Goal: Task Accomplishment & Management: Complete application form

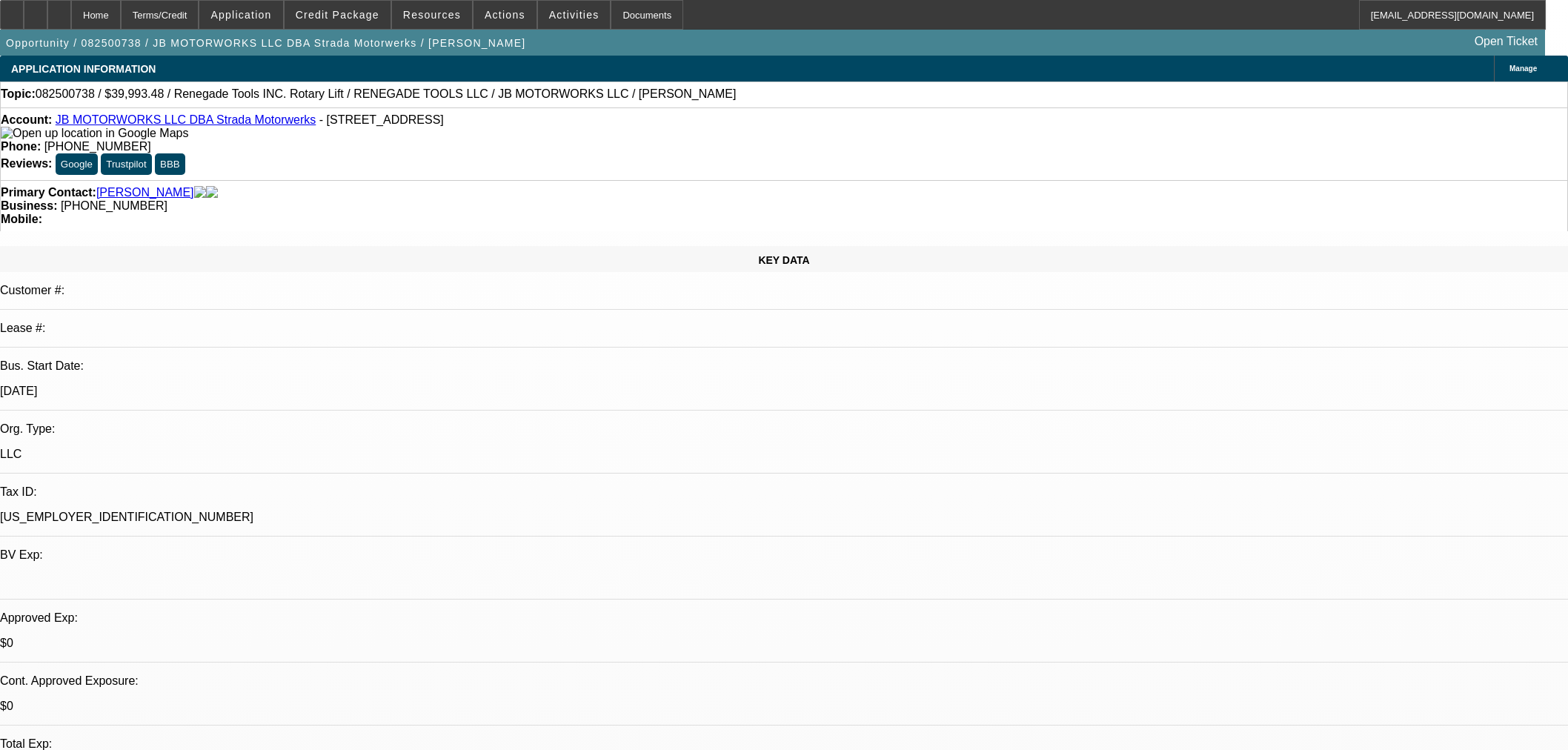
select select "0"
select select "3"
select select "0.1"
select select "4"
select select "0"
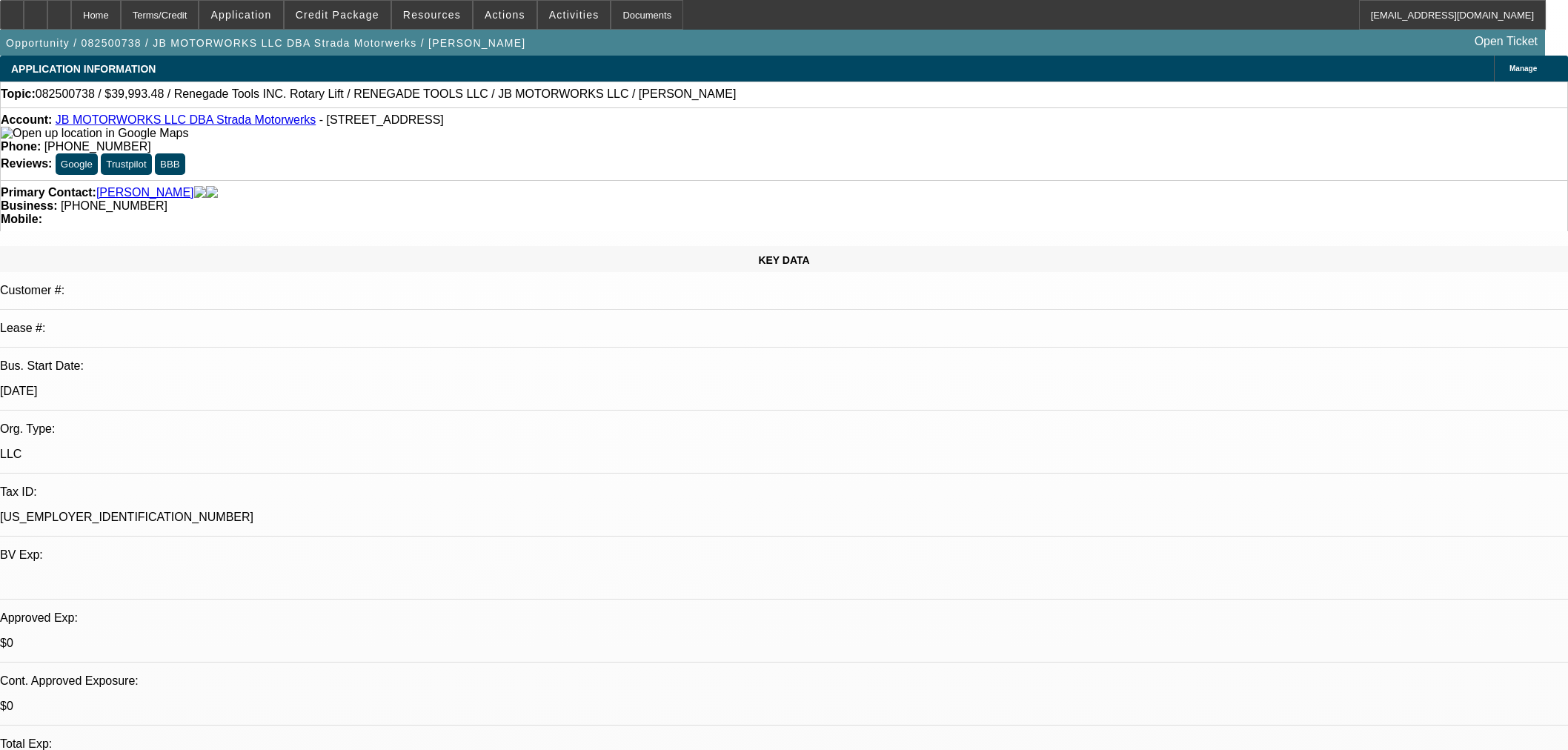
select select "0"
select select "3"
select select "0.1"
select select "4"
select select "0"
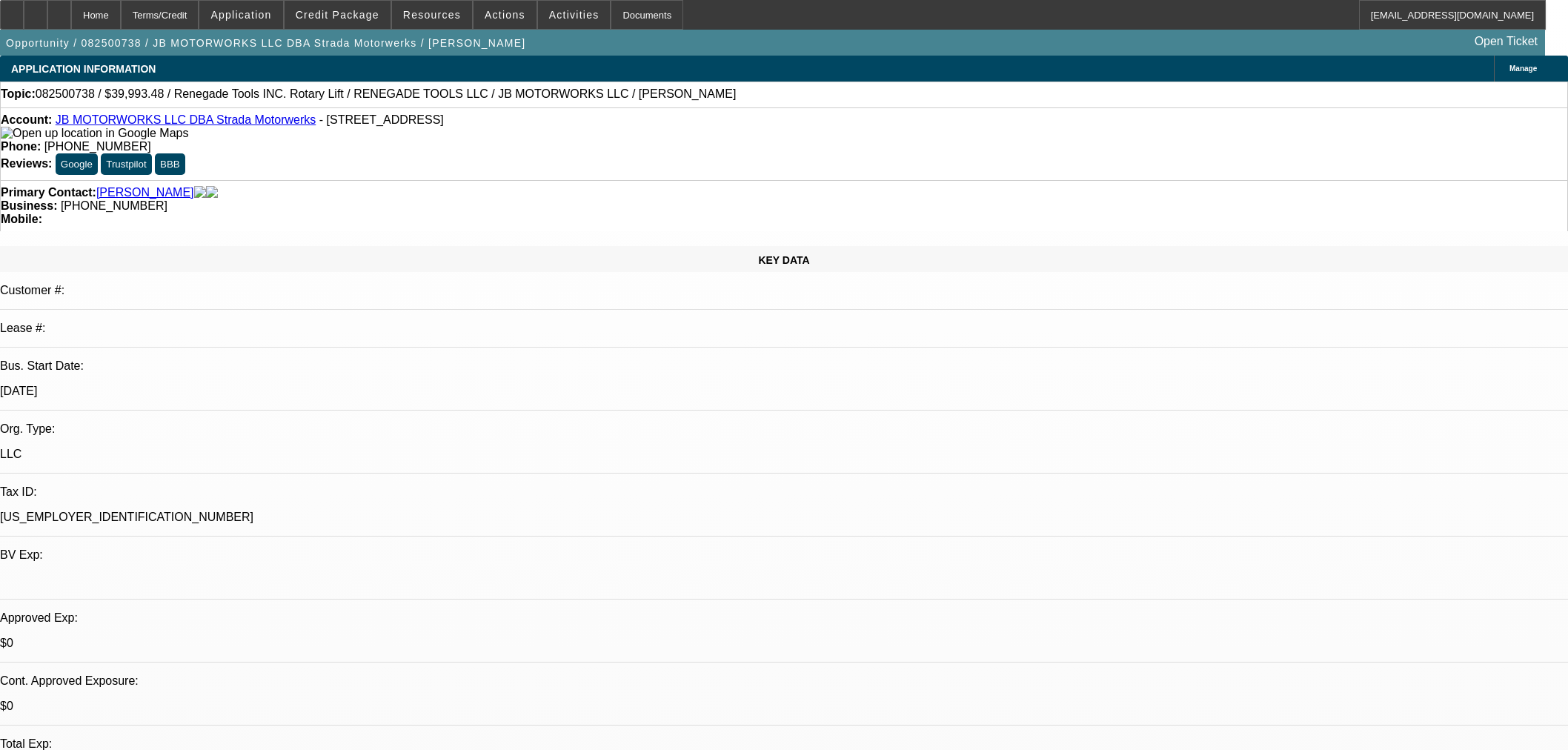
select select "0"
select select "3"
select select "0.1"
select select "4"
select select "0"
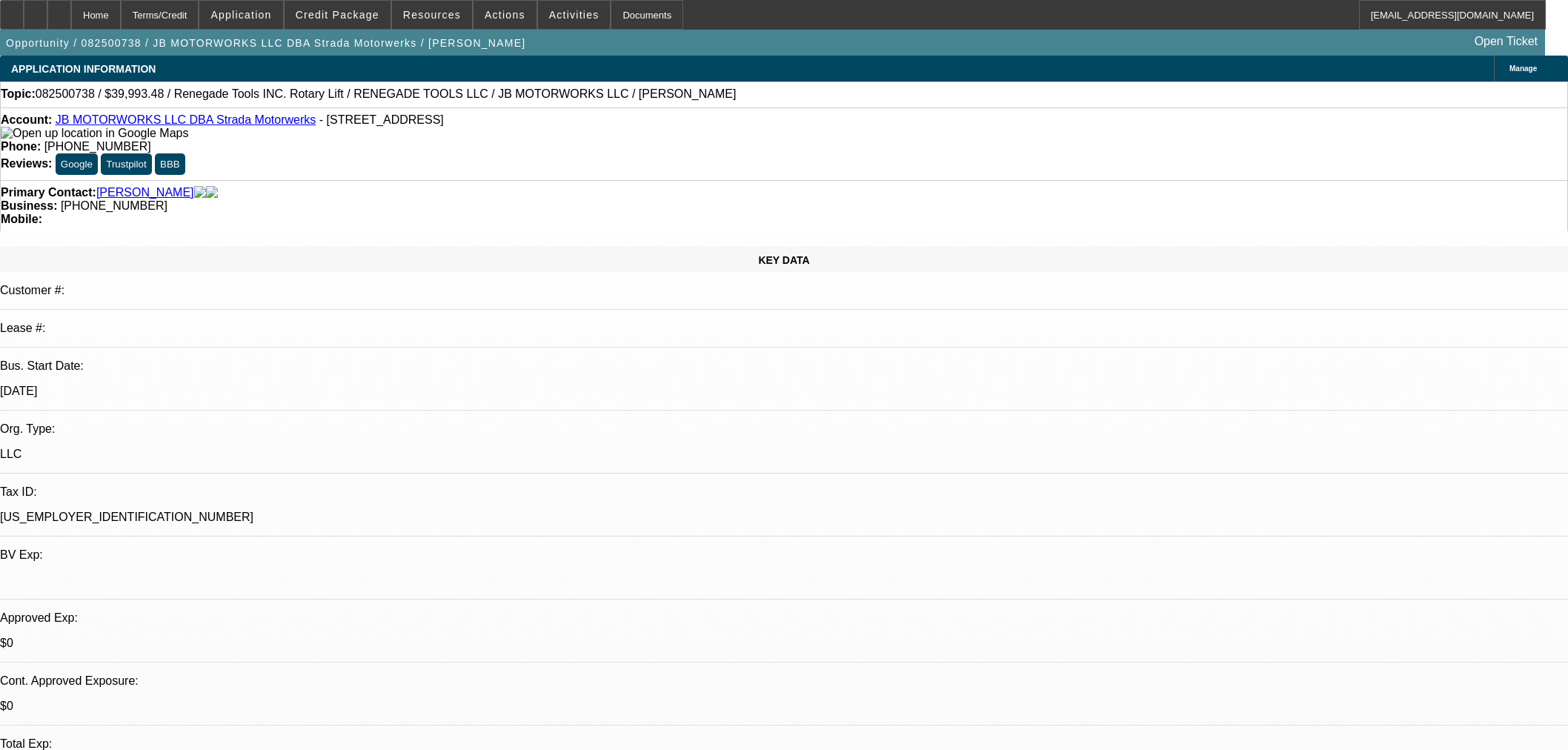
select select "0"
select select "3"
select select "0.1"
select select "4"
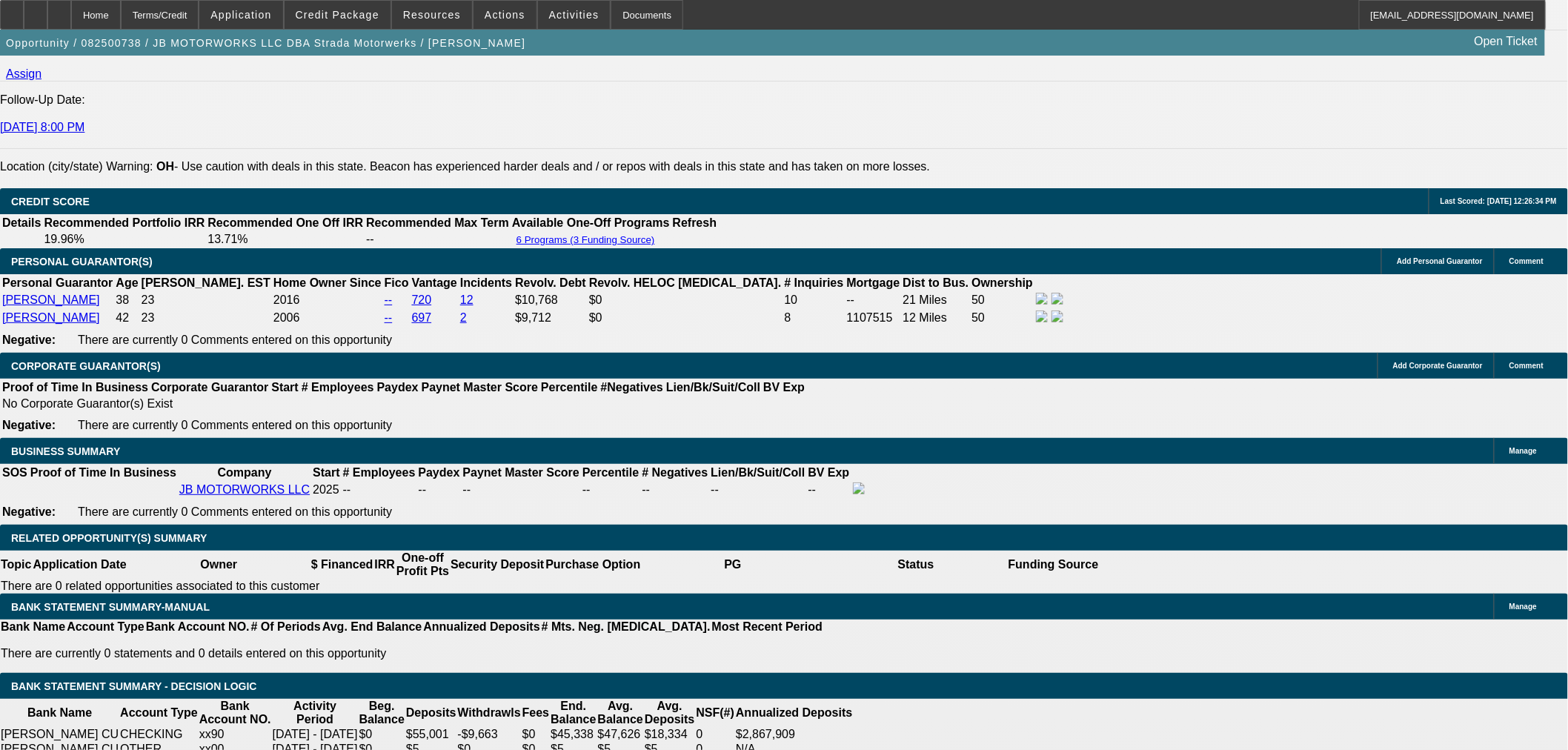
scroll to position [2357, 0]
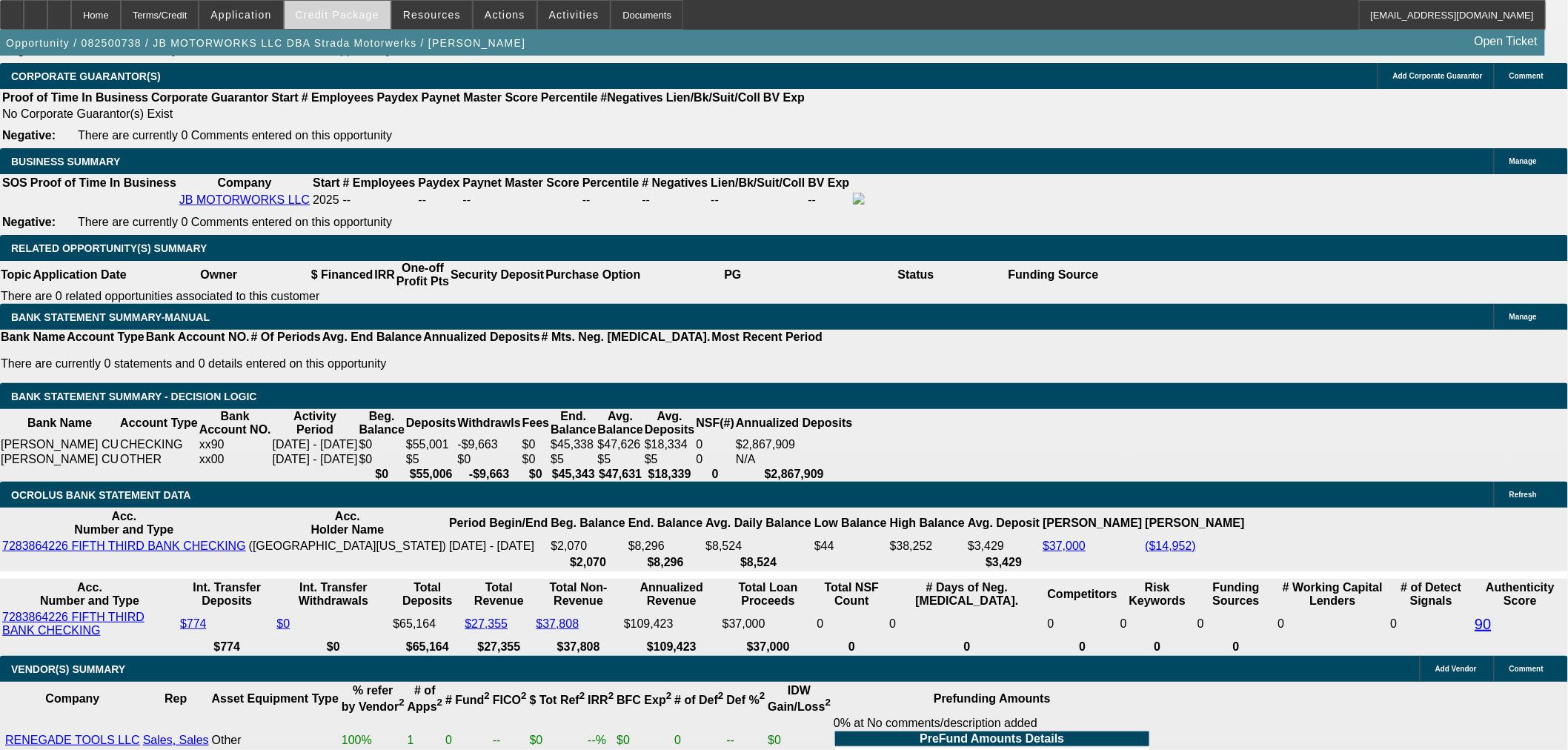
click at [342, 20] on span at bounding box center [337, 14] width 106 height 36
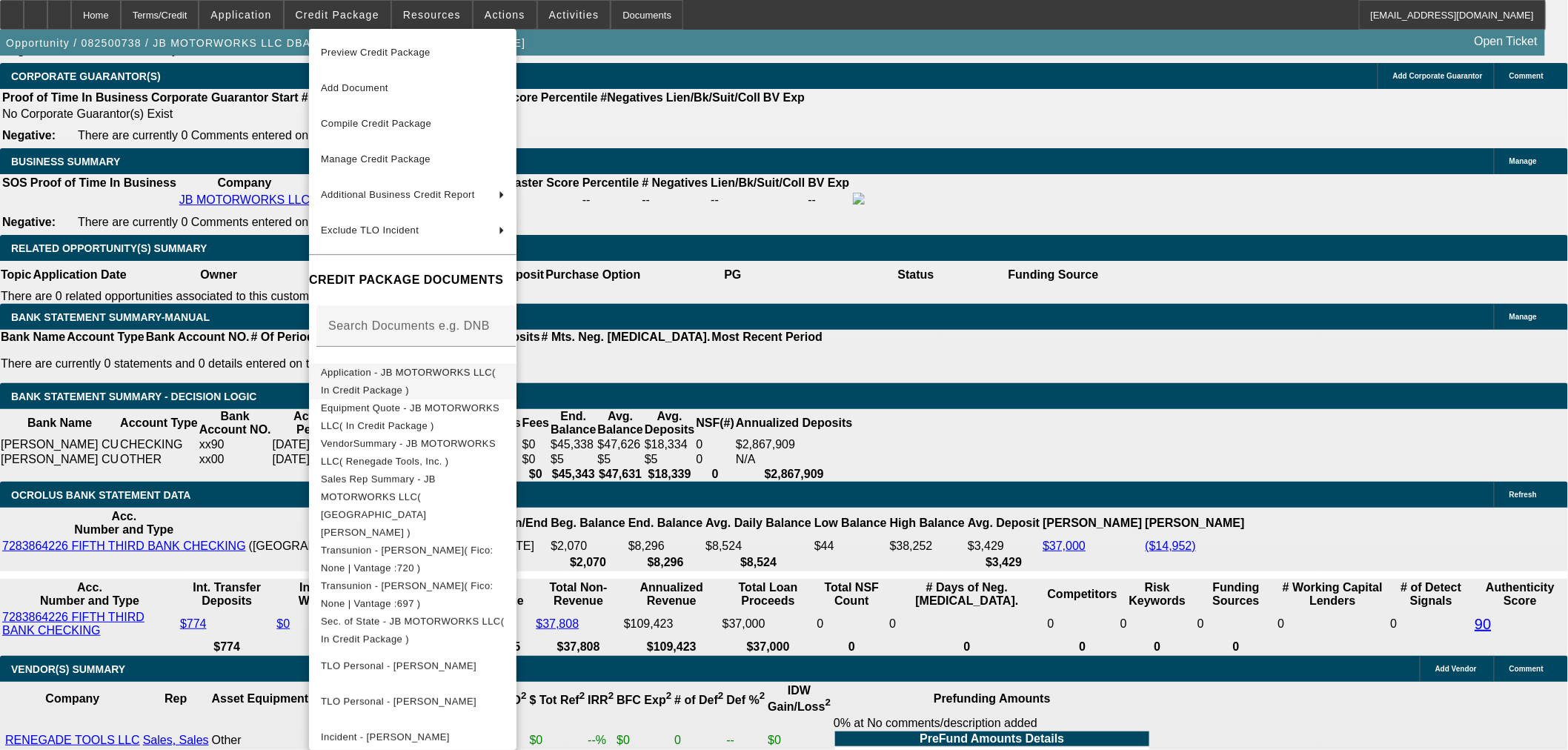
click at [394, 363] on button "Application - JB MOTORWORKS LLC( In Credit Package )" at bounding box center [413, 380] width 207 height 36
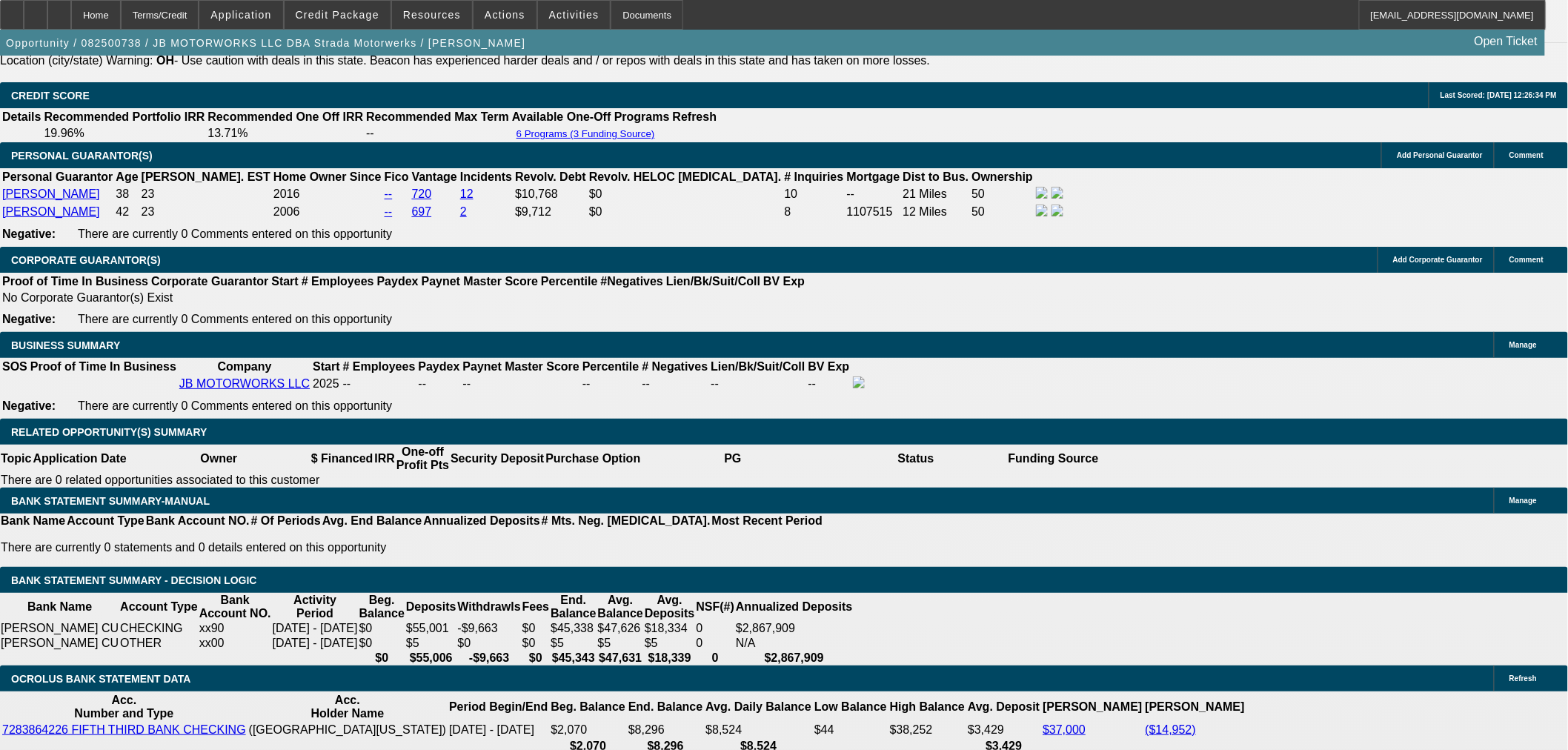
scroll to position [2028, 0]
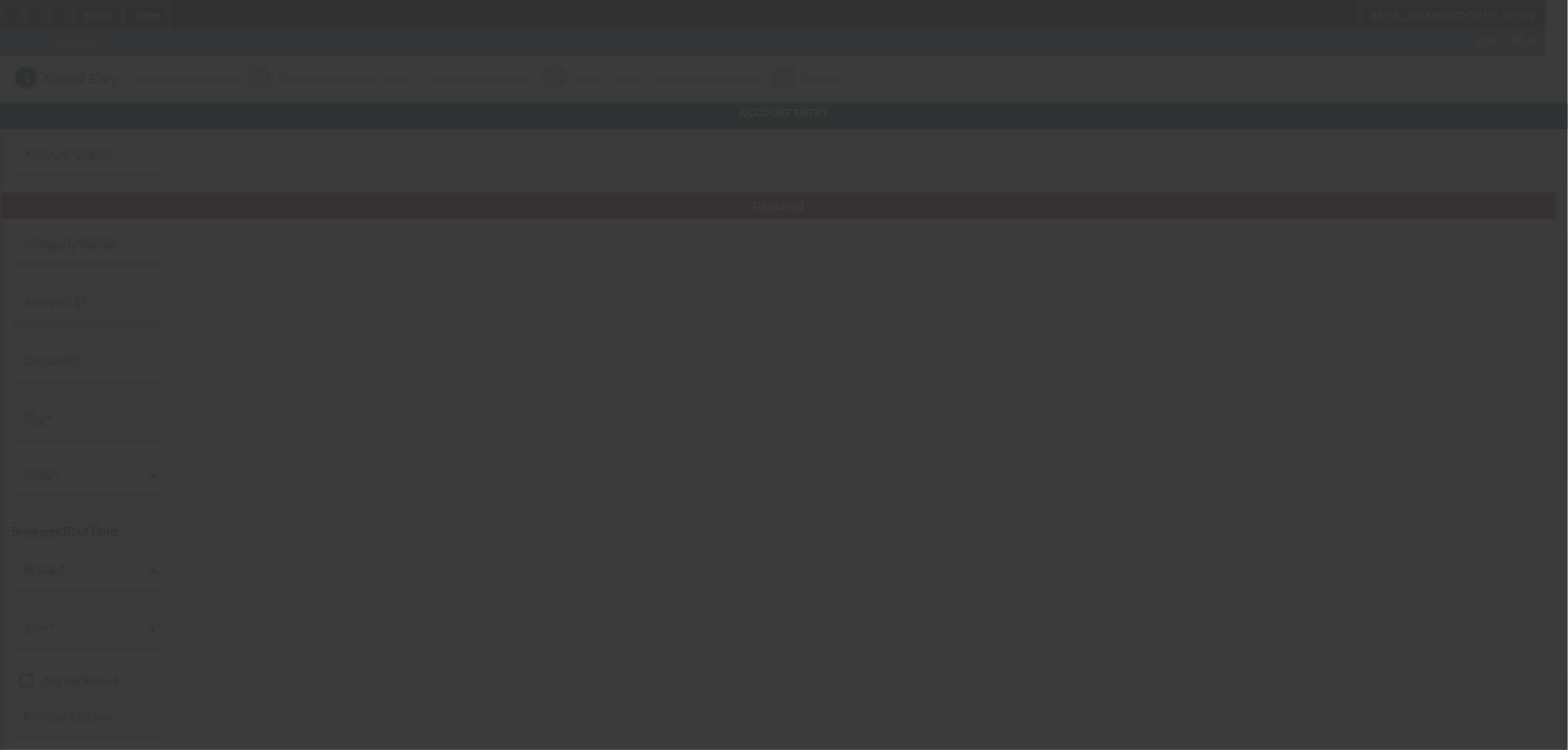
type input "[PERSON_NAME]"
type input "15207 E Chaparral Dr"
type input "77523"
type input "Baytown"
type input "(832) 414-6832"
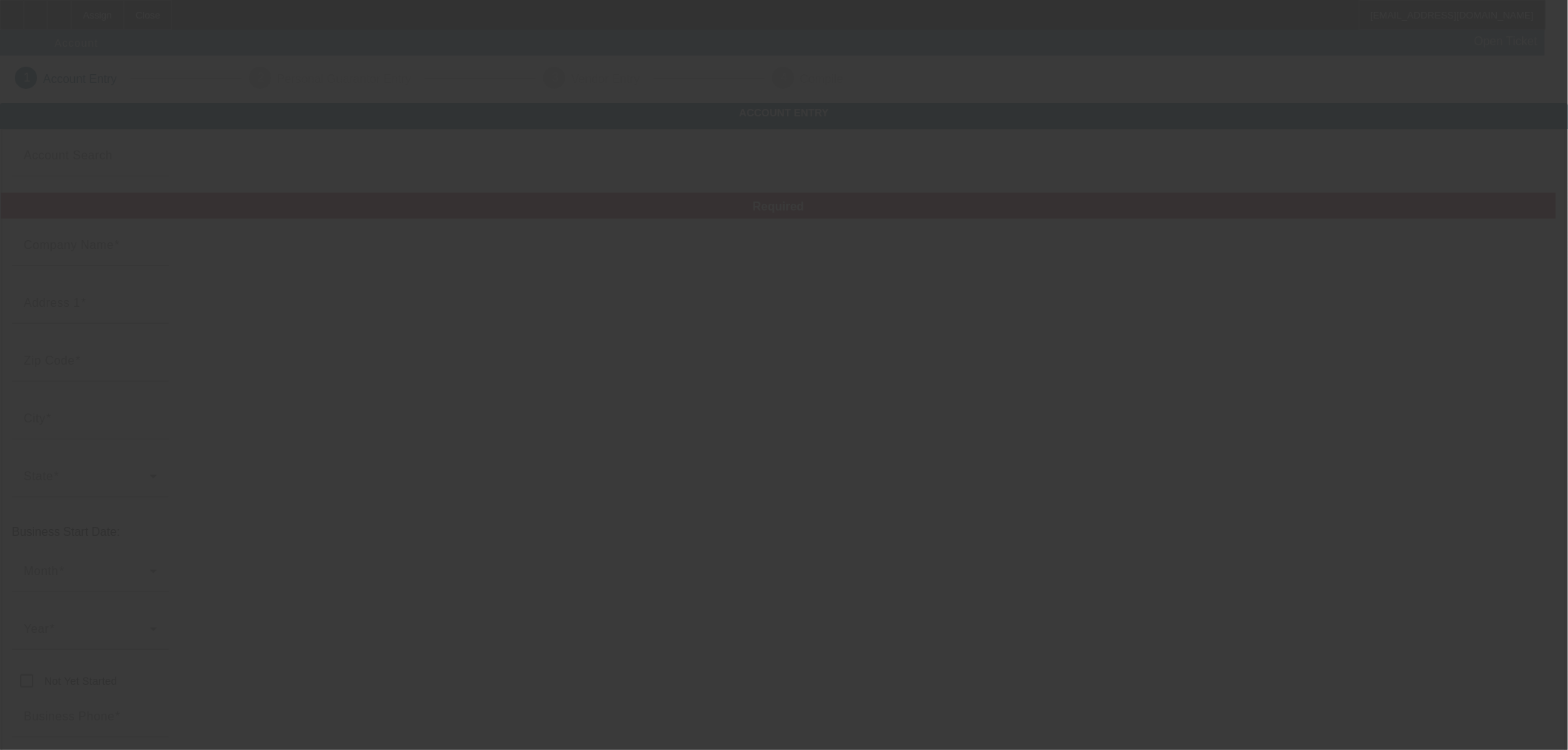
type input "Lone Star Towing And Recovery"
type input "fredsalwaystowing@gmail.com"
type input "Chambers"
type input "99-3706226"
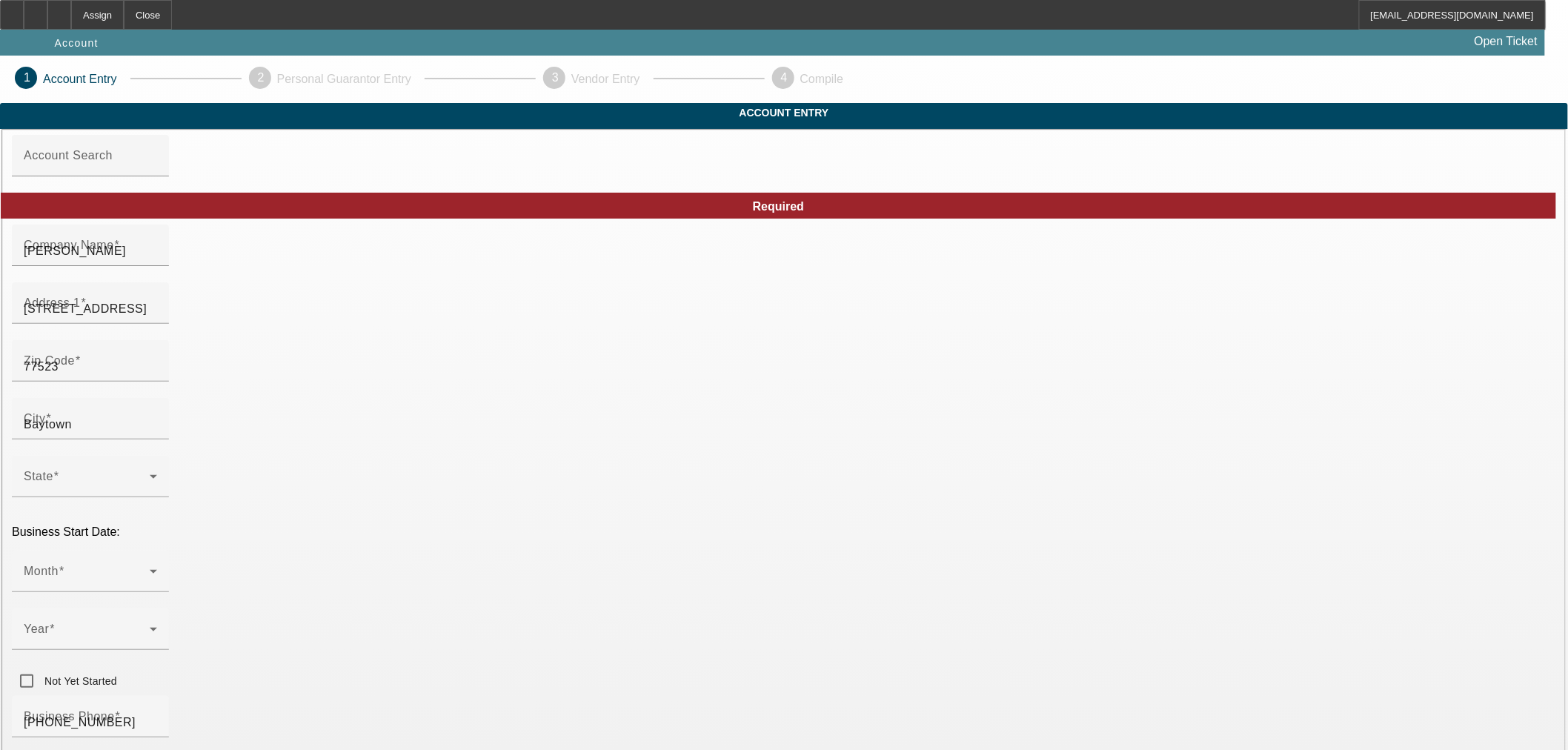
type input "9/2/2025"
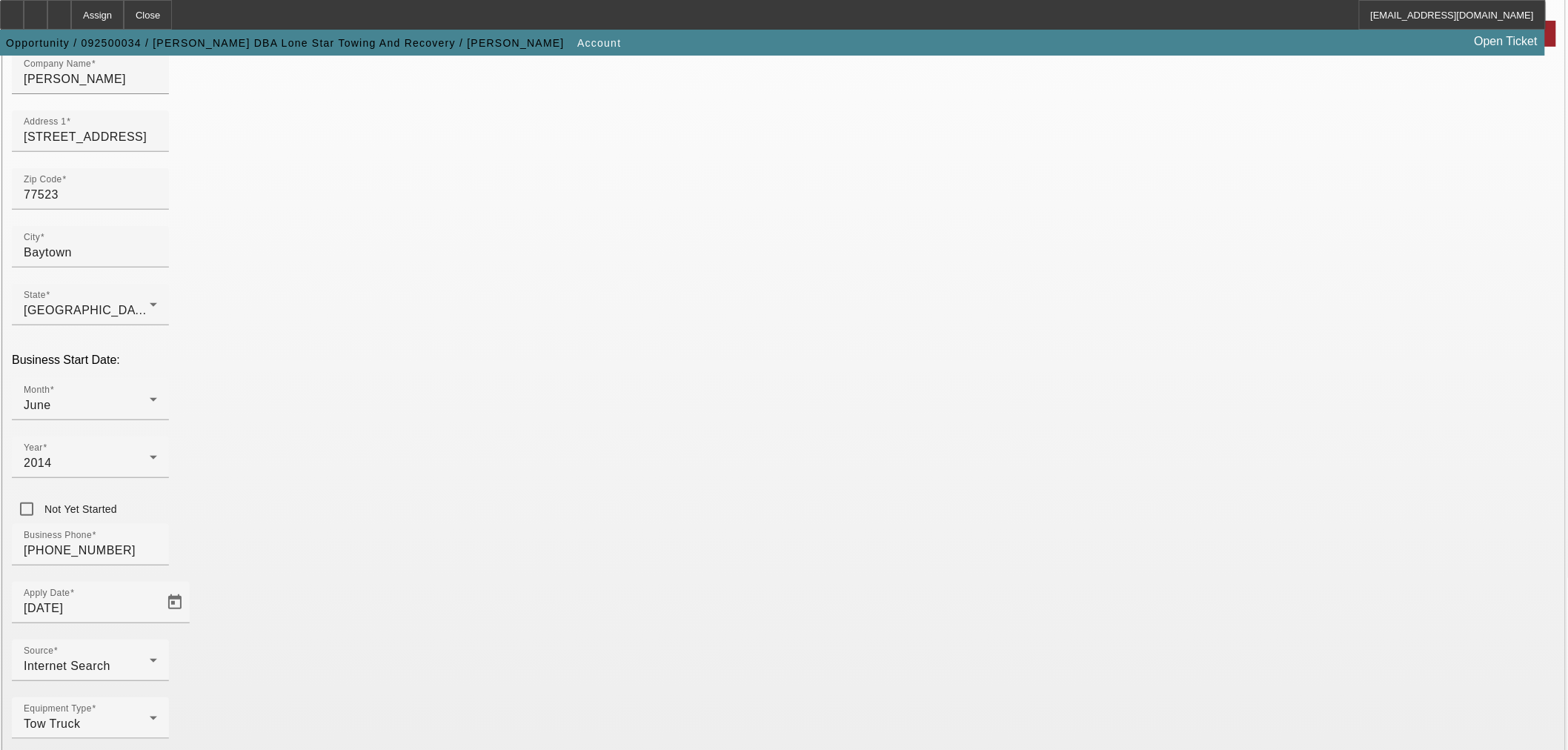
scroll to position [186, 0]
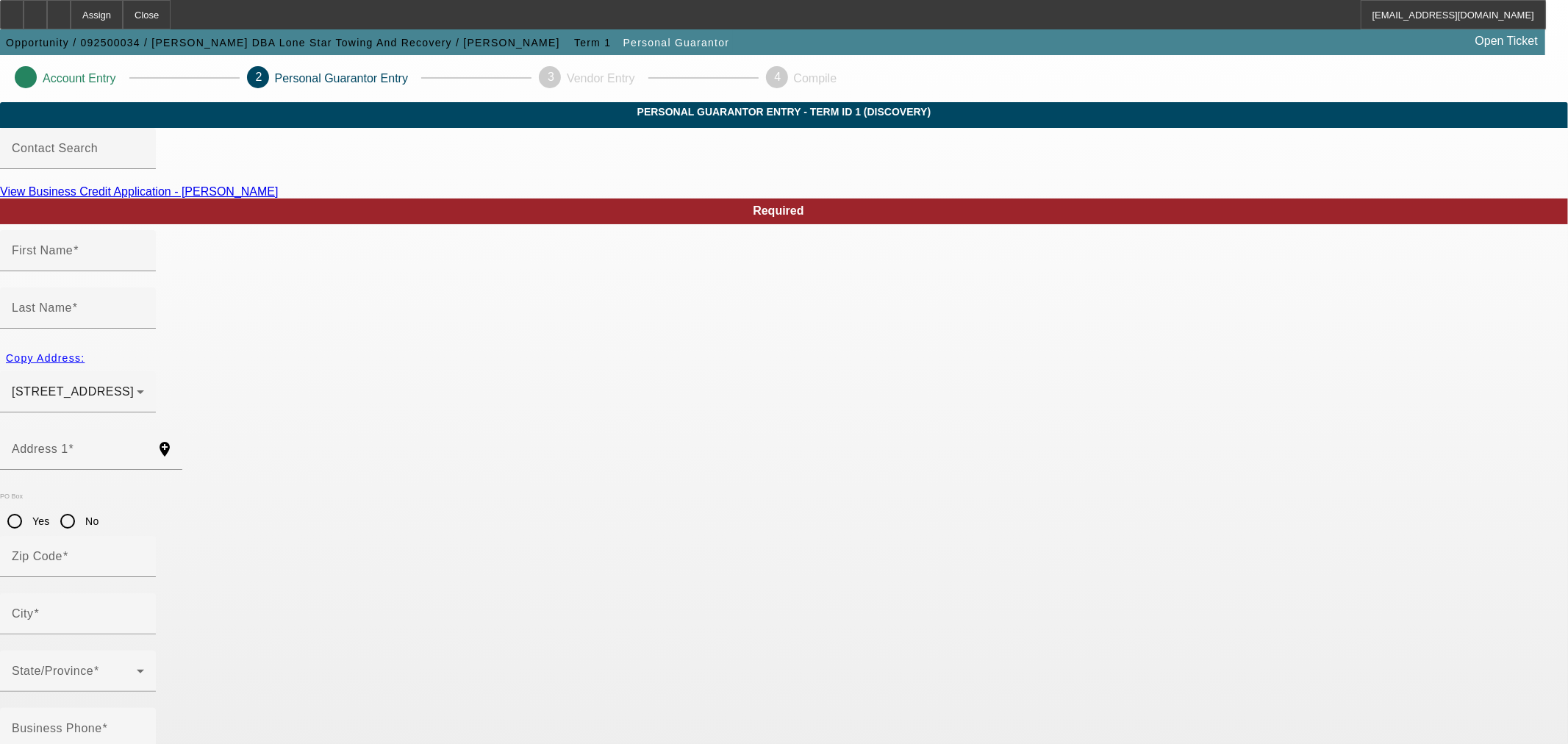
type input "Fred"
type input "Roach"
type input "15207 East Chaparral Drive"
radio input "true"
type input "77523"
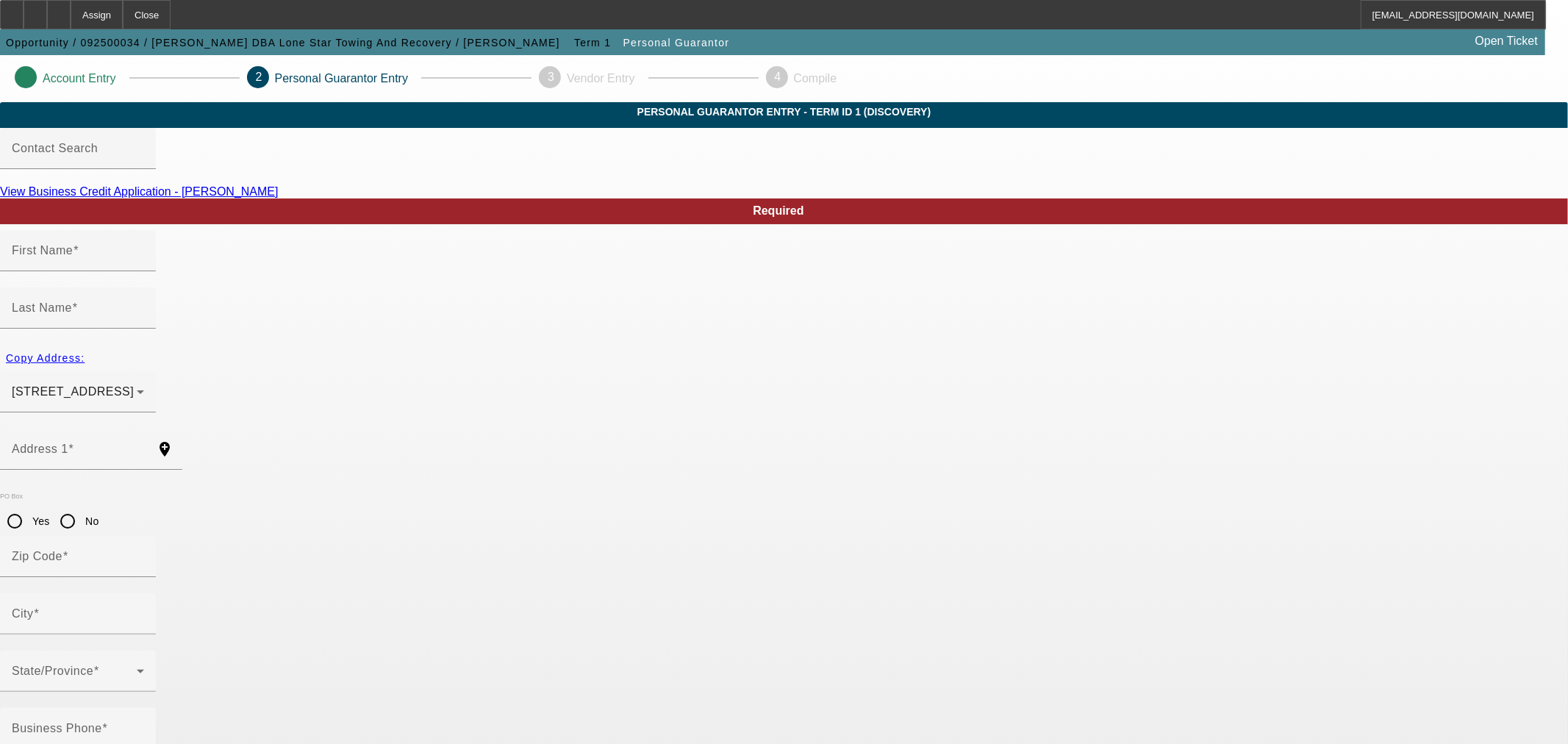
type input "Baytown"
type input "[PHONE_NUMBER]"
type input "100"
type input "454-79-8800"
type input "fredsalwaystowing@gmail.com"
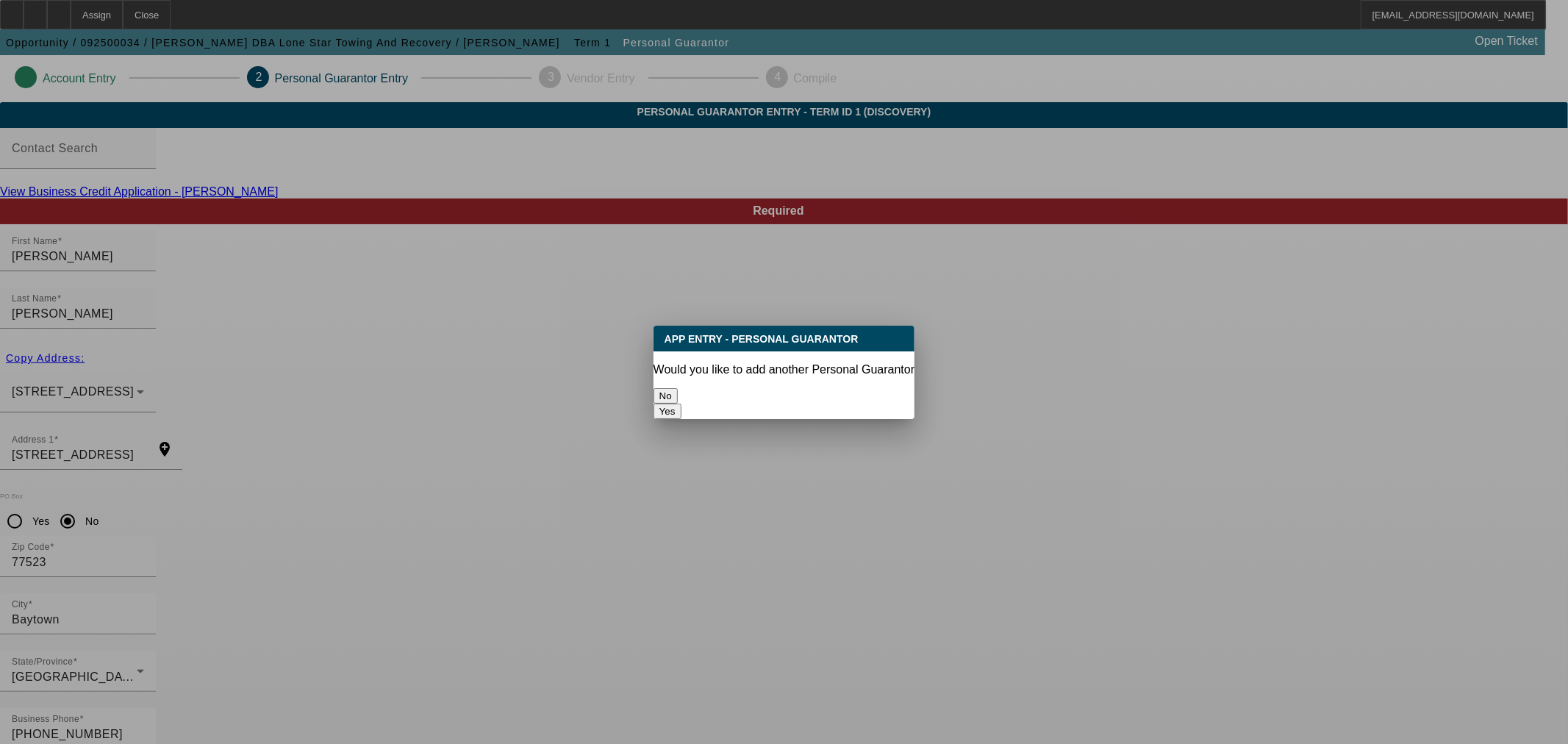
click at [678, 388] on button "No" at bounding box center [665, 396] width 24 height 16
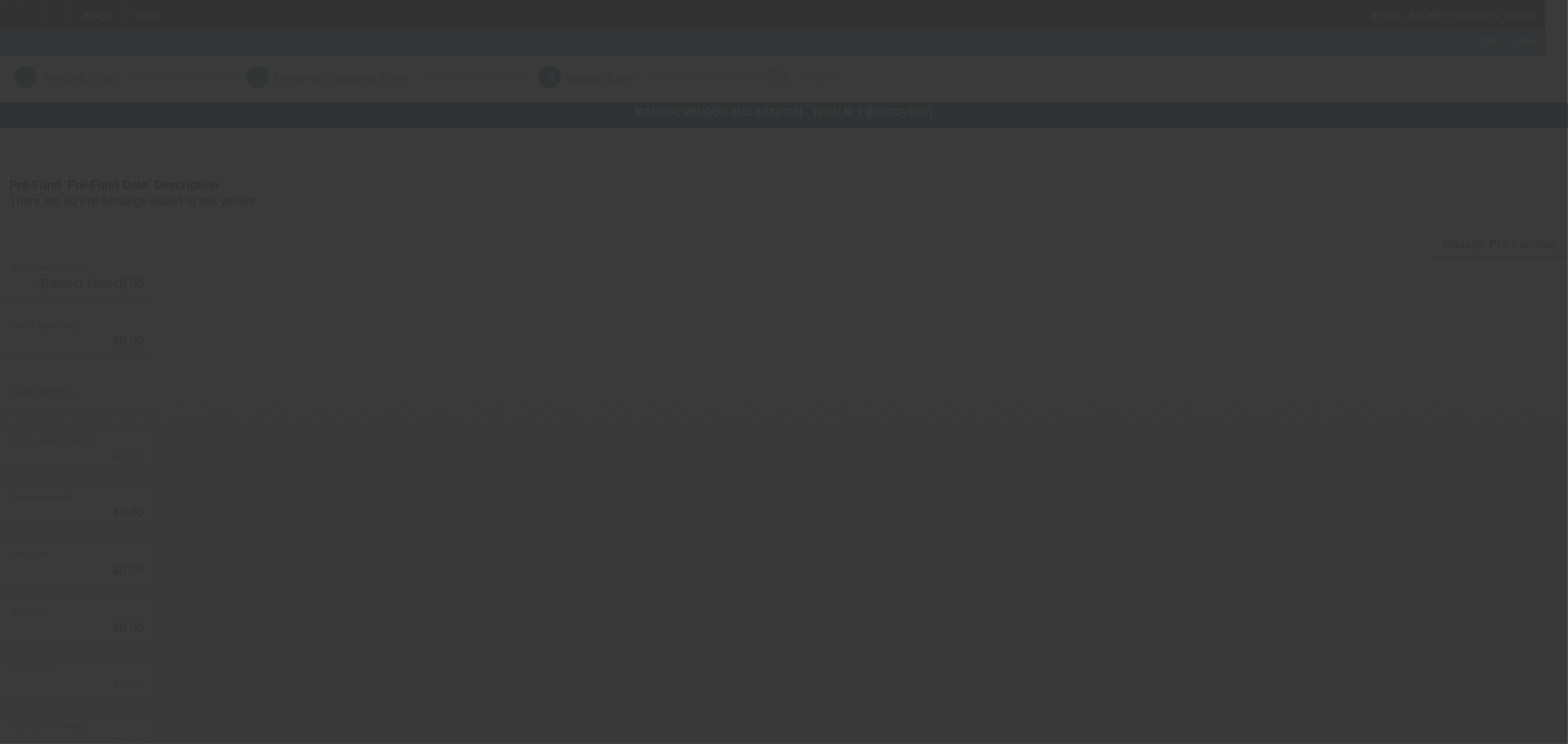
type input "$80,000.00"
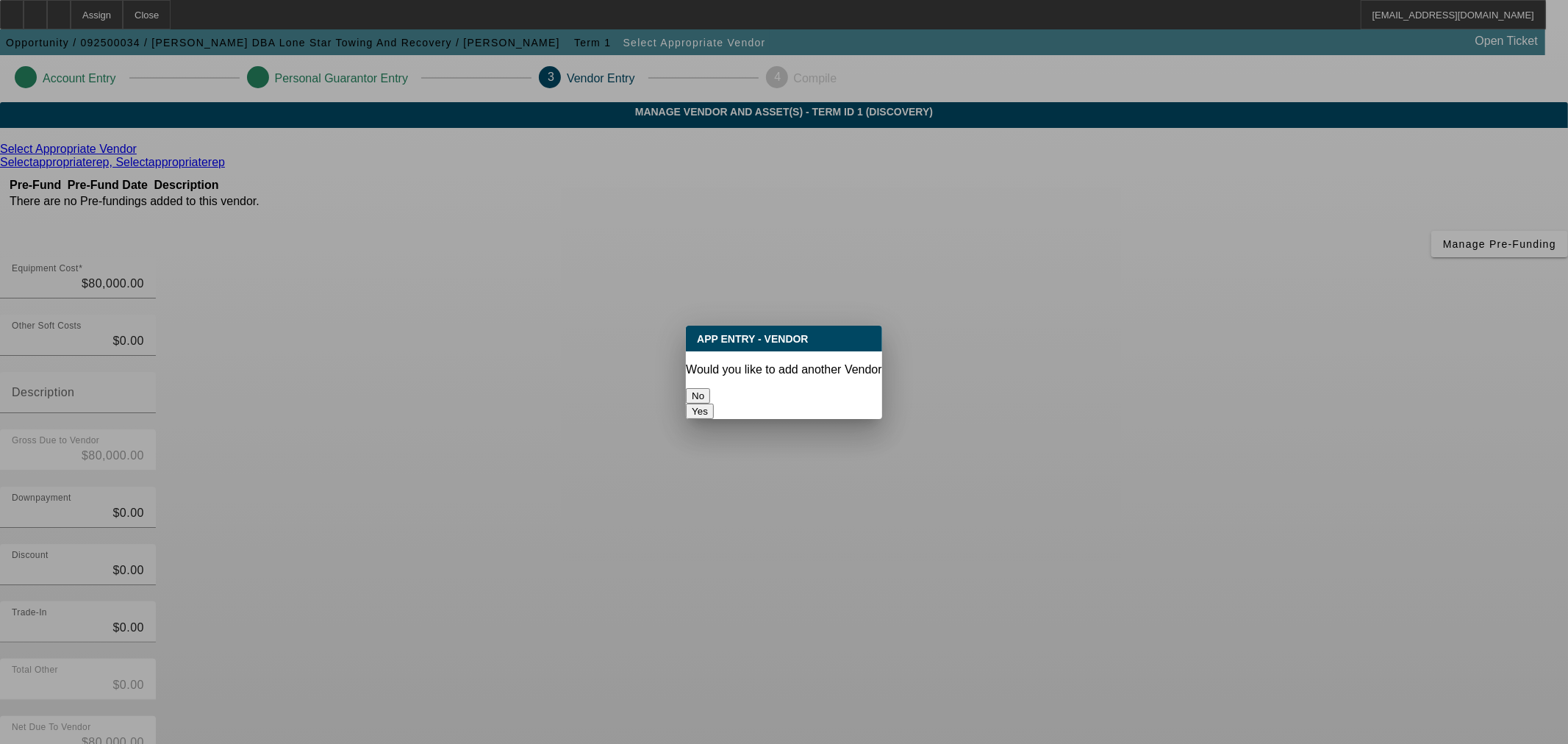
click at [710, 388] on button "No" at bounding box center [698, 396] width 24 height 16
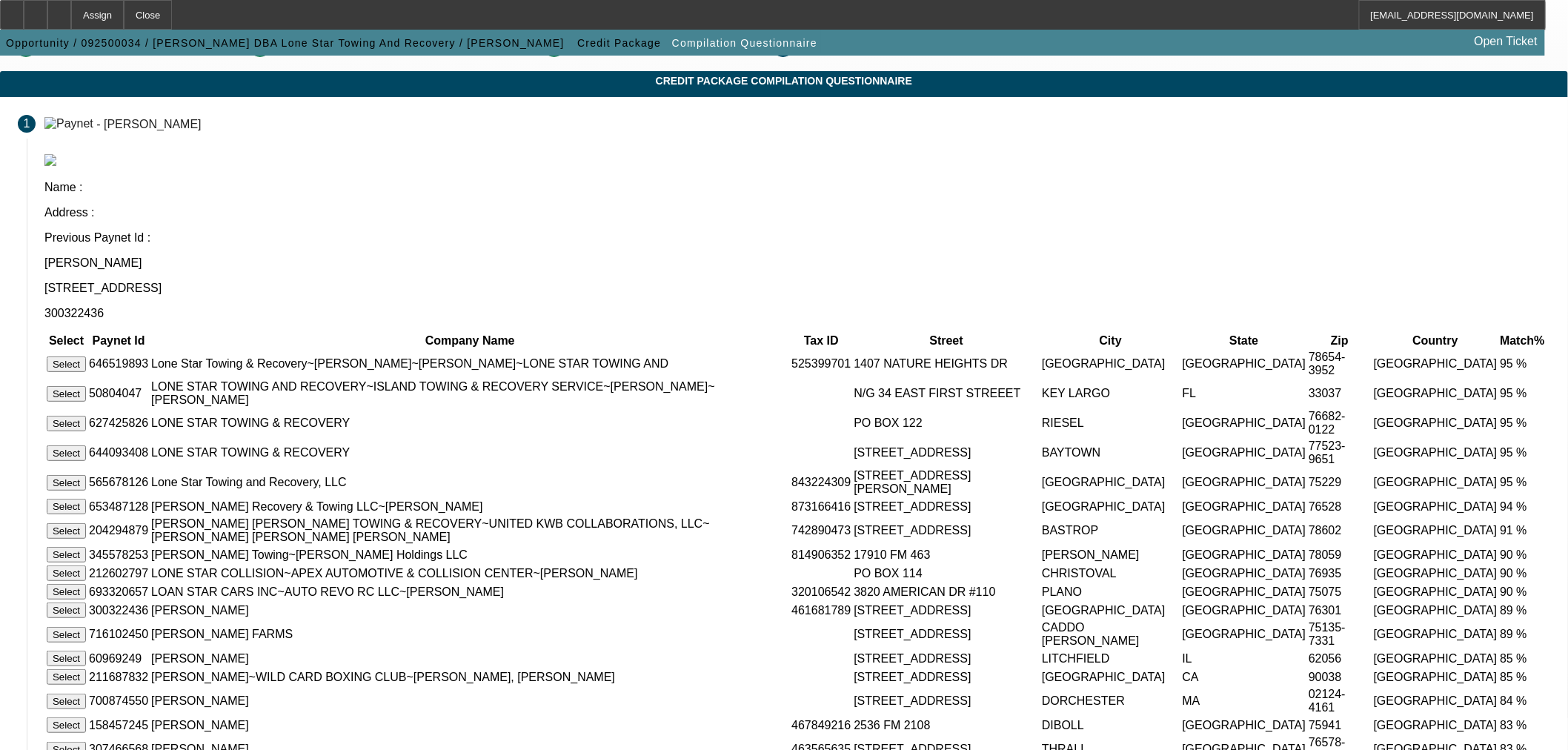
scroll to position [360, 0]
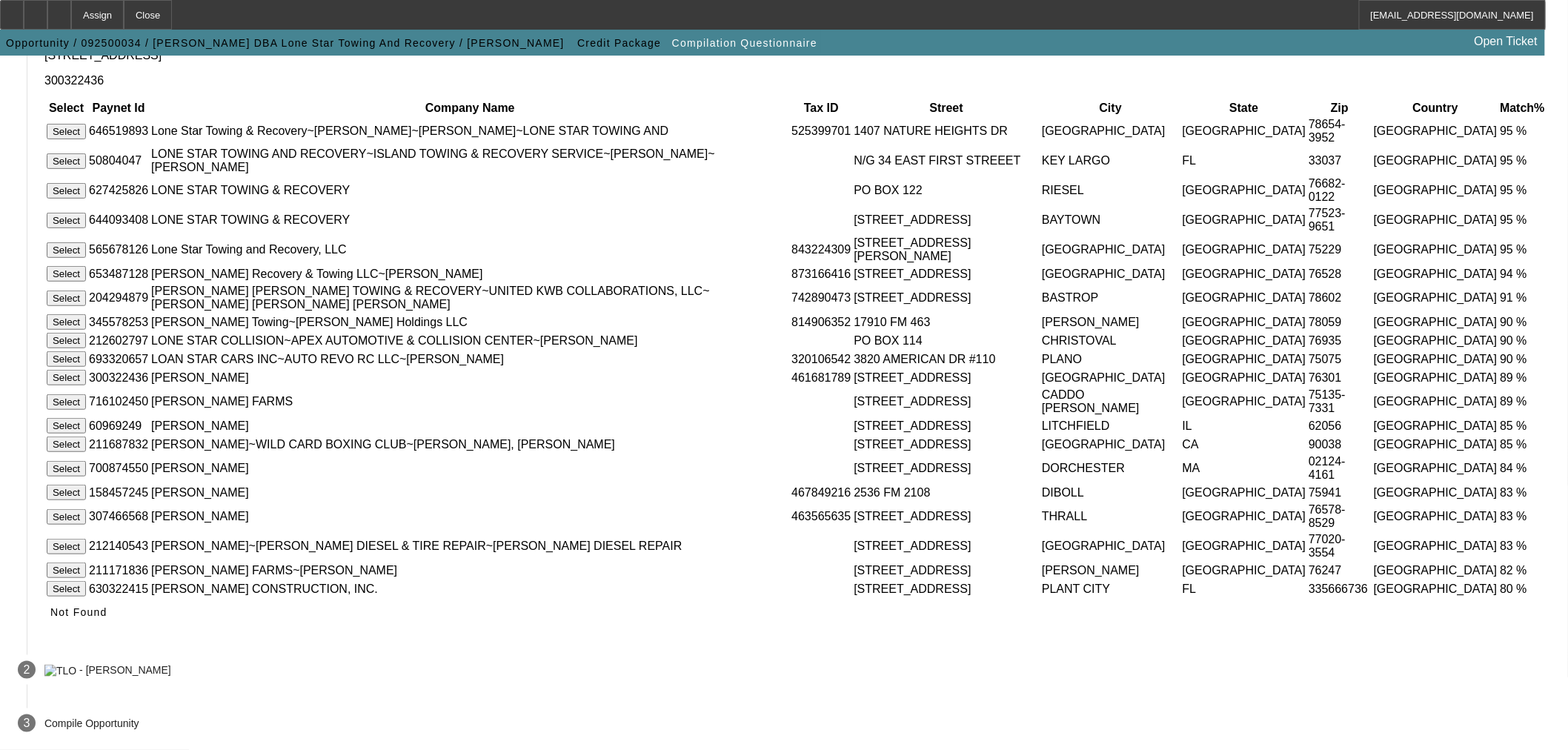
drag, startPoint x: 1166, startPoint y: 625, endPoint x: 1166, endPoint y: 642, distance: 17.0
click at [114, 626] on span at bounding box center [79, 612] width 69 height 36
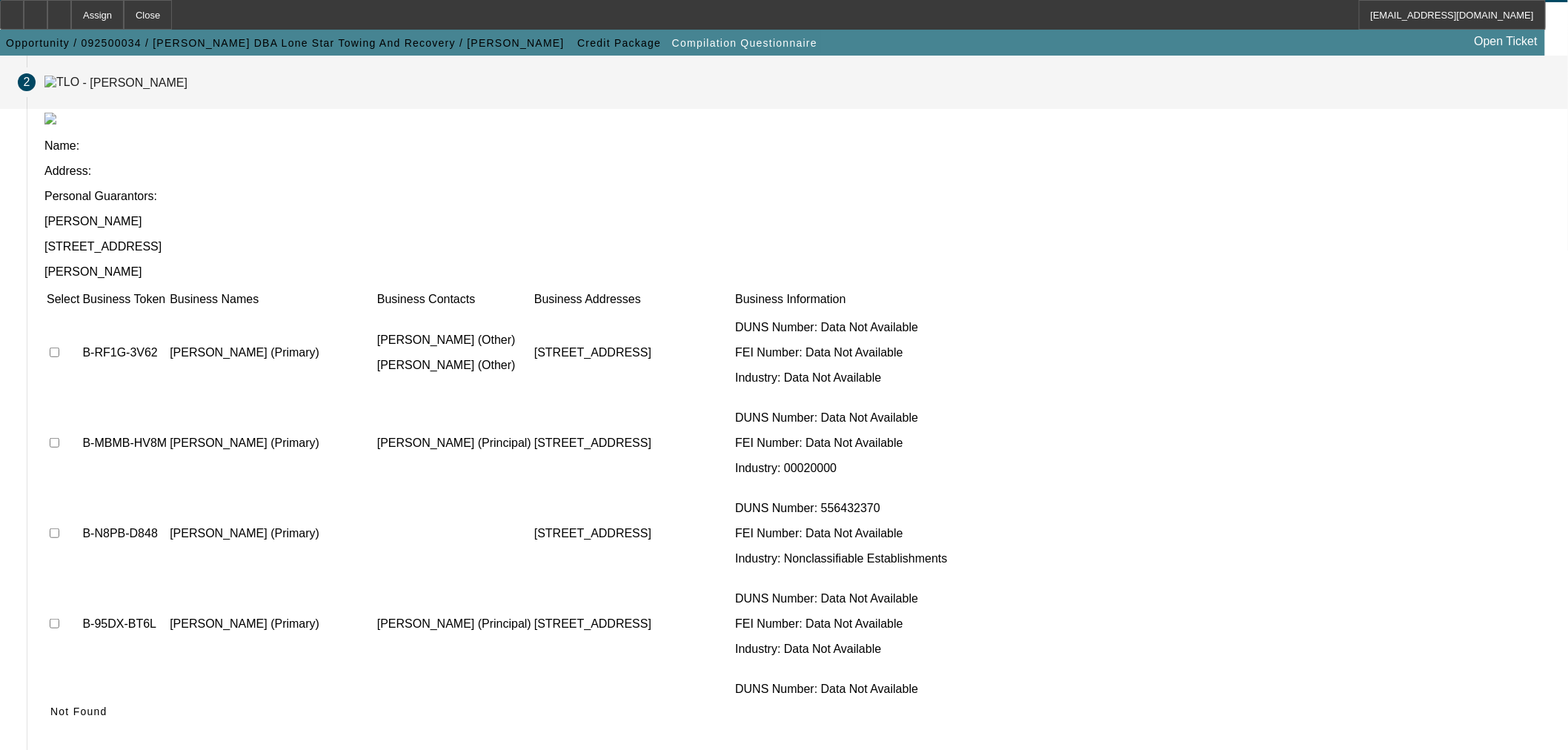
scroll to position [68, 0]
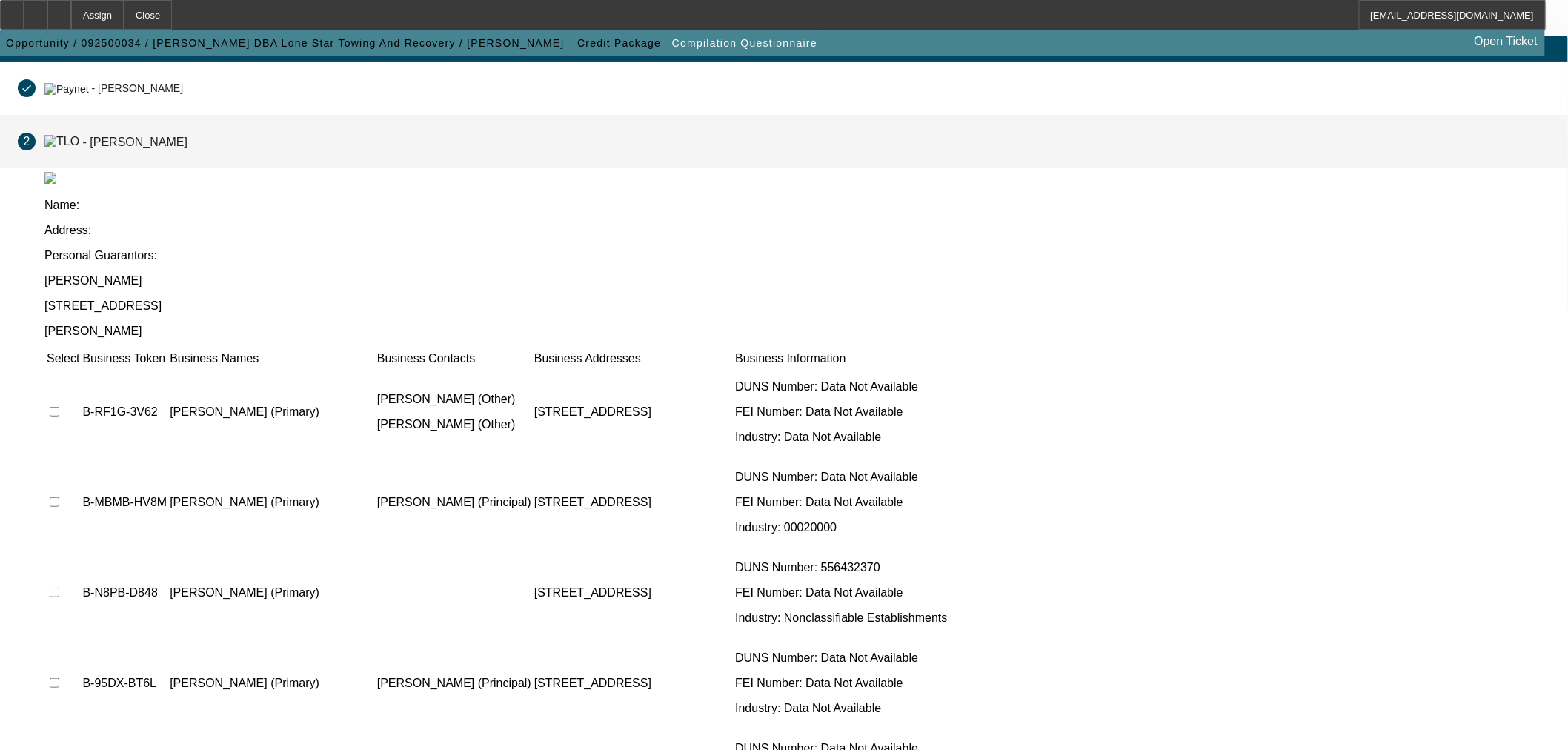
click at [59, 407] on input "checkbox" at bounding box center [54, 412] width 10 height 10
checkbox input "true"
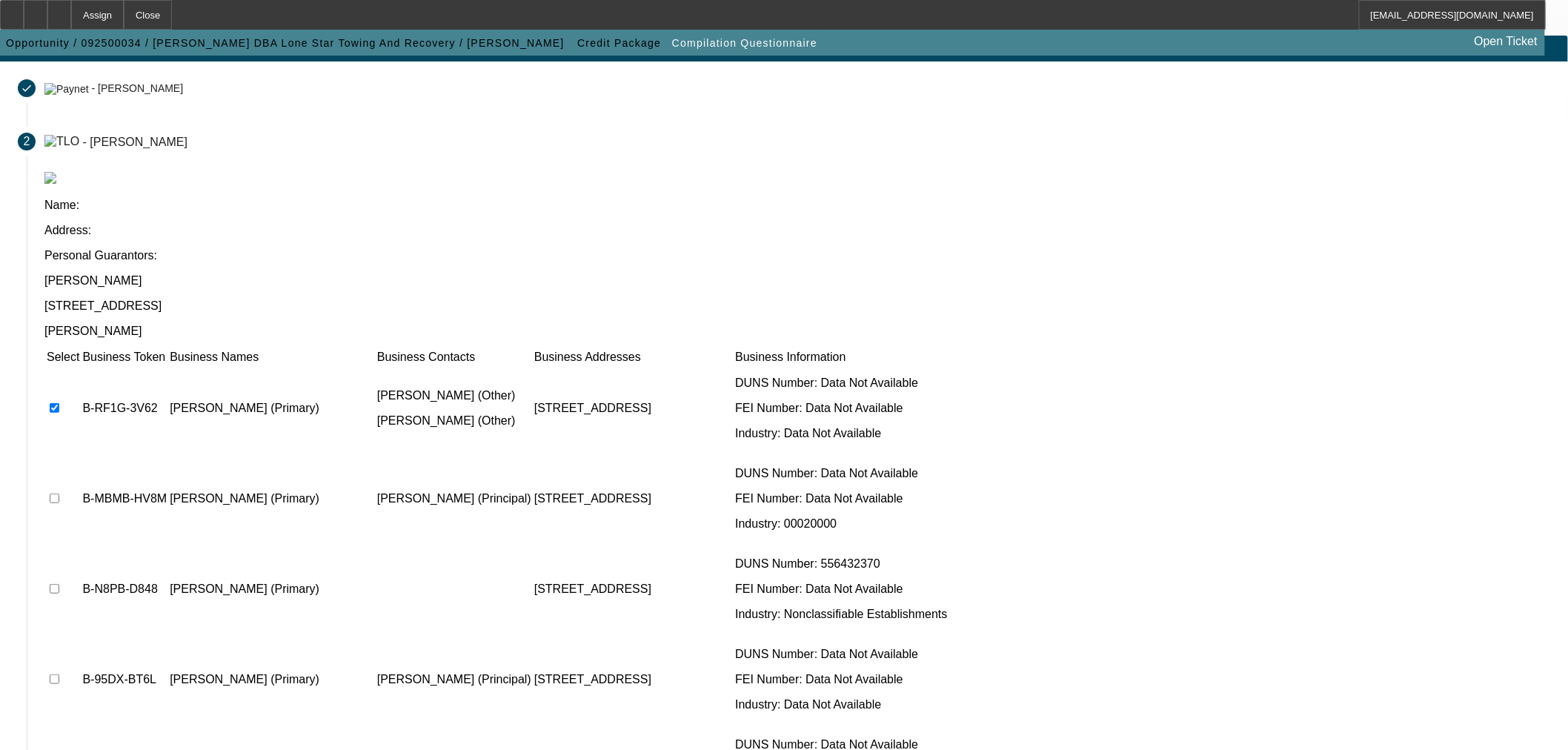
scroll to position [4, 0]
checkbox input "true"
drag, startPoint x: 1085, startPoint y: 675, endPoint x: 1099, endPoint y: 673, distance: 14.1
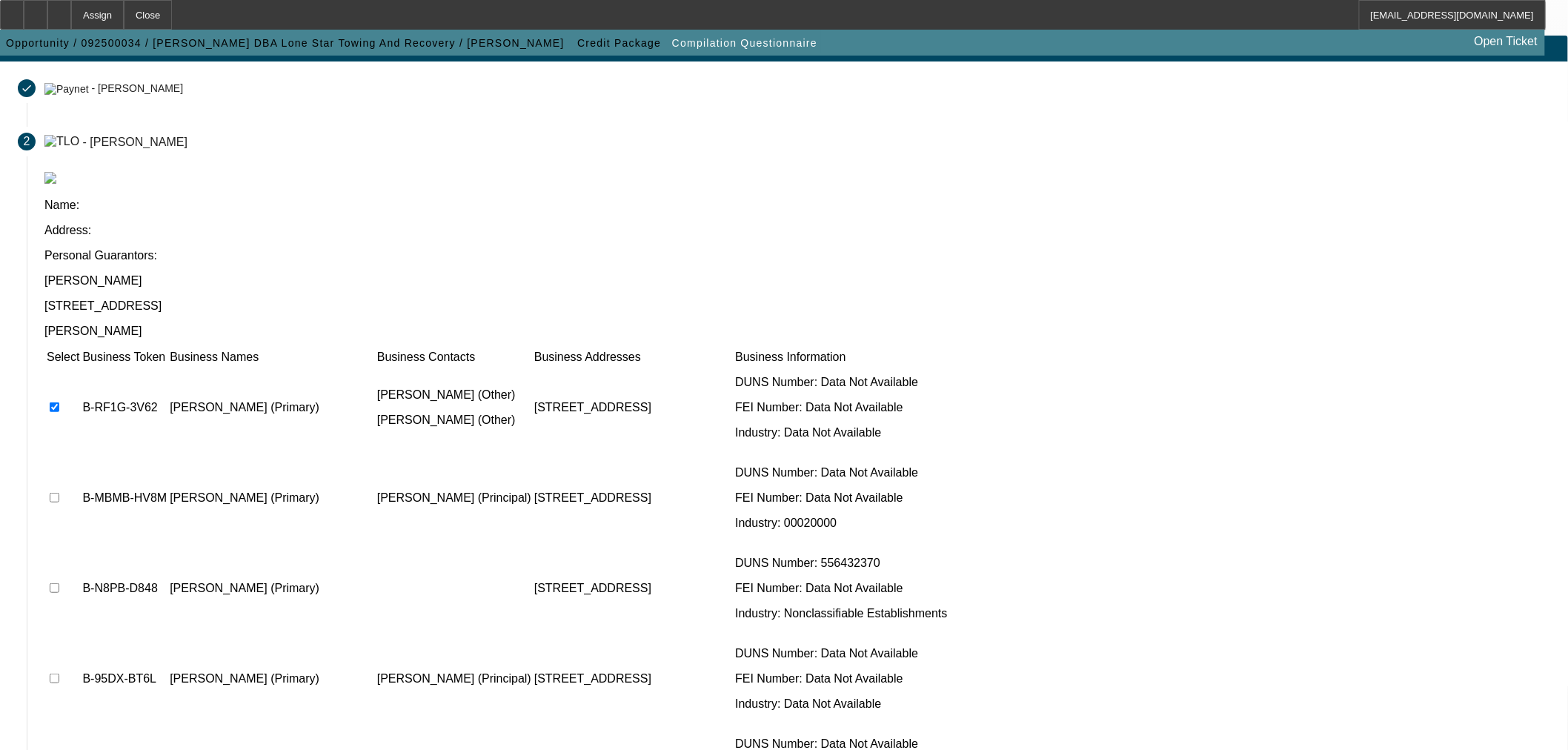
scroll to position [0, 0]
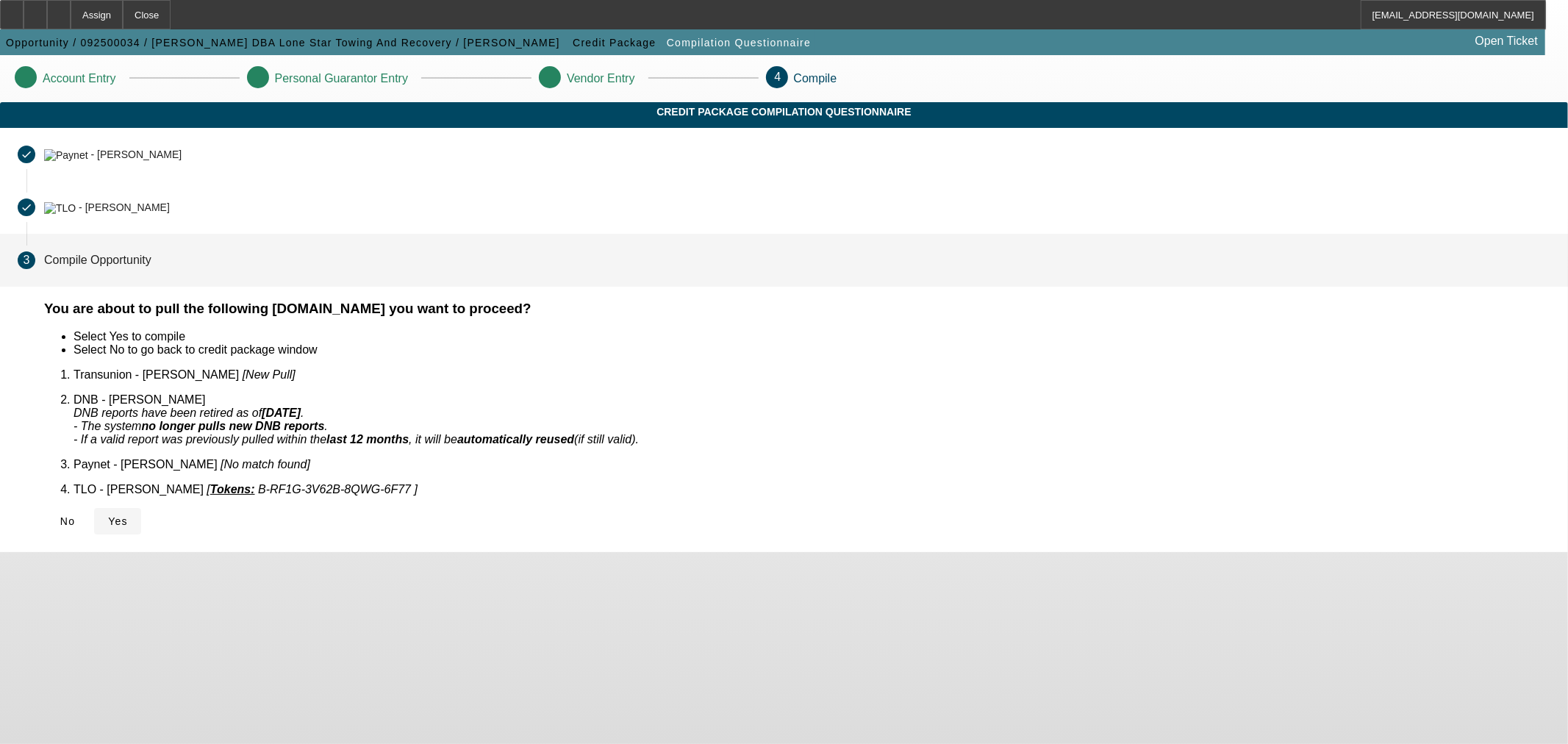
click at [108, 515] on icon at bounding box center [108, 521] width 0 height 12
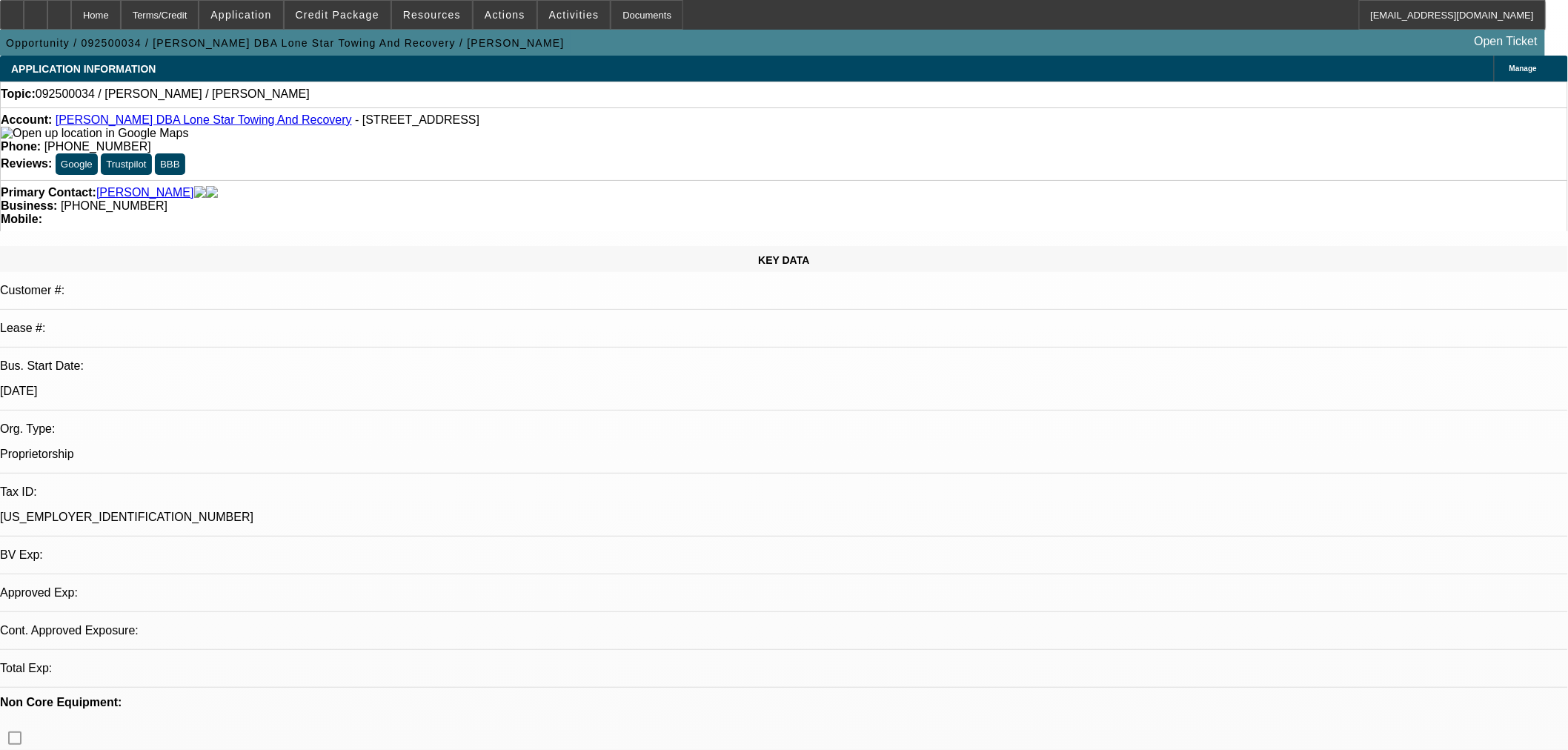
select select "0"
select select "2"
select select "0.1"
select select "4"
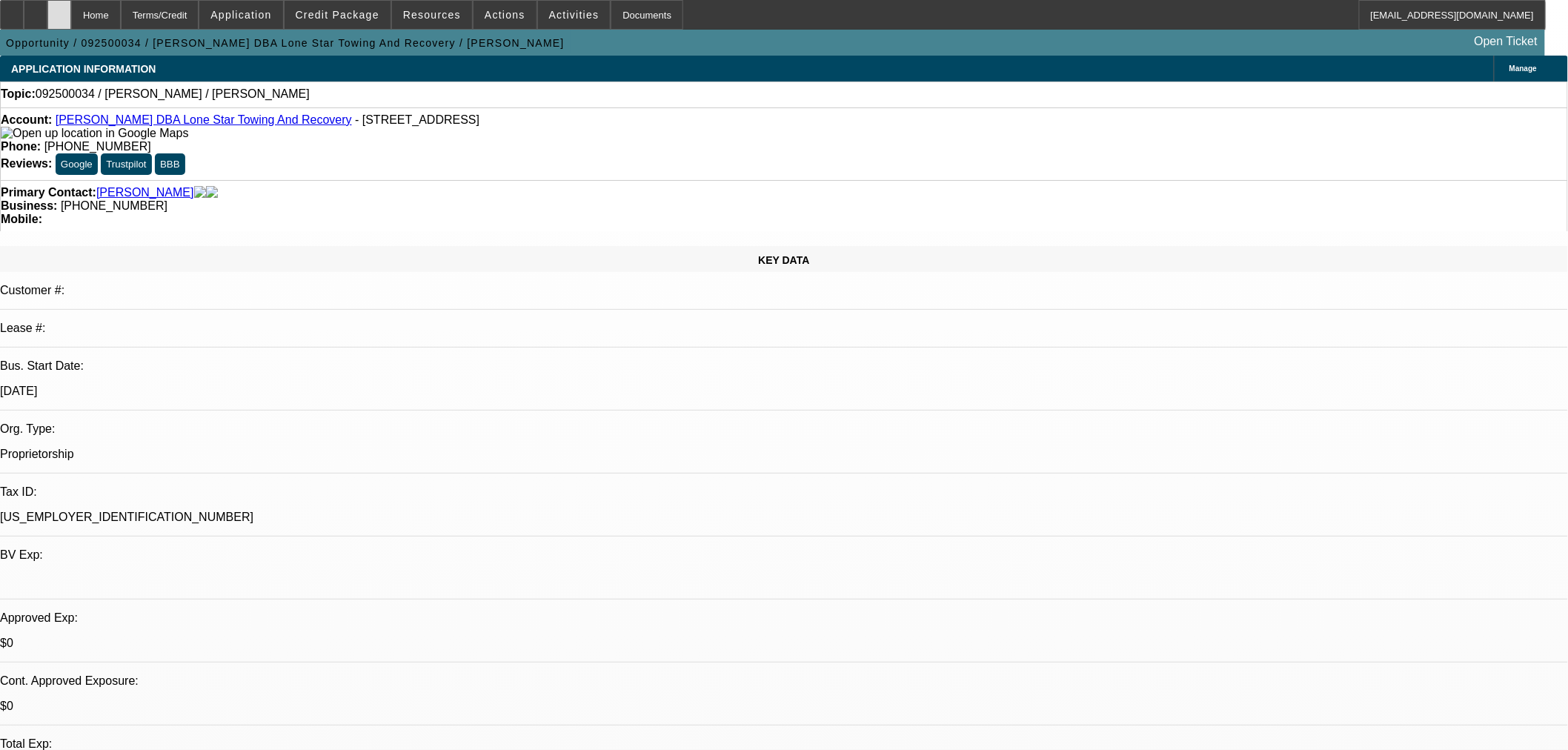
click at [71, 24] on div at bounding box center [59, 14] width 23 height 29
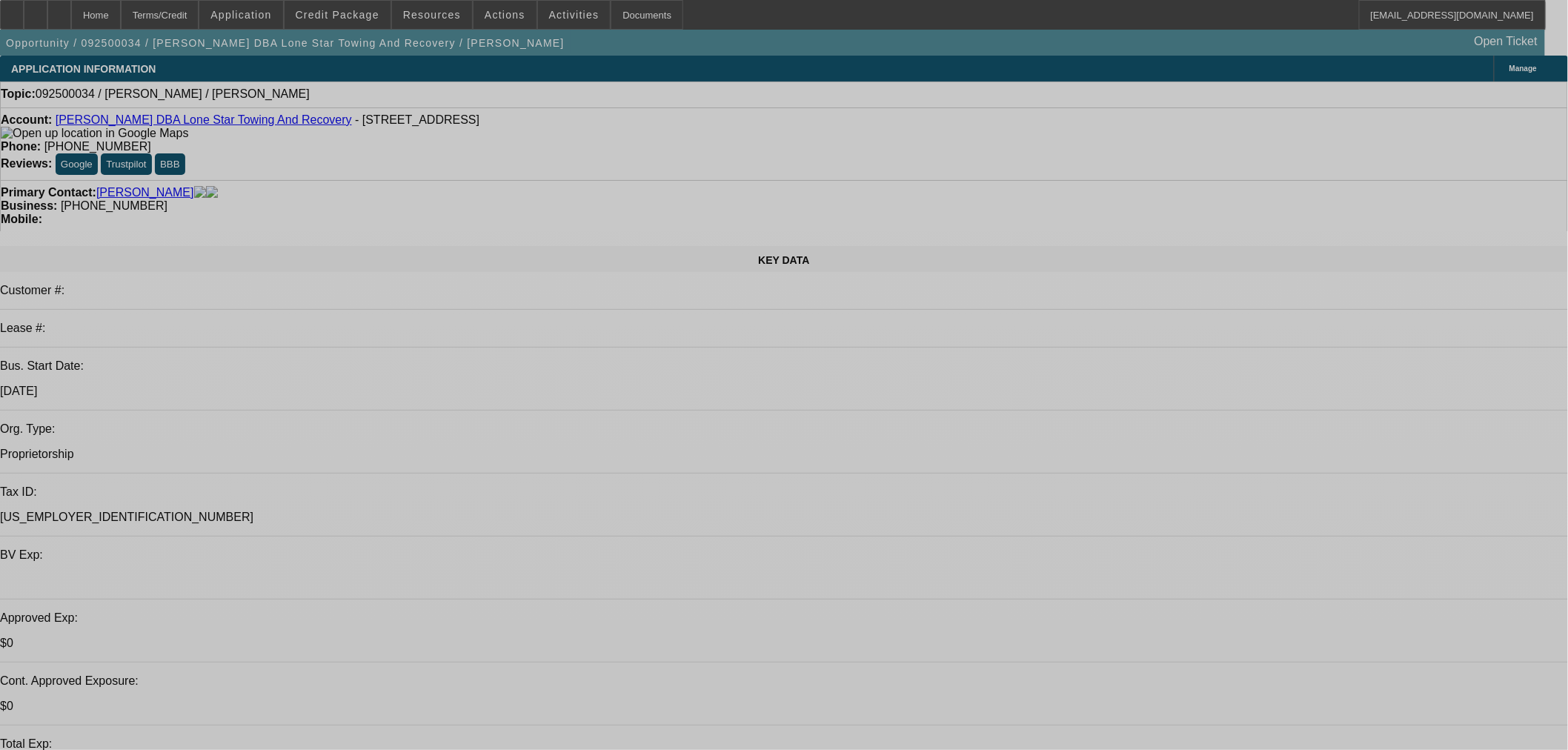
select select "0"
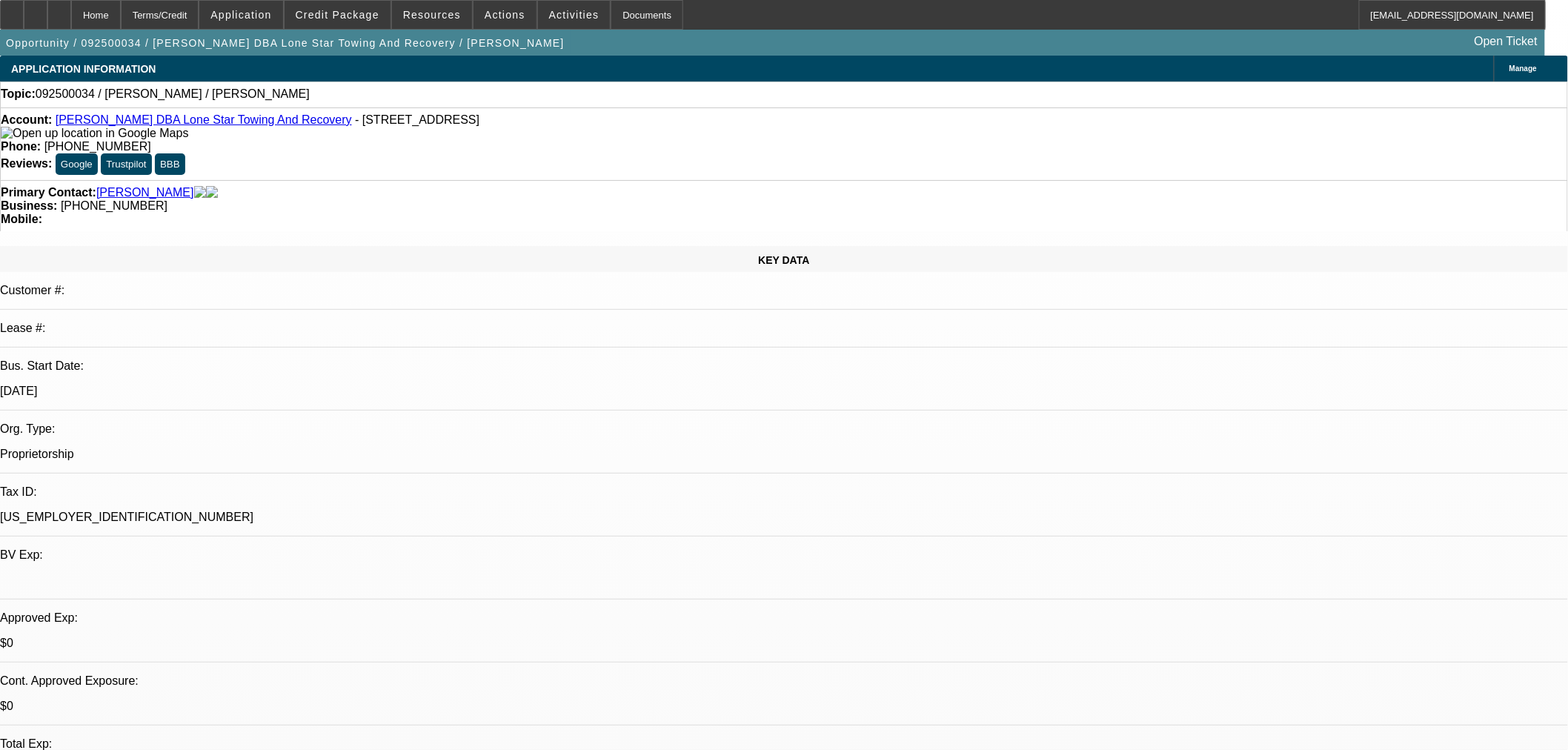
select select "2"
select select "0.1"
select select "4"
click at [59, 10] on icon at bounding box center [59, 10] width 0 height 0
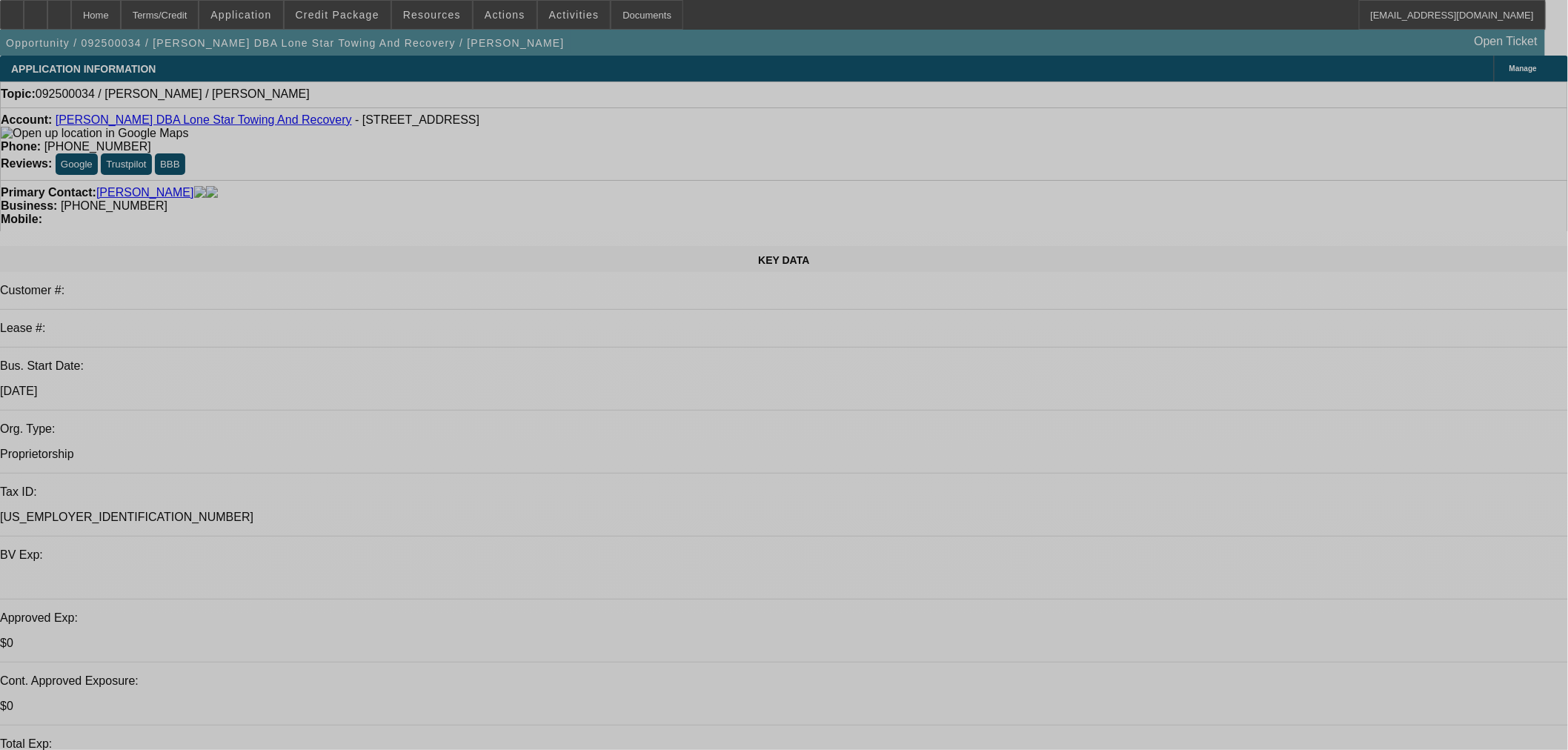
select select "0"
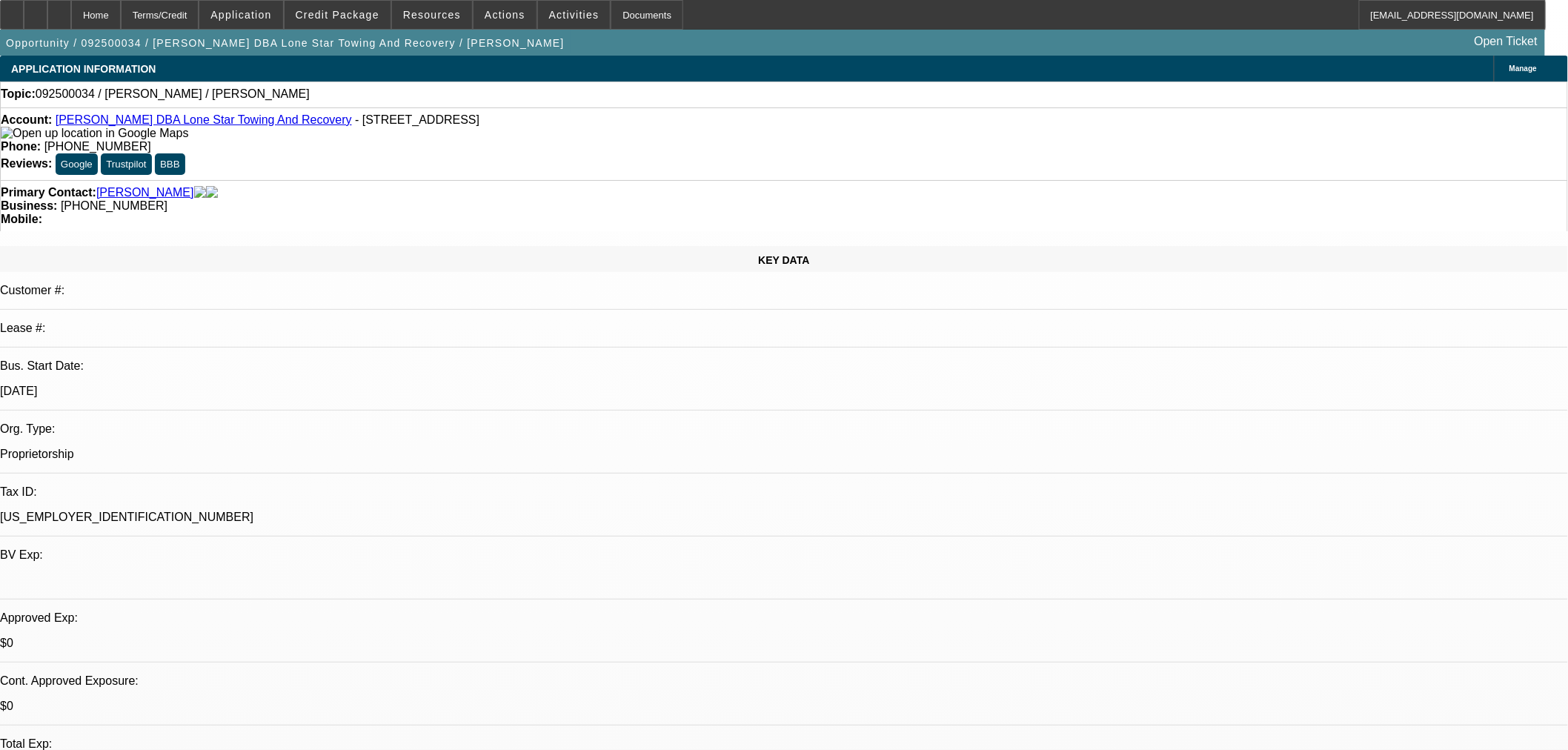
select select "2"
select select "0.1"
select select "4"
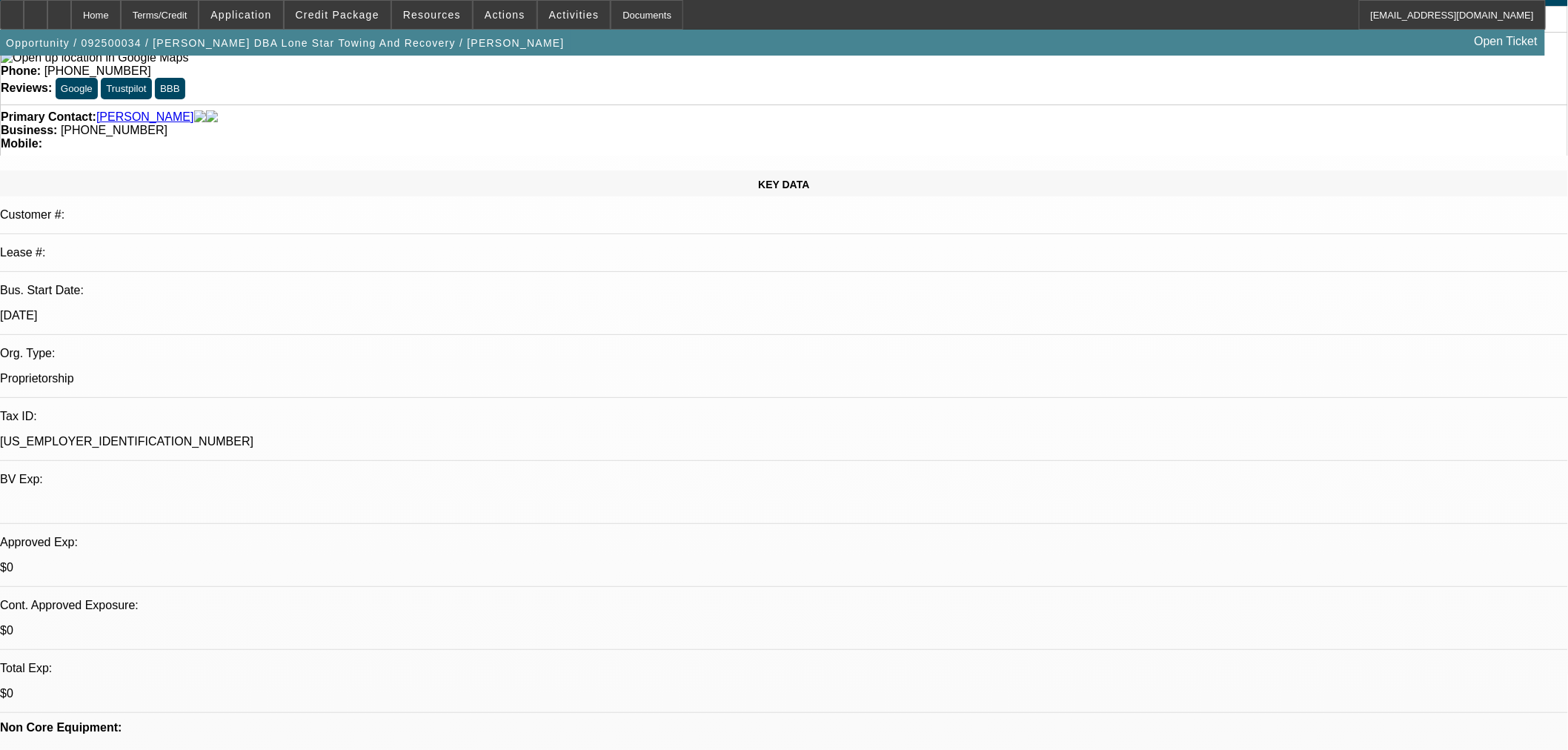
scroll to position [411, 0]
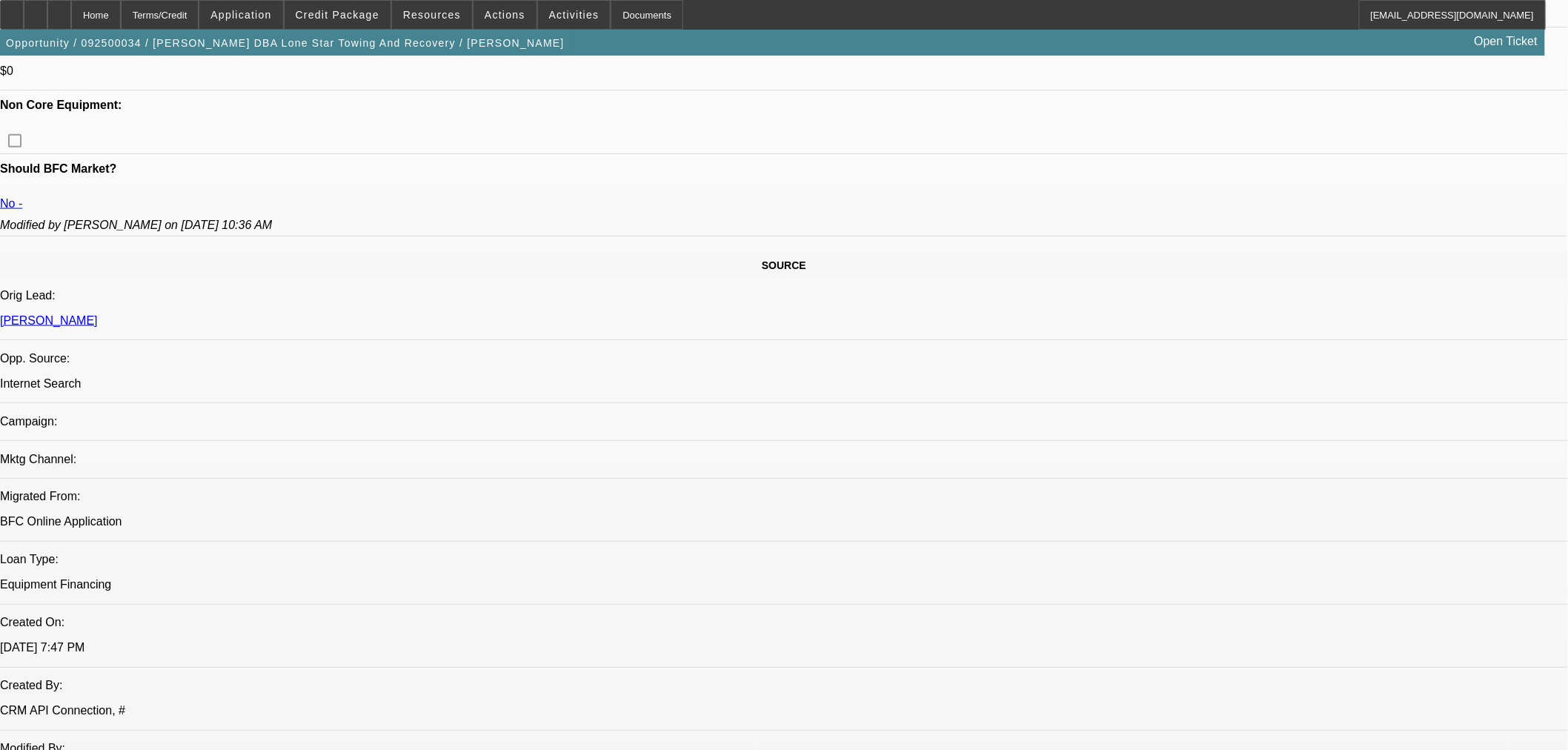
scroll to position [493, 0]
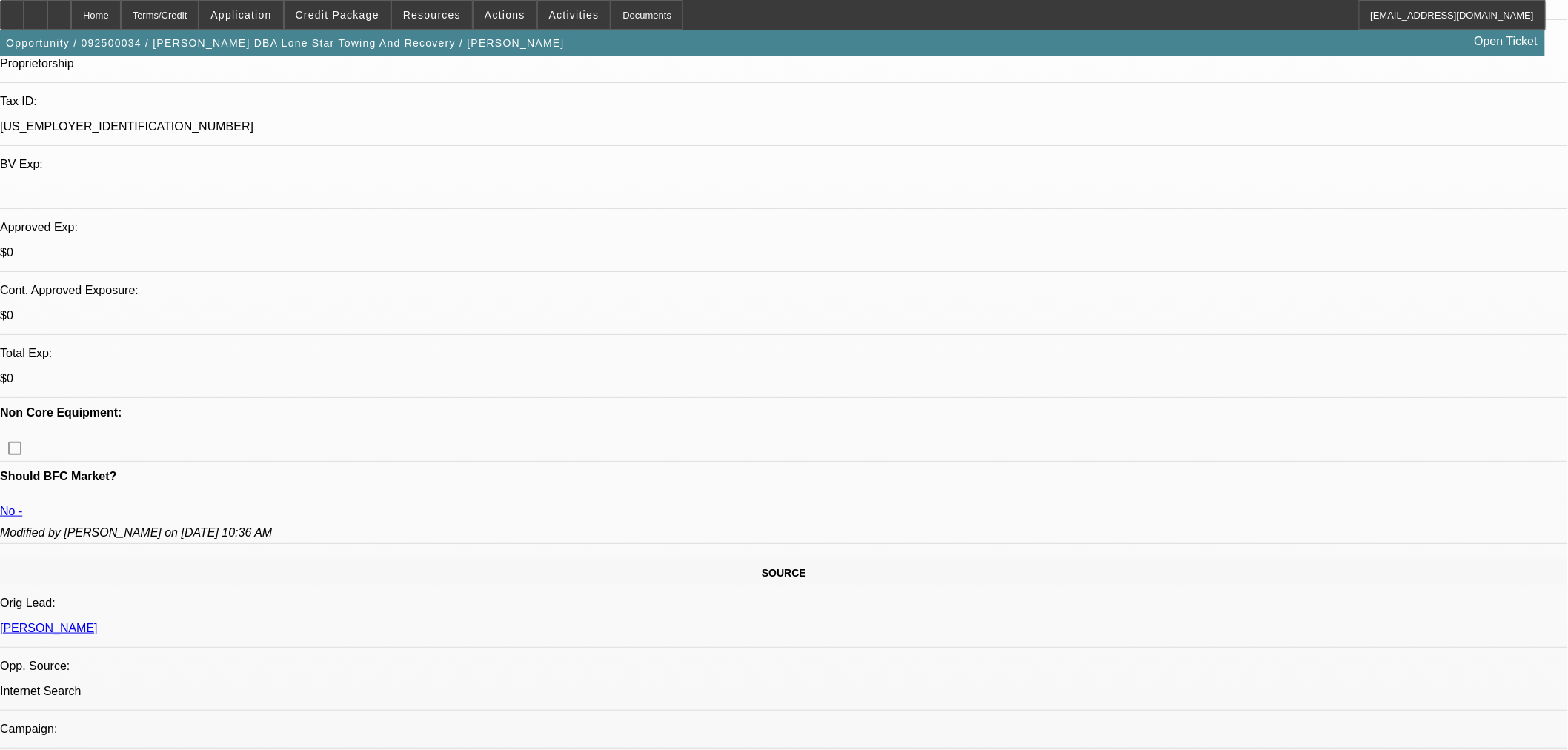
scroll to position [165, 0]
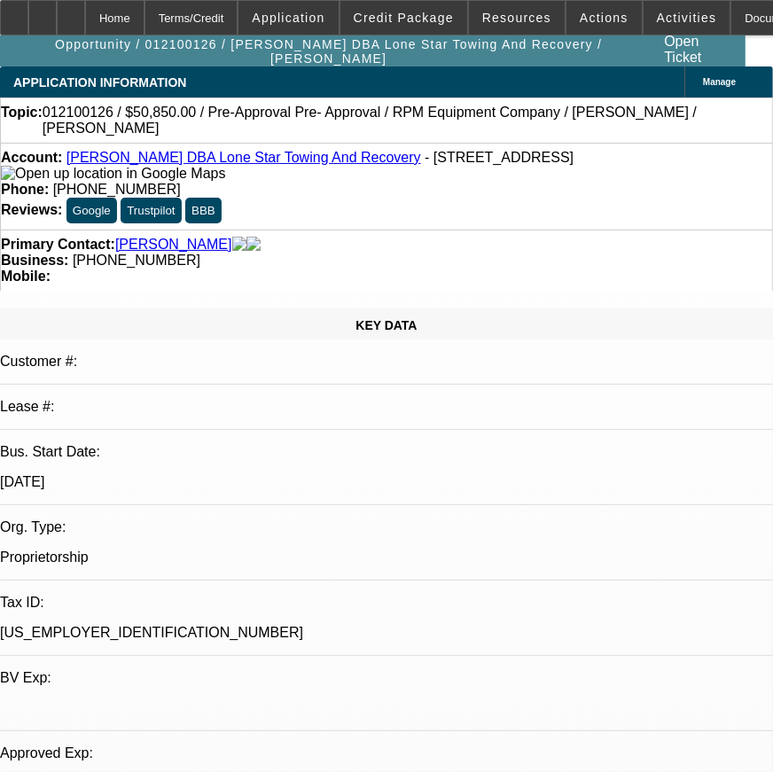
select select "0.1"
select select "2"
select select "0.1"
select select "4"
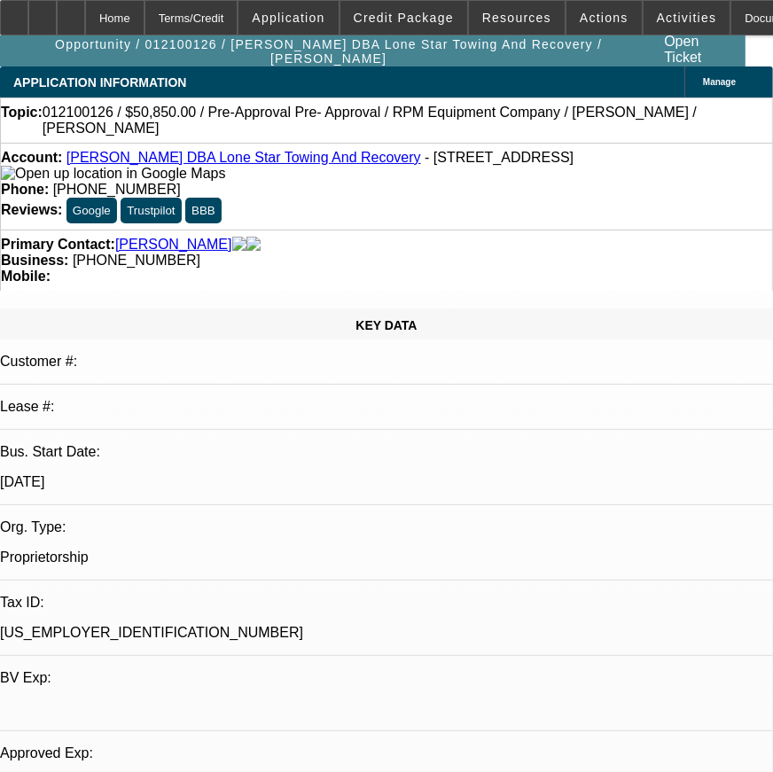
select select "2"
select select "0.1"
select select "4"
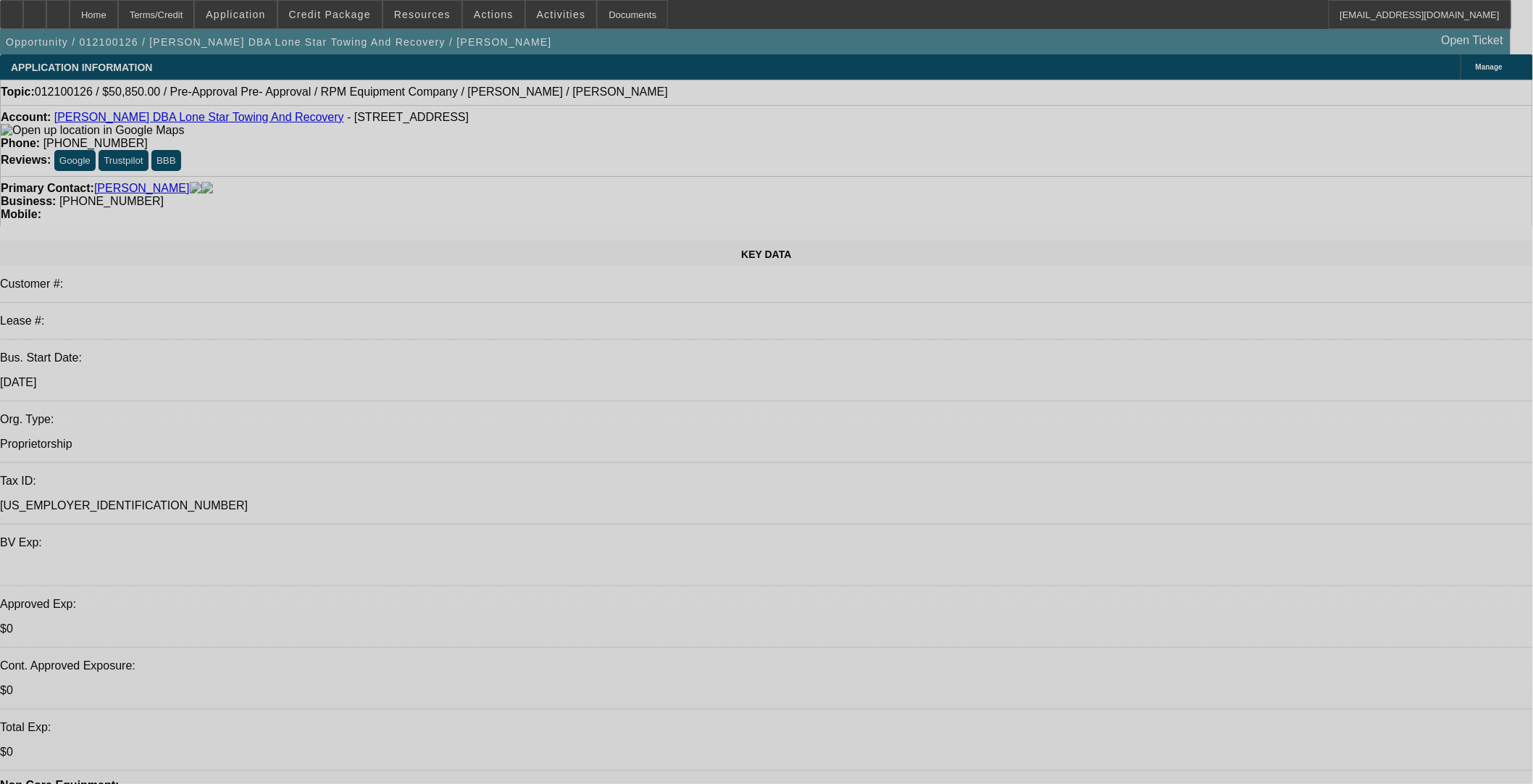
select select "0.1"
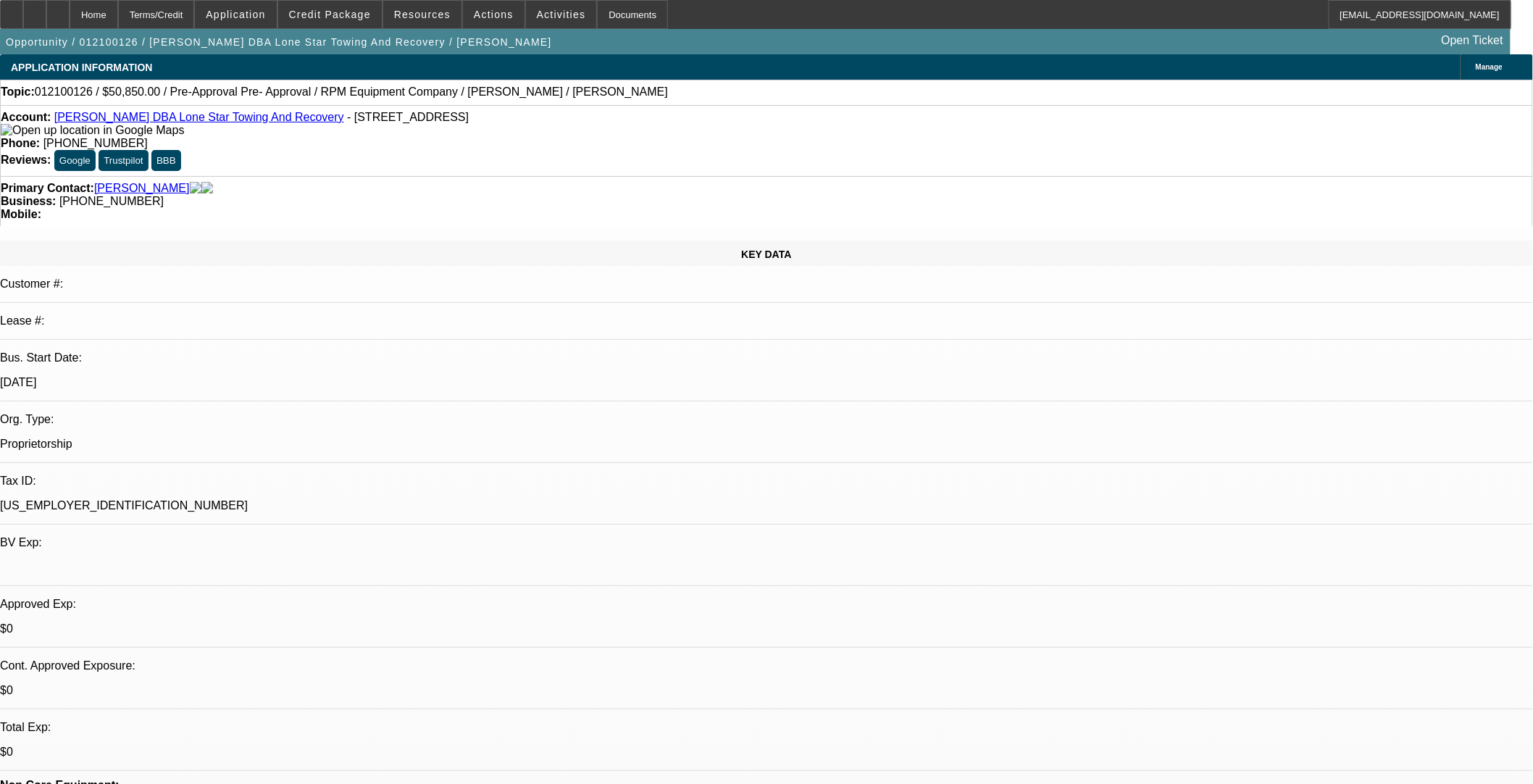
select select "2"
select select "0.1"
select select "4"
select select "2"
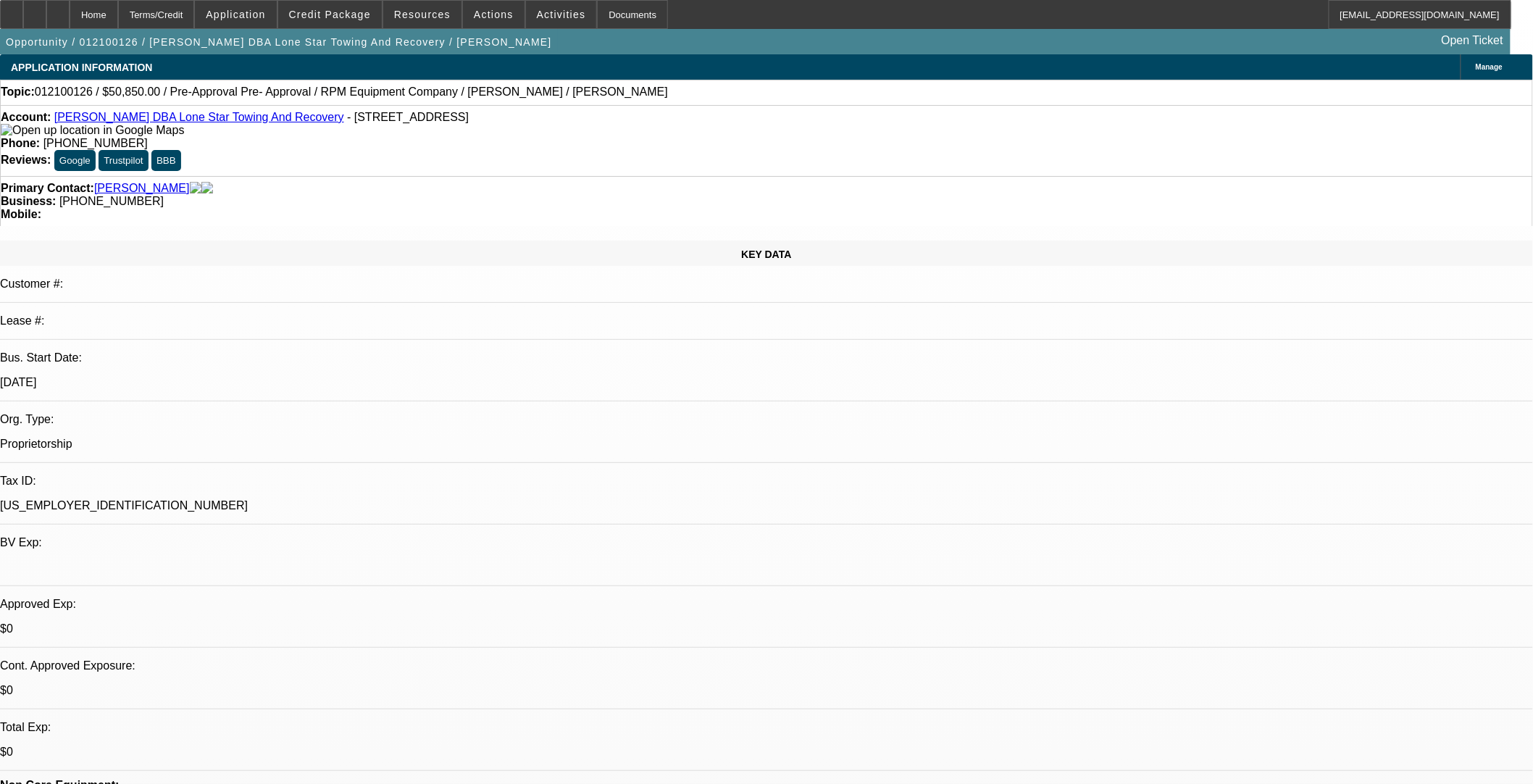
select select "2"
select select "0.1"
select select "4"
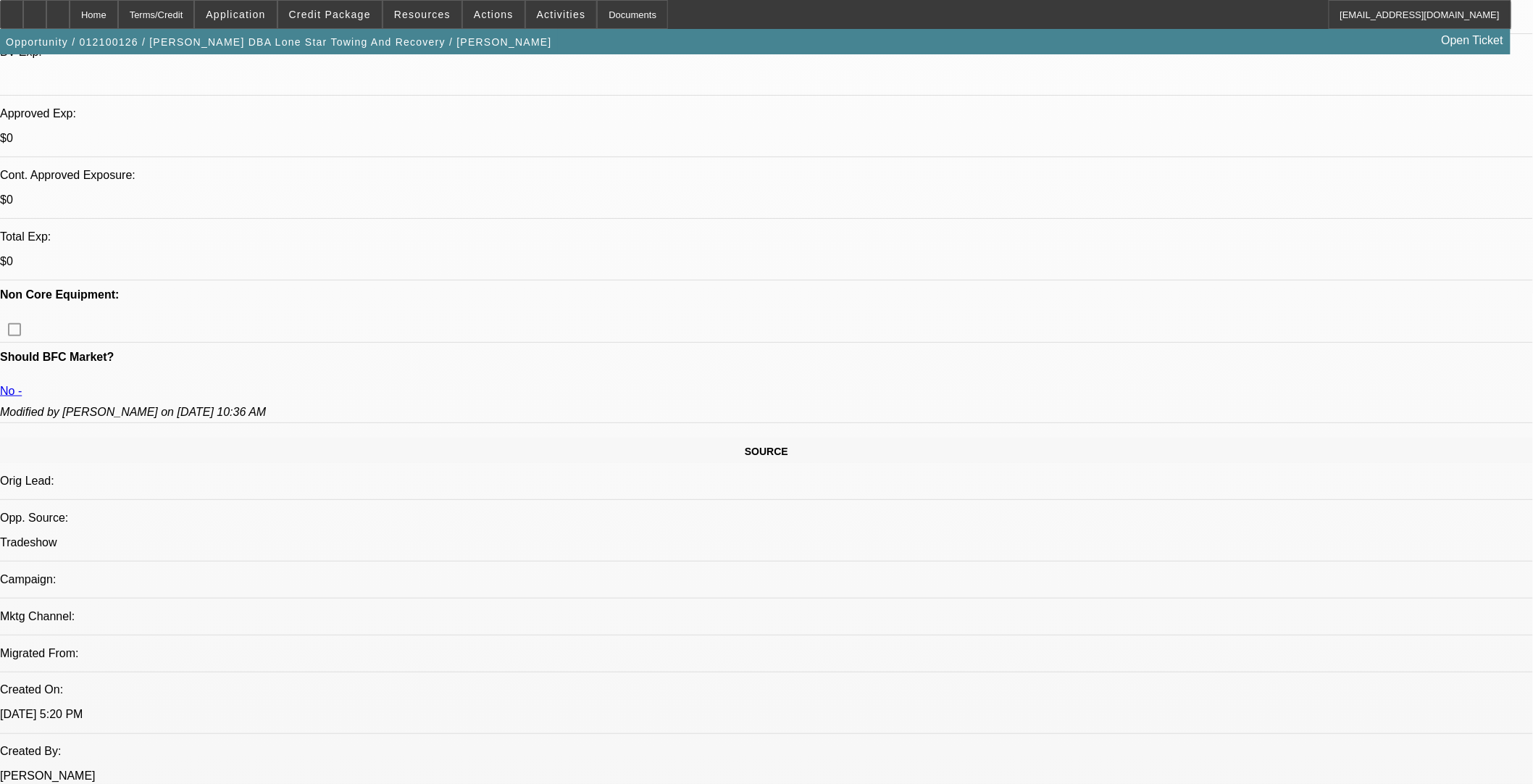
scroll to position [322, 0]
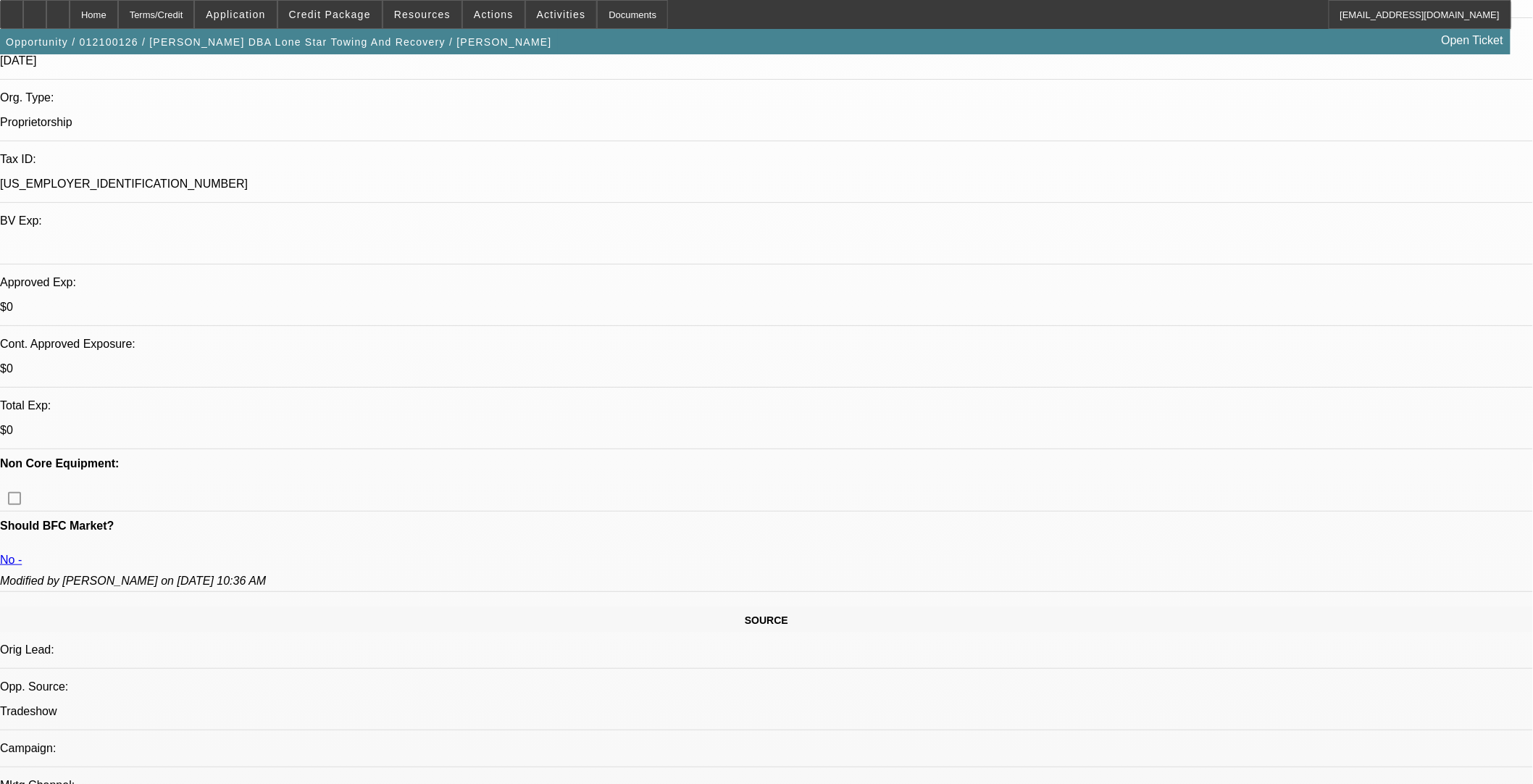
click at [351, 25] on span at bounding box center [329, 14] width 104 height 35
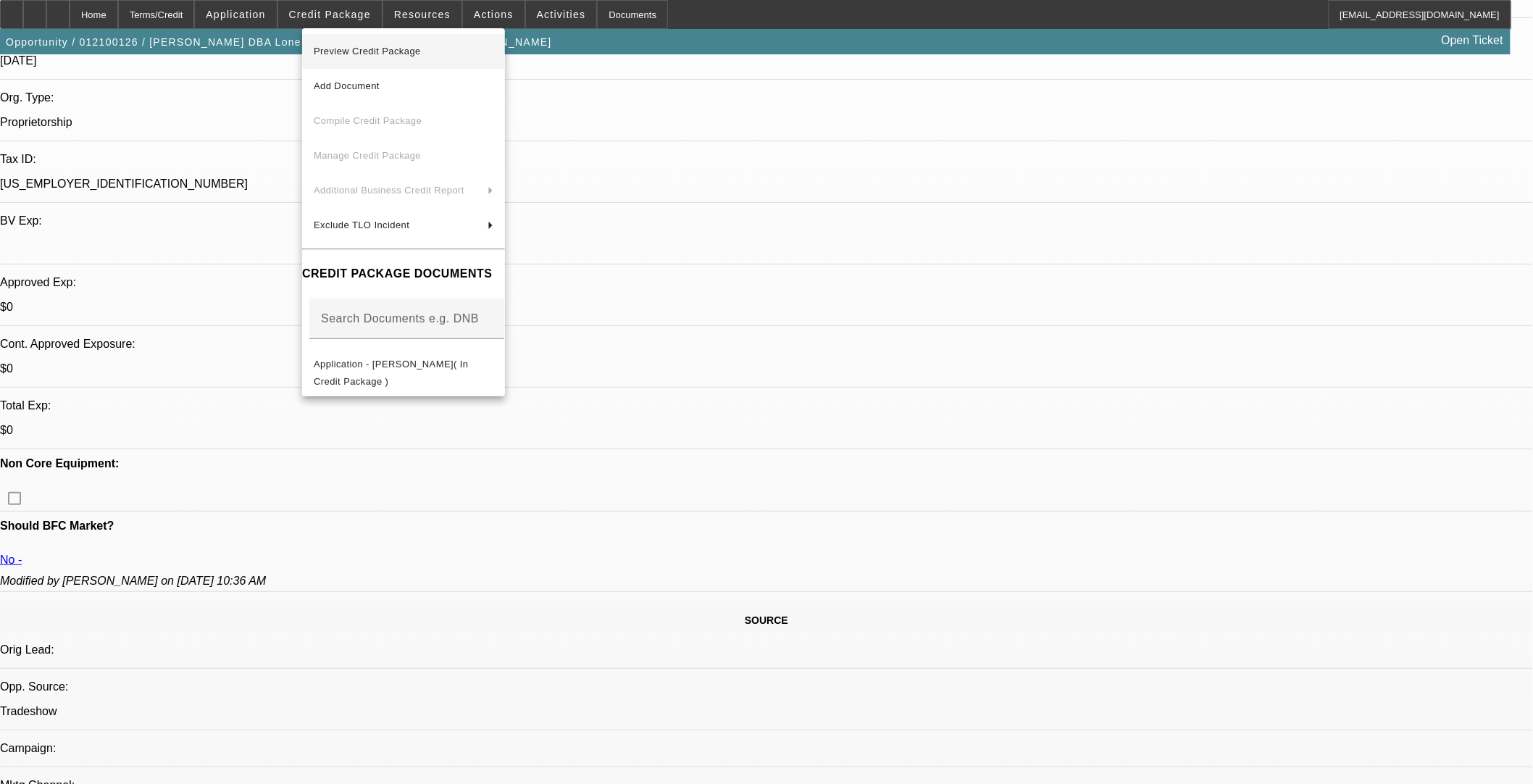
click at [442, 54] on span "Preview Credit Package" at bounding box center [404, 51] width 180 height 17
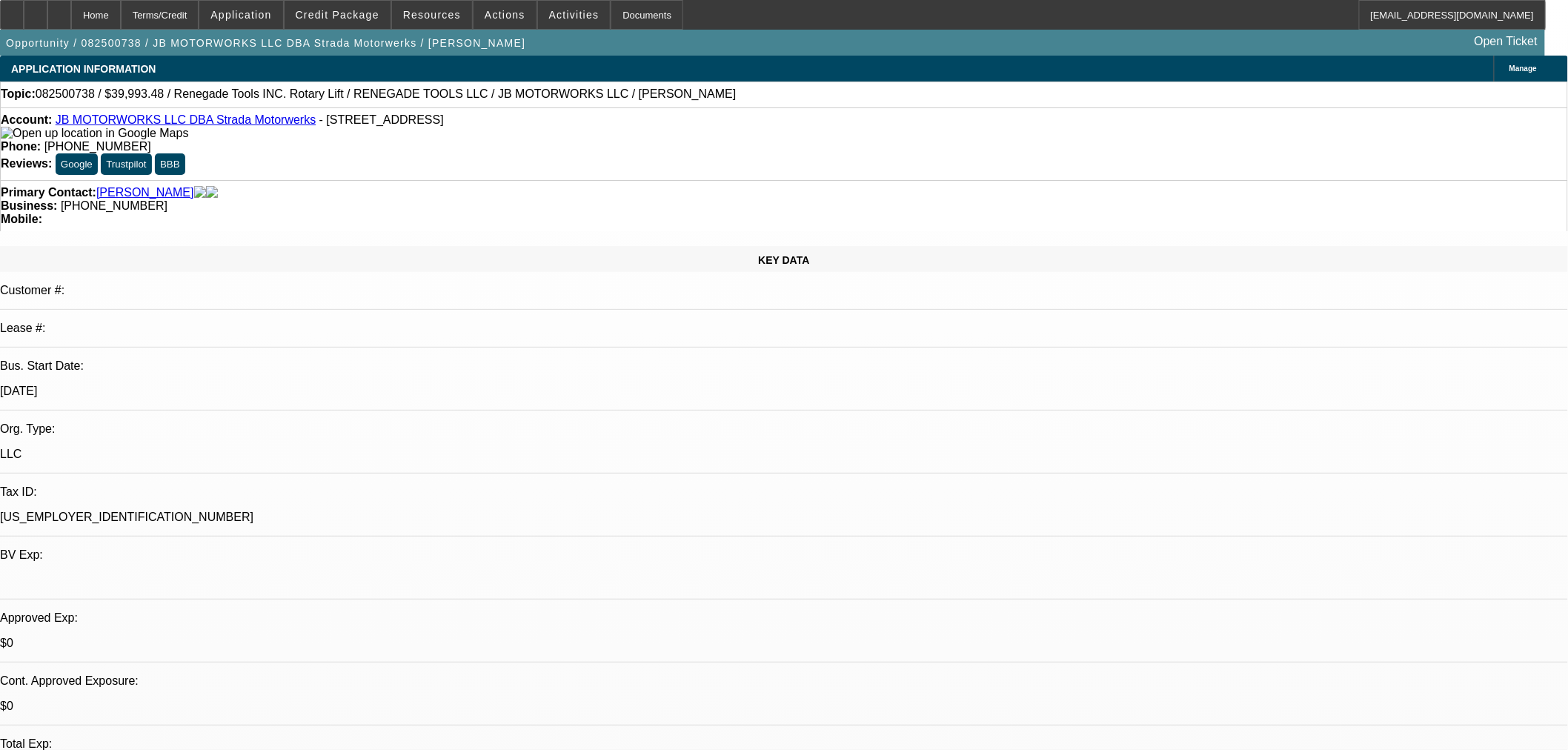
select select "0"
select select "3"
select select "0.1"
select select "4"
select select "0"
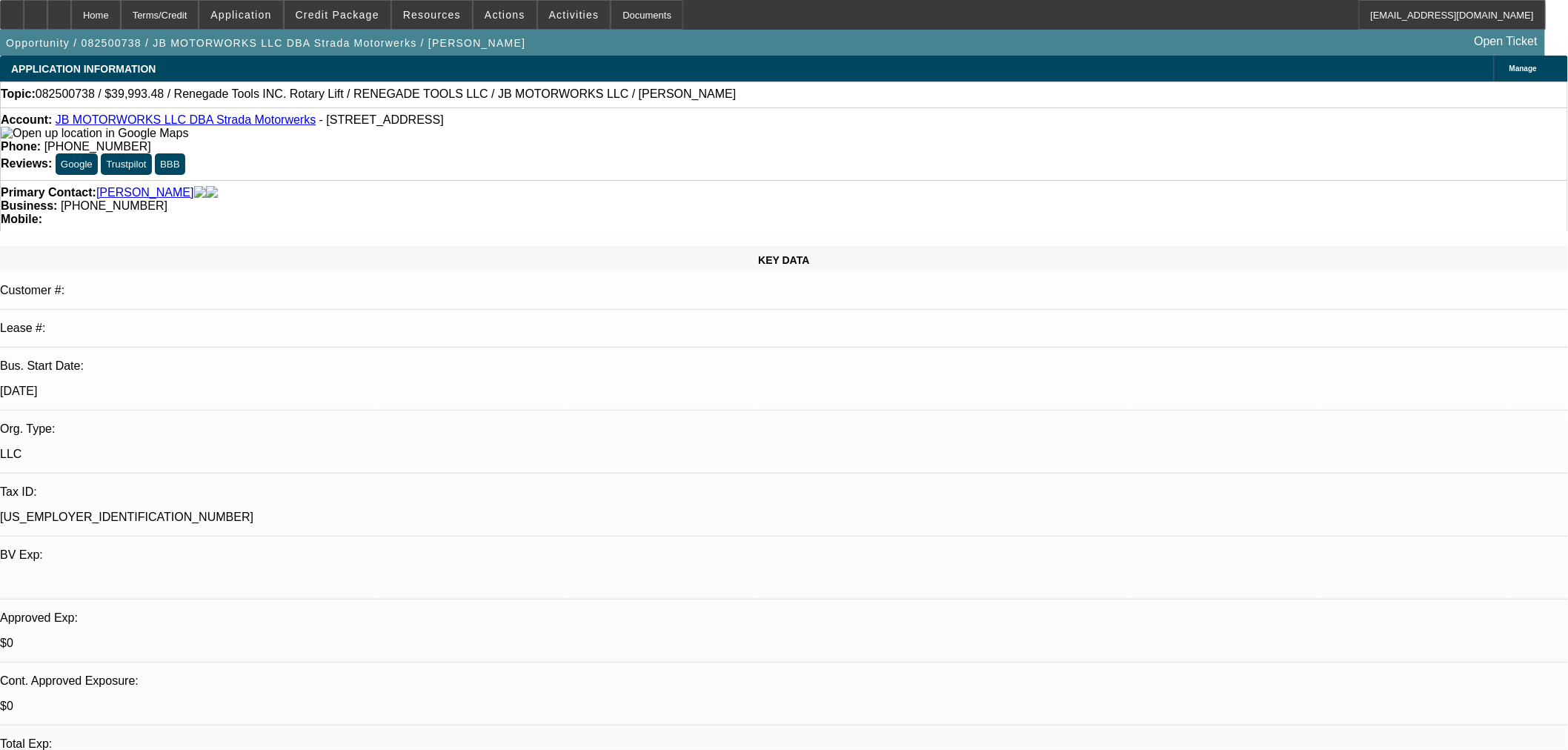
select select "0"
select select "3"
select select "0.1"
select select "4"
select select "0"
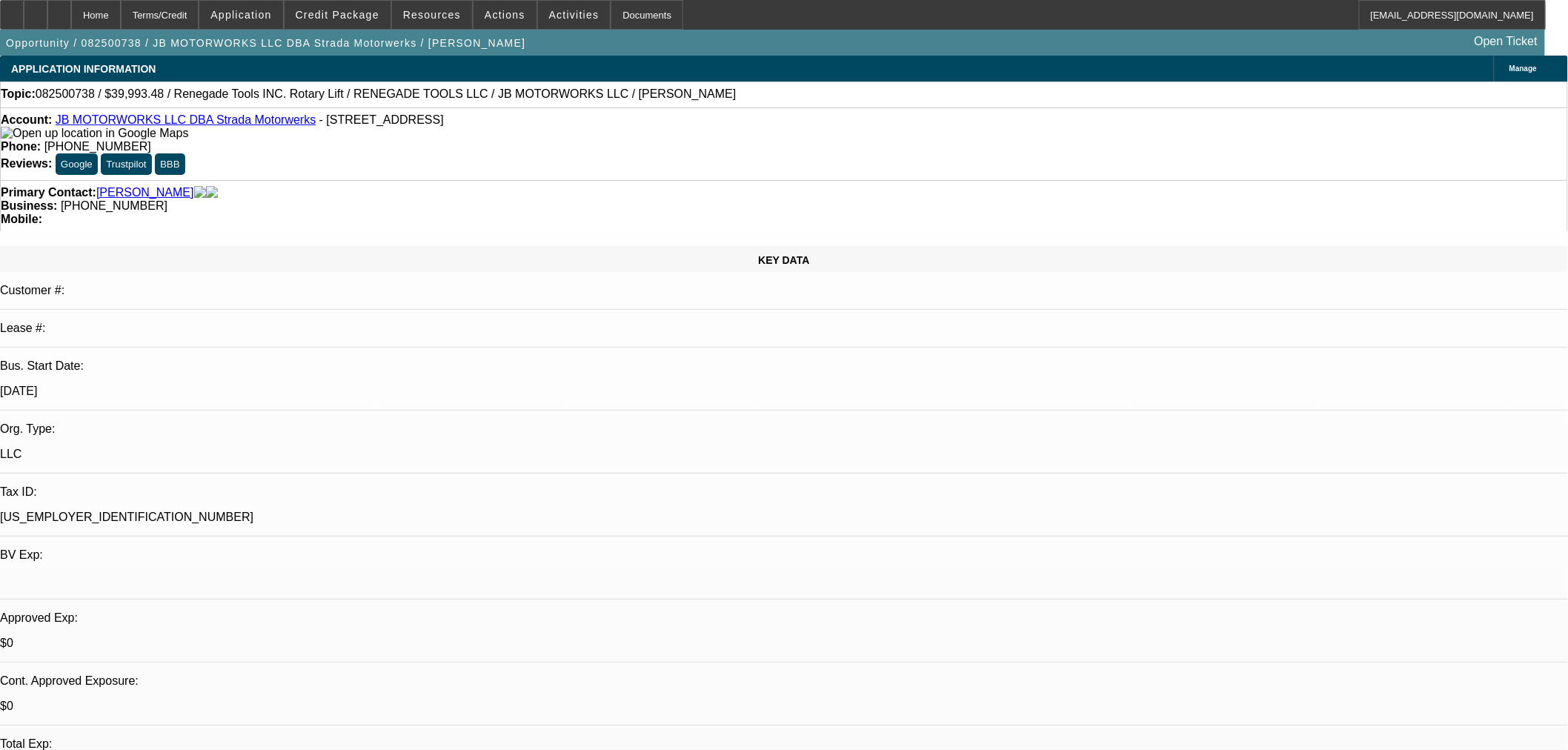
select select "0"
select select "3"
select select "0.1"
select select "4"
select select "0"
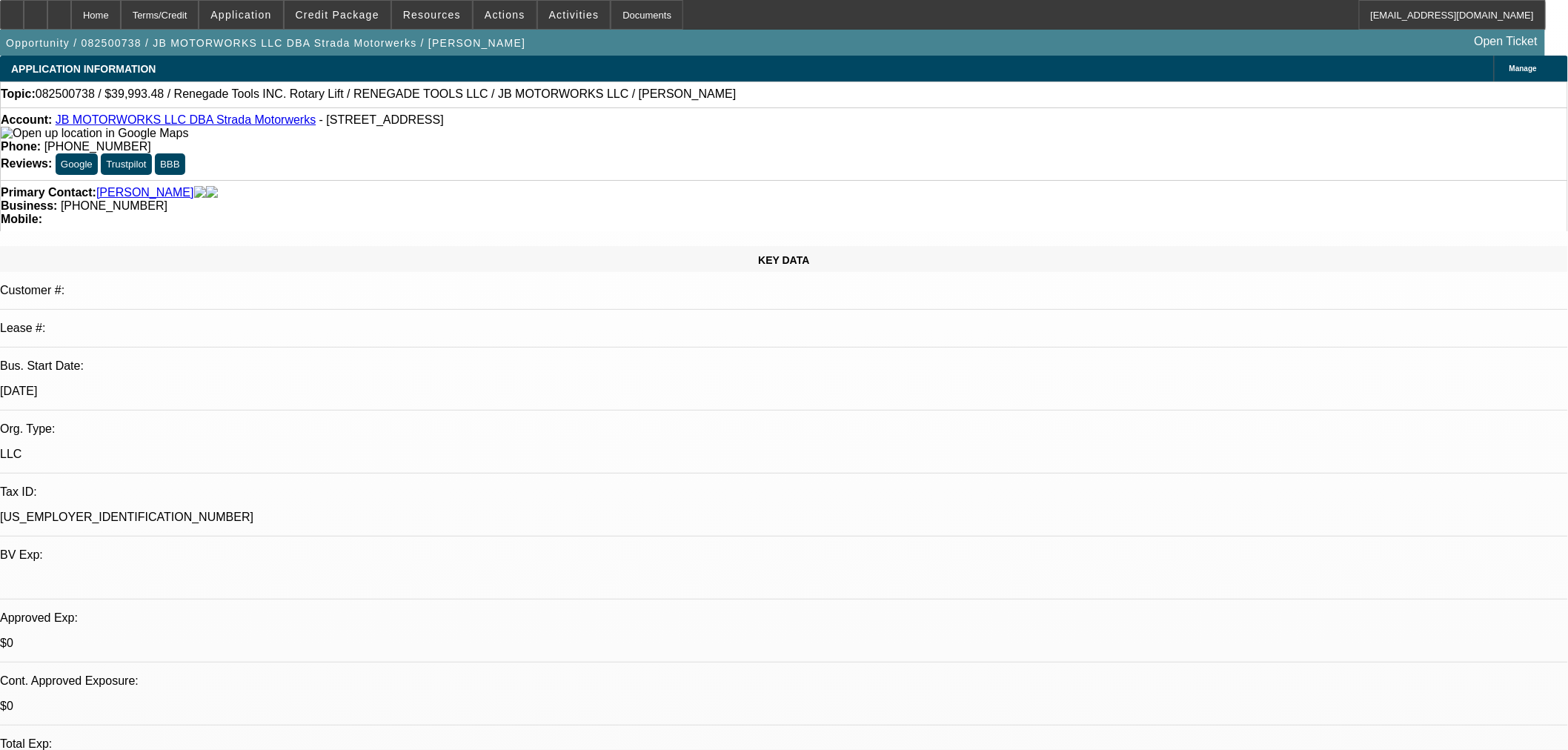
select select "0"
select select "3"
select select "0.1"
select select "4"
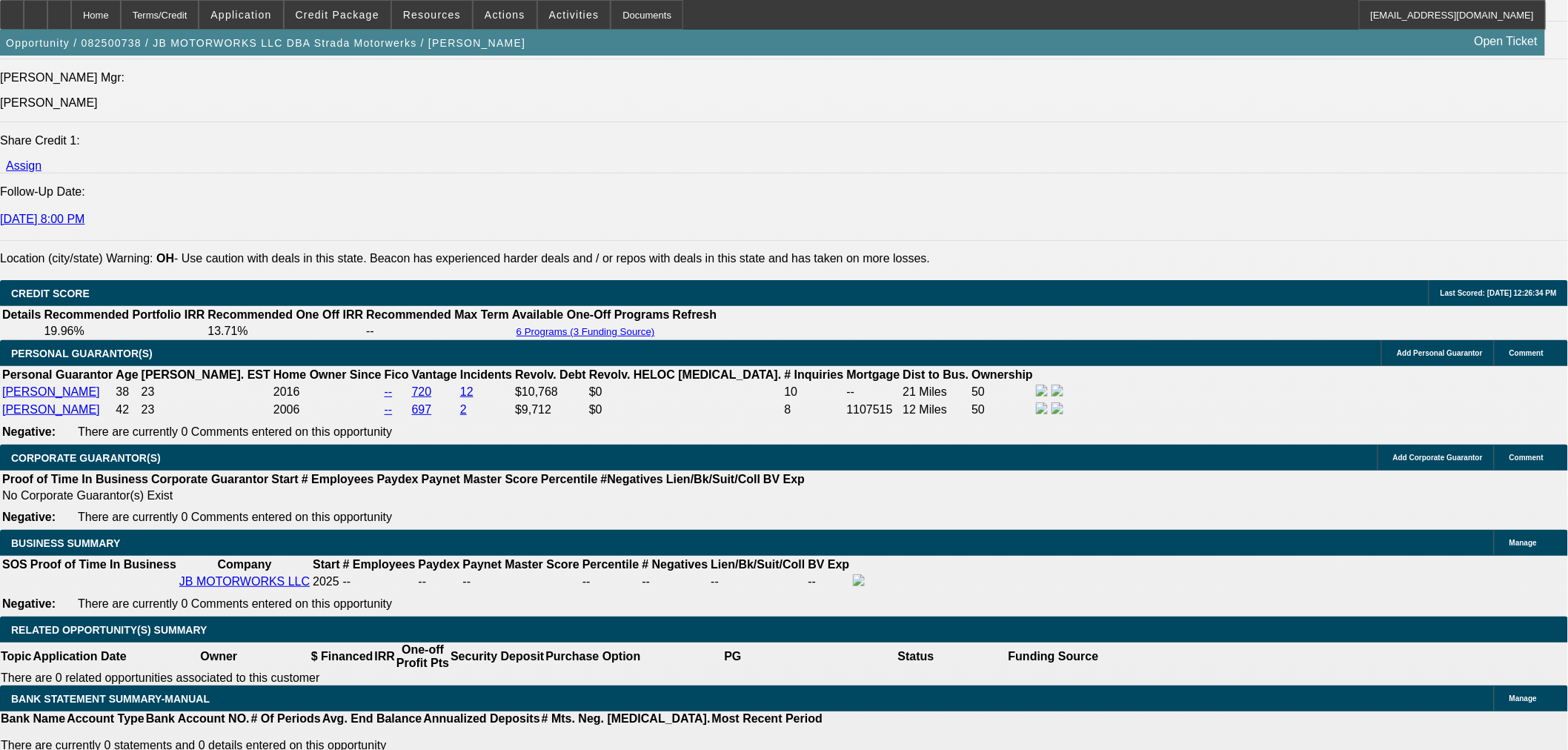
scroll to position [2305, 0]
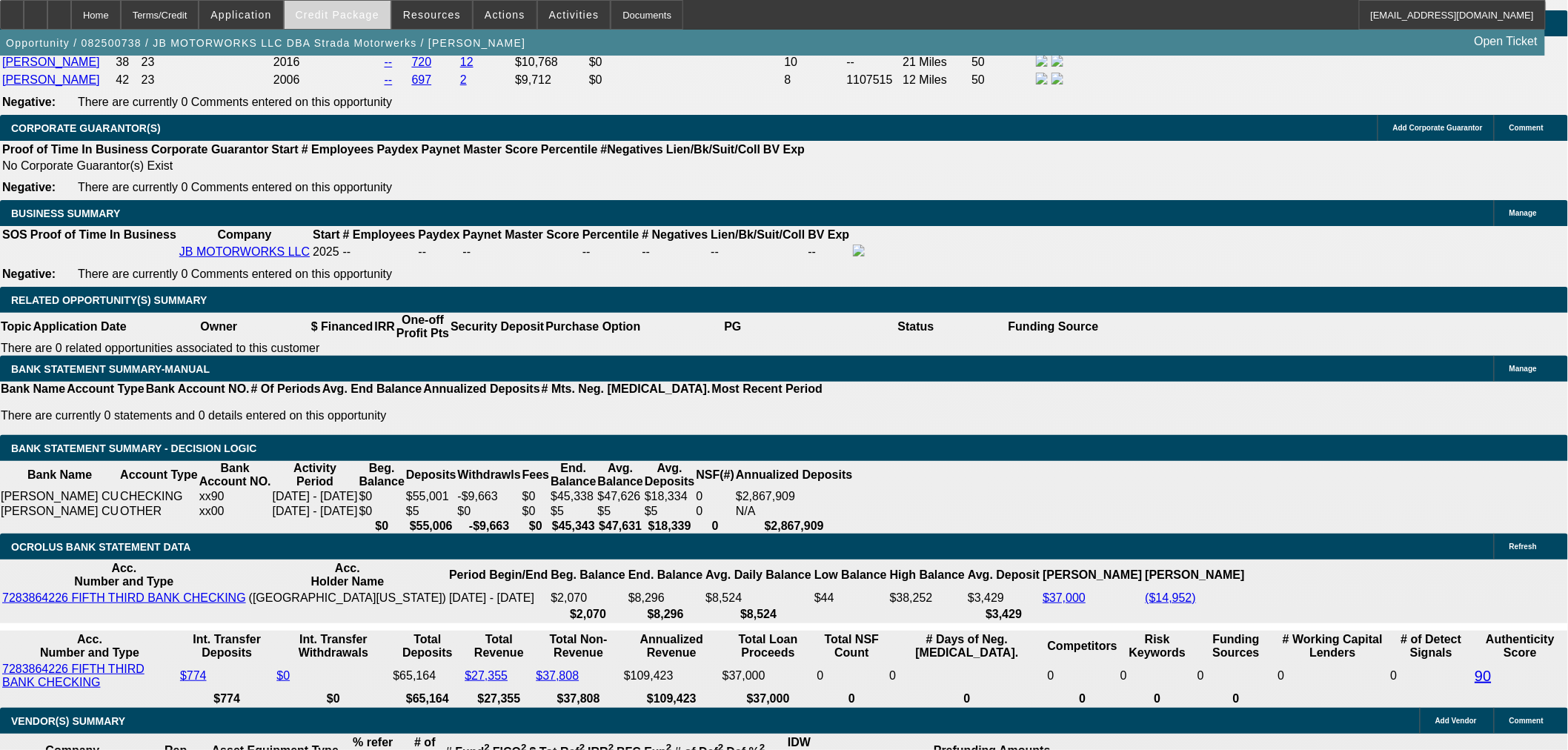
click at [358, 25] on span at bounding box center [337, 14] width 106 height 36
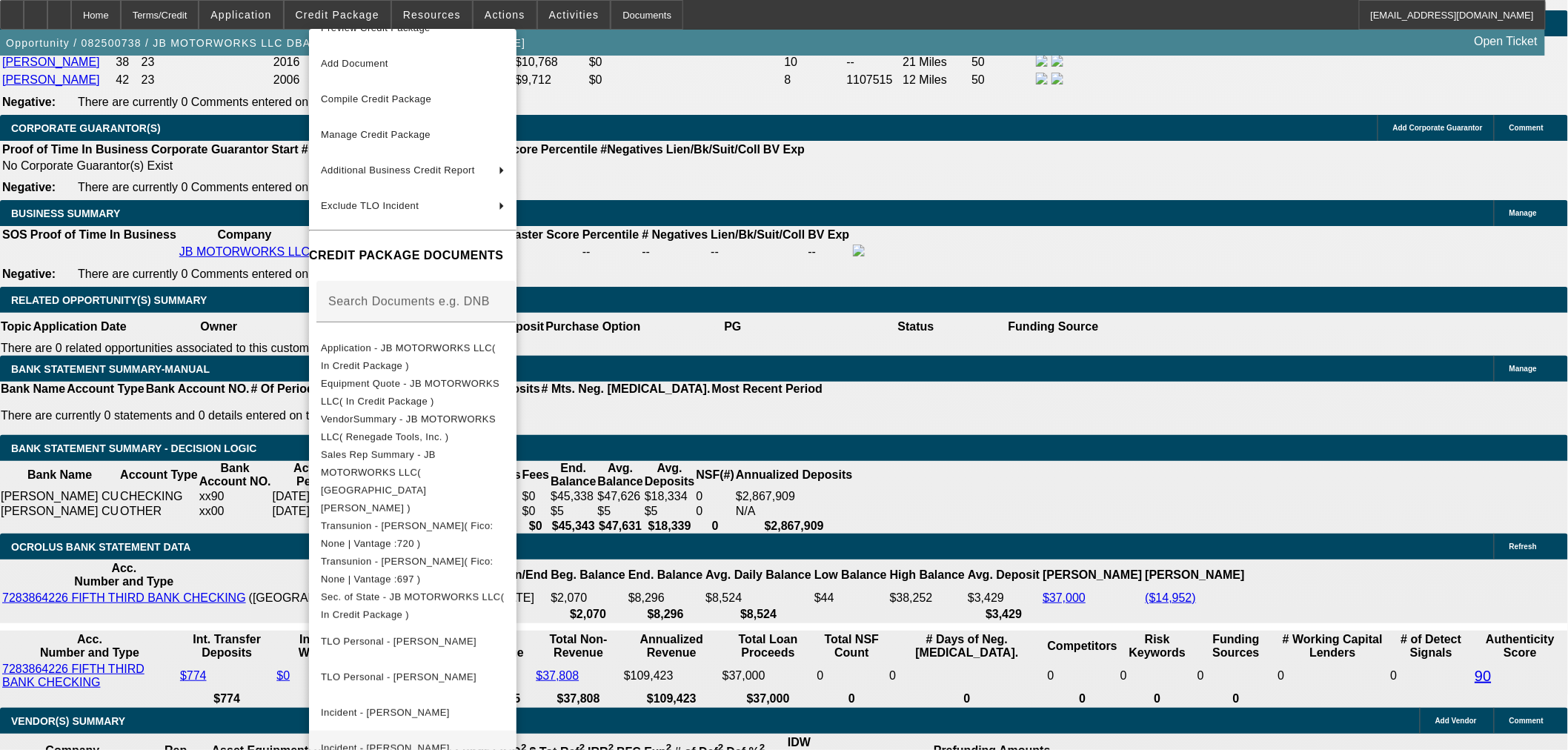
scroll to position [0, 0]
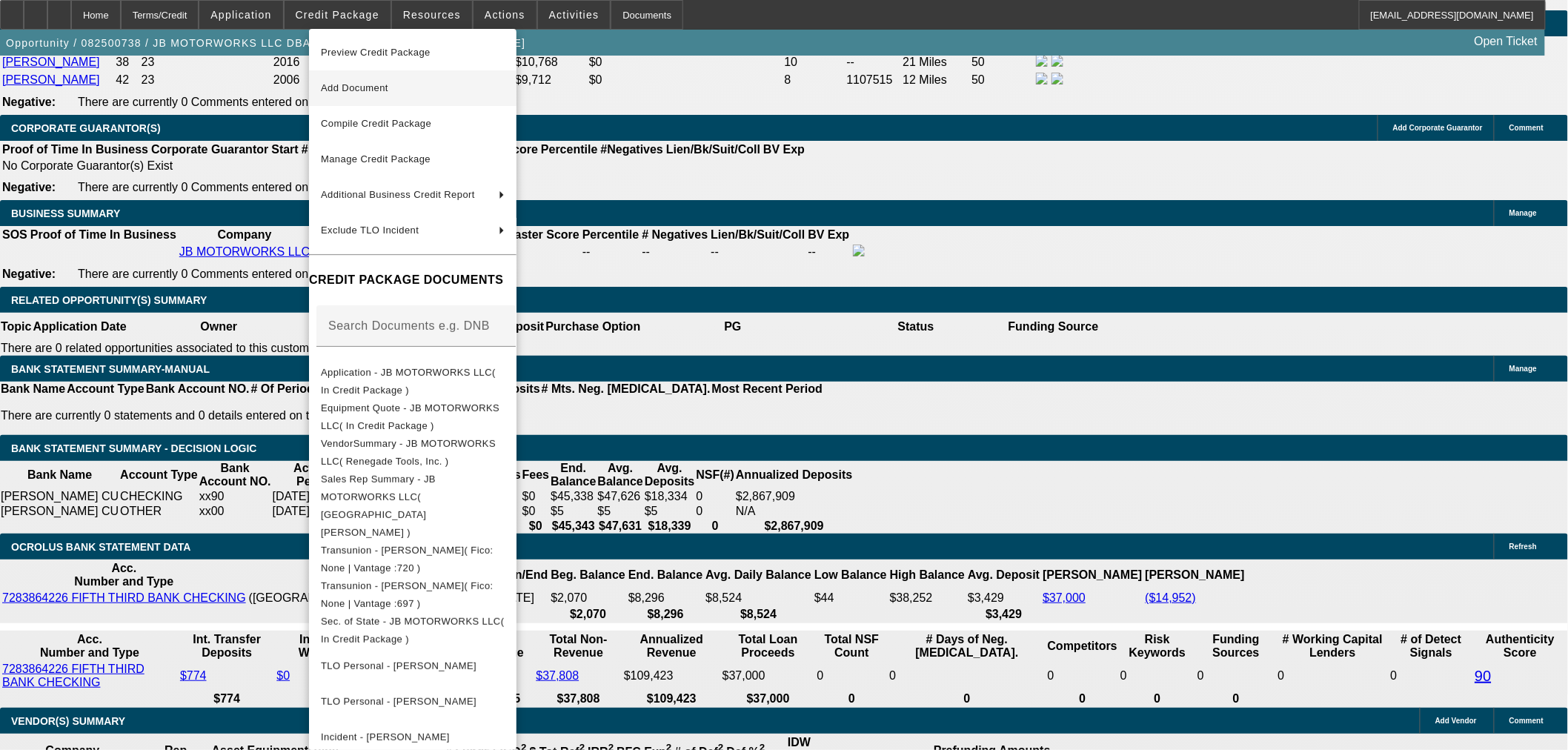
click at [379, 86] on span "Add Document" at bounding box center [355, 87] width 68 height 11
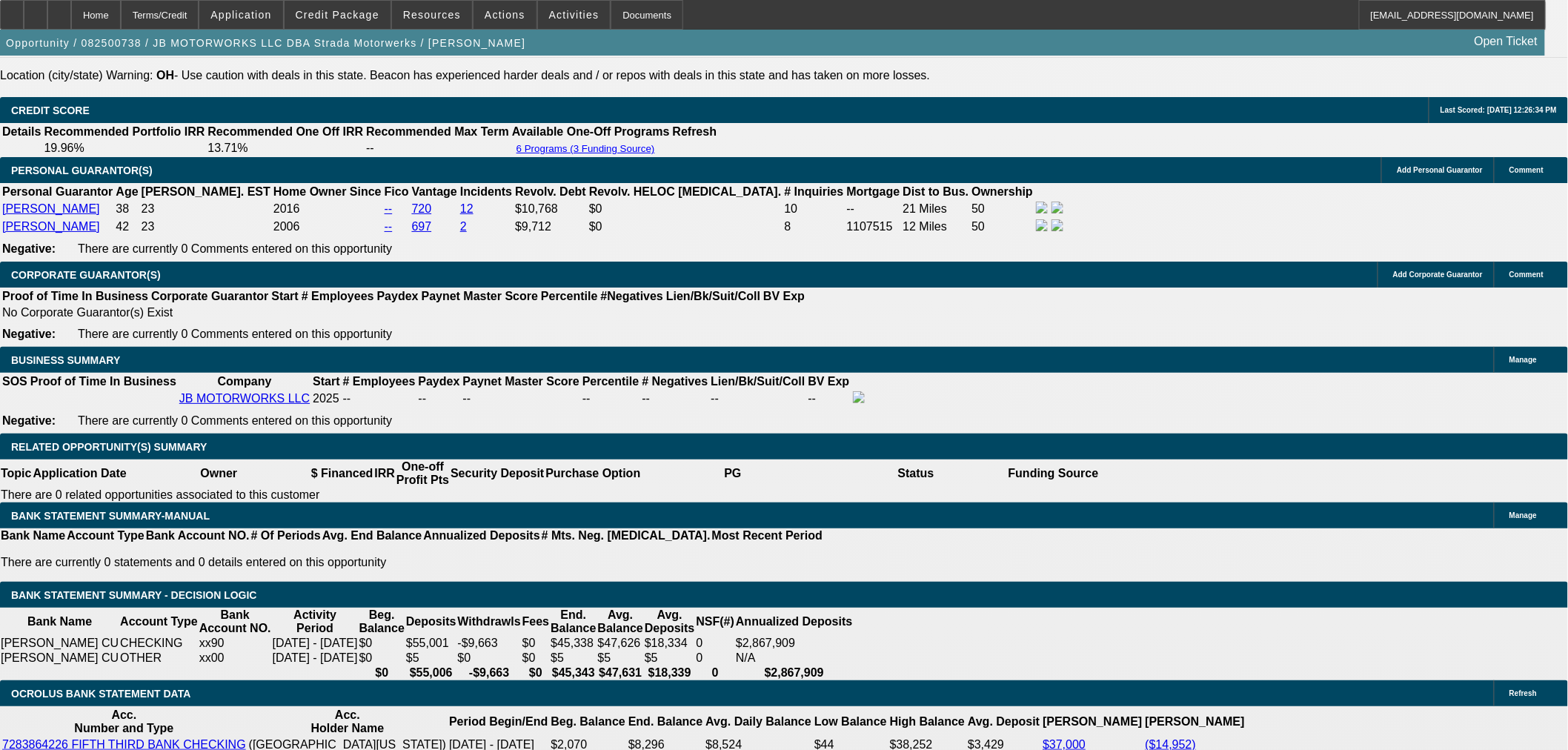
scroll to position [2058, 0]
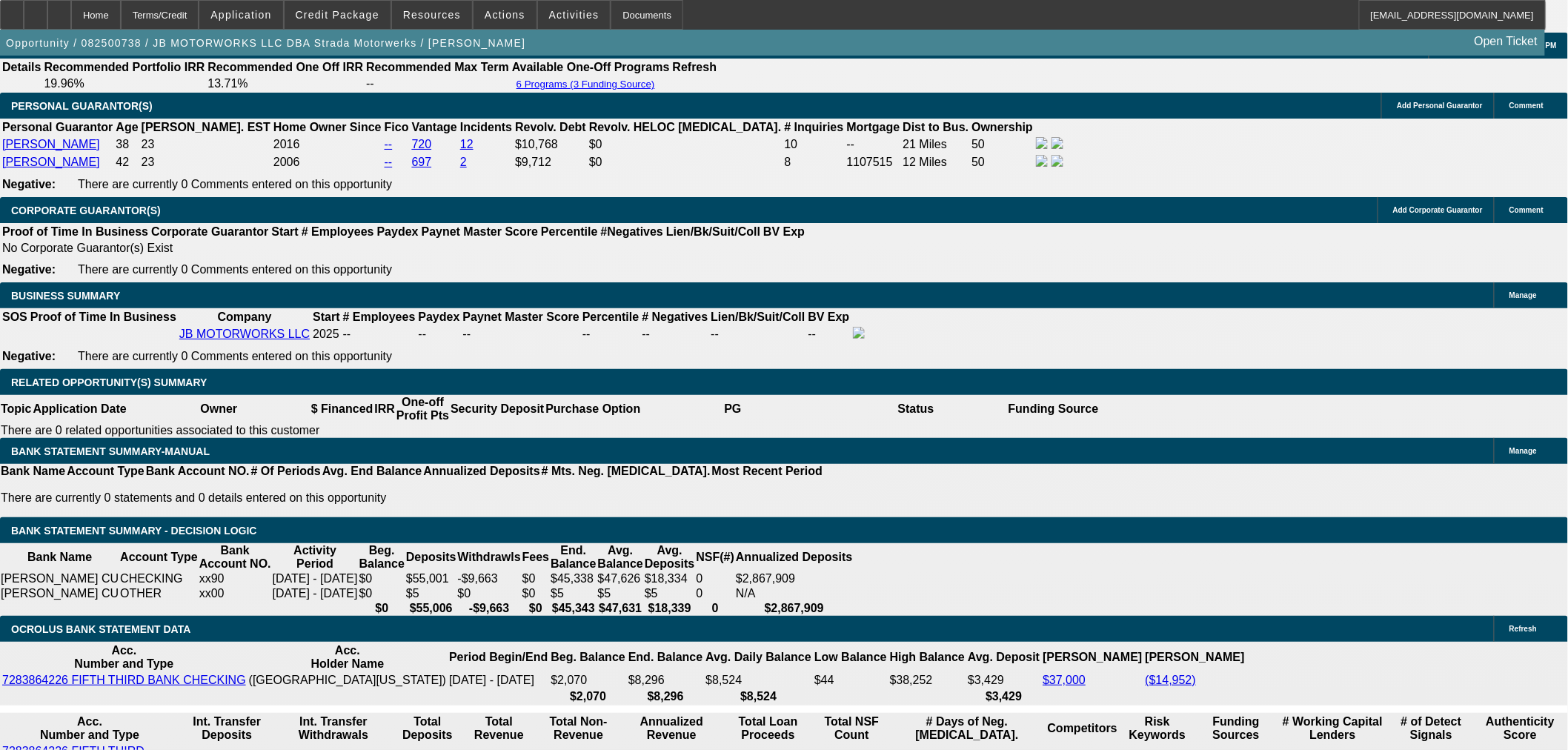
scroll to position [1976, 0]
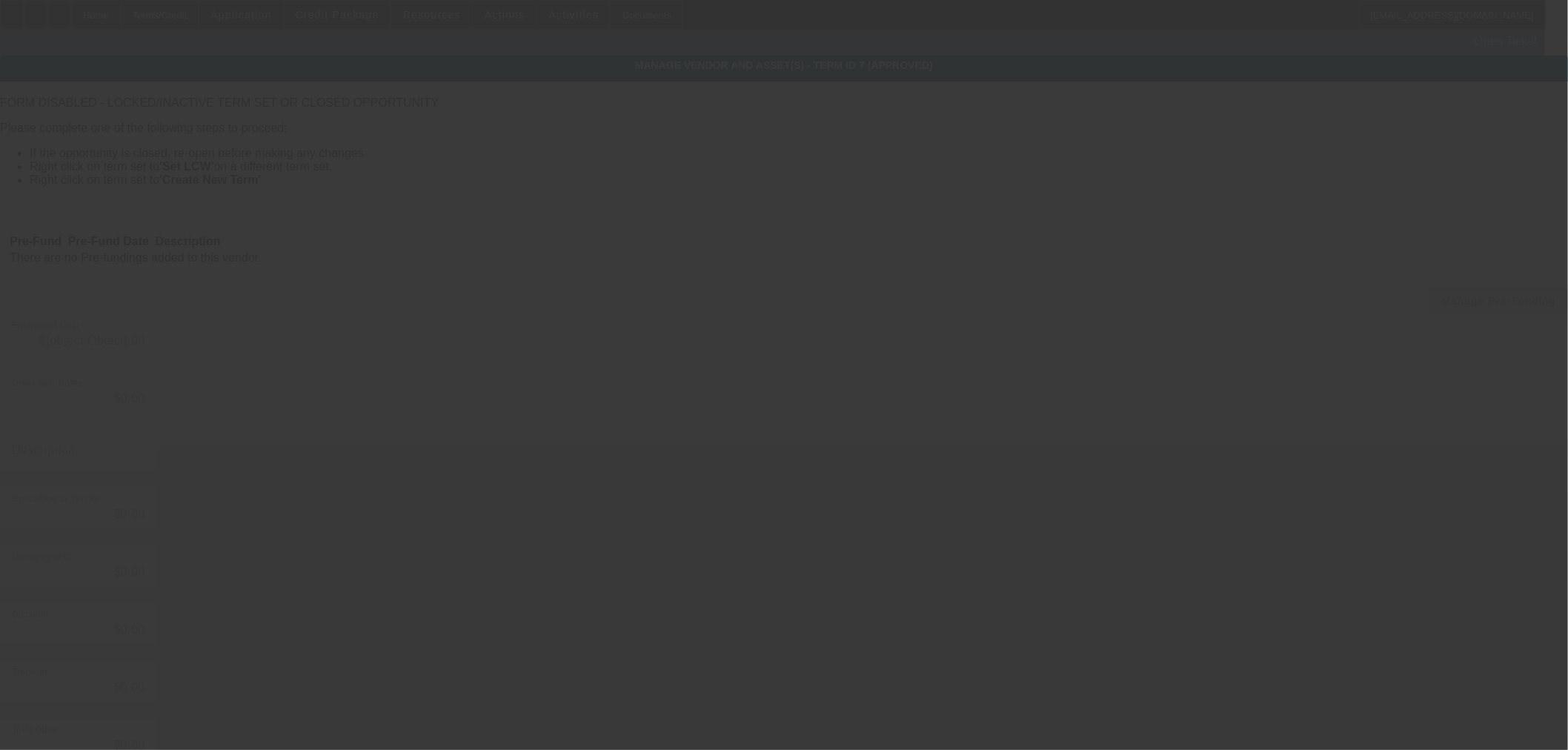
type input "$42,098.40"
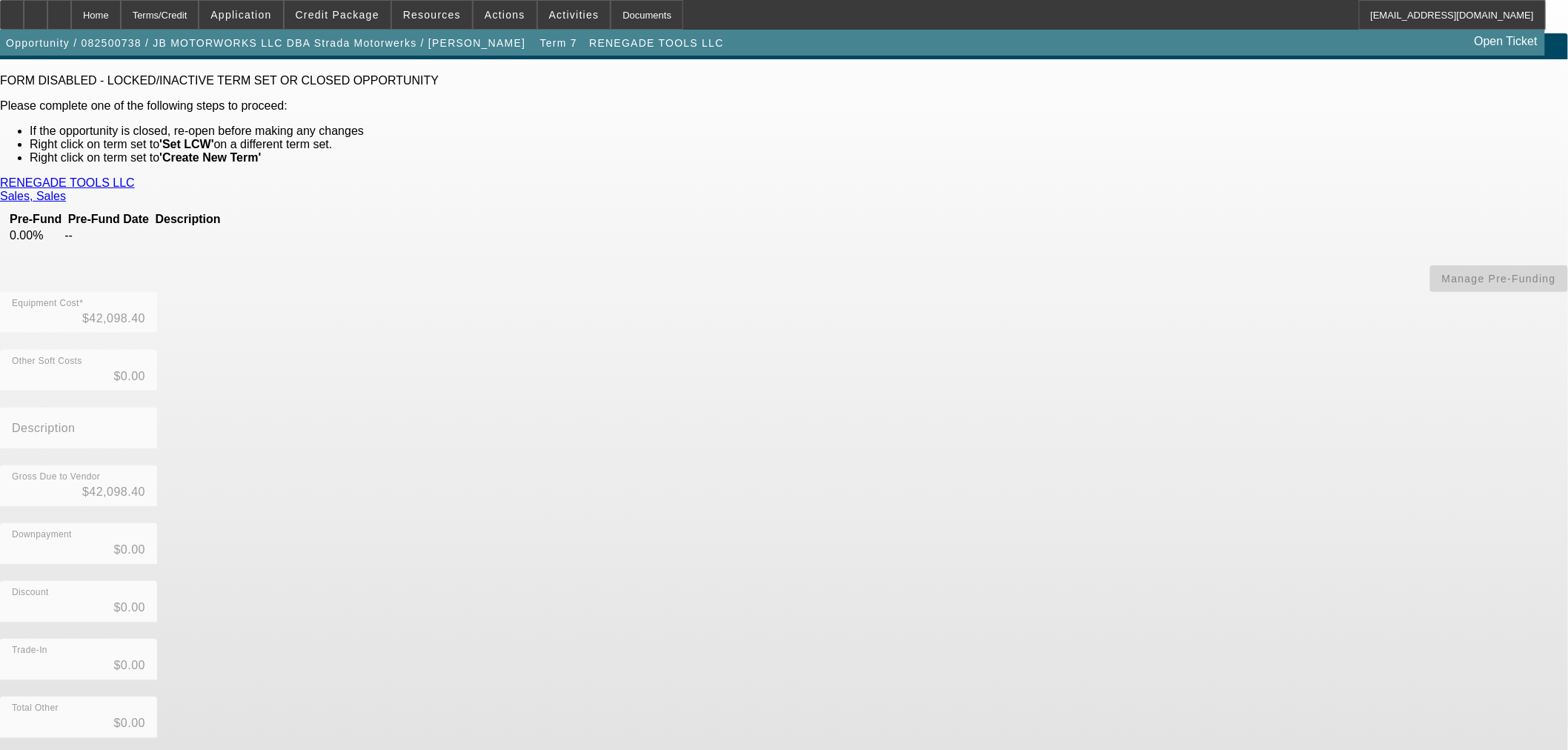
scroll to position [33, 0]
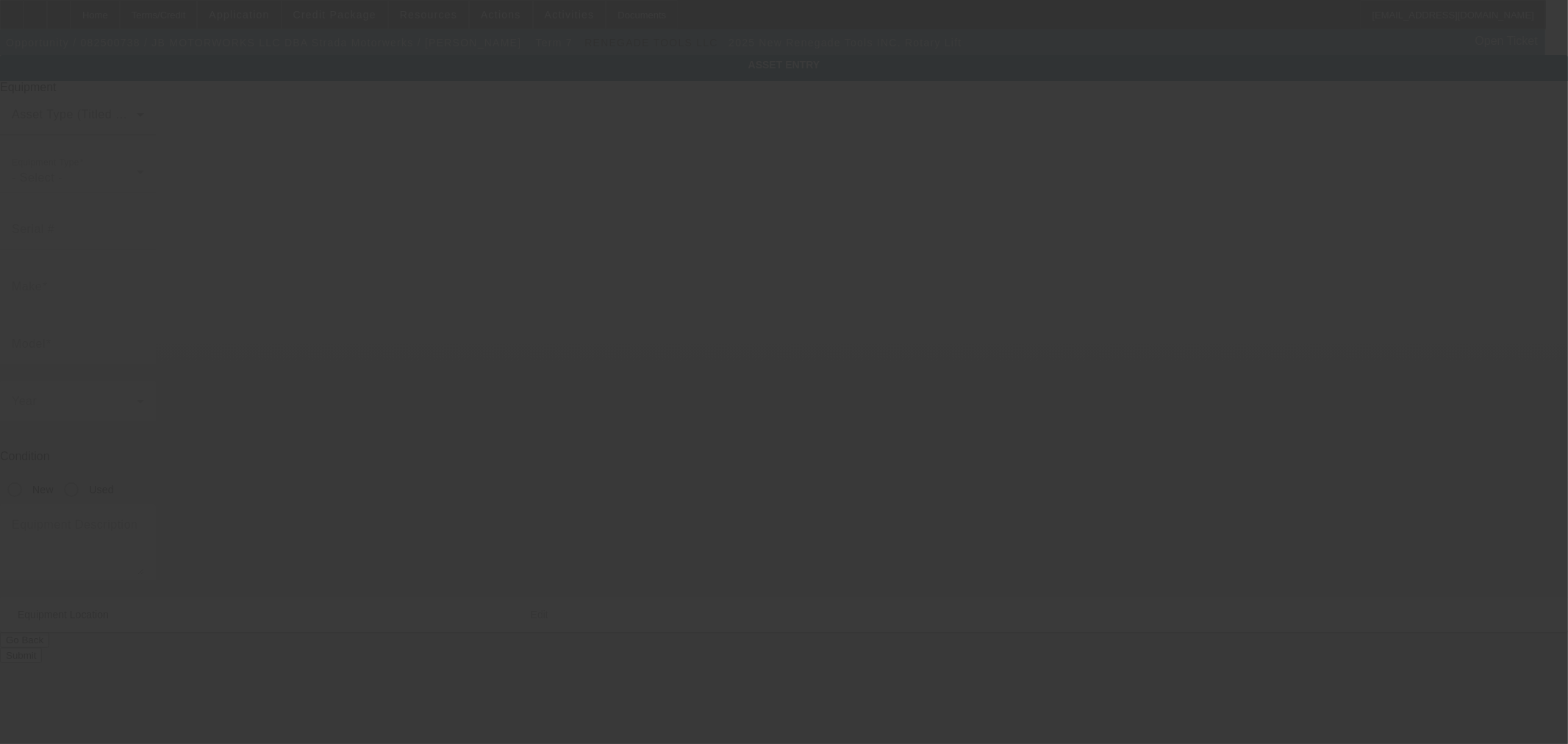
type input "Renegade Tools INC."
type input "Rotary Lift"
radio input "true"
type textarea "Rotary lift for automotive services"
type input "3061 Lamb Ave"
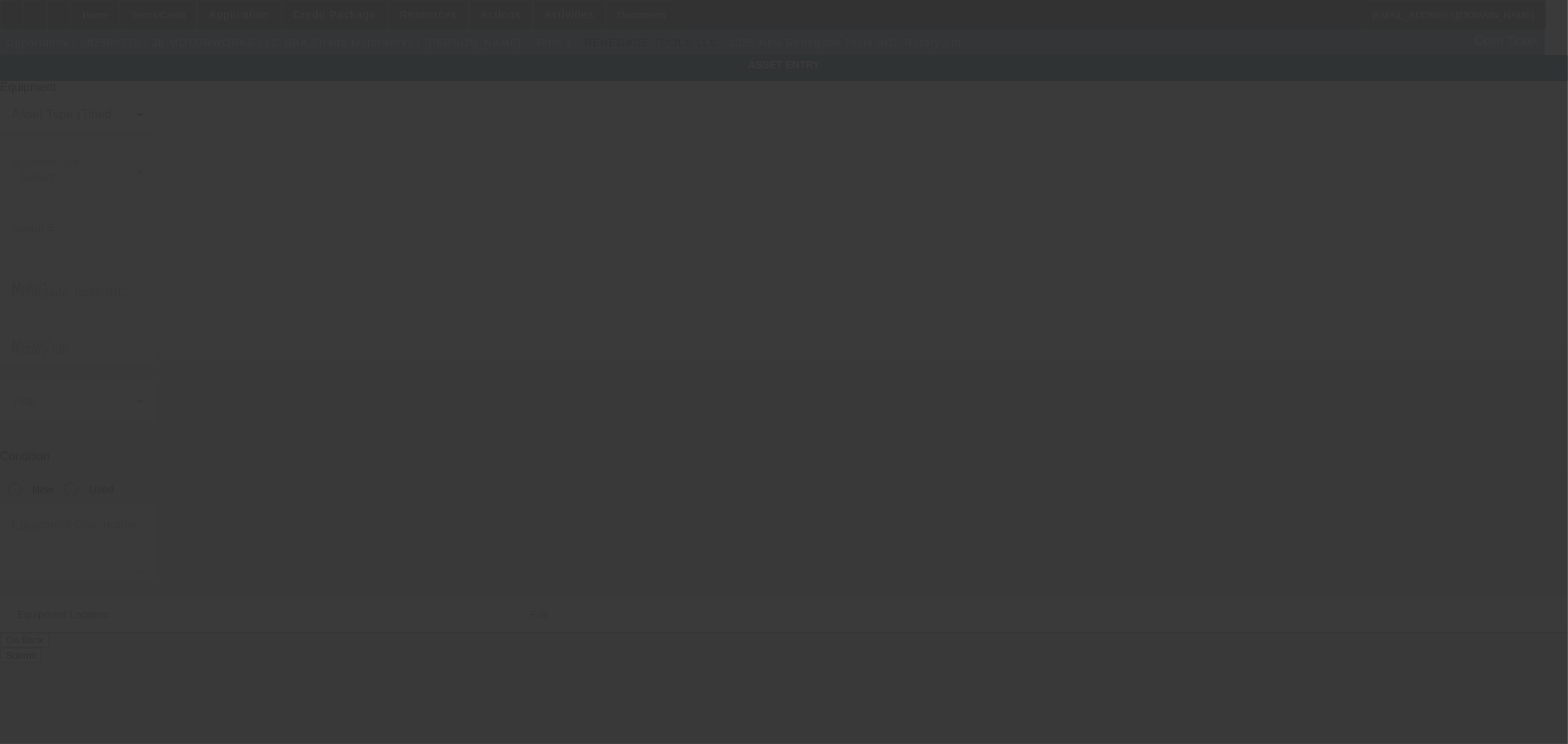
type input "Columbus"
type input "43219"
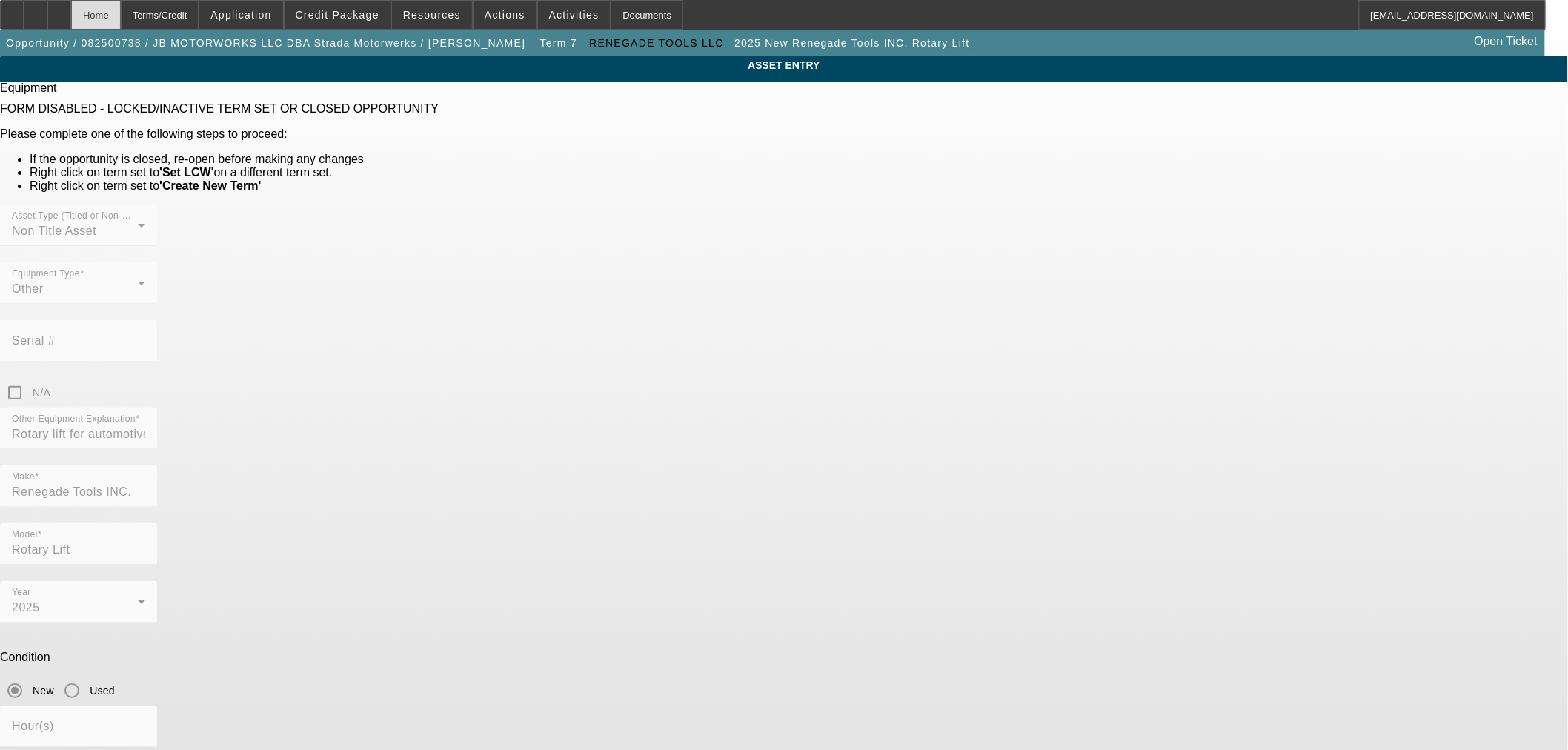
click at [120, 17] on div "Home" at bounding box center [95, 14] width 49 height 29
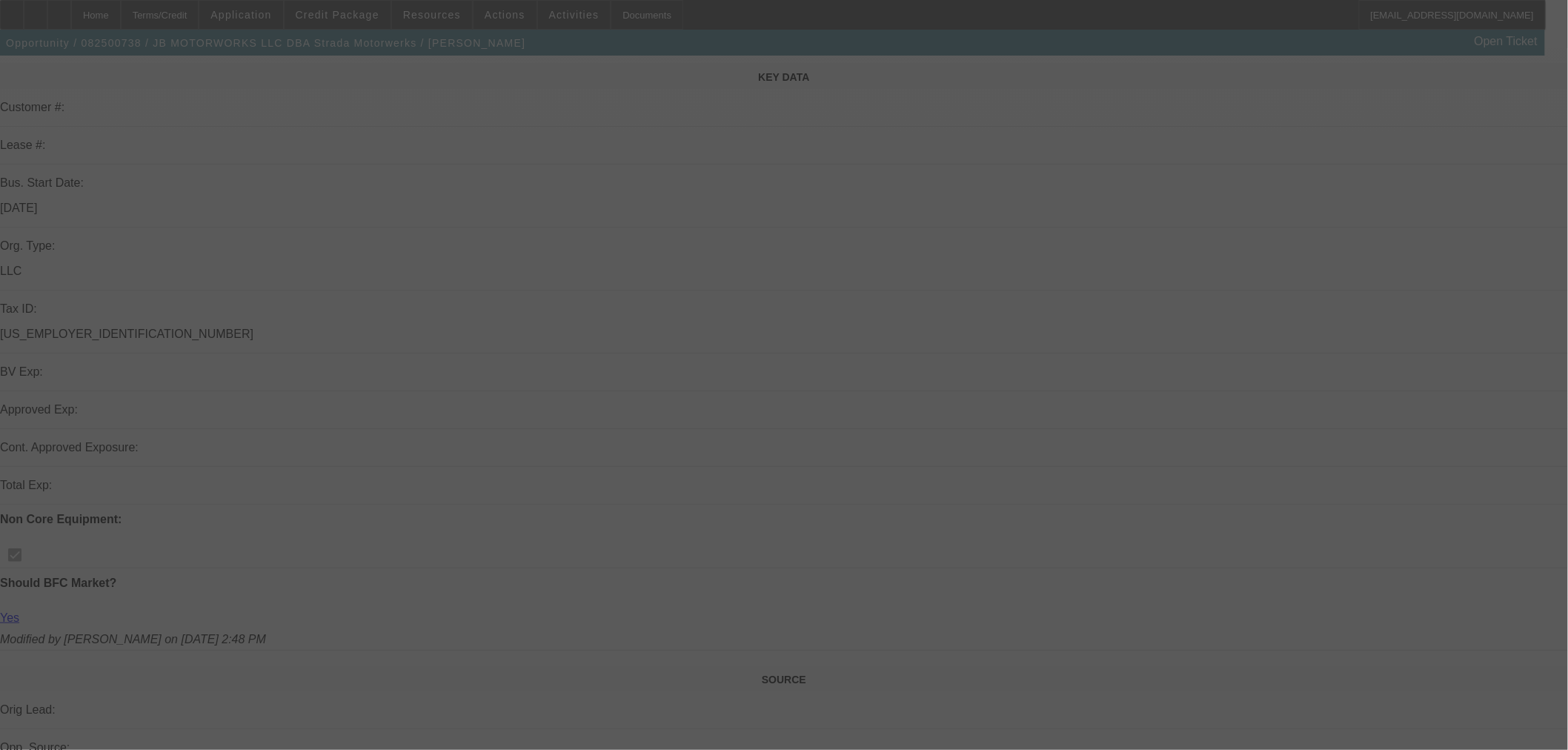
scroll to position [493, 0]
select select "0"
select select "3"
select select "0.1"
select select "4"
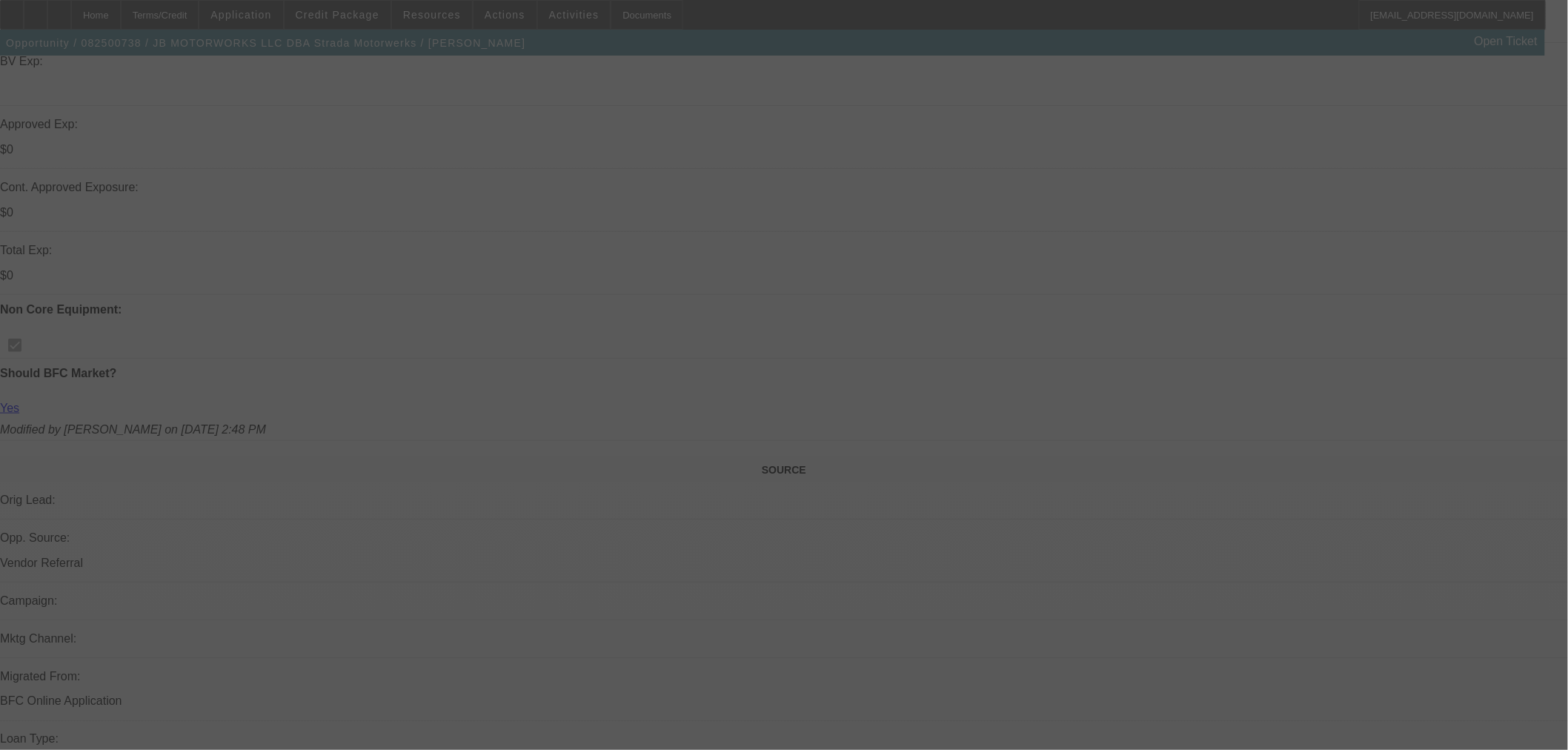
select select "0"
select select "3"
select select "0.1"
select select "4"
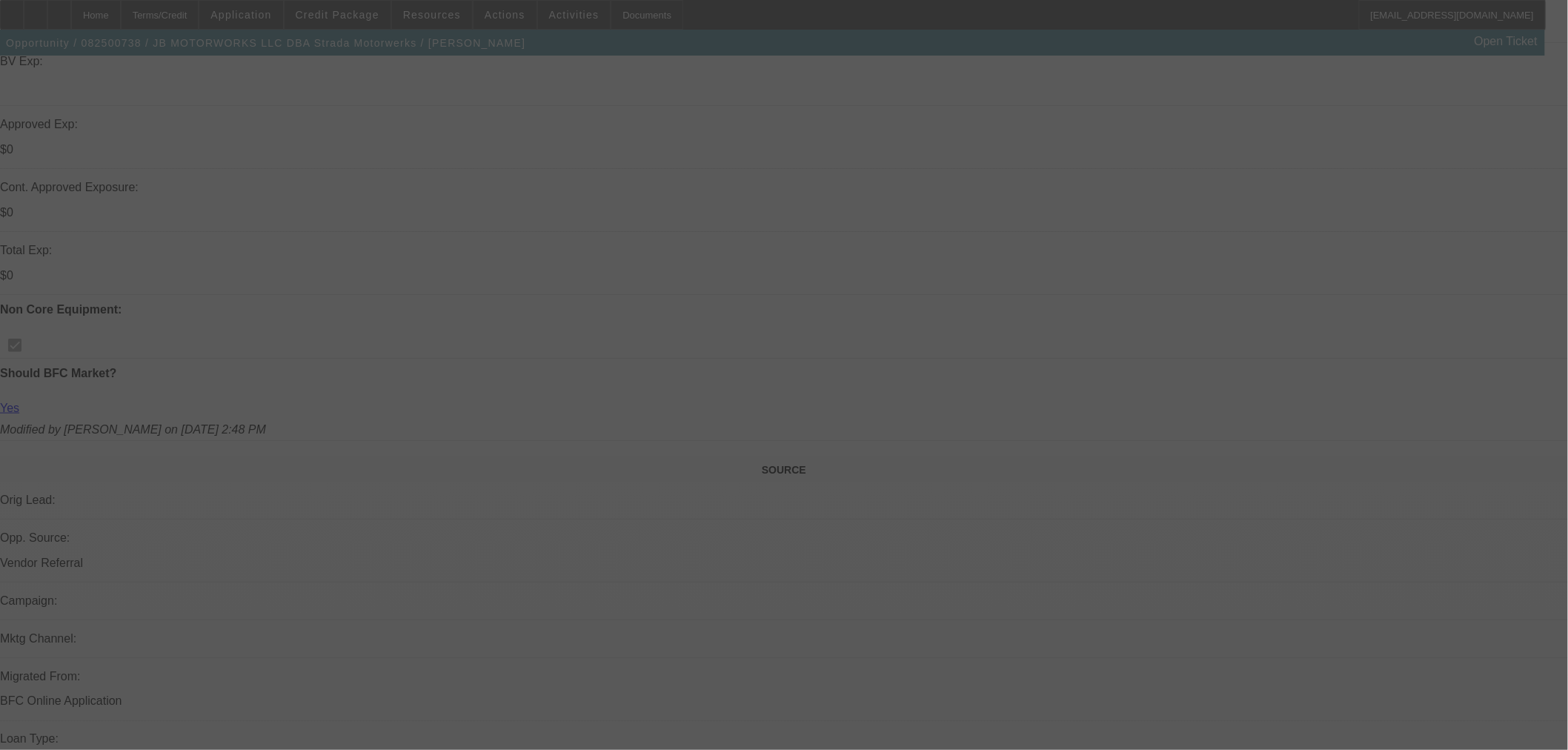
select select "0"
select select "3"
select select "0.1"
select select "4"
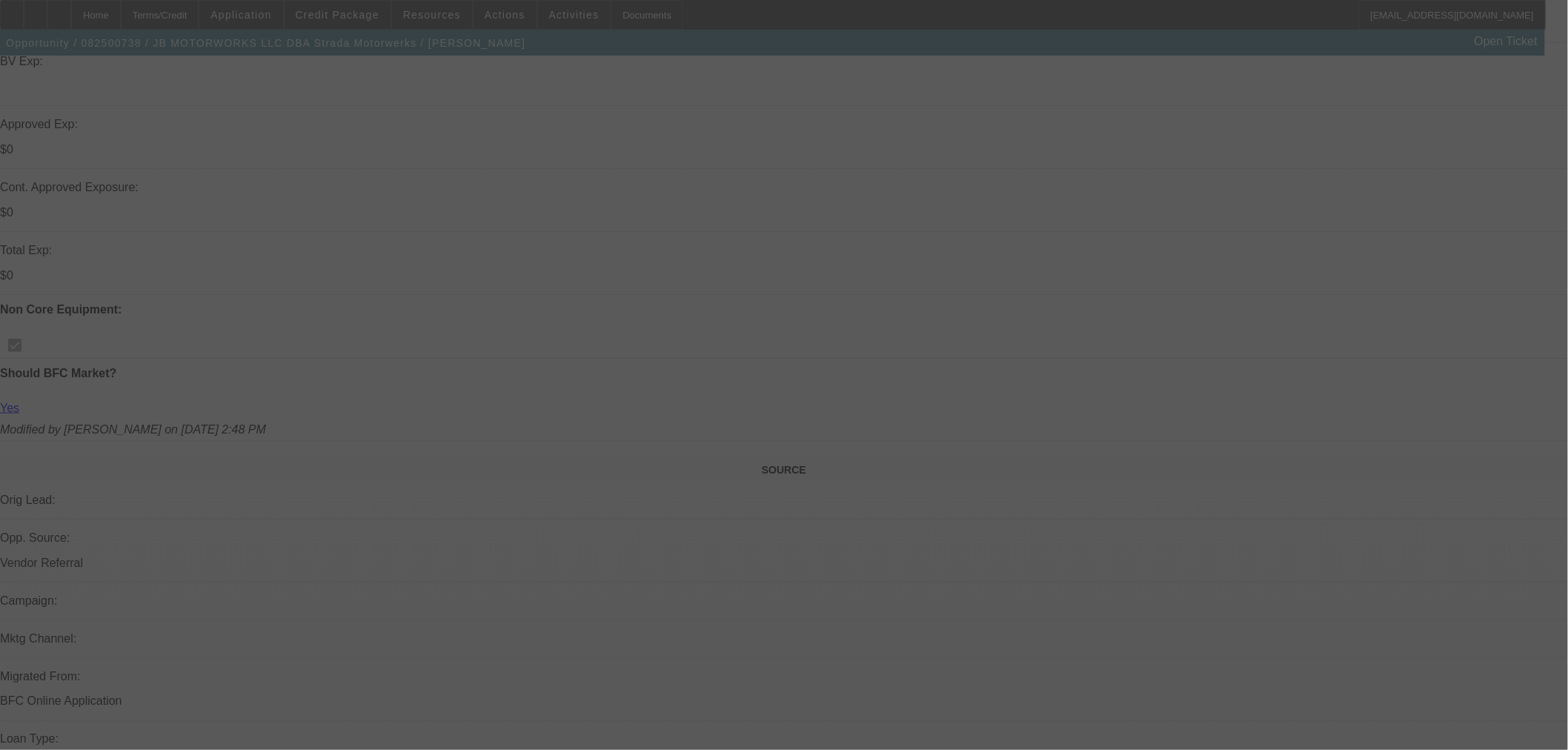
select select "0"
select select "3"
select select "0.1"
select select "4"
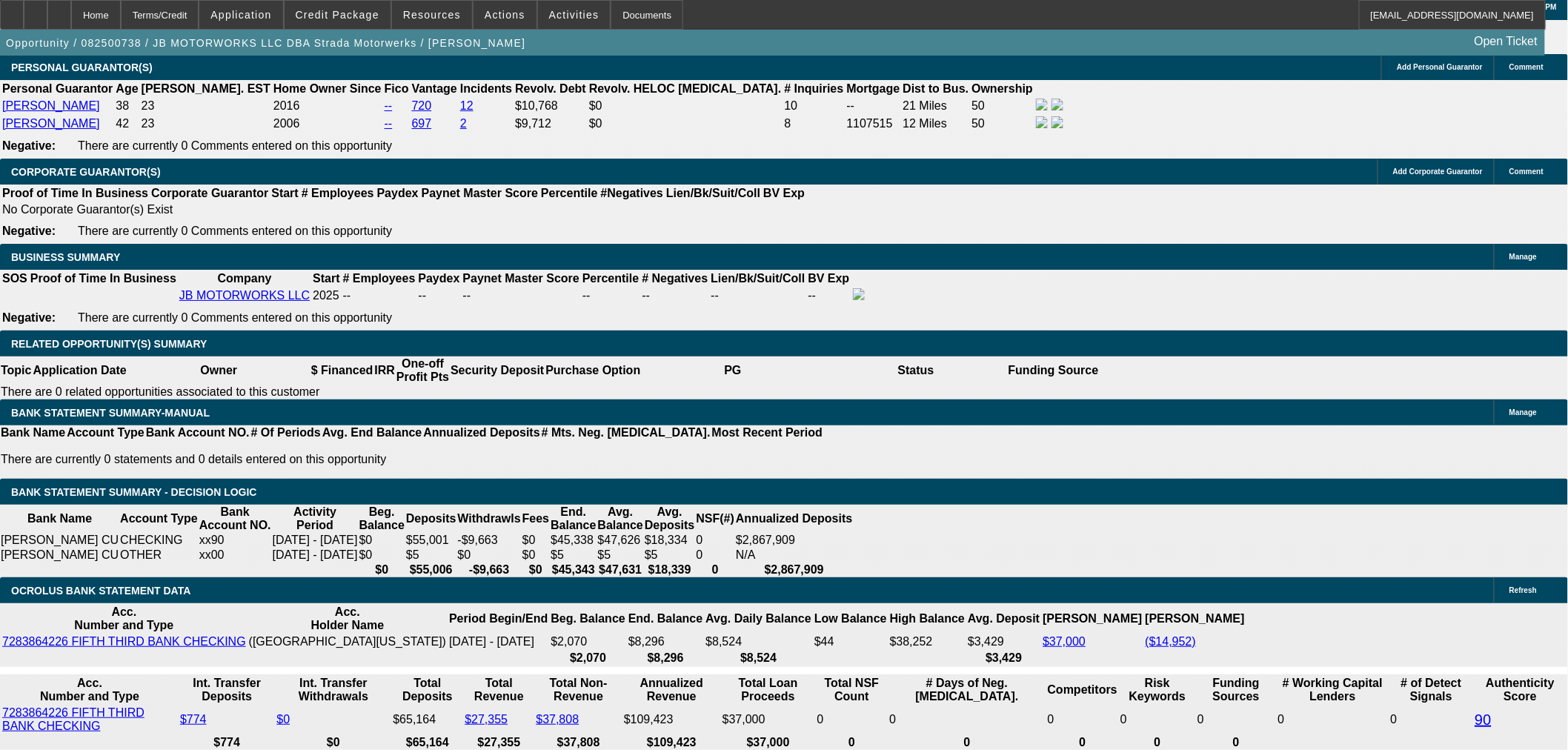
scroll to position [2223, 0]
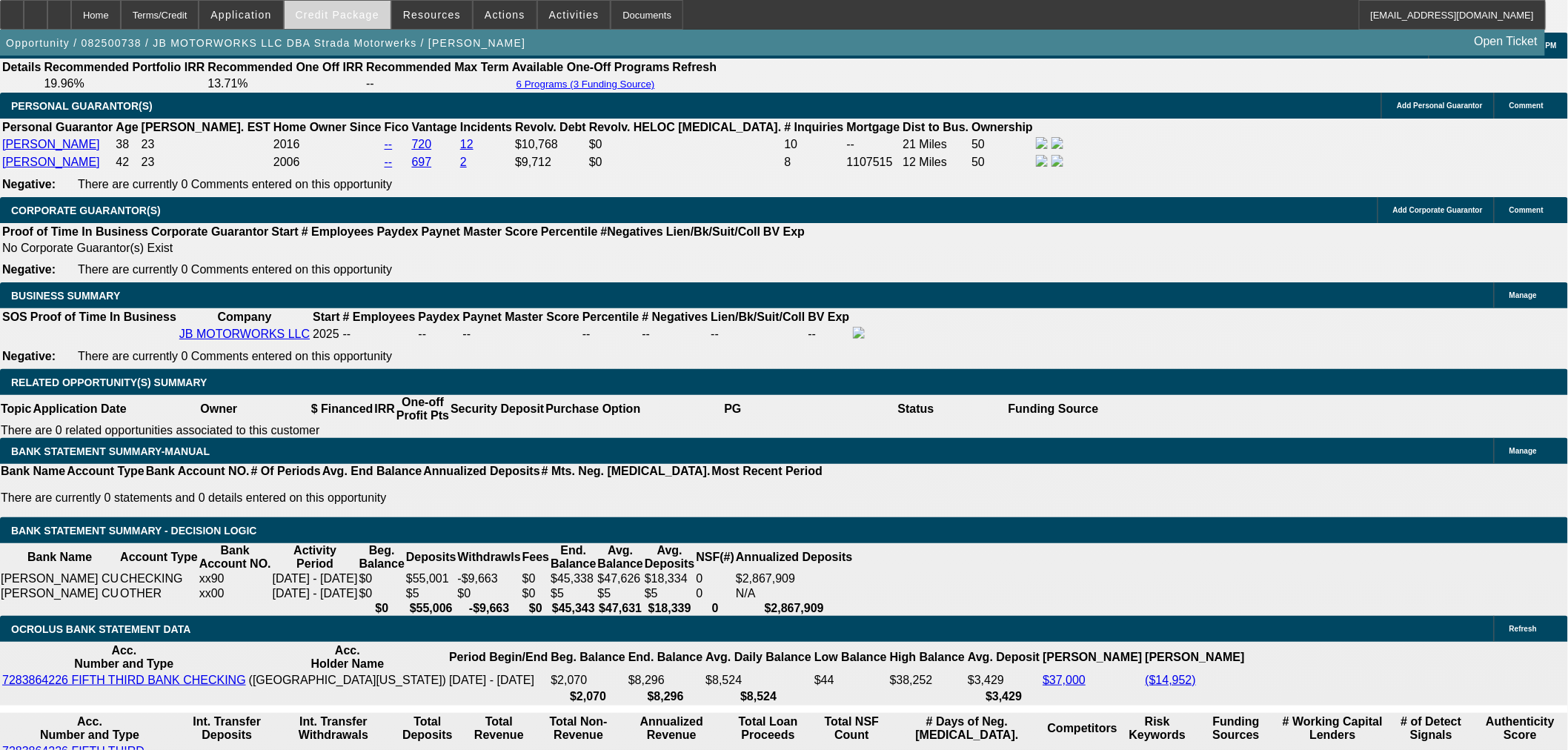
click at [362, 24] on span at bounding box center [337, 14] width 106 height 36
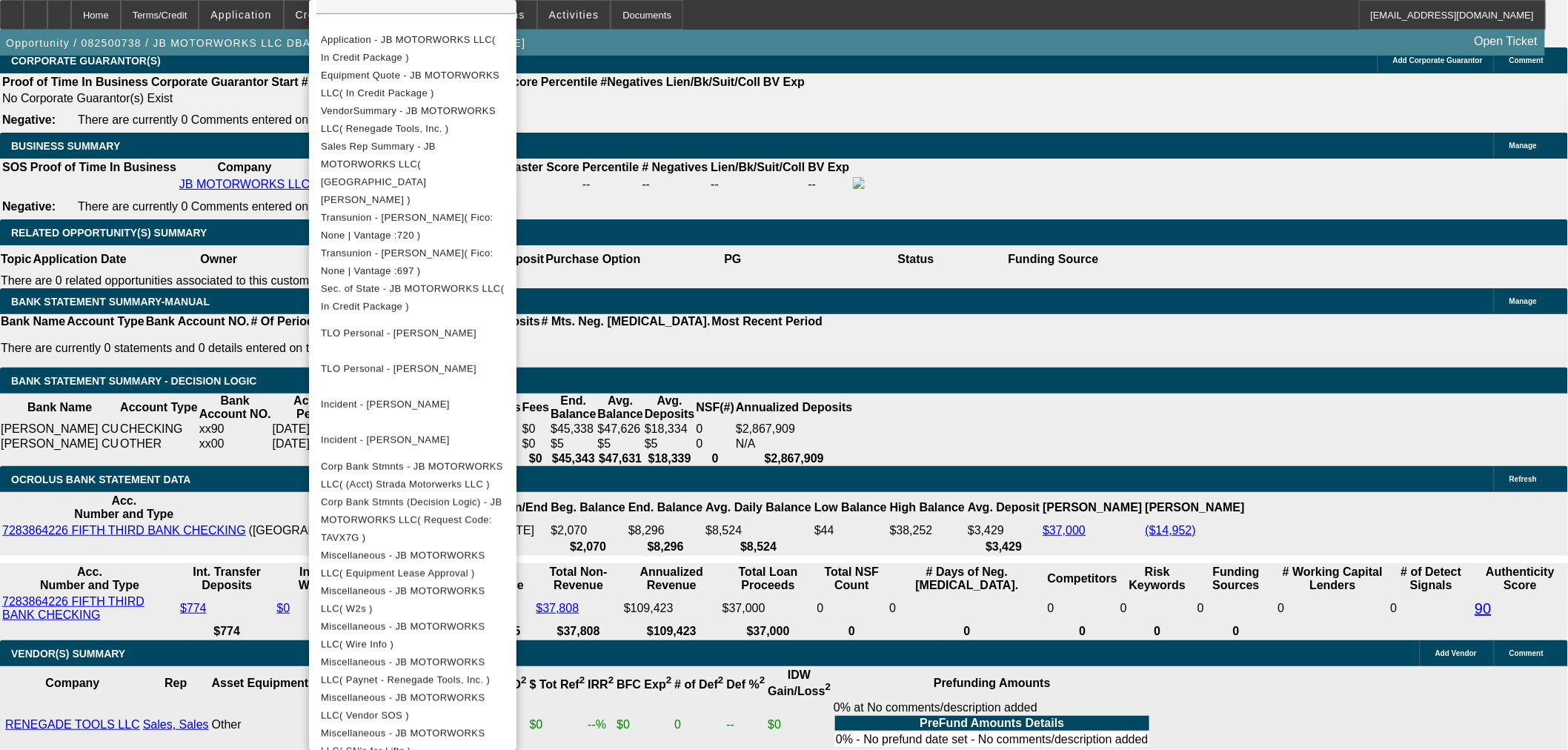
scroll to position [2635, 0]
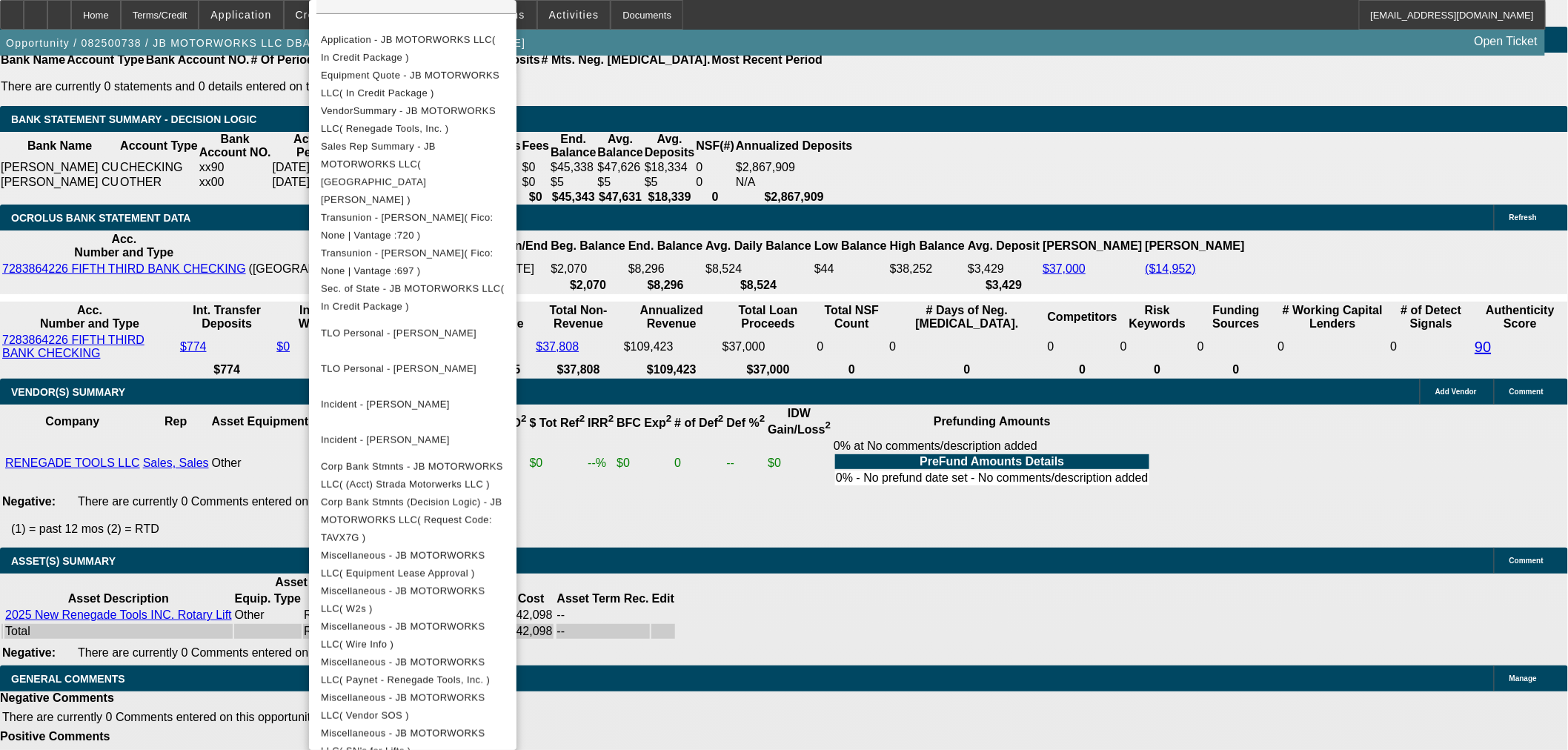
click at [89, 375] on div at bounding box center [784, 375] width 1568 height 750
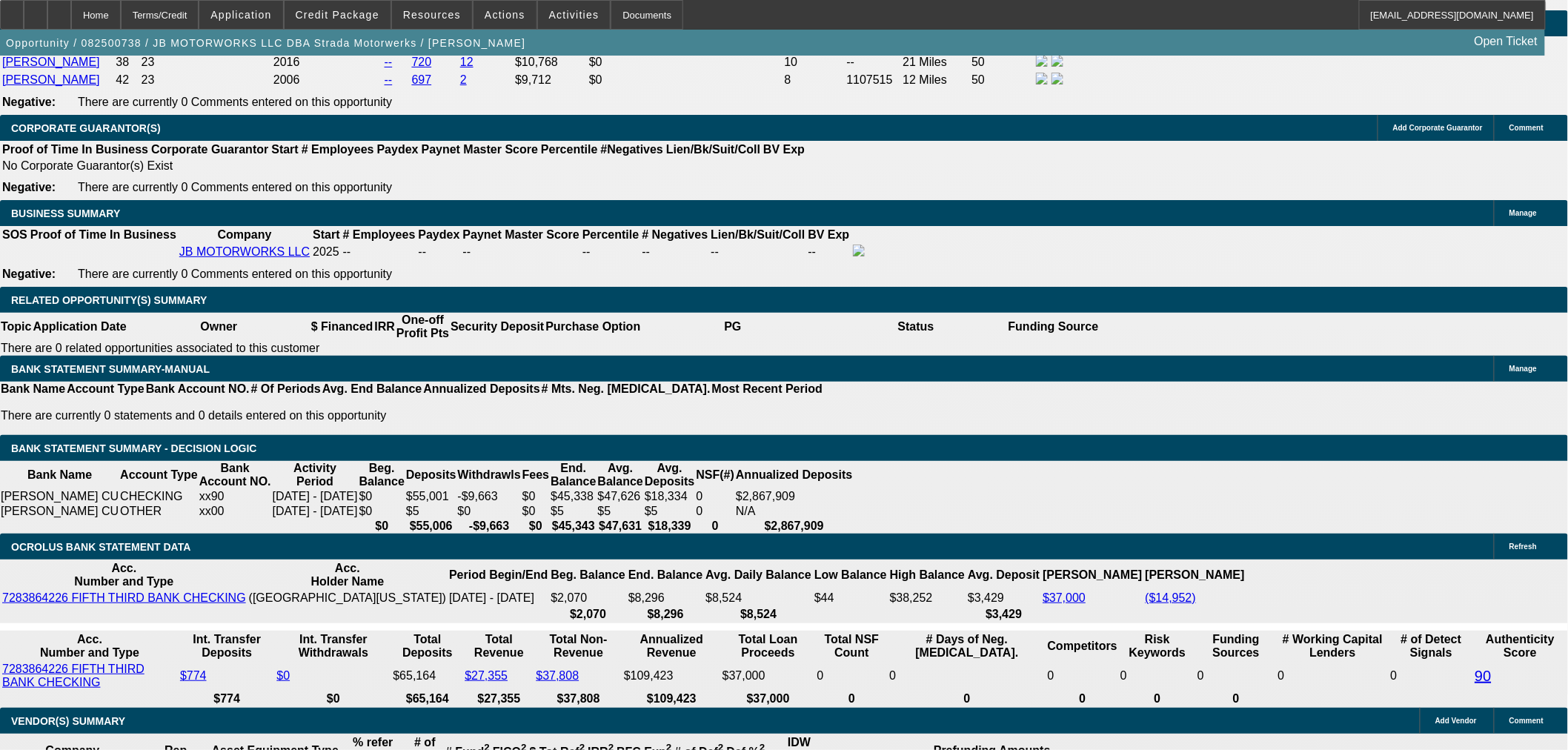
scroll to position [2140, 0]
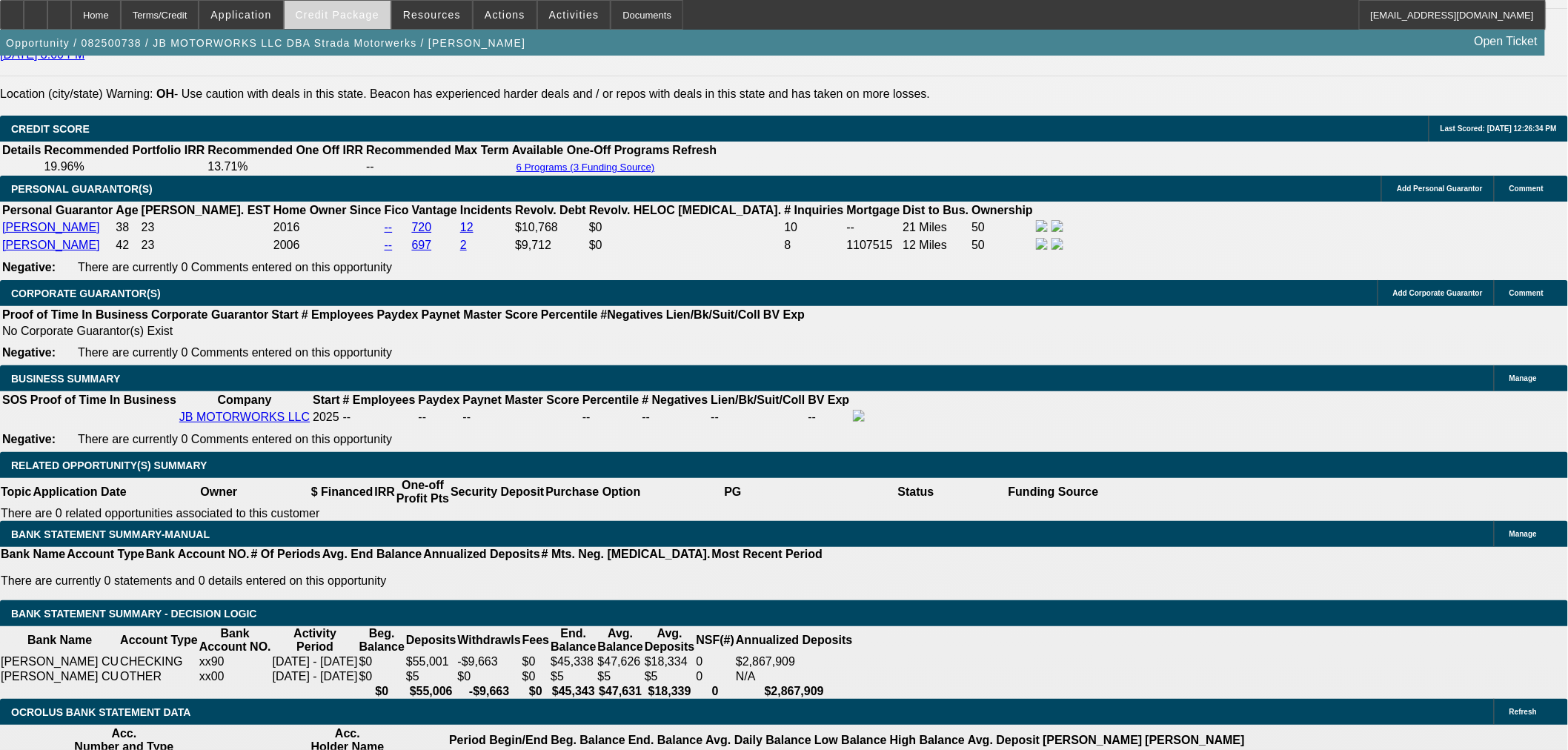
click at [345, 17] on span "Credit Package" at bounding box center [338, 15] width 84 height 12
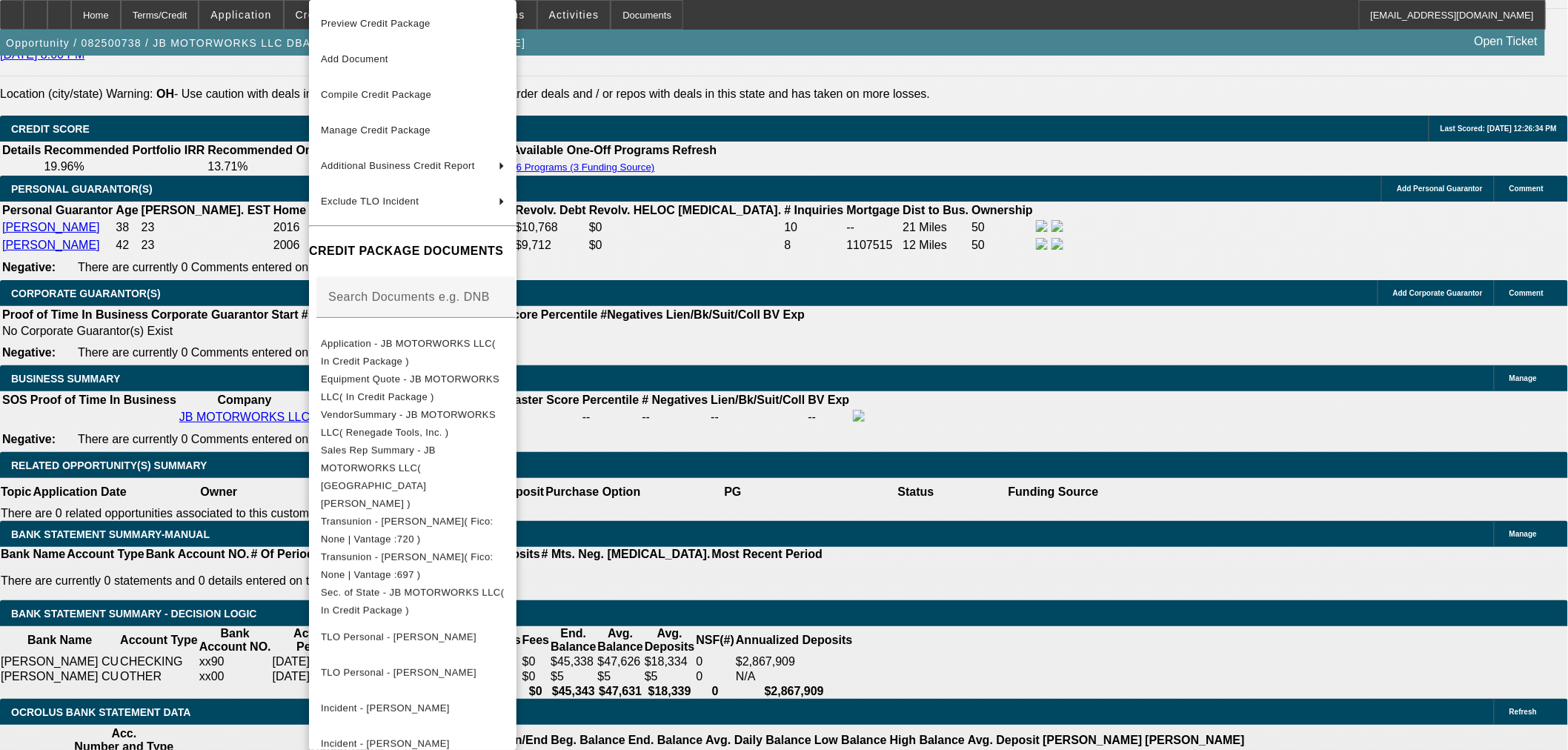
click at [157, 269] on div at bounding box center [784, 375] width 1568 height 750
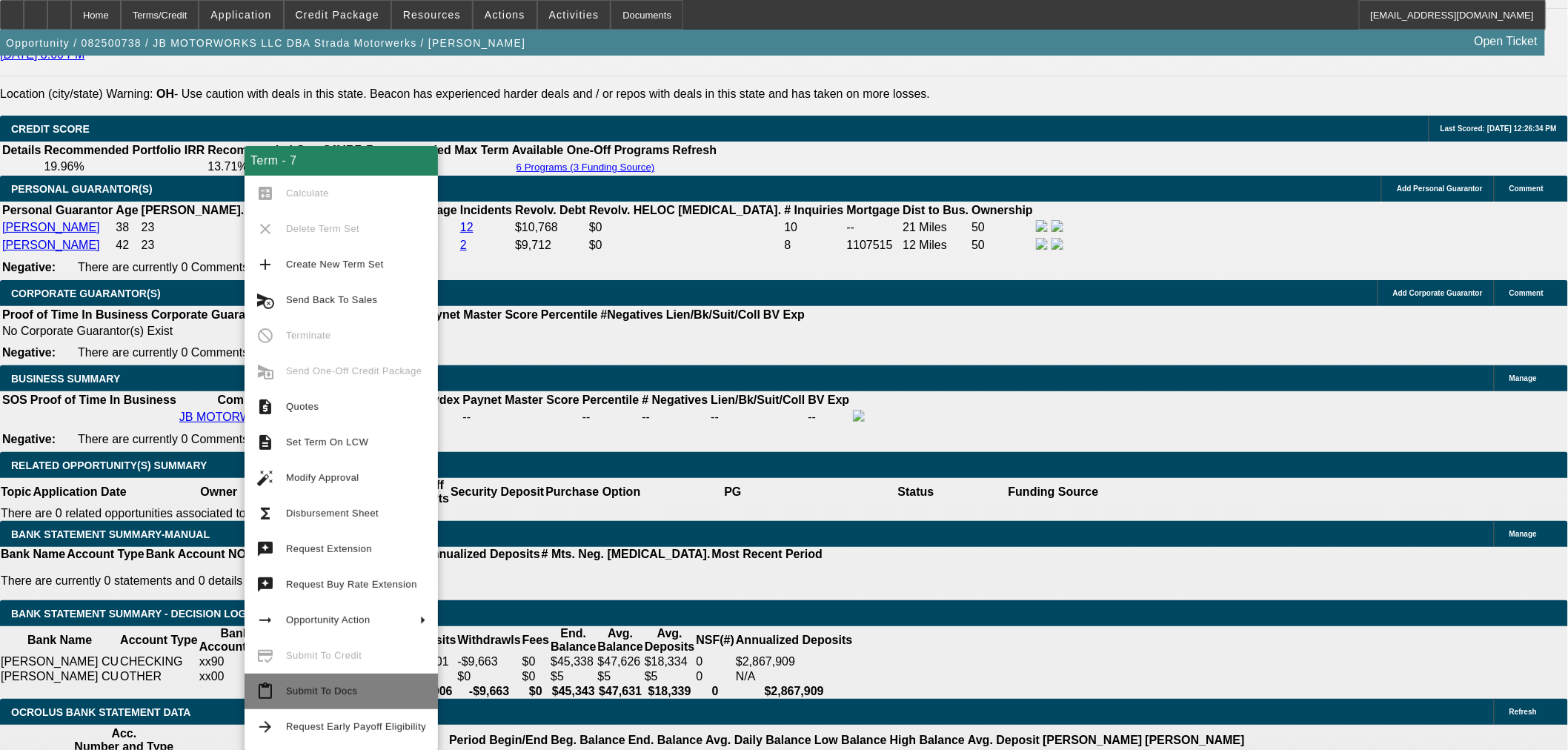
click at [307, 686] on span "Submit To Docs" at bounding box center [321, 691] width 71 height 11
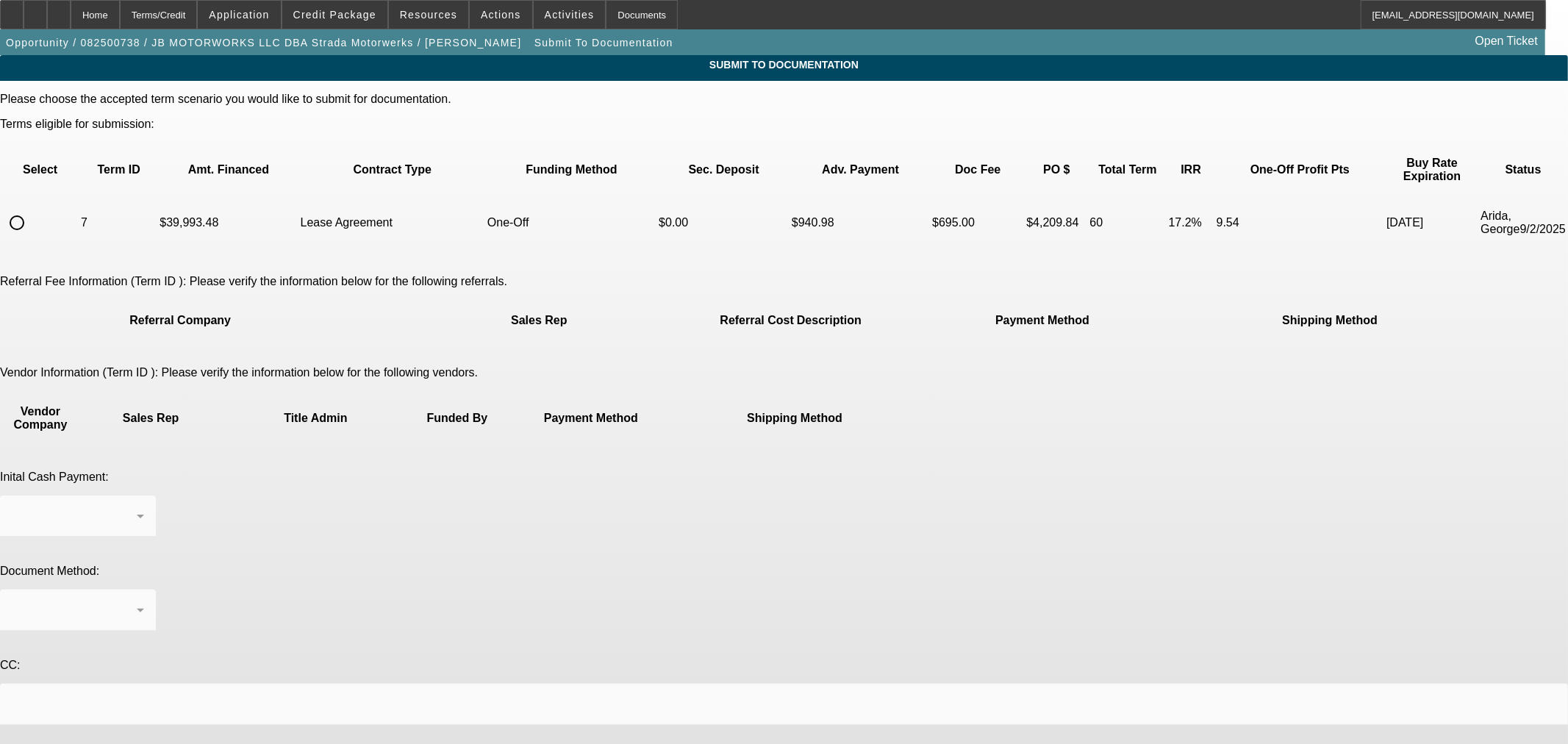
click at [32, 208] on input "radio" at bounding box center [17, 222] width 29 height 29
radio input "true"
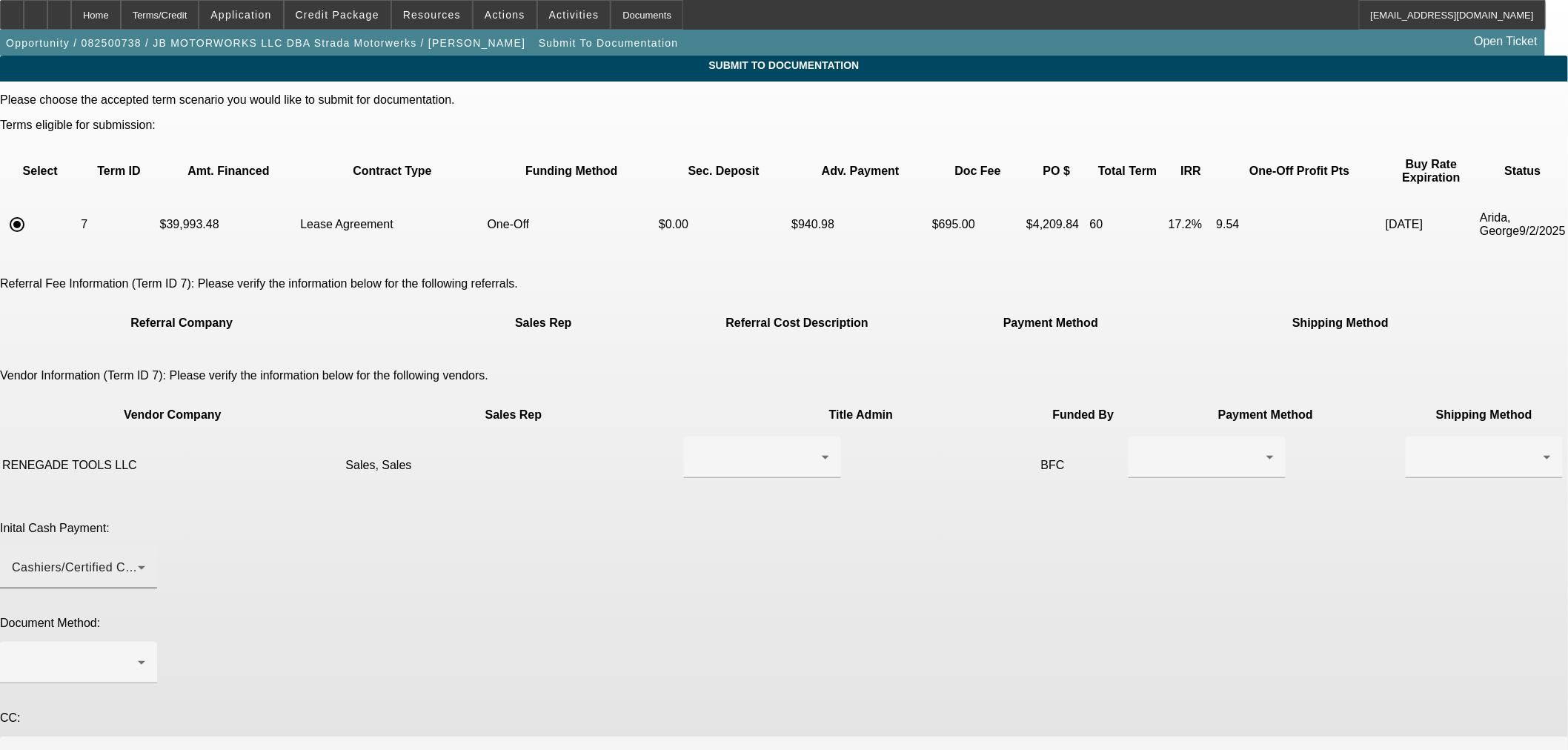
click at [146, 547] on div "Cashiers/Certified Check" at bounding box center [79, 568] width 134 height 42
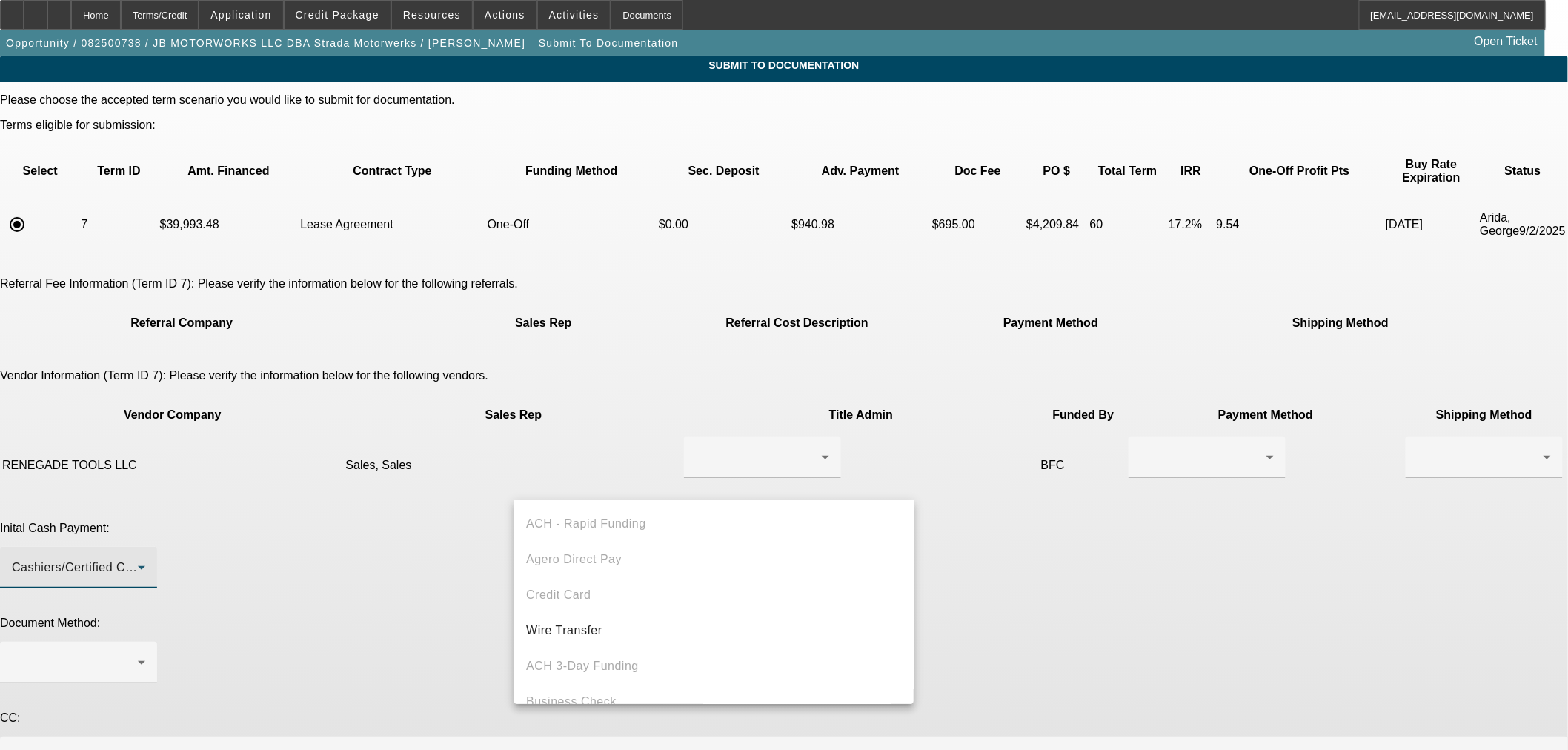
scroll to position [50, 0]
click at [690, 440] on div at bounding box center [784, 375] width 1568 height 750
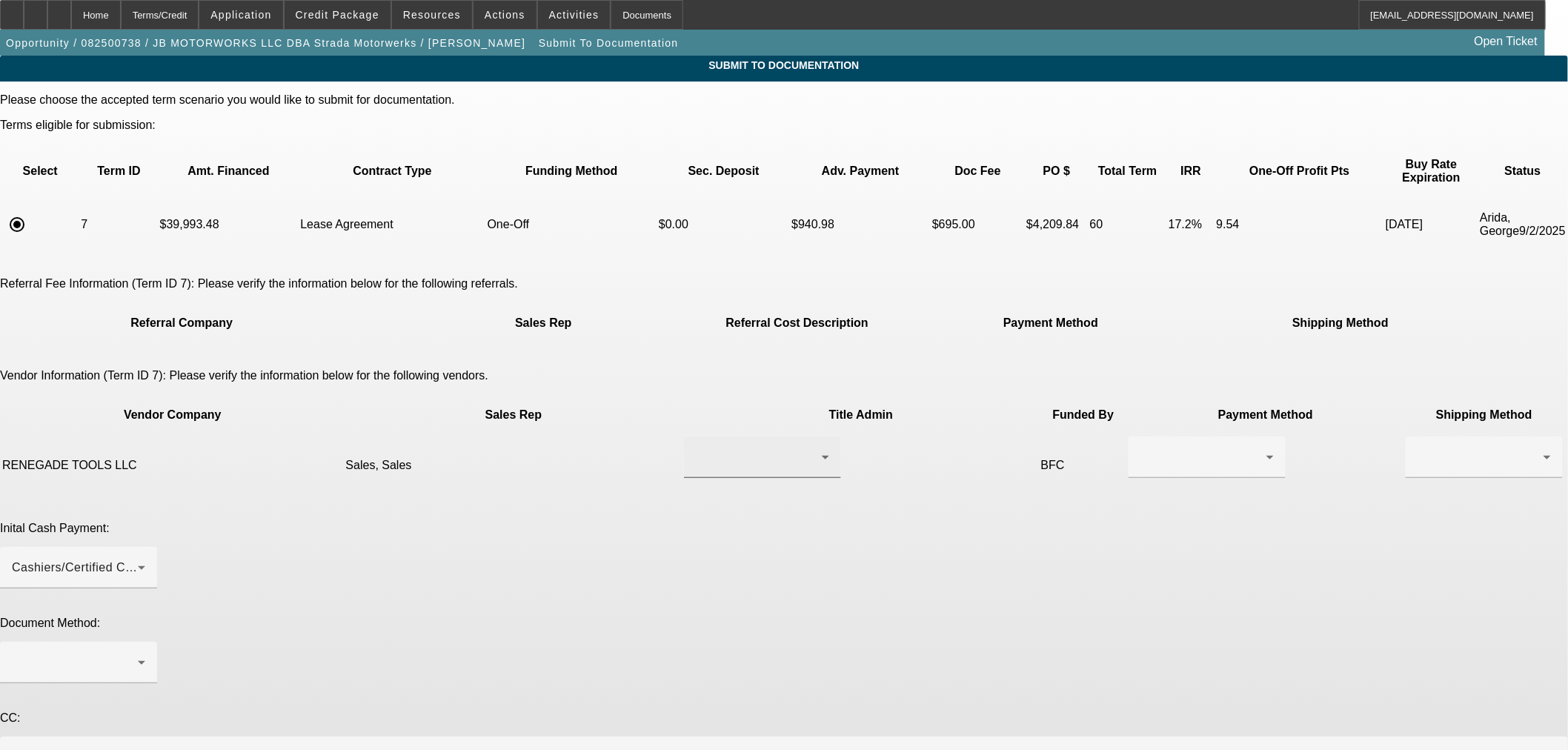
click at [707, 448] on div at bounding box center [758, 457] width 126 height 18
click at [707, 446] on span "Sales, Sales" at bounding box center [676, 448] width 70 height 18
click at [1141, 448] on div at bounding box center [1203, 457] width 126 height 18
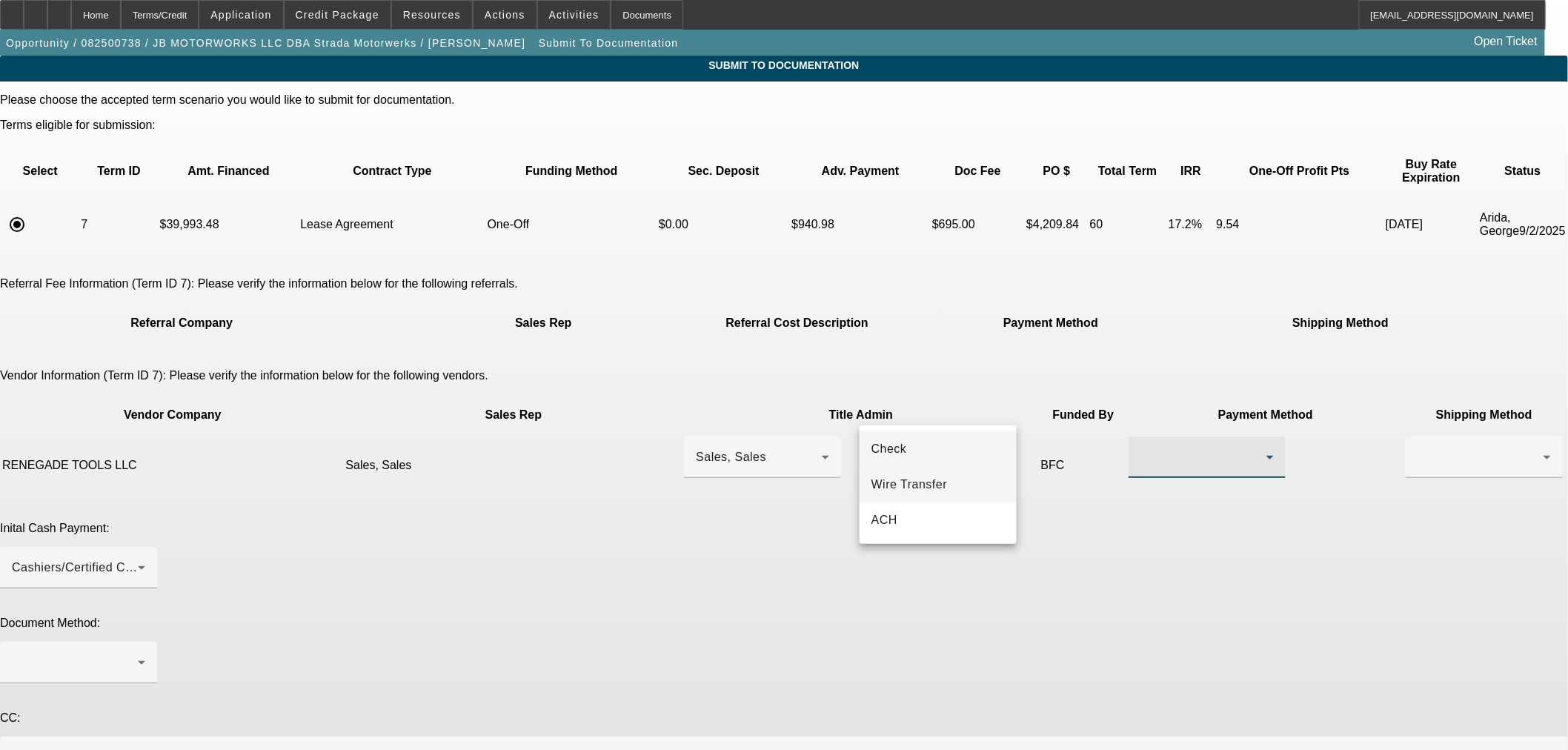
click at [915, 479] on span "Wire Transfer" at bounding box center [909, 484] width 76 height 18
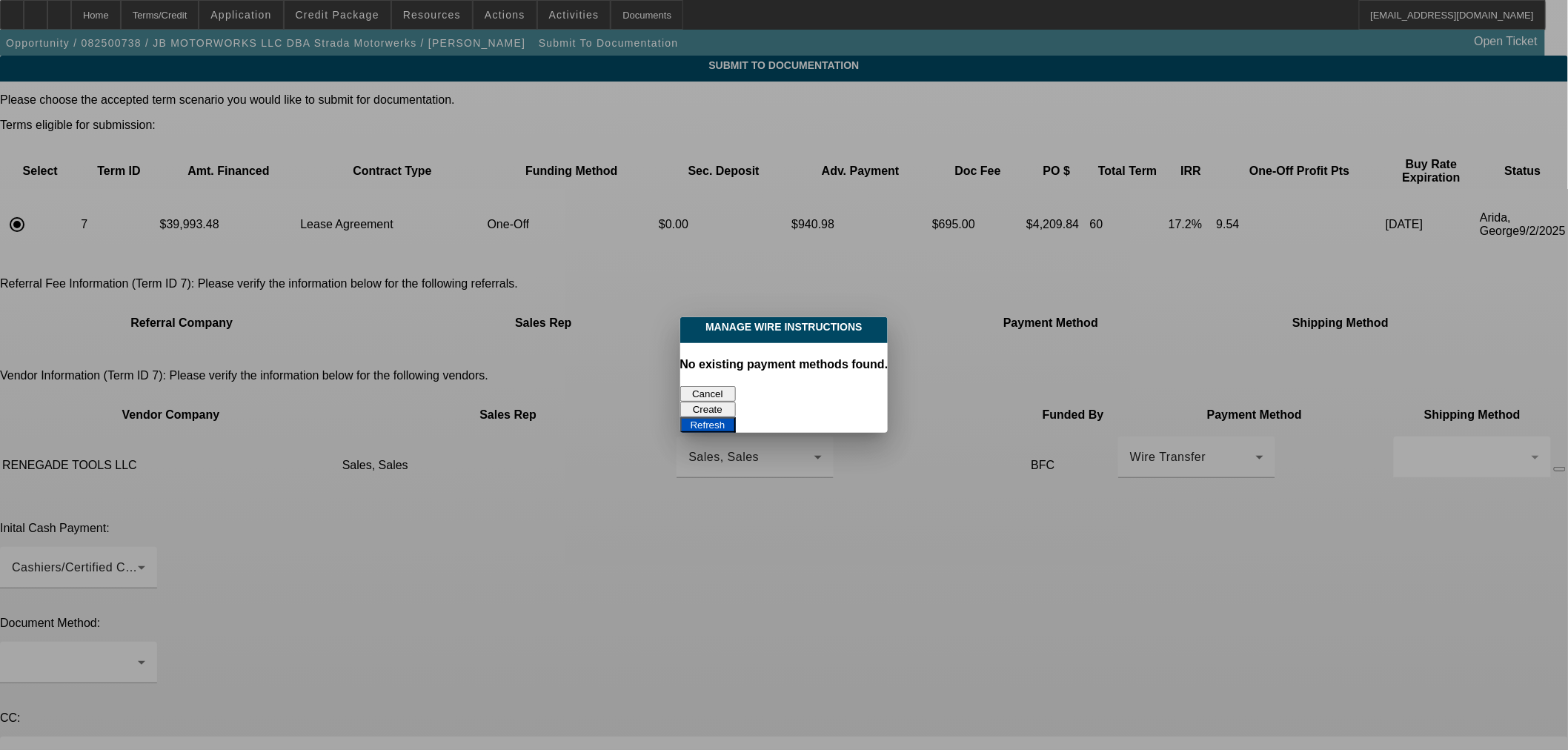
click at [736, 401] on button "Create" at bounding box center [708, 409] width 55 height 16
click at [355, 23] on div at bounding box center [784, 375] width 1568 height 750
click at [712, 386] on button "Cancel" at bounding box center [708, 394] width 55 height 16
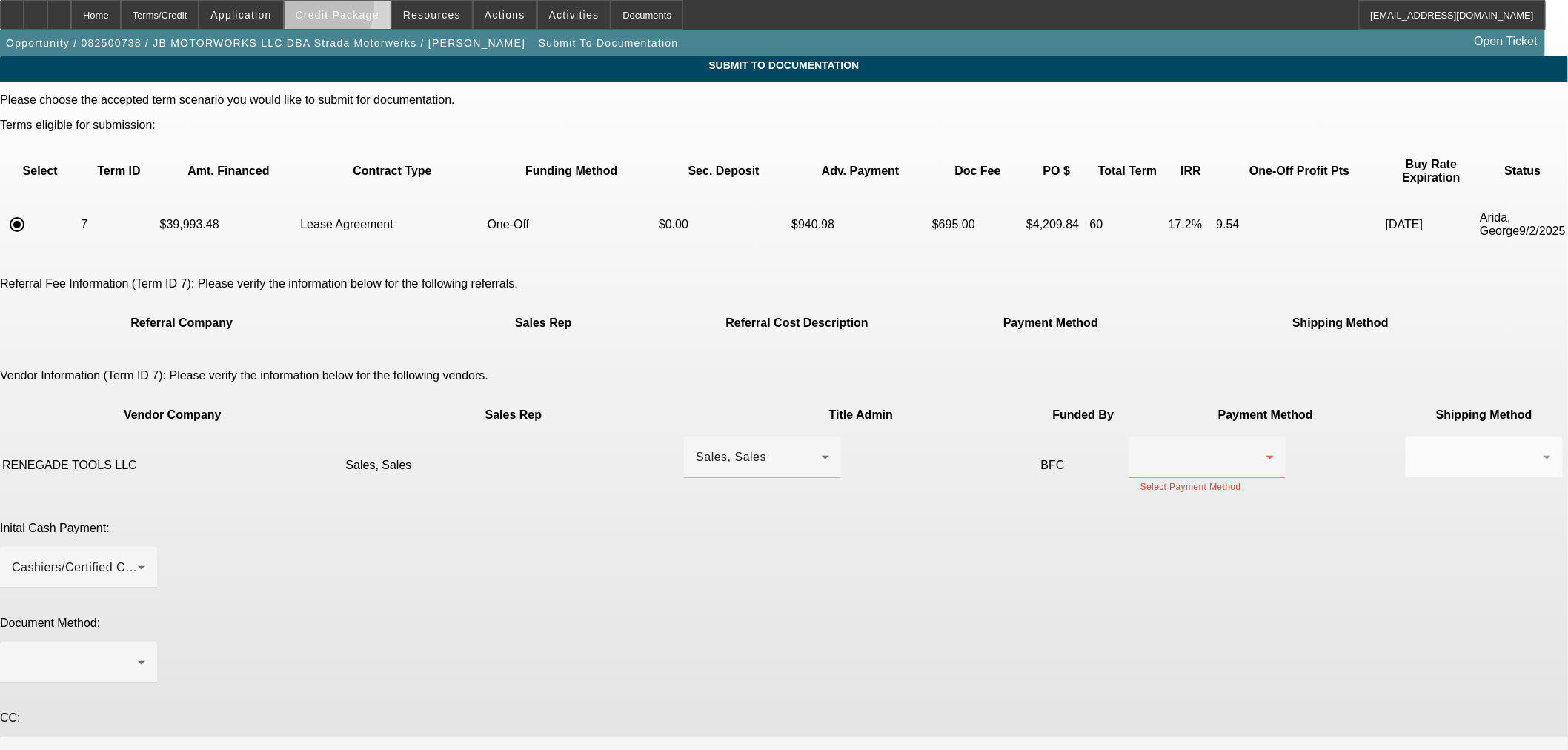
click at [323, 9] on button "Credit Package" at bounding box center [337, 15] width 106 height 28
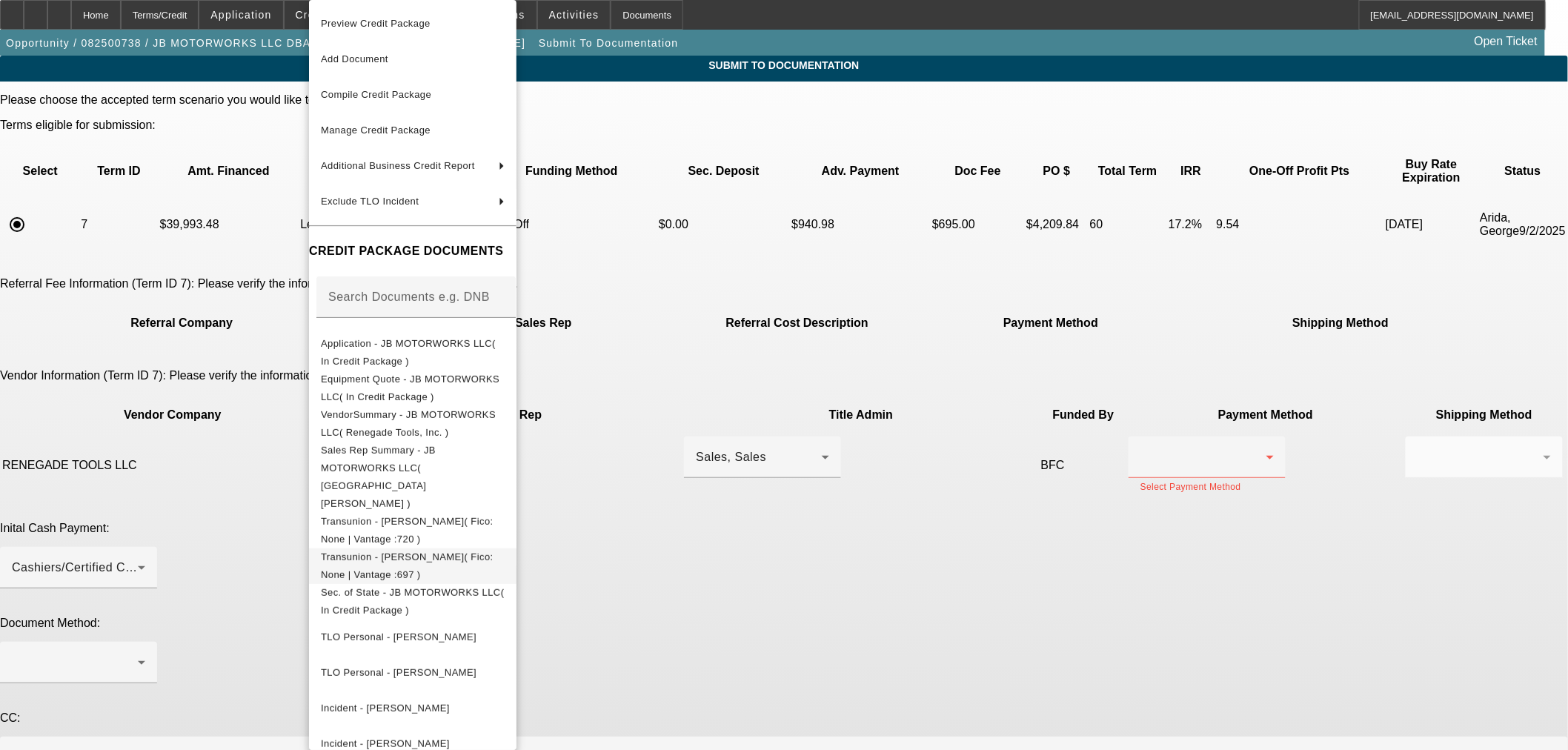
scroll to position [304, 0]
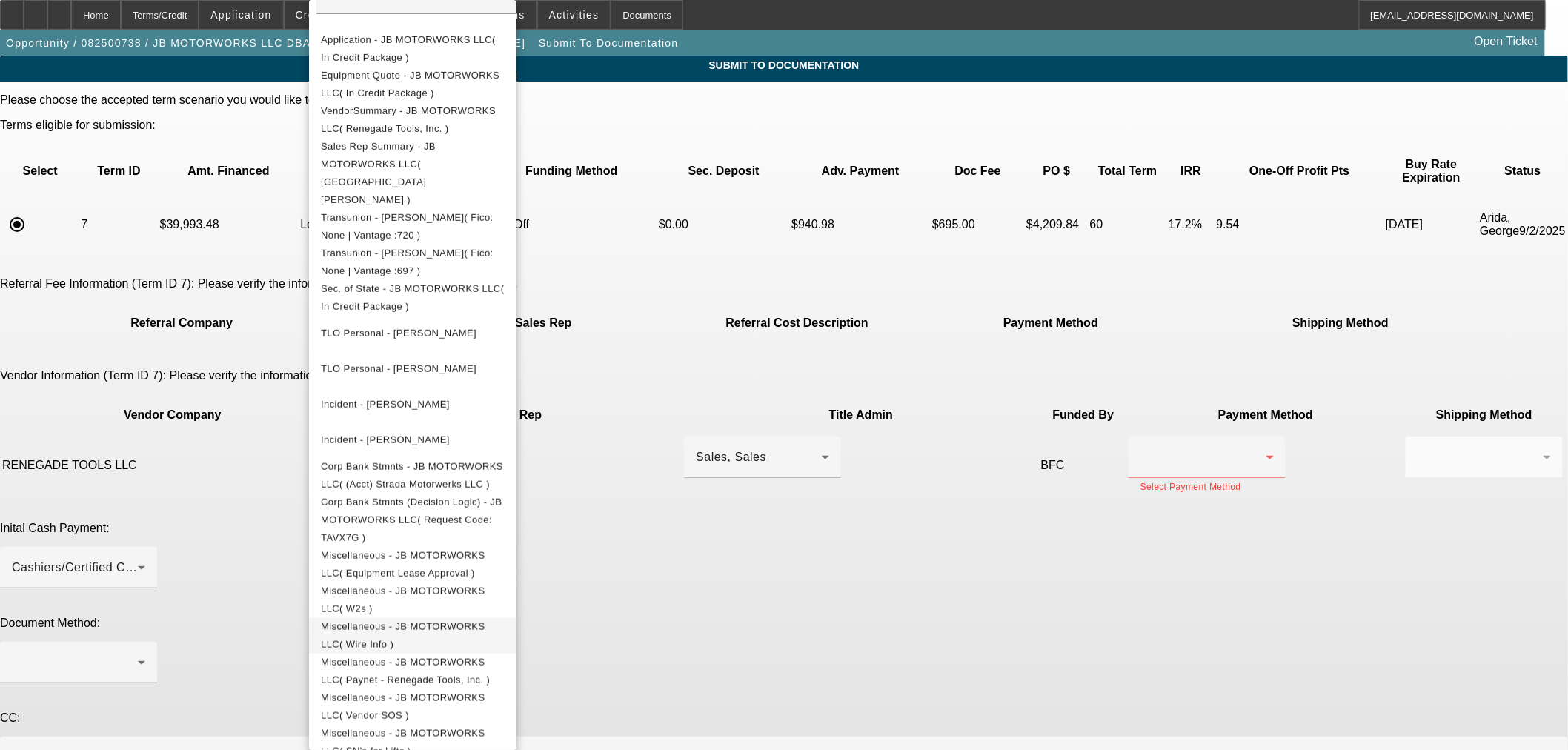
click at [486, 621] on span "Miscellaneous - JB MOTORWORKS LLC( Wire Info )" at bounding box center [403, 635] width 165 height 29
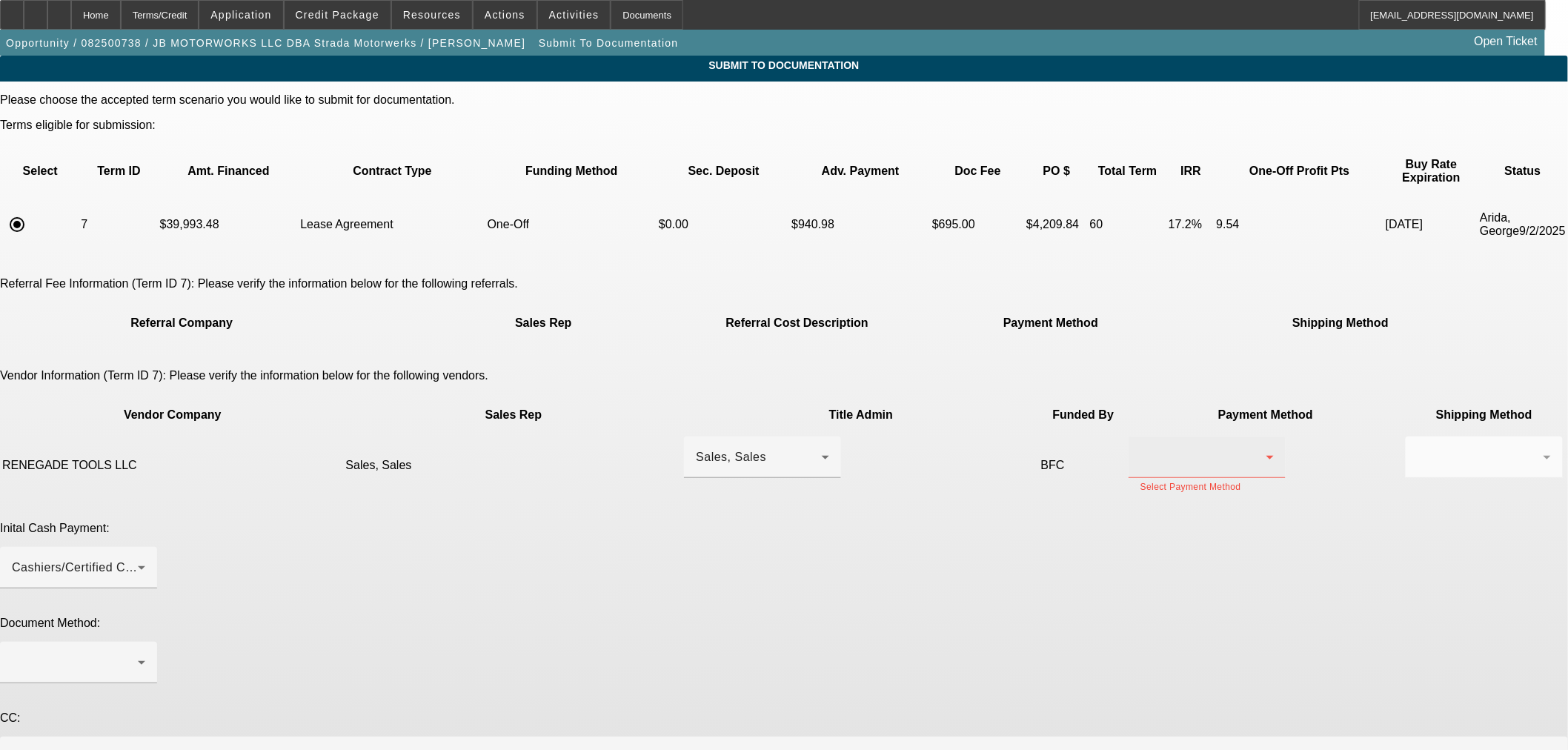
click at [1141, 448] on div at bounding box center [1203, 457] width 126 height 18
click at [905, 485] on span "Wire Transfer" at bounding box center [909, 484] width 76 height 18
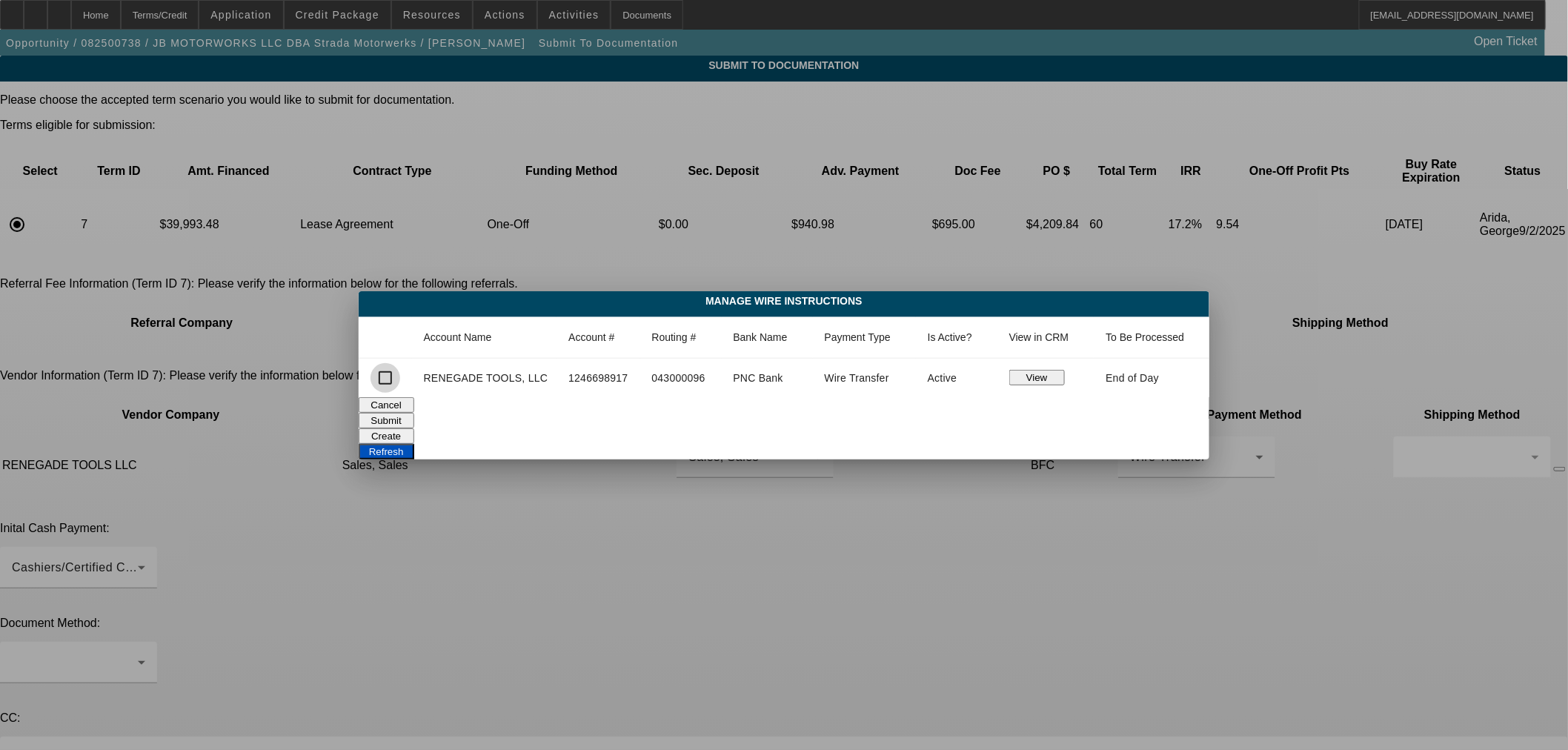
click at [383, 378] on input "checkbox" at bounding box center [385, 377] width 29 height 29
checkbox input "true"
click at [414, 415] on button "Submit" at bounding box center [386, 421] width 55 height 16
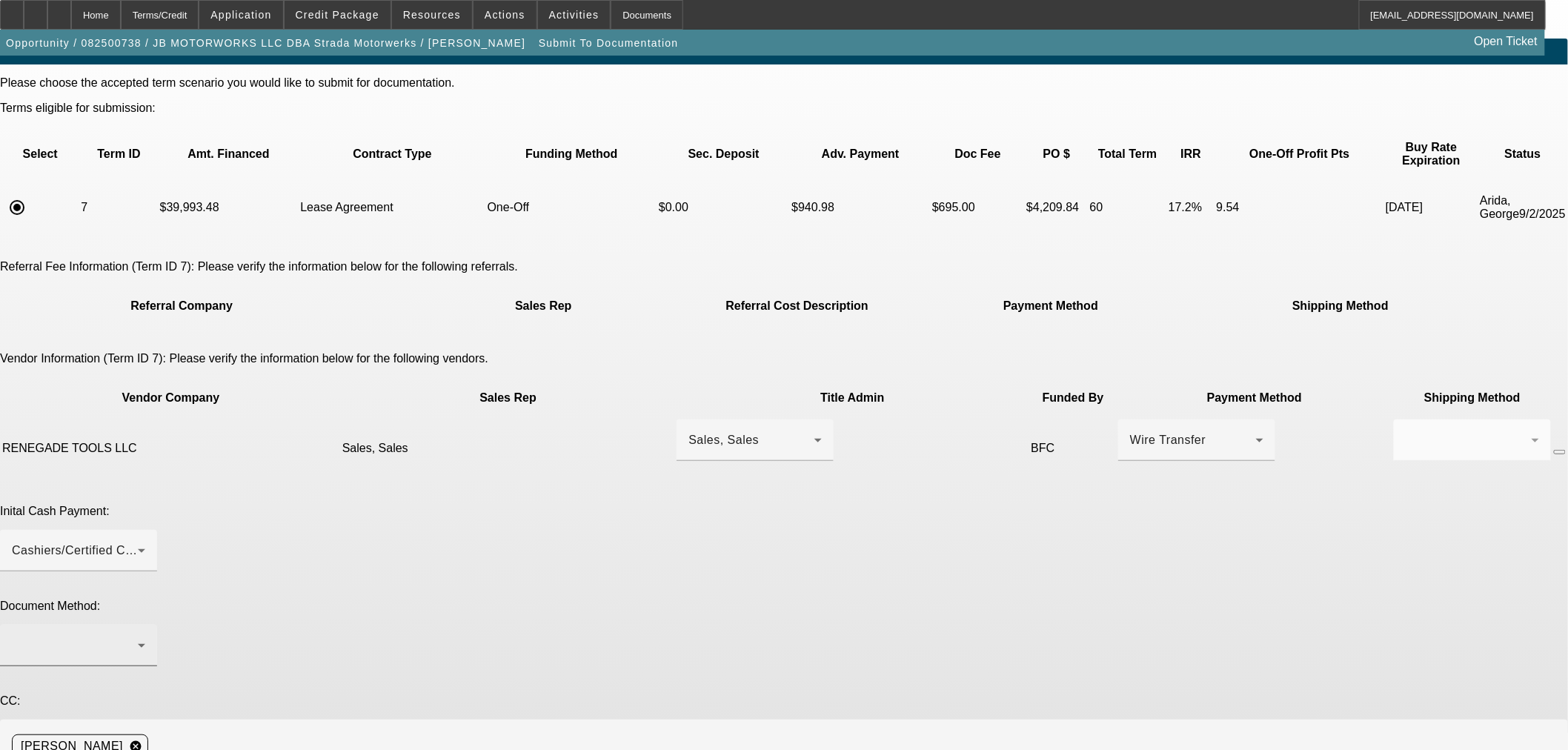
scroll to position [27, 0]
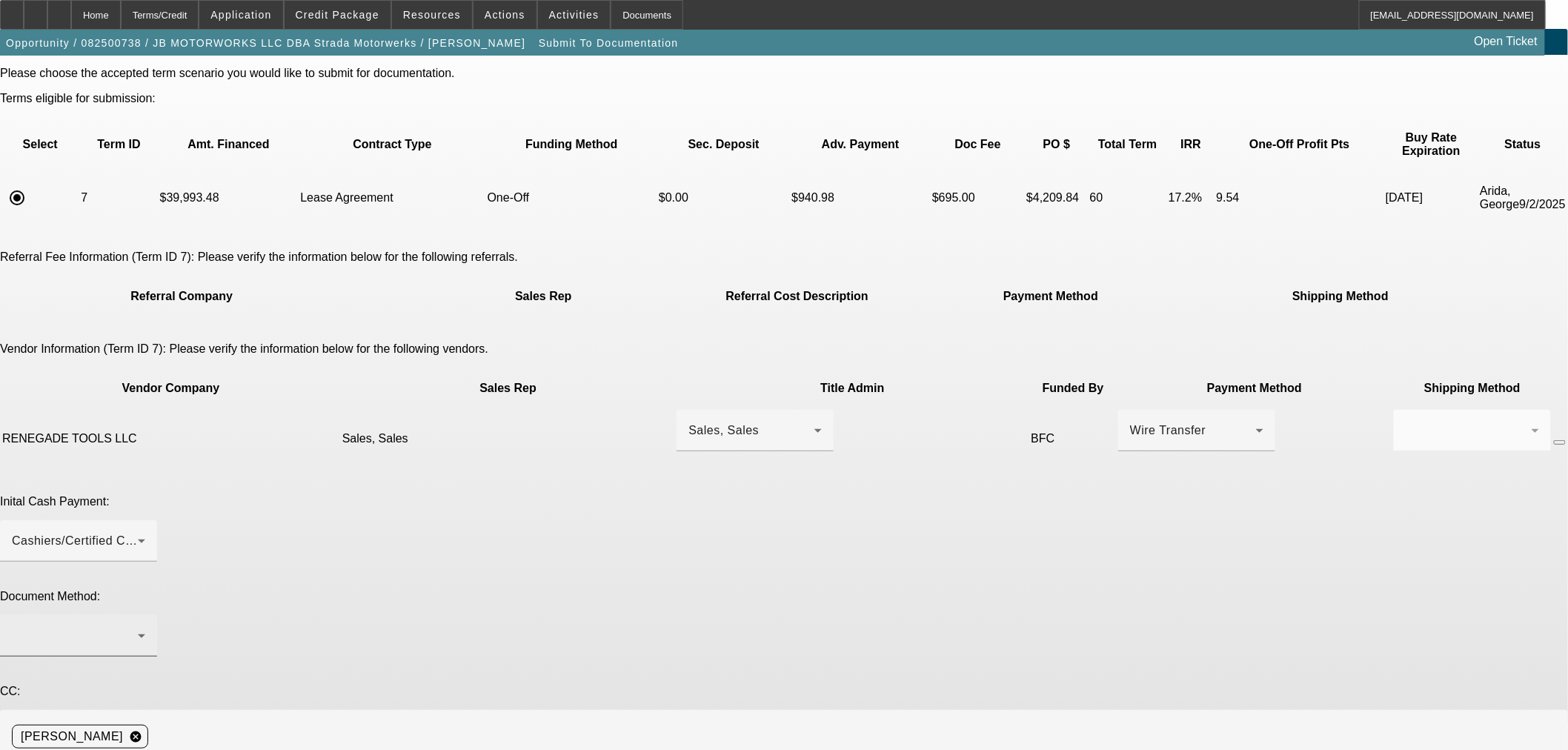
click at [146, 615] on div at bounding box center [79, 636] width 134 height 42
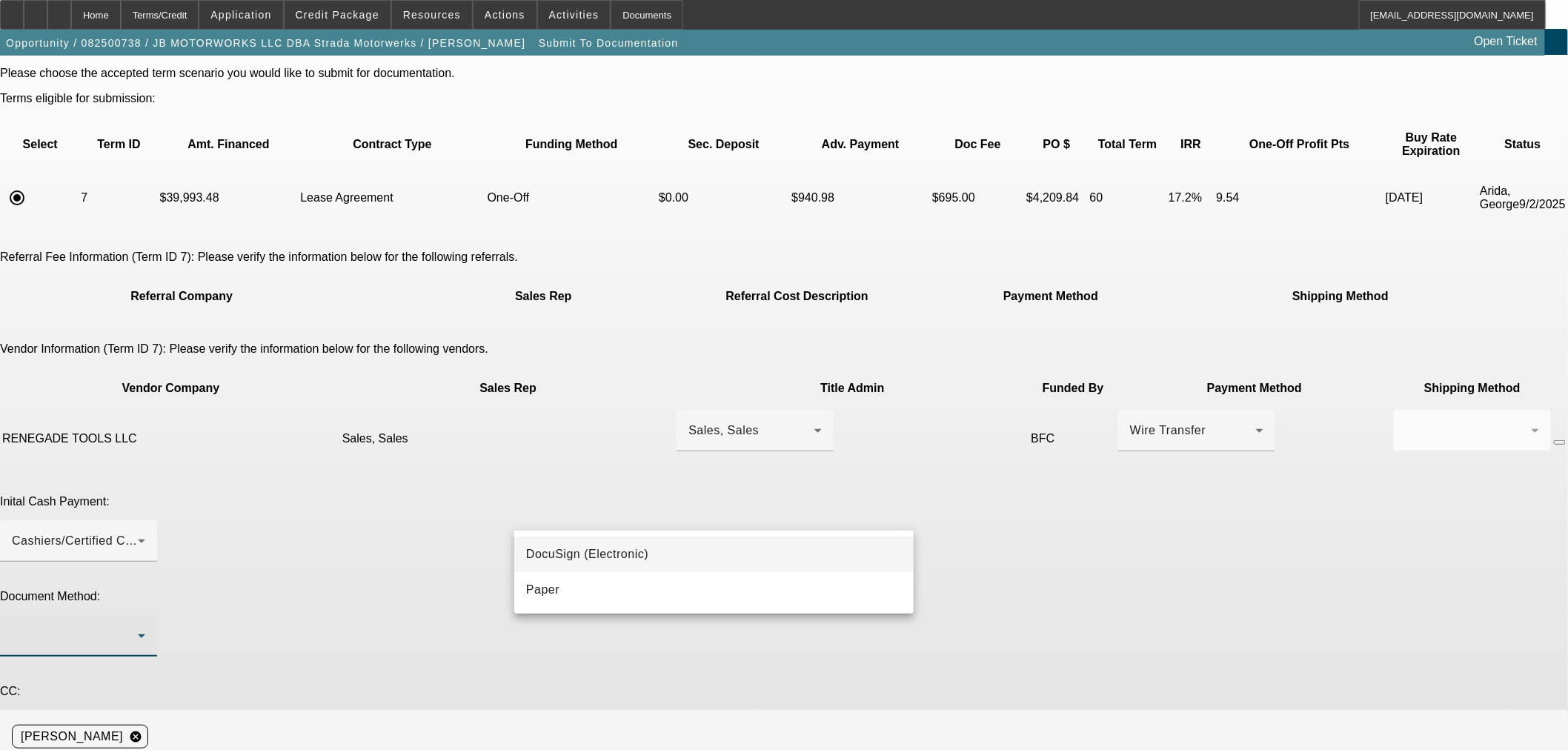
click at [634, 549] on span "DocuSign (Electronic)" at bounding box center [587, 554] width 122 height 18
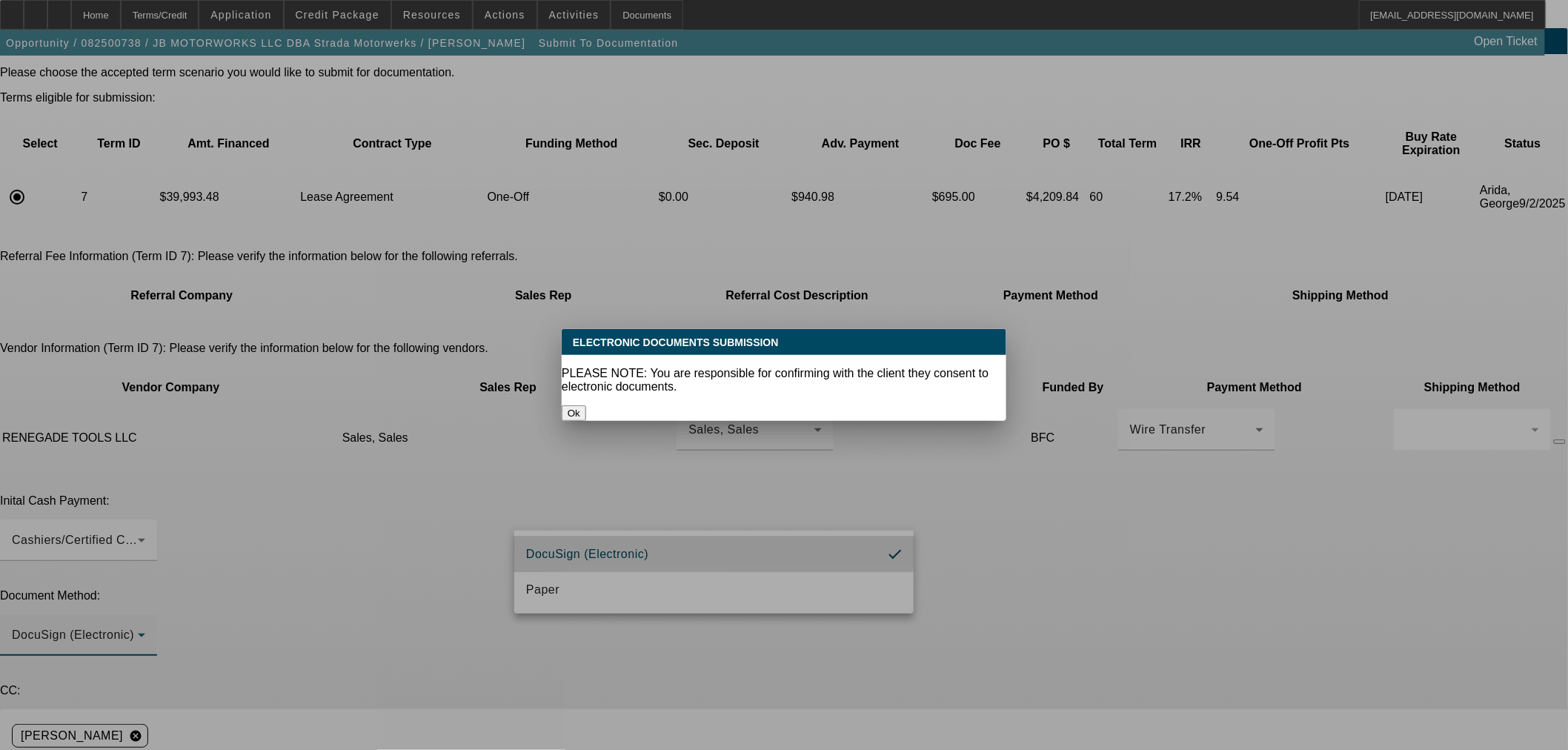
scroll to position [0, 0]
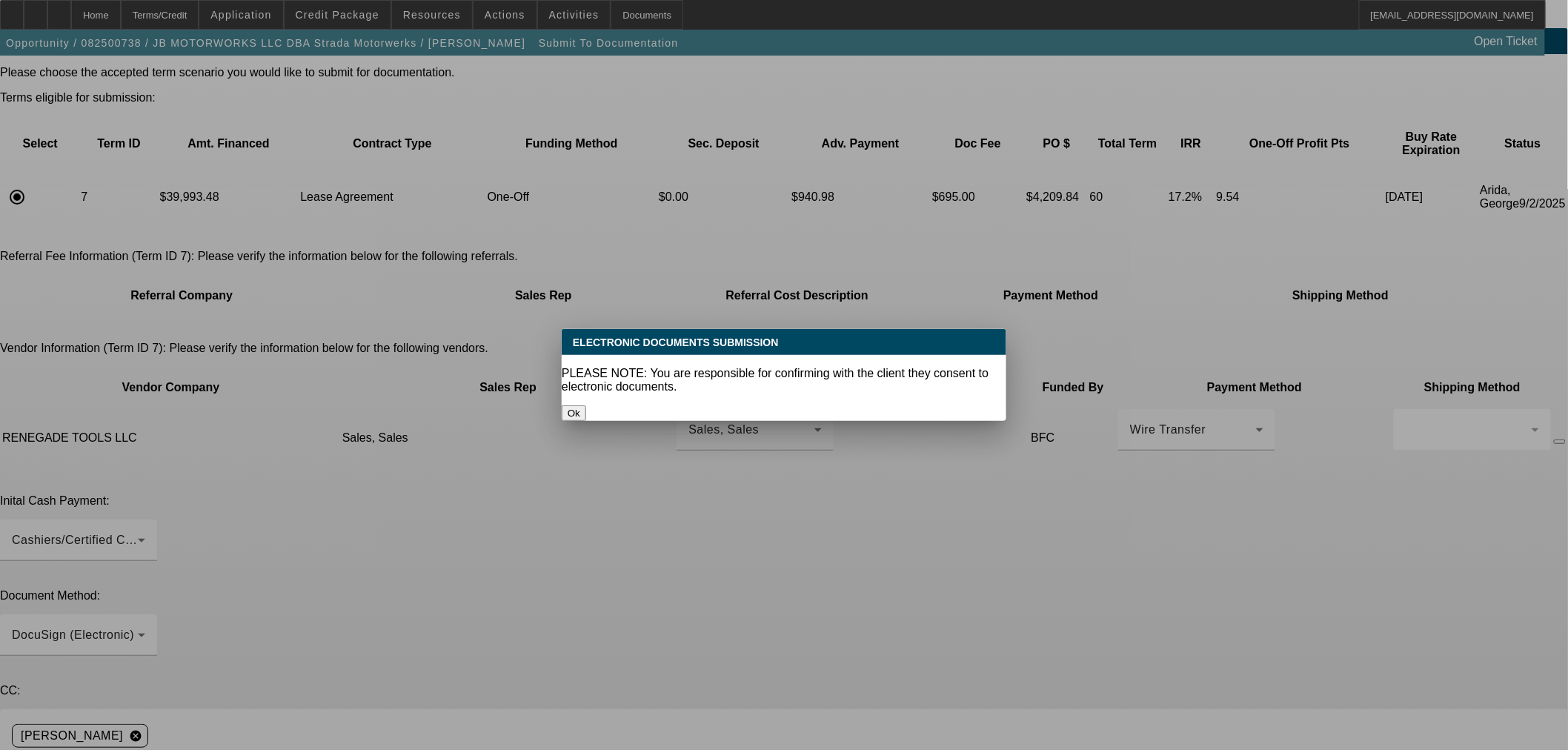
click at [586, 406] on button "Ok" at bounding box center [574, 413] width 24 height 16
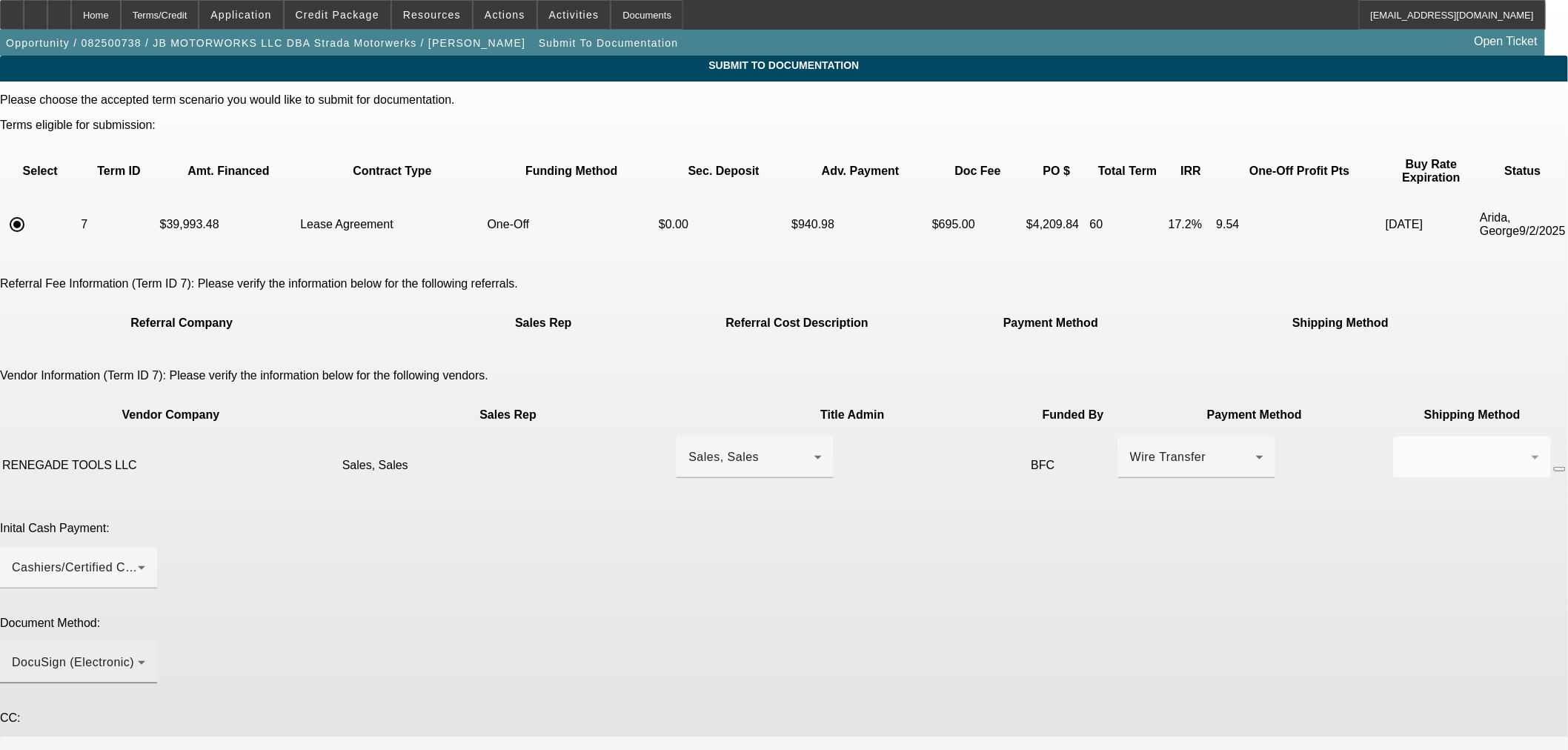
scroll to position [27, 0]
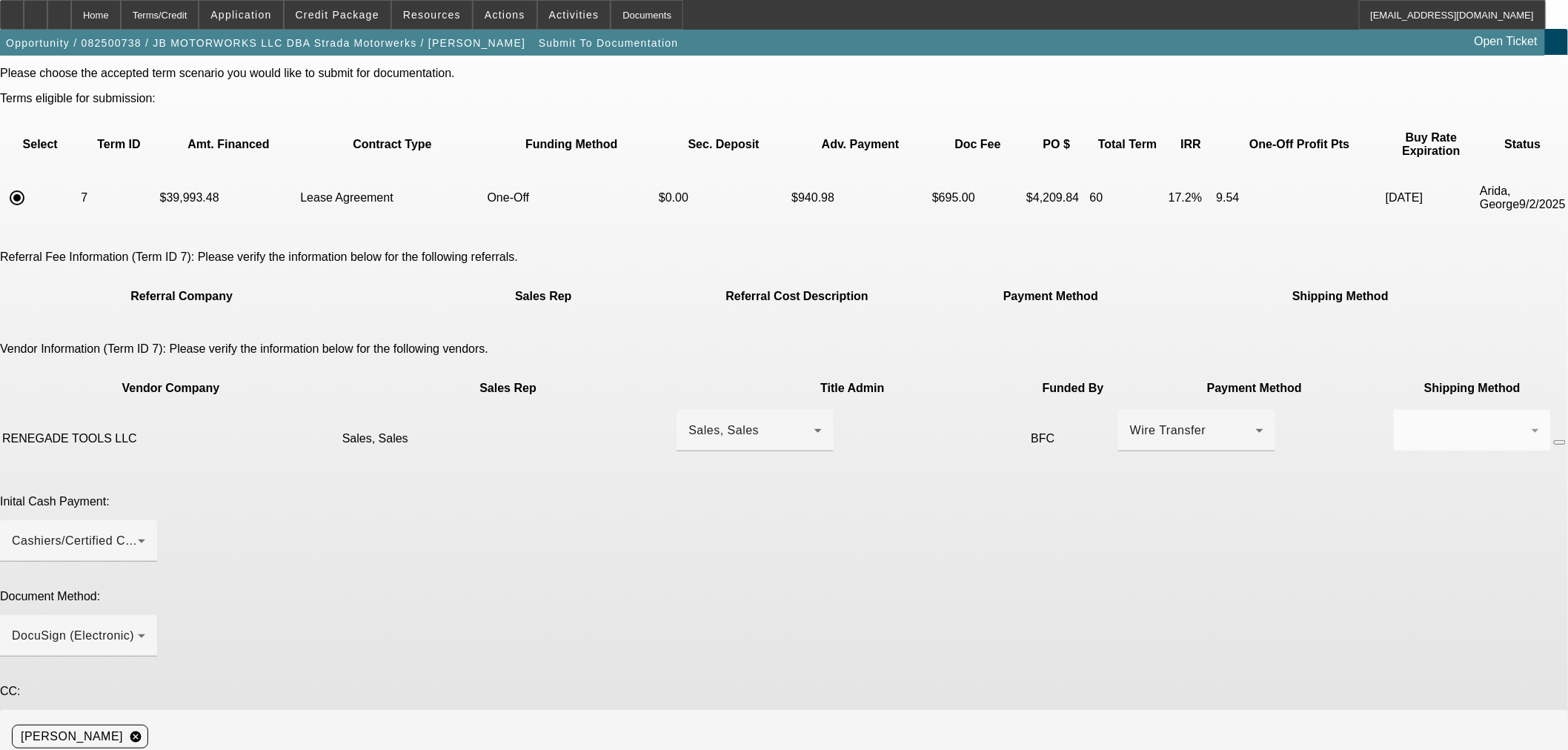
paste textarea "Jason Andrews <contact@renegadelift.net>"
type textarea "Jason Andrews contact@renegadelift.net is vendor contact. Thanks"
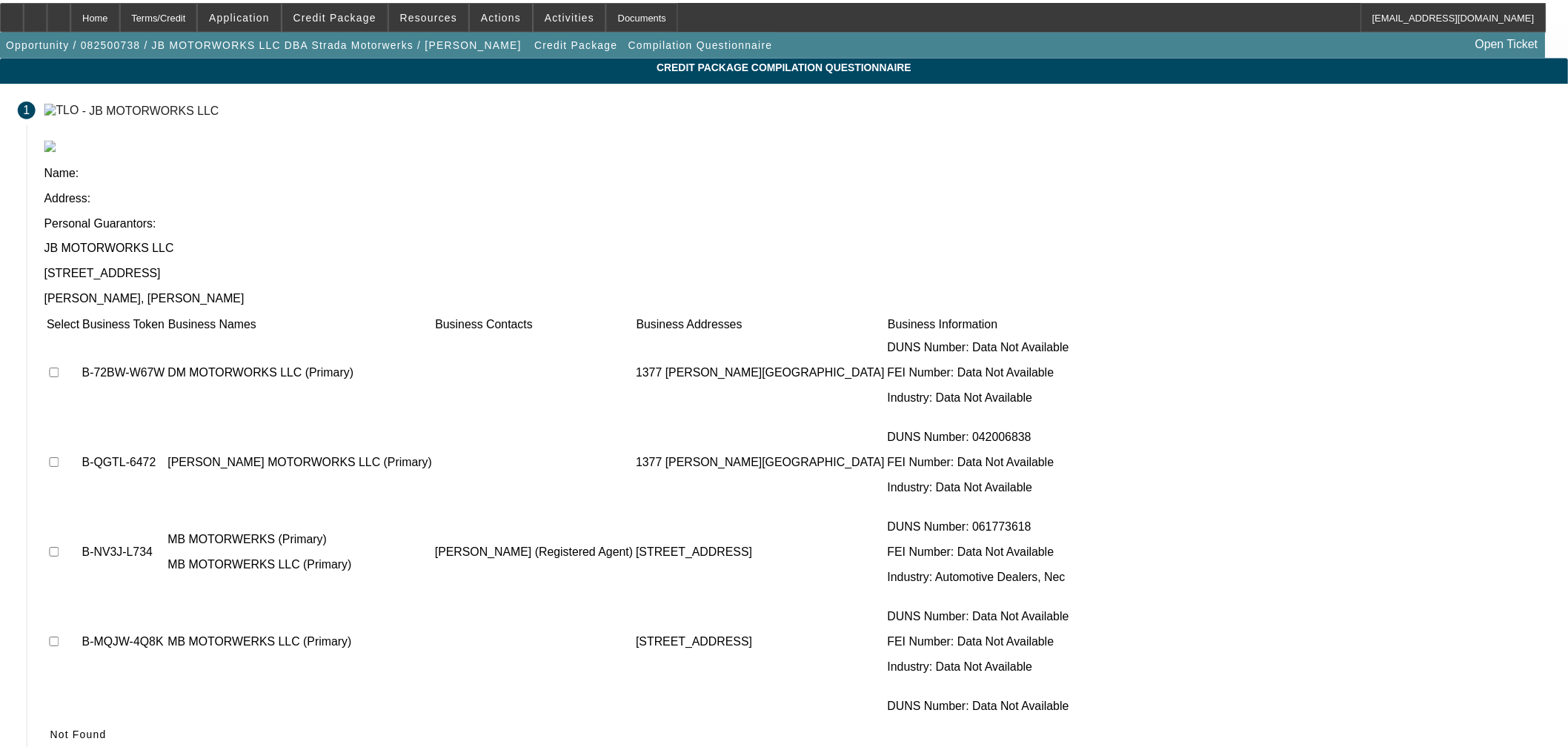
scroll to position [609, 0]
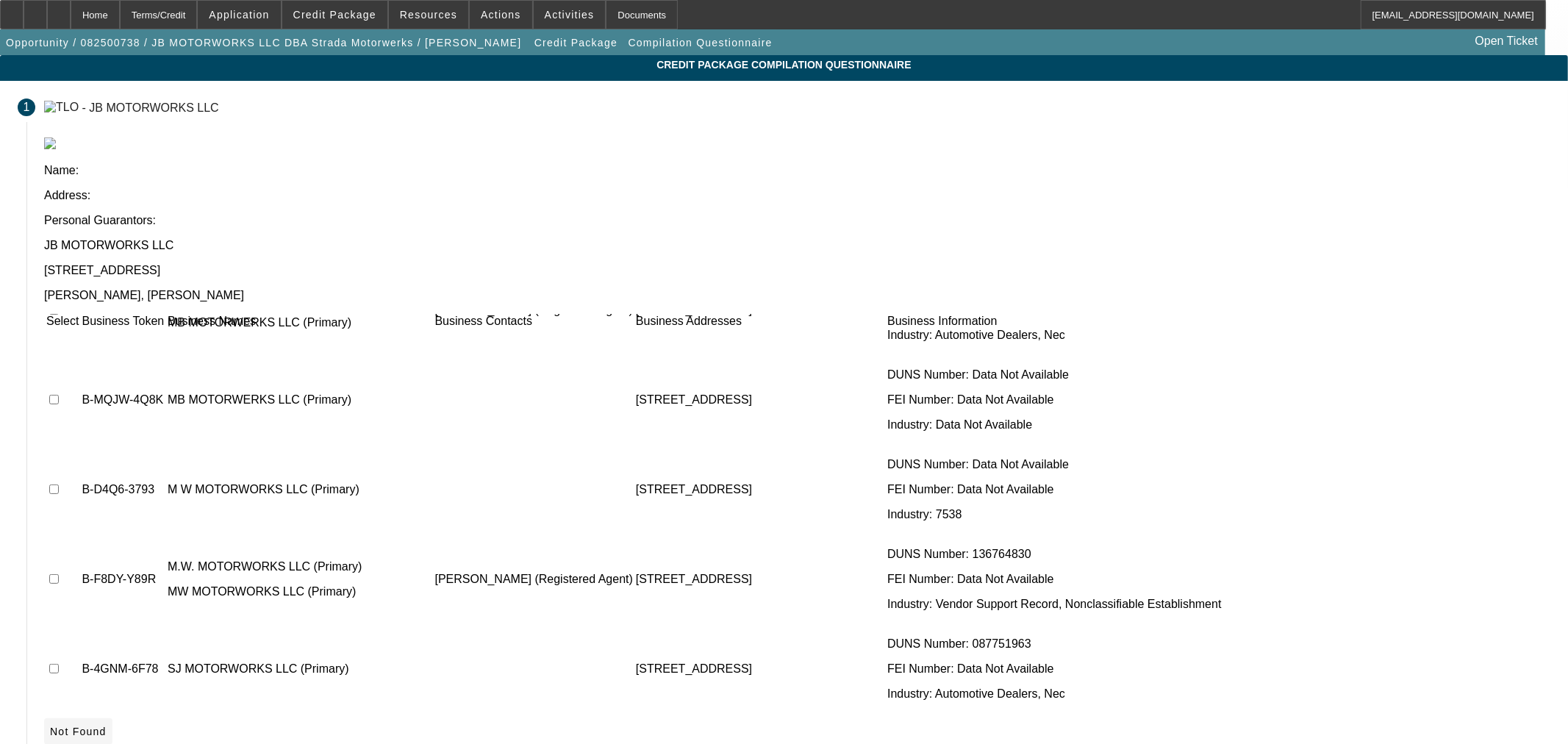
click at [50, 726] on icon at bounding box center [50, 732] width 0 height 12
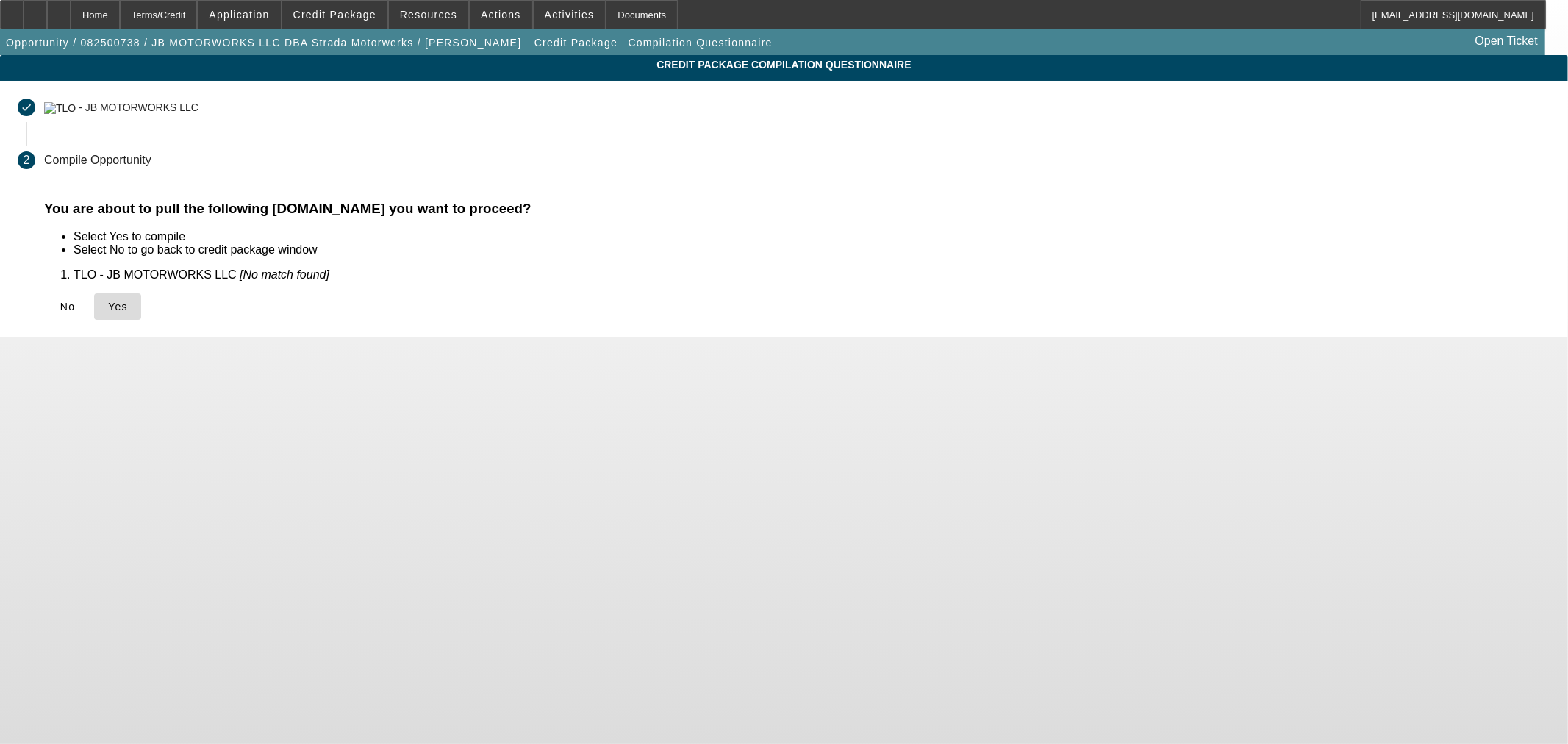
click at [128, 305] on span "Yes" at bounding box center [118, 306] width 20 height 12
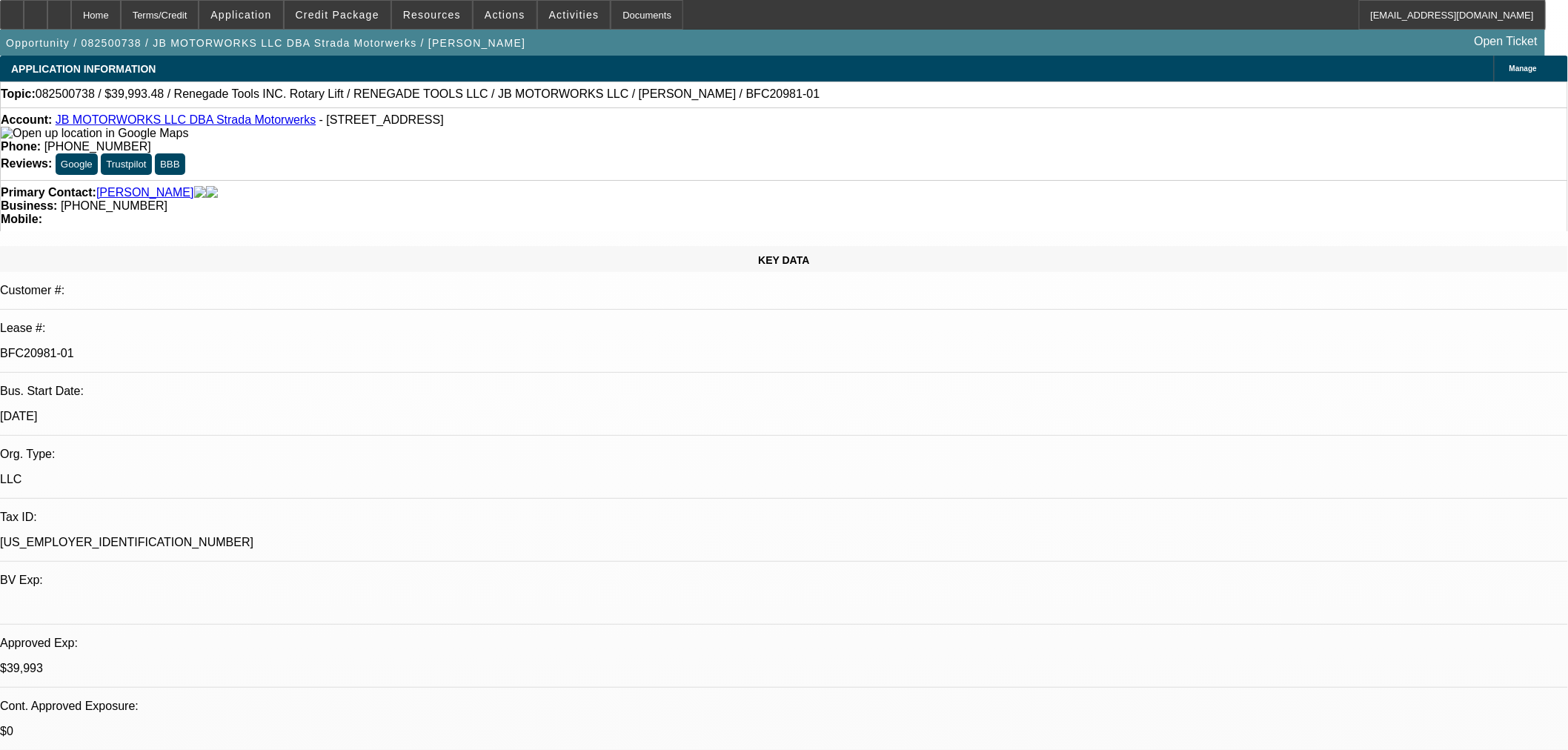
select select "0"
select select "3"
select select "0.1"
select select "4"
select select "0"
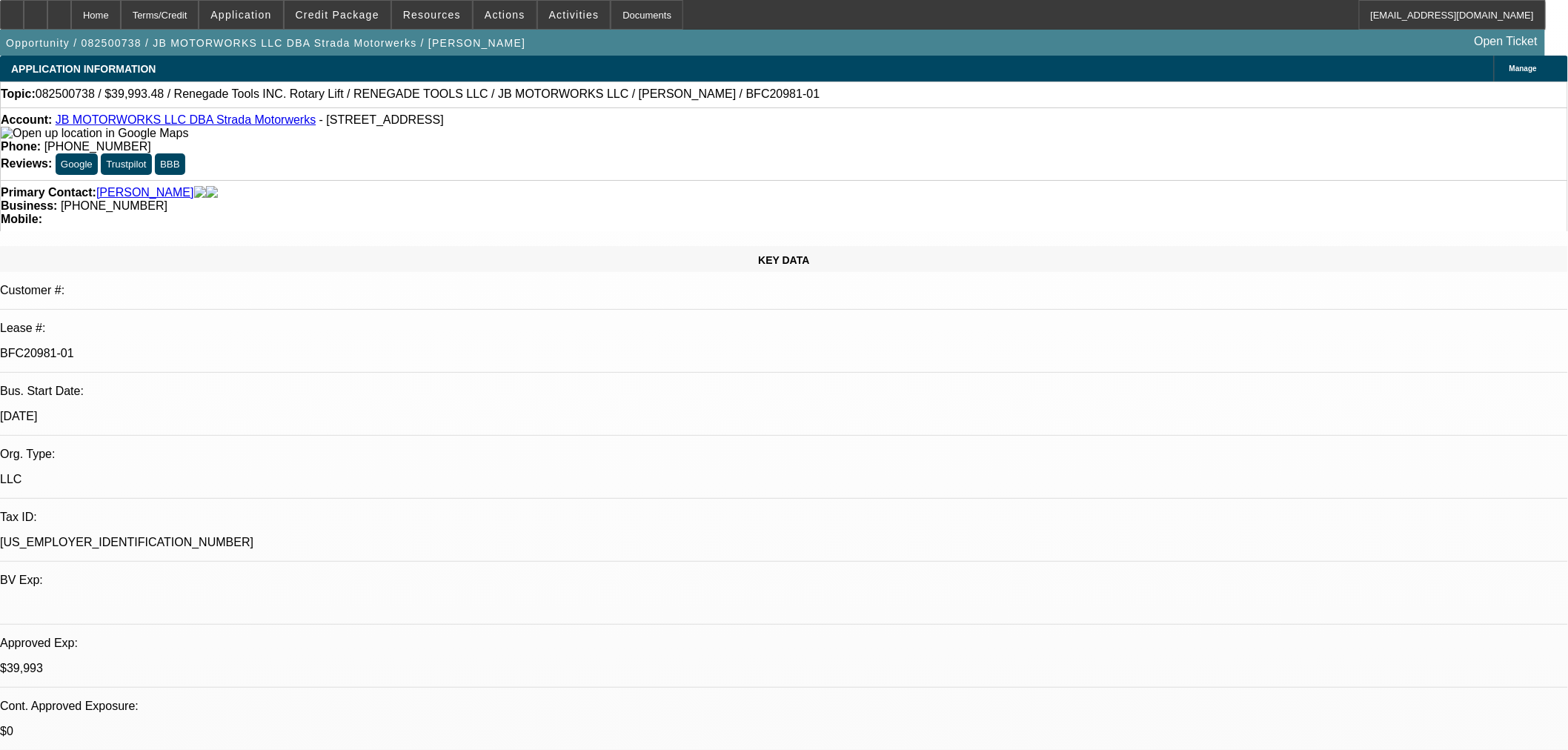
select select "0"
select select "3"
select select "0.1"
select select "4"
select select "0"
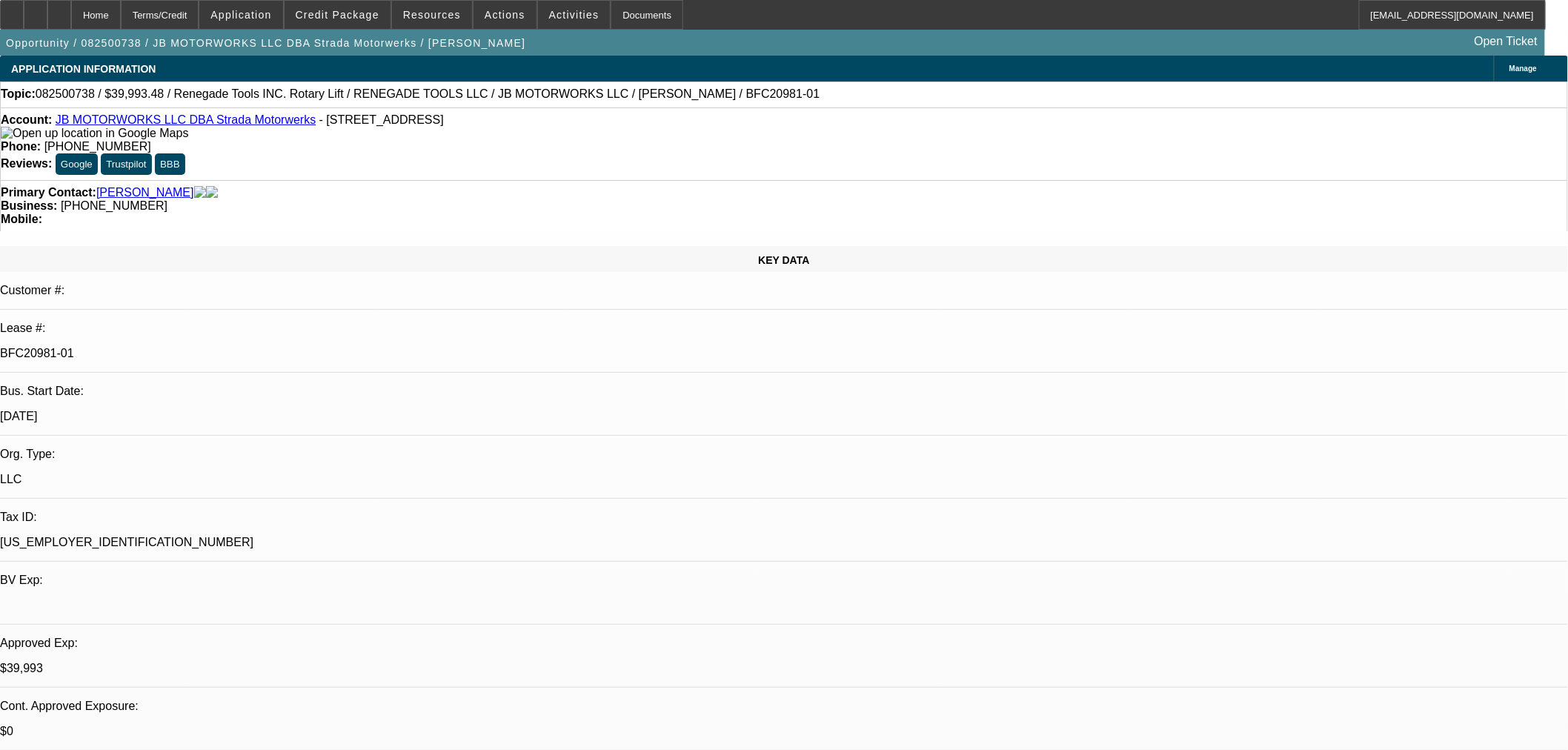
select select "0"
select select "3"
select select "0.1"
select select "4"
select select "0"
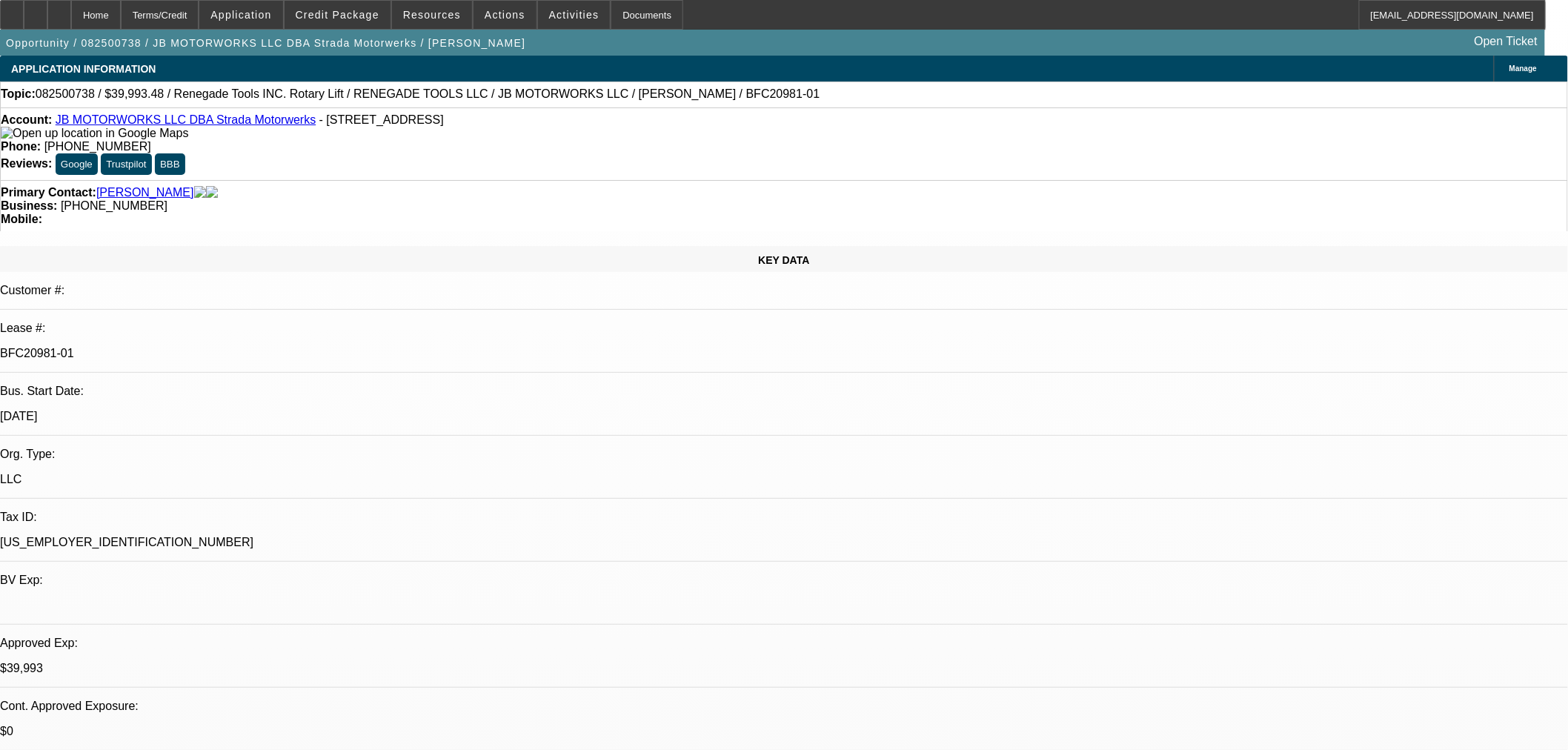
select select "0"
select select "3"
select select "0.1"
select select "4"
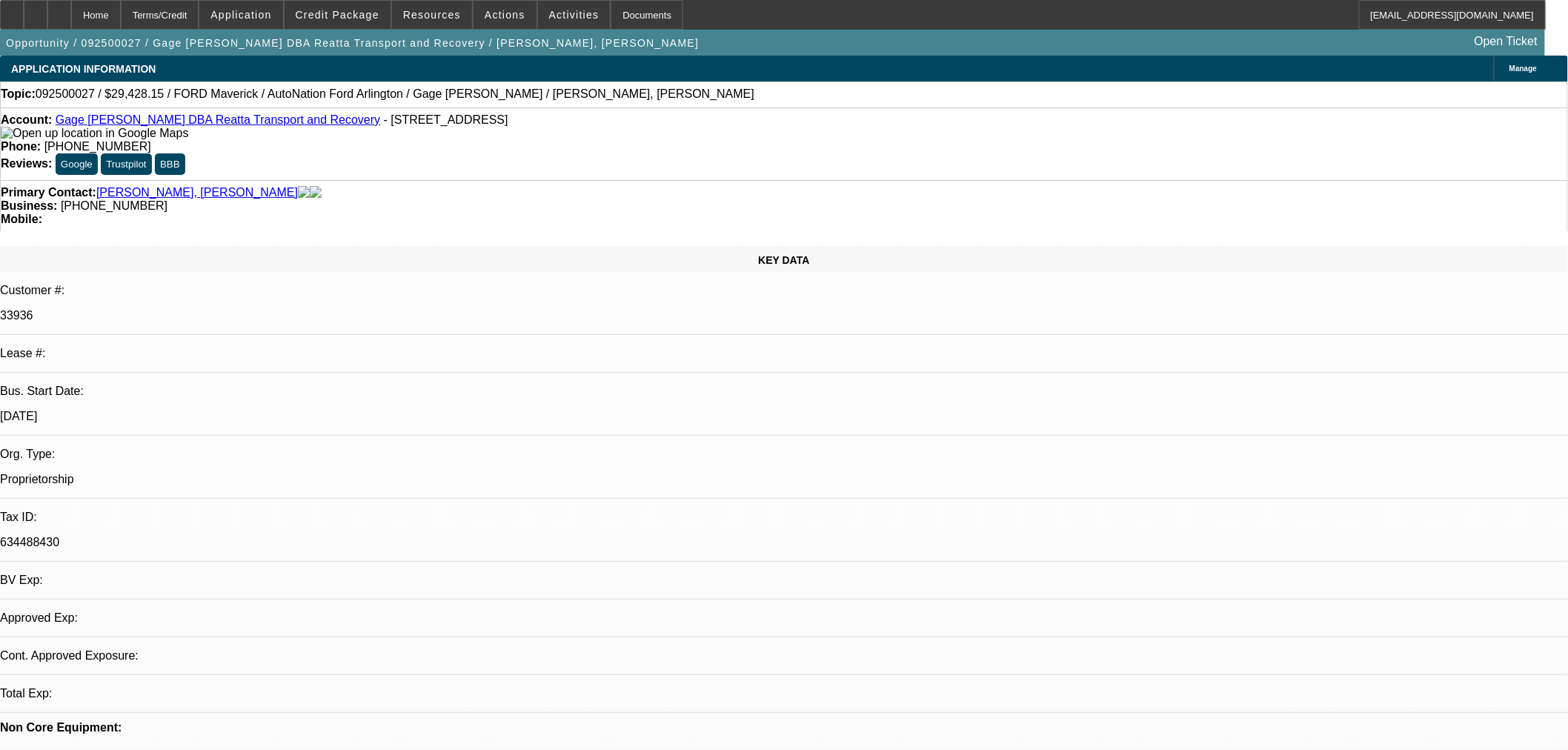
select select "0"
select select "3"
select select "0.1"
select select "0"
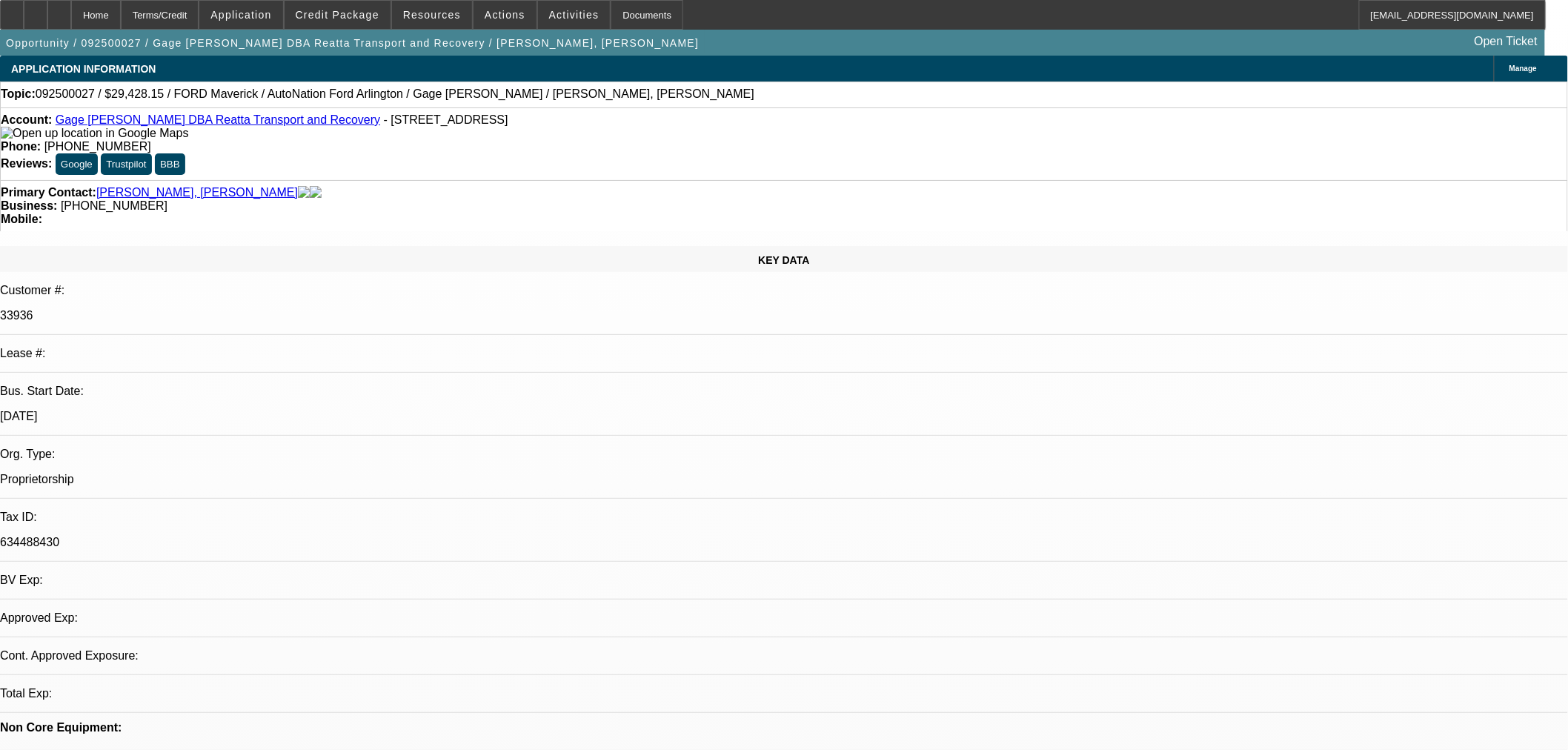
select select "0"
select select "3"
select select "0.1"
select select "4"
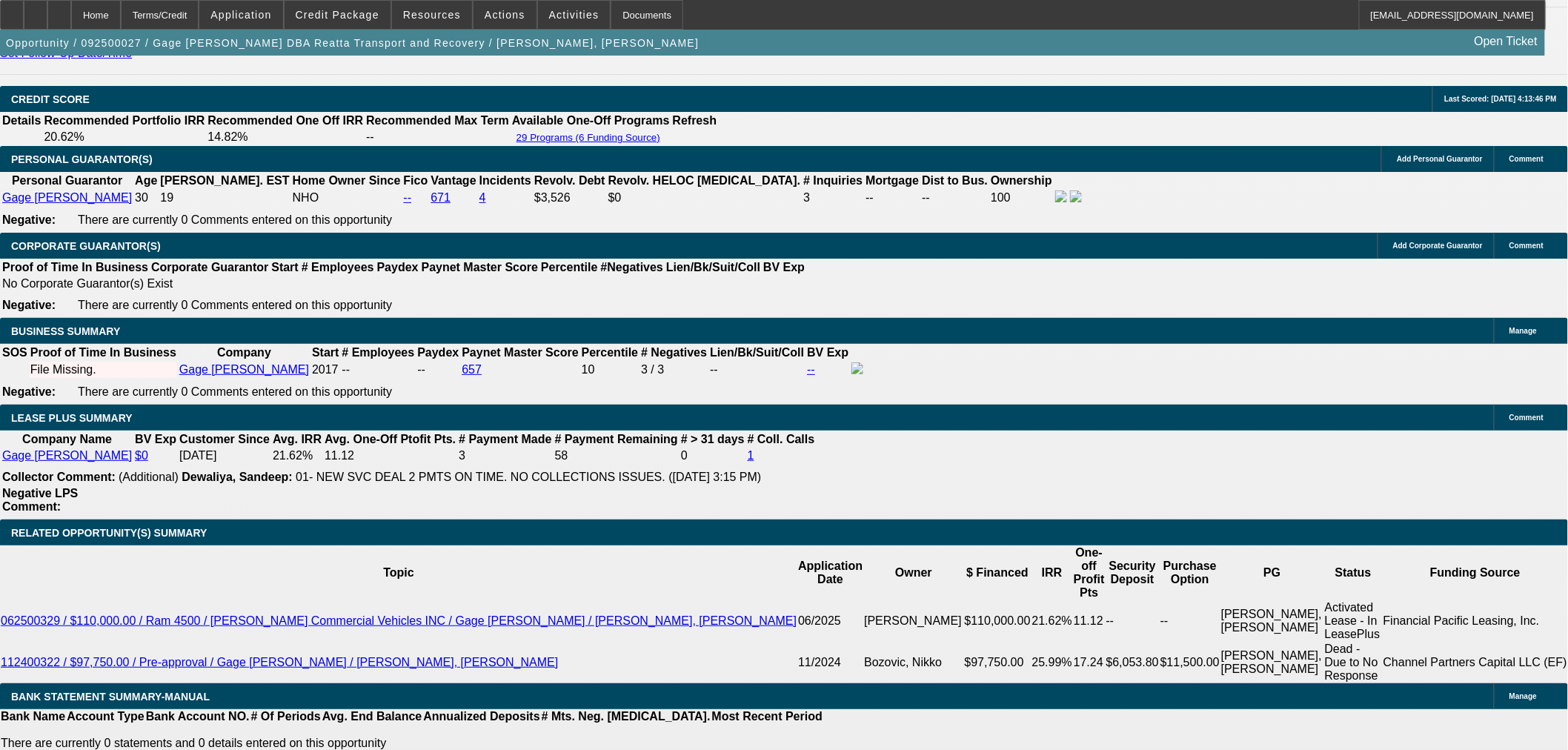
scroll to position [2305, 0]
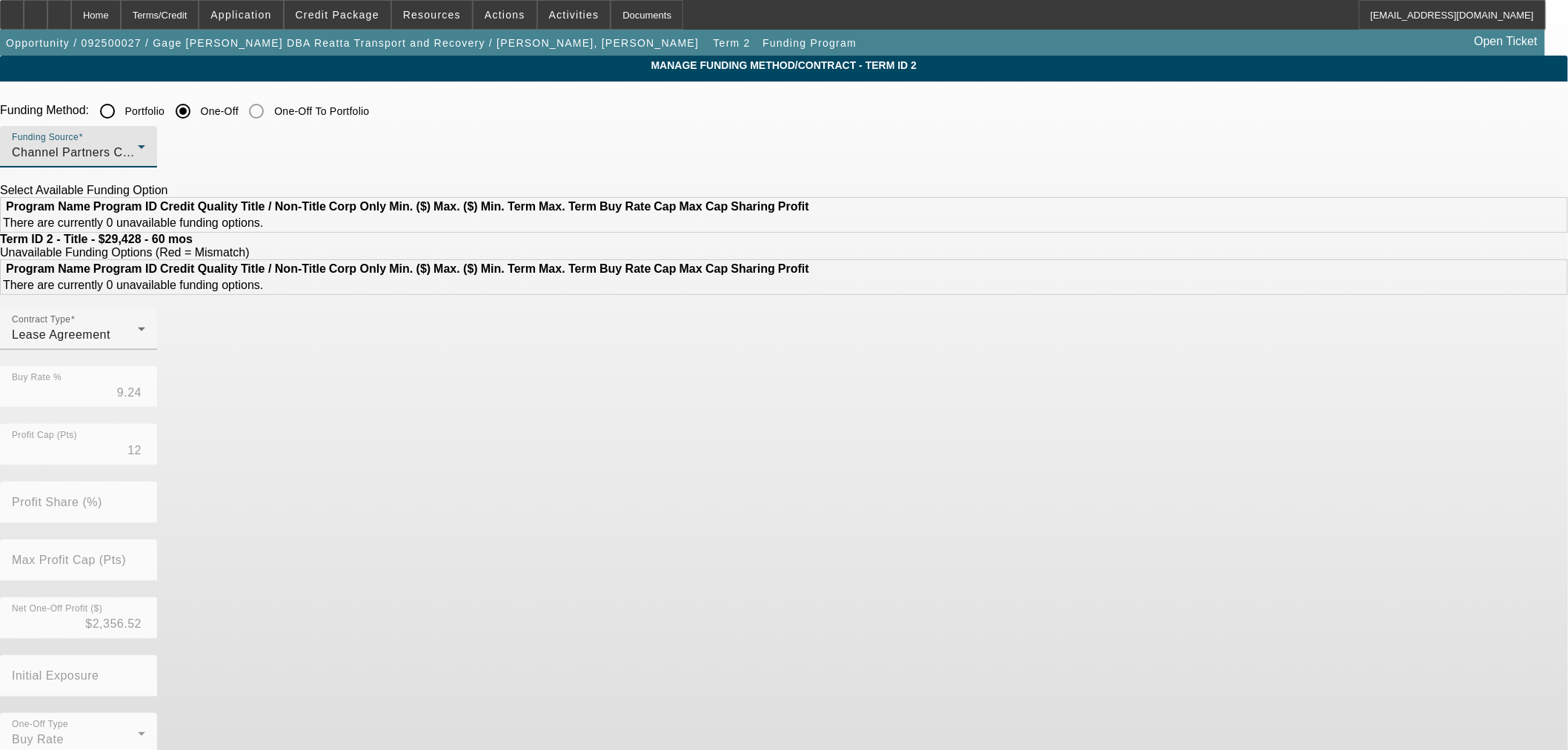
click at [208, 153] on span "Channel Partners Capital LLC (EF)" at bounding box center [110, 152] width 197 height 13
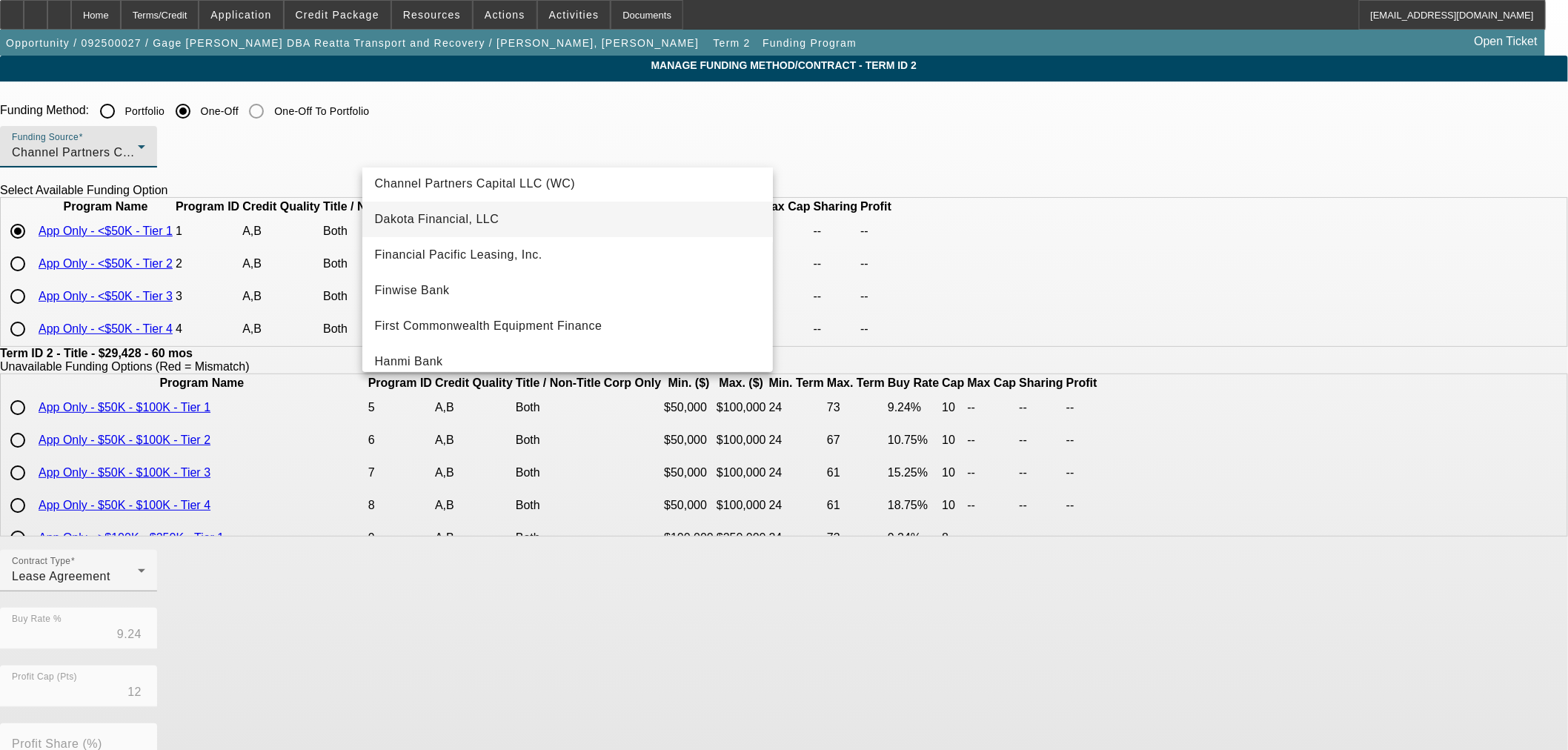
scroll to position [165, 0]
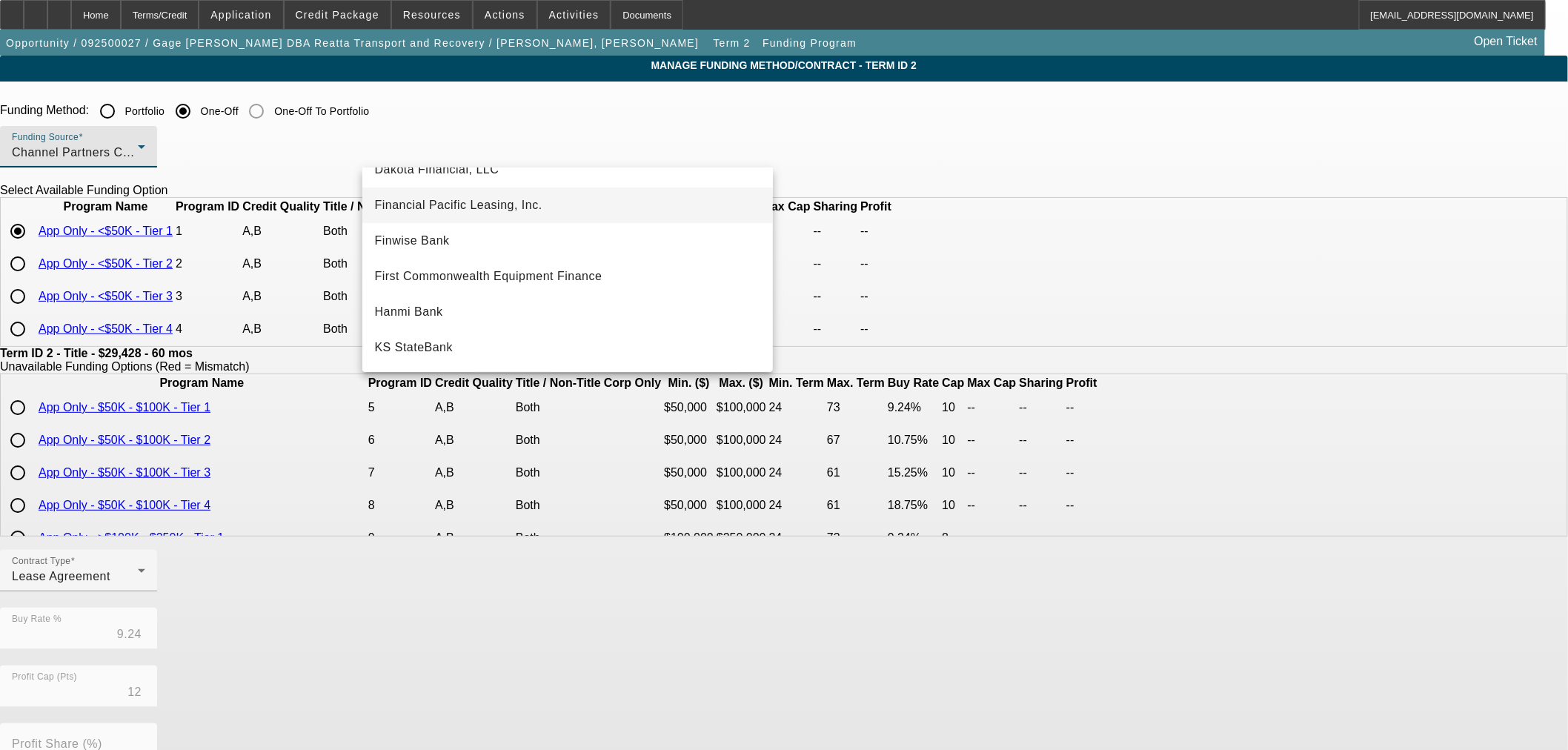
click at [449, 197] on span "Financial Pacific Leasing, Inc." at bounding box center [458, 205] width 167 height 18
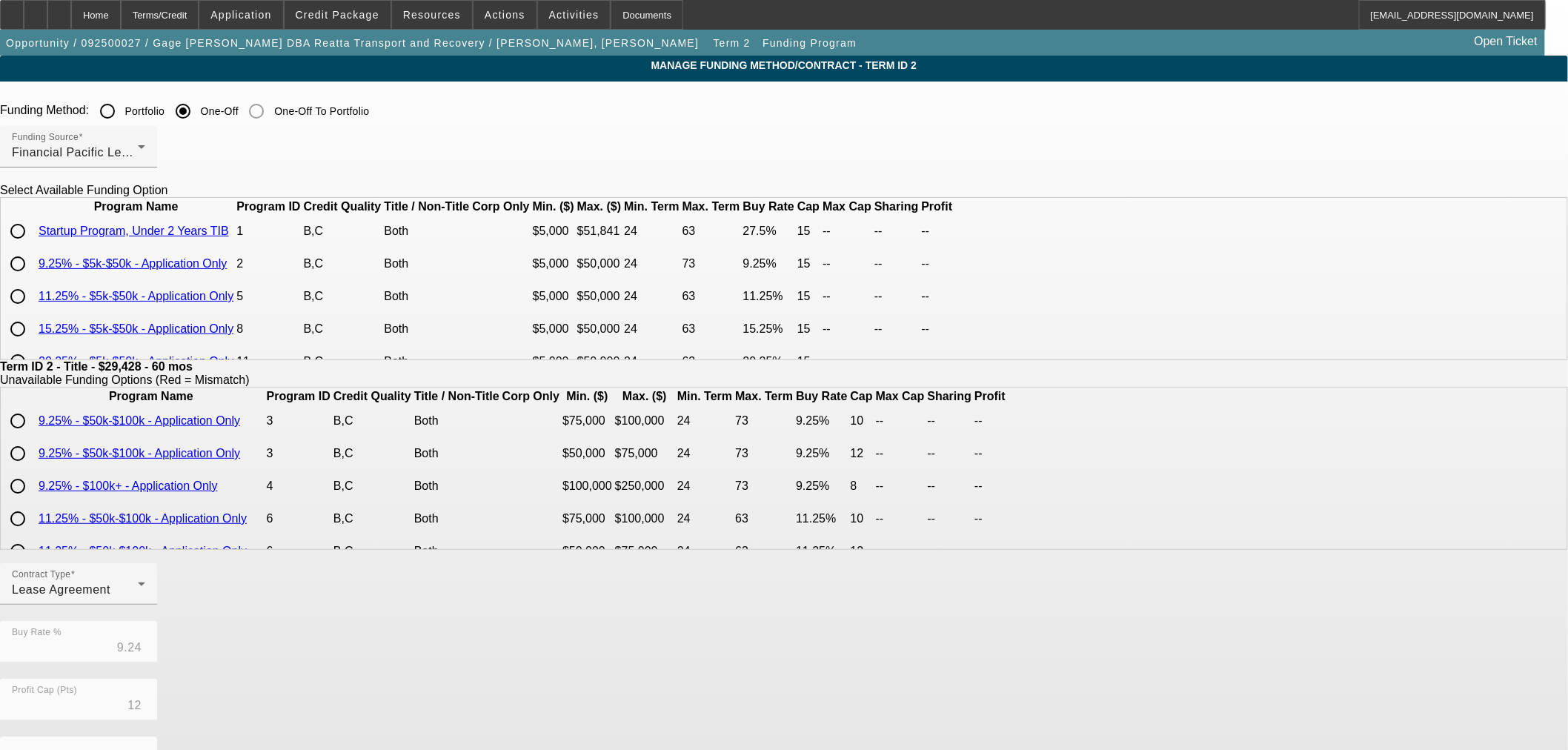
click at [33, 278] on input "radio" at bounding box center [18, 263] width 29 height 29
radio input "true"
type input "9.25"
type input "15"
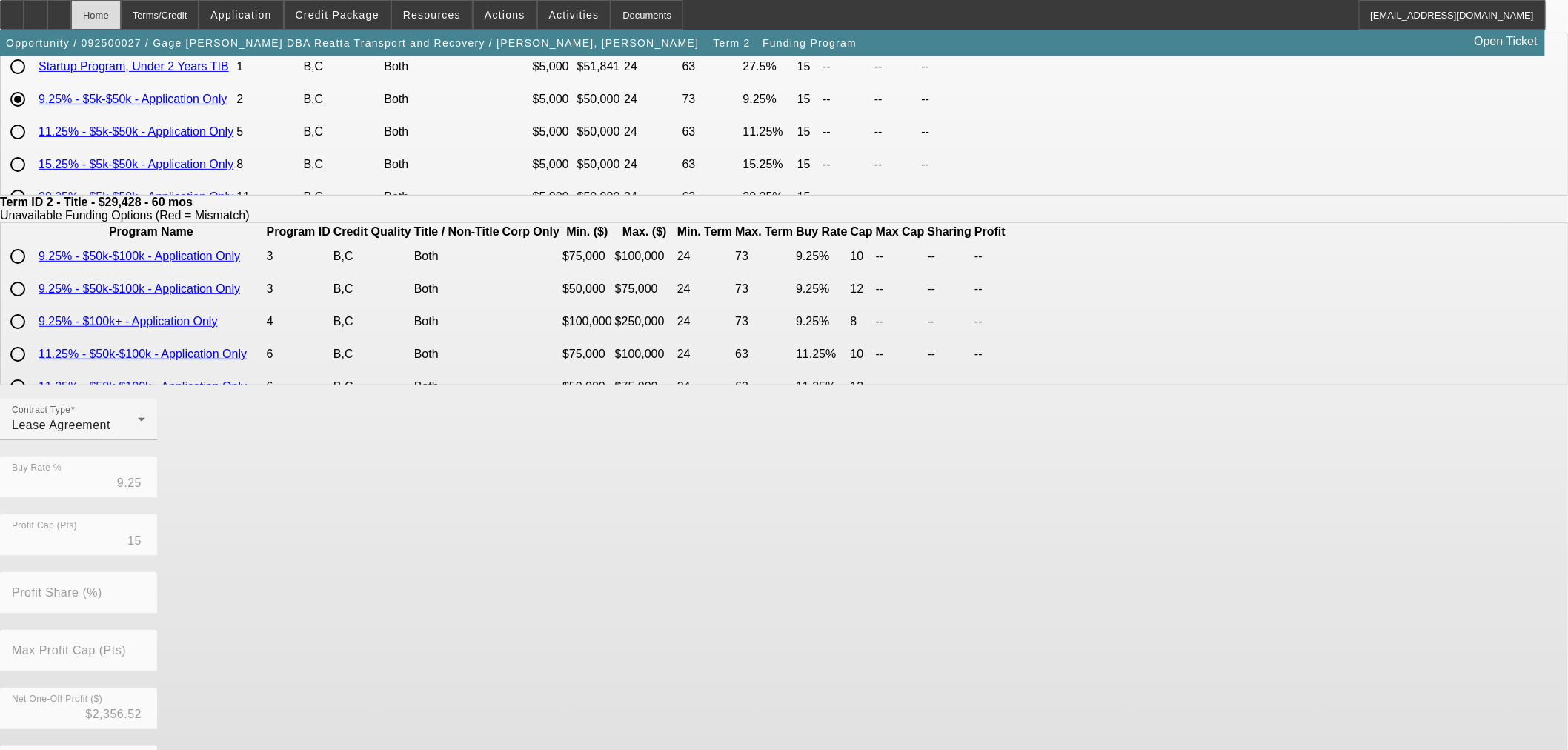
click at [120, 18] on div "Home" at bounding box center [95, 14] width 49 height 29
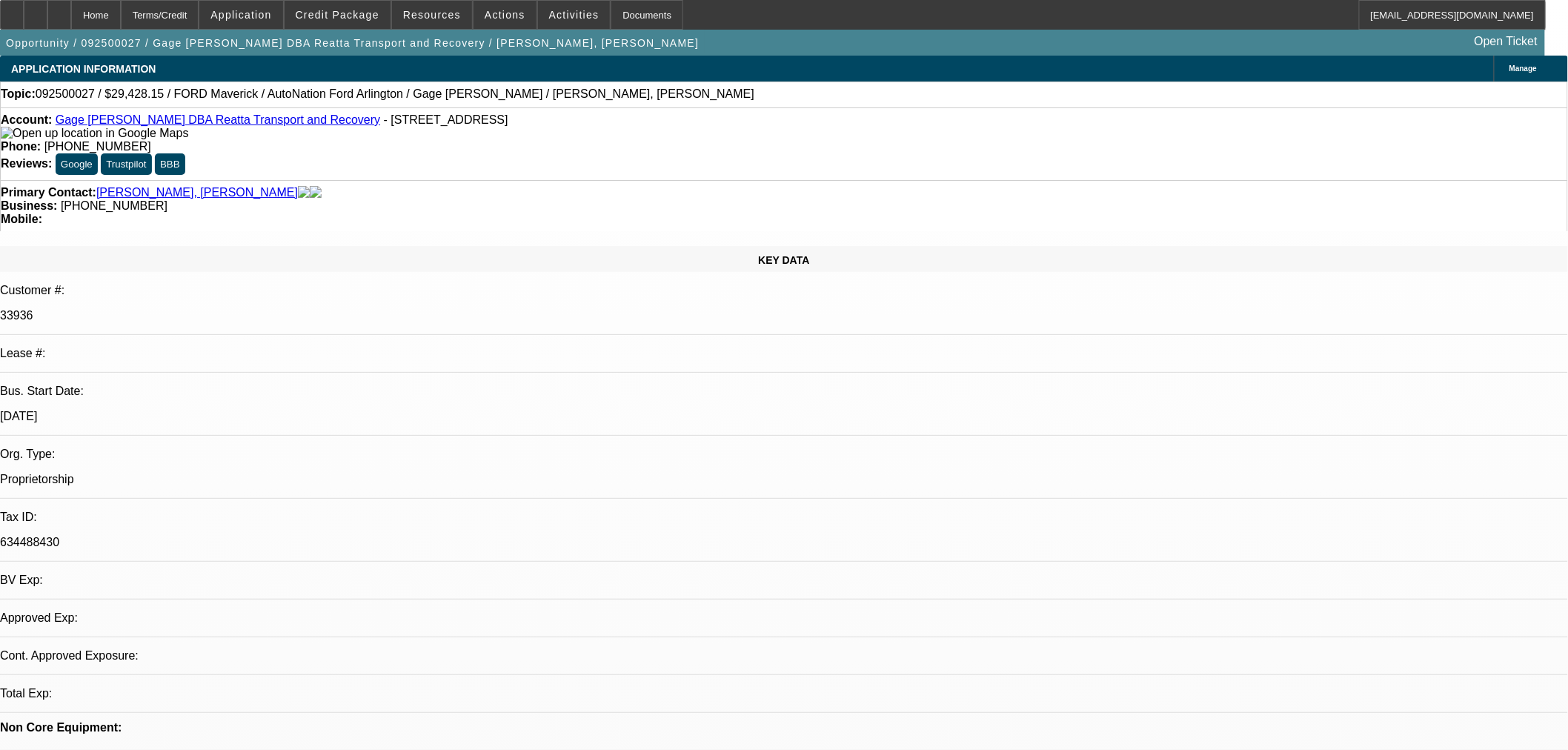
select select "0"
select select "3"
select select "0.1"
select select "4"
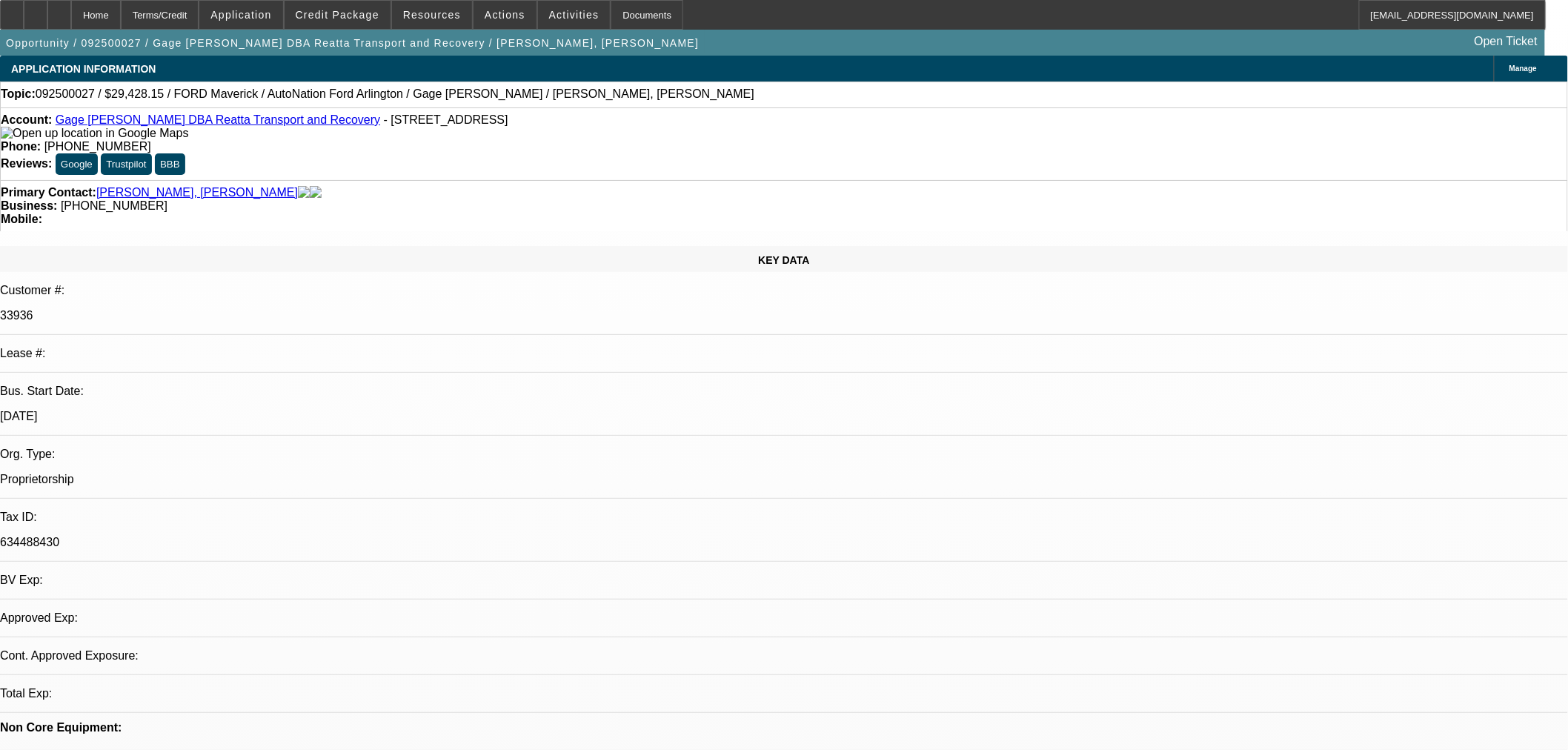
select select "0"
select select "3"
select select "0.1"
select select "4"
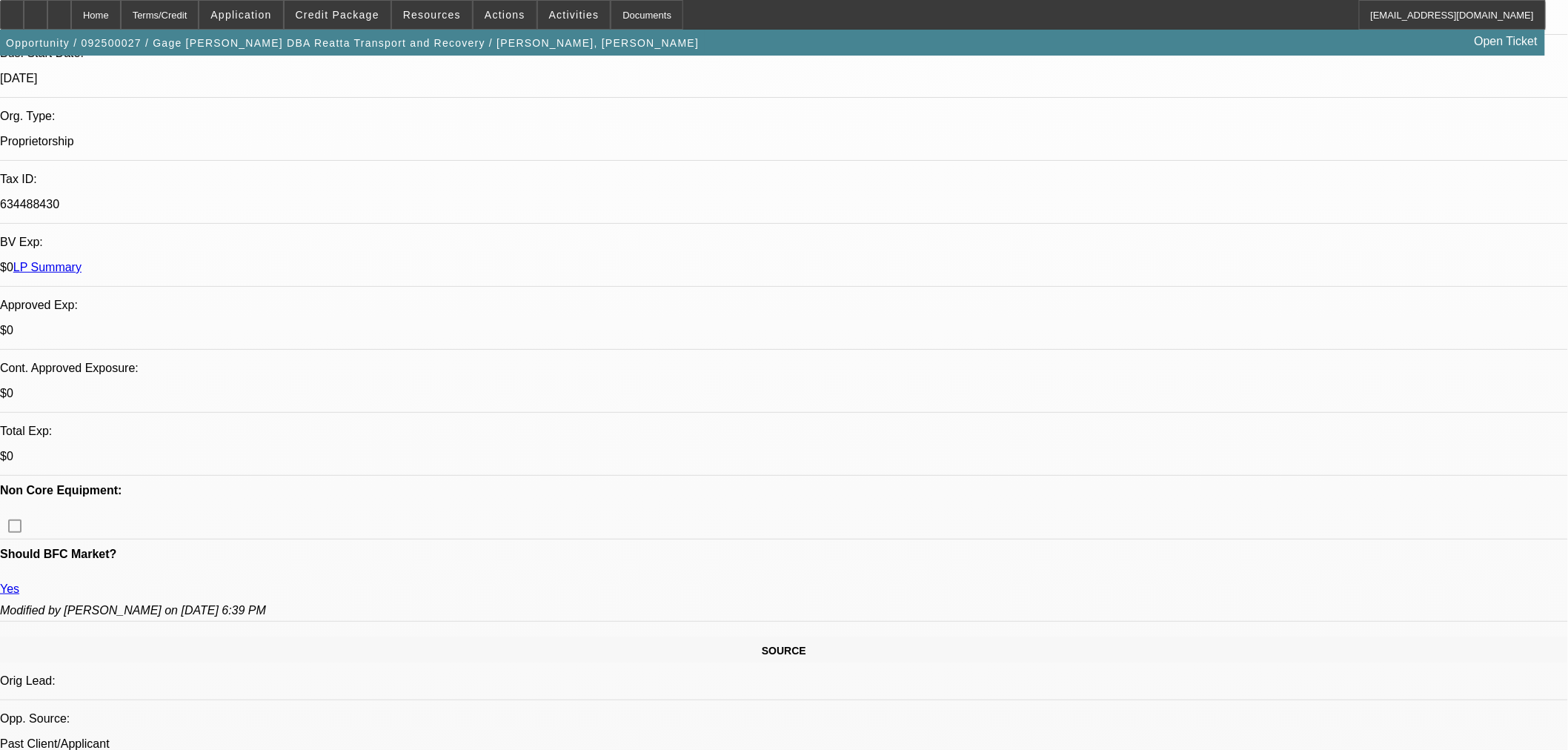
scroll to position [329, 0]
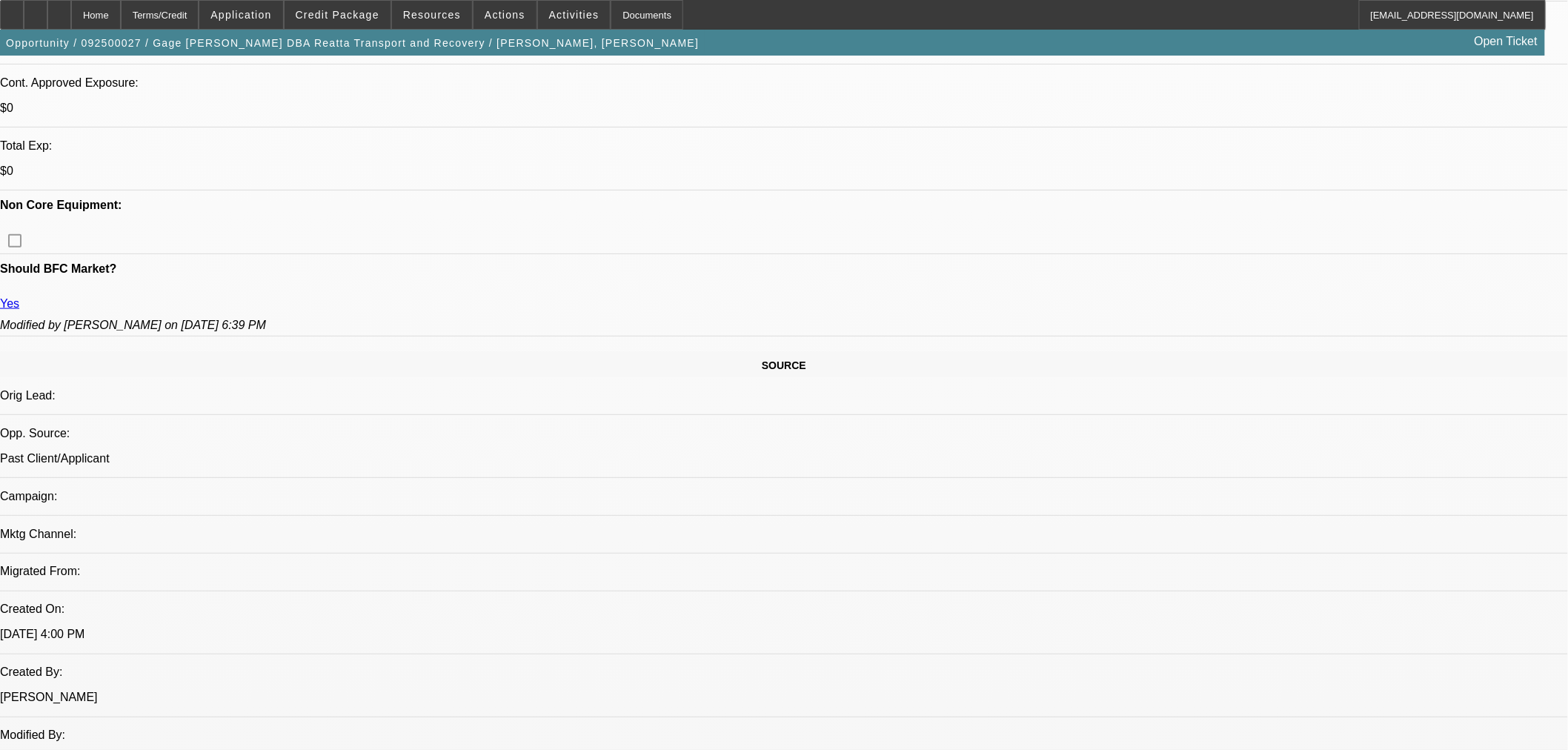
scroll to position [824, 0]
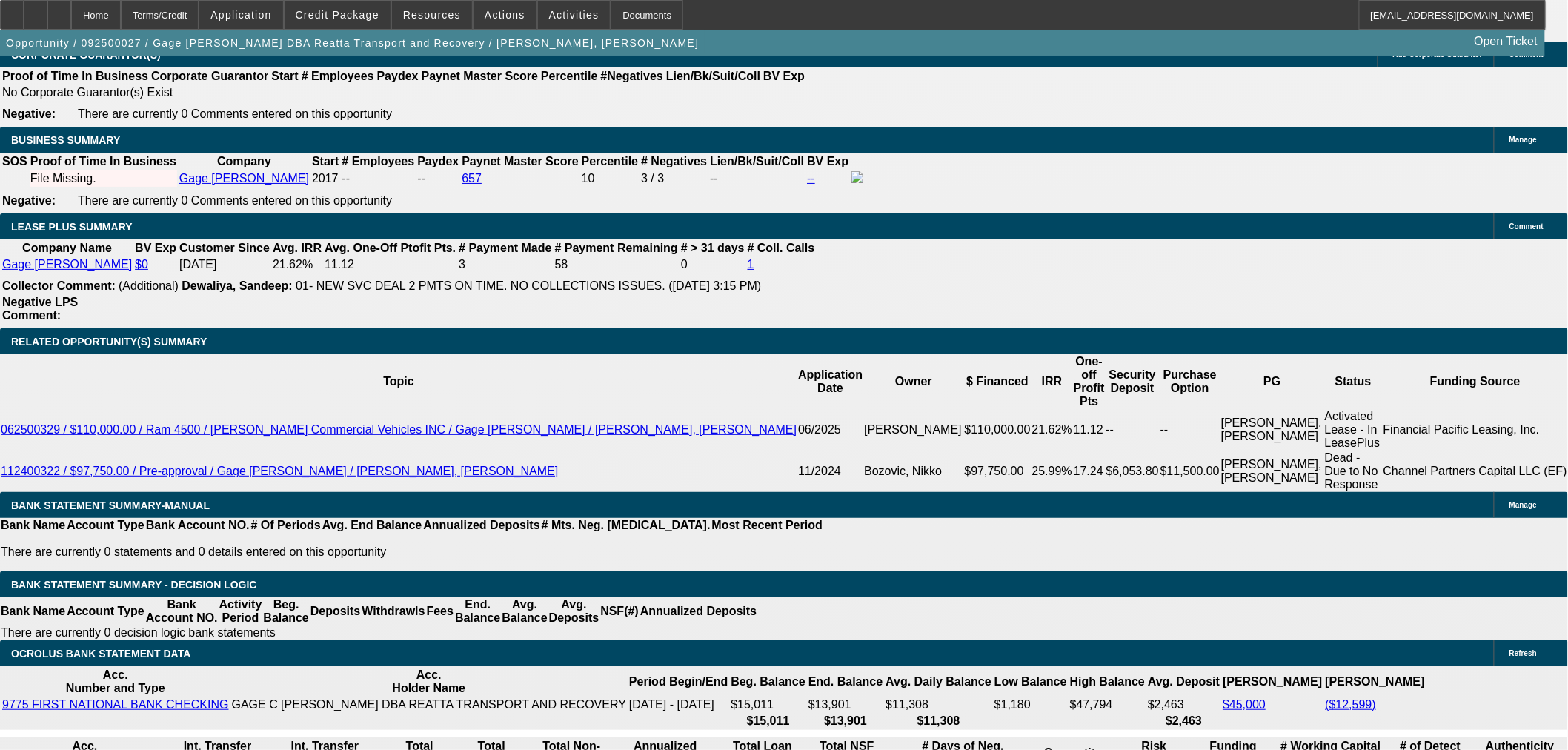
scroll to position [2223, 0]
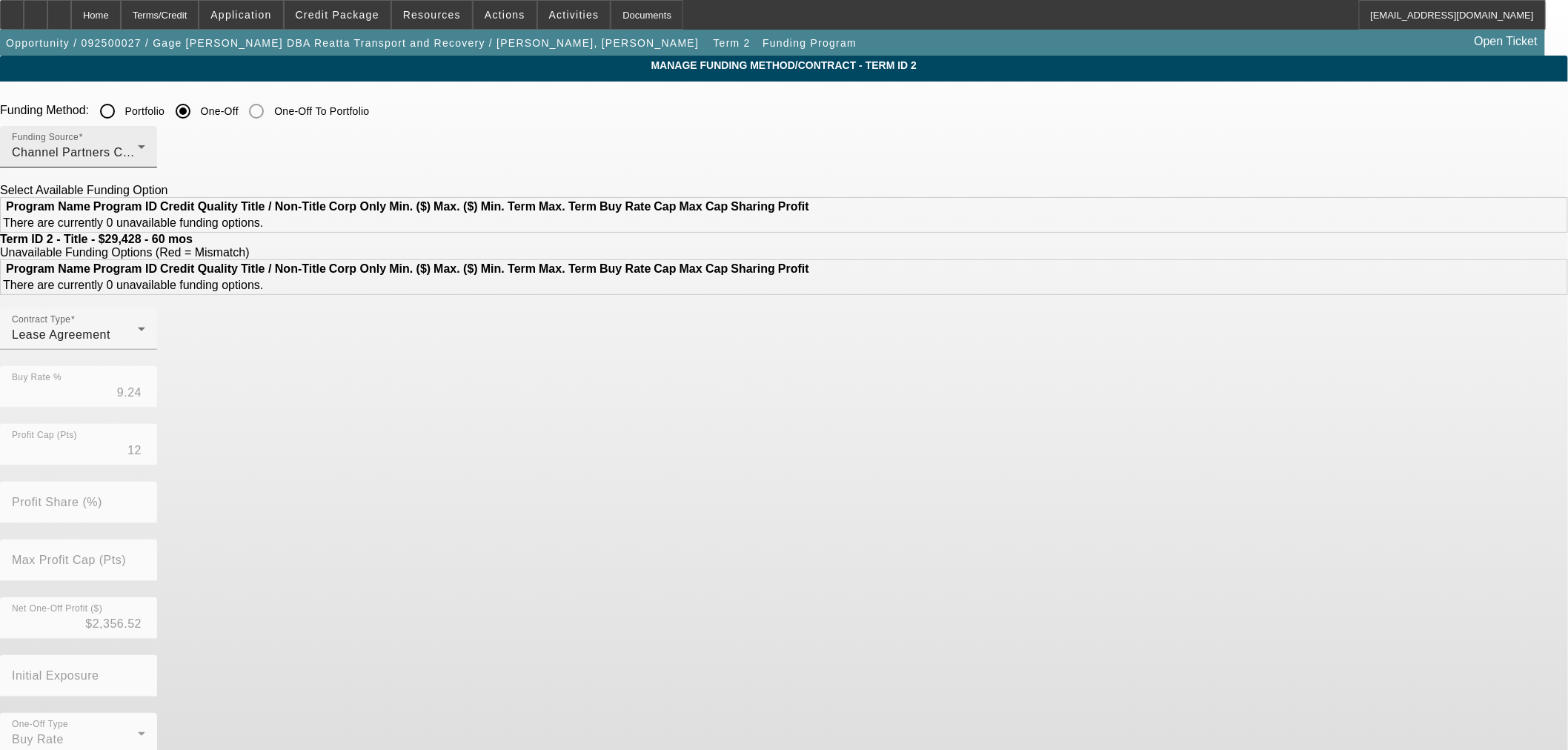
click at [208, 146] on span "Channel Partners Capital LLC (EF)" at bounding box center [110, 152] width 197 height 13
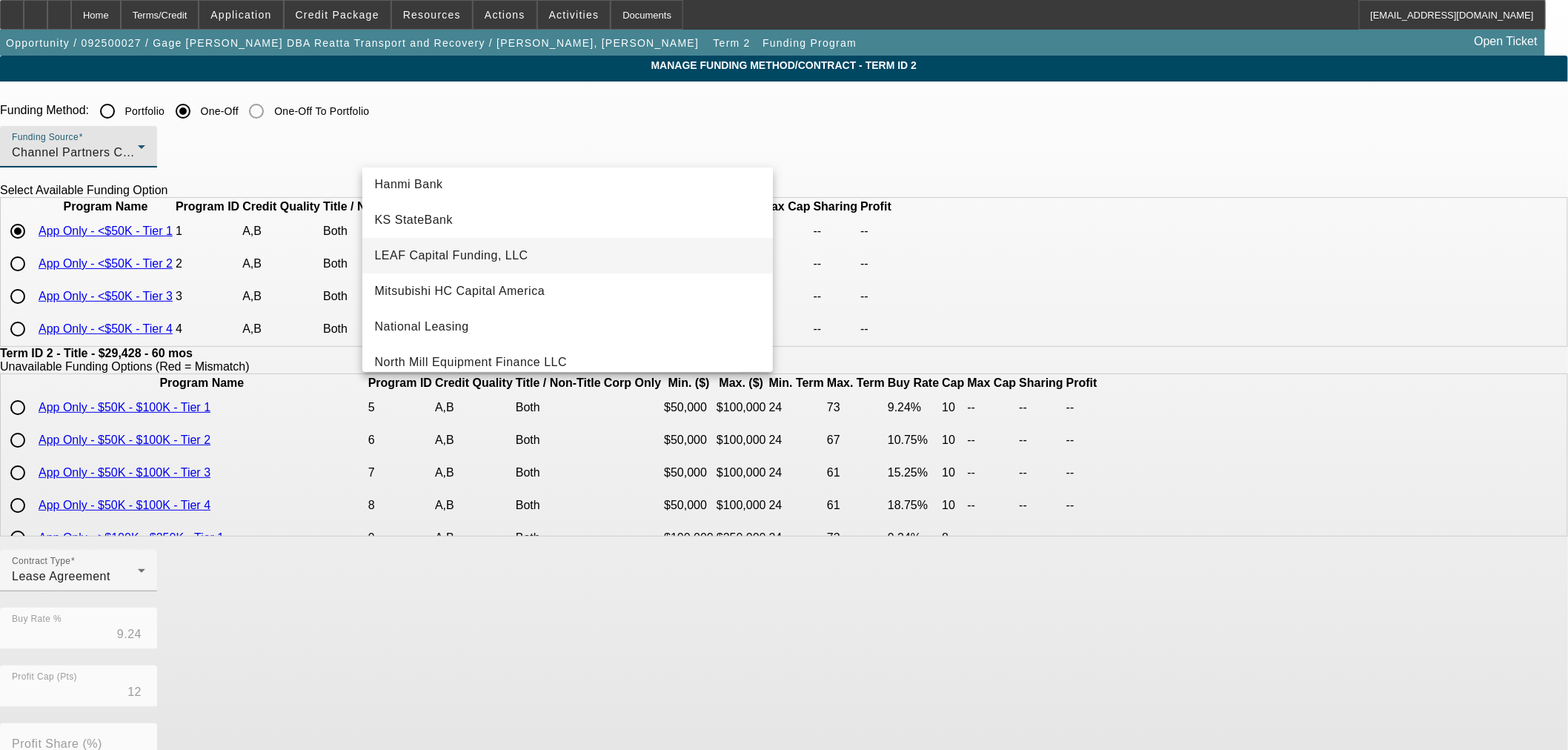
scroll to position [329, 0]
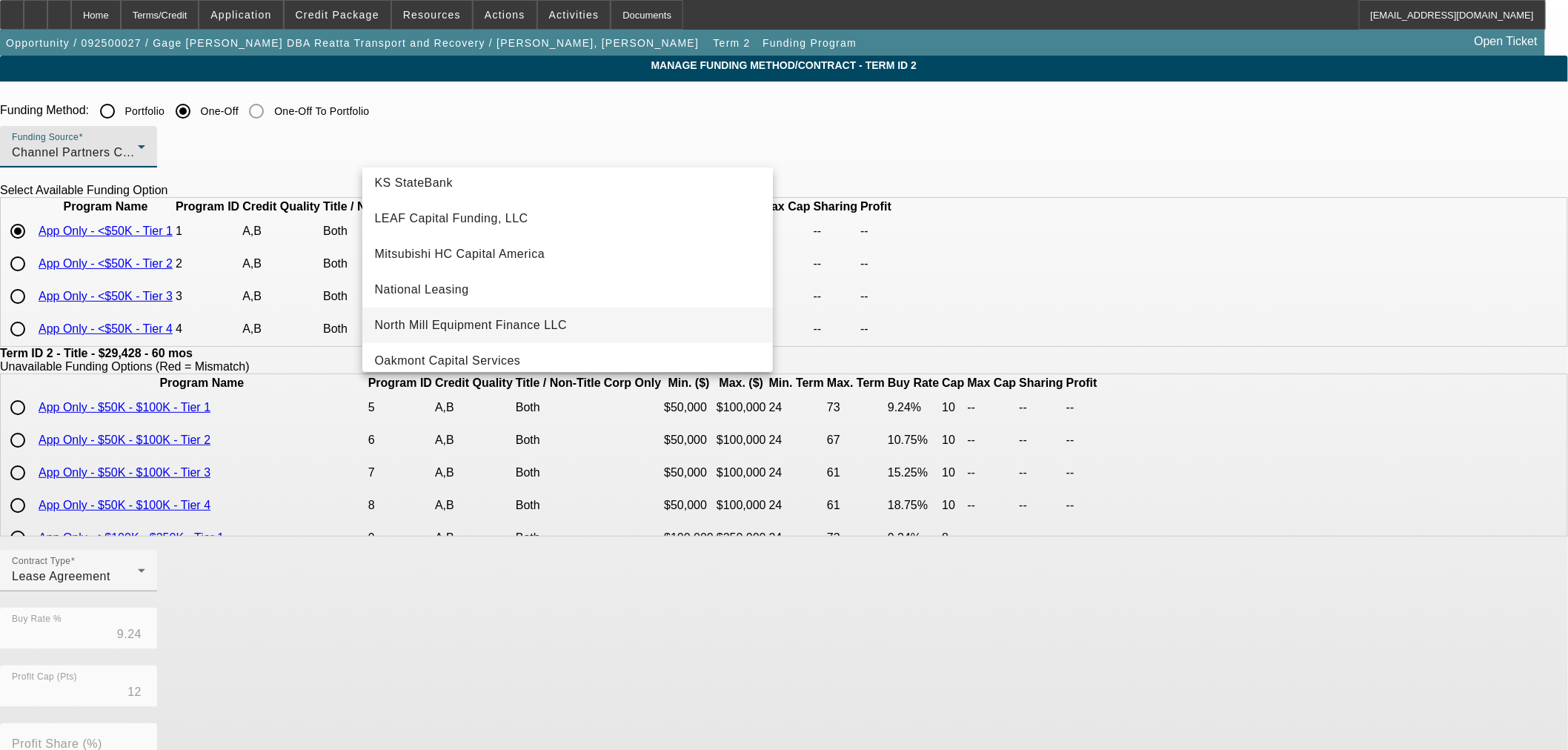
click at [479, 328] on span "North Mill Equipment Finance LLC" at bounding box center [471, 324] width 192 height 18
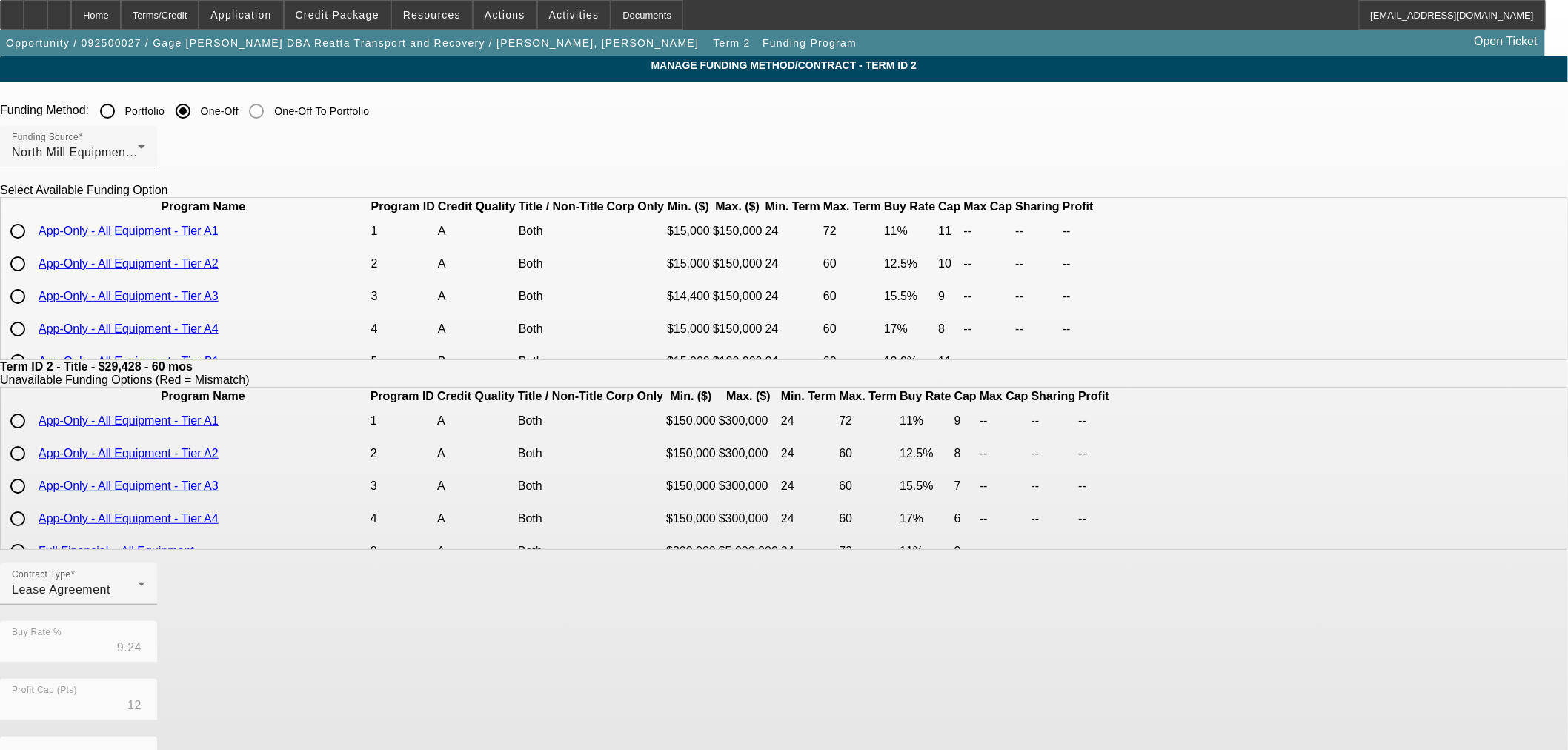
click at [33, 246] on input "radio" at bounding box center [18, 231] width 29 height 29
radio input "true"
type input "11.00"
type input "11"
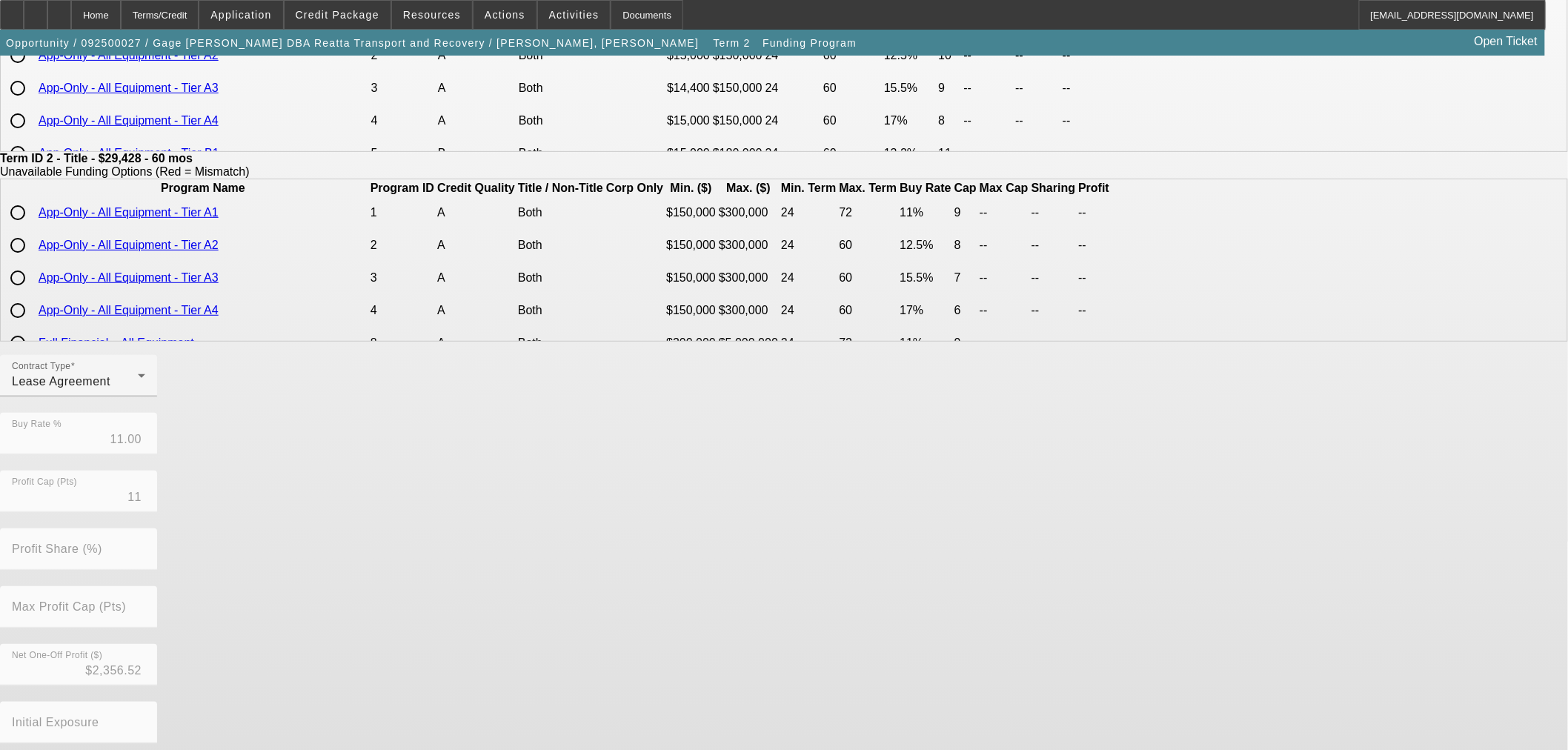
scroll to position [264, 0]
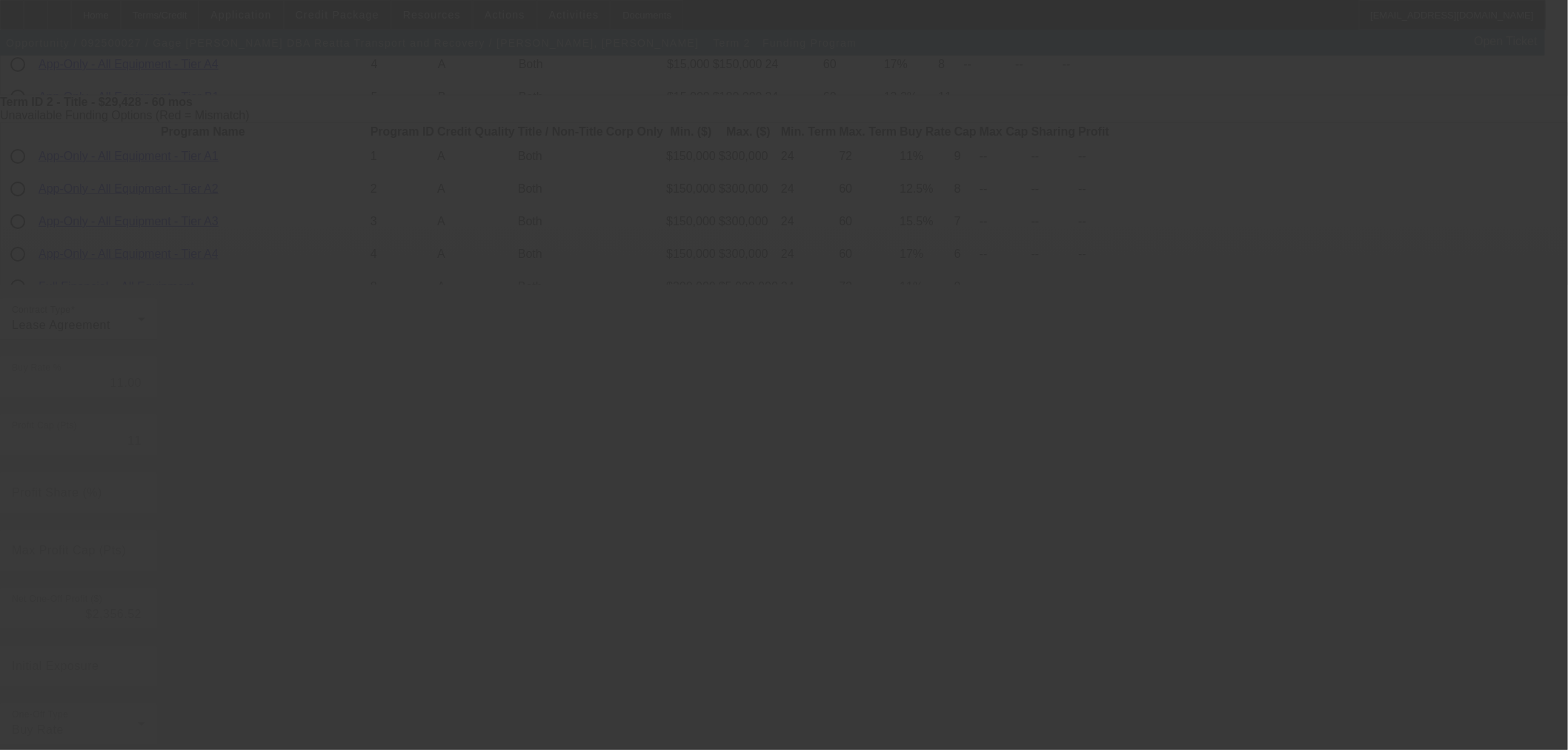
type input "9.24"
type input "12"
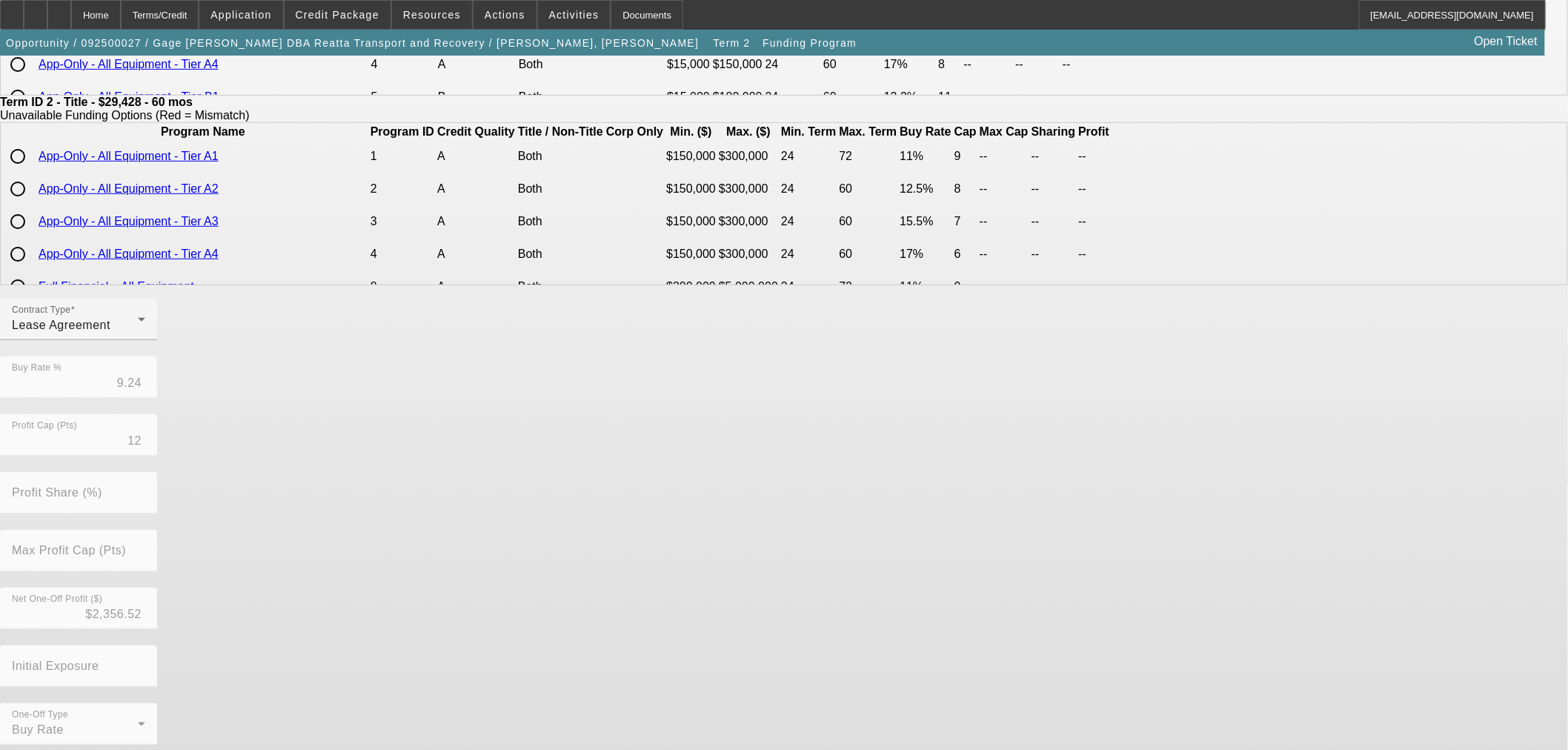
scroll to position [0, 0]
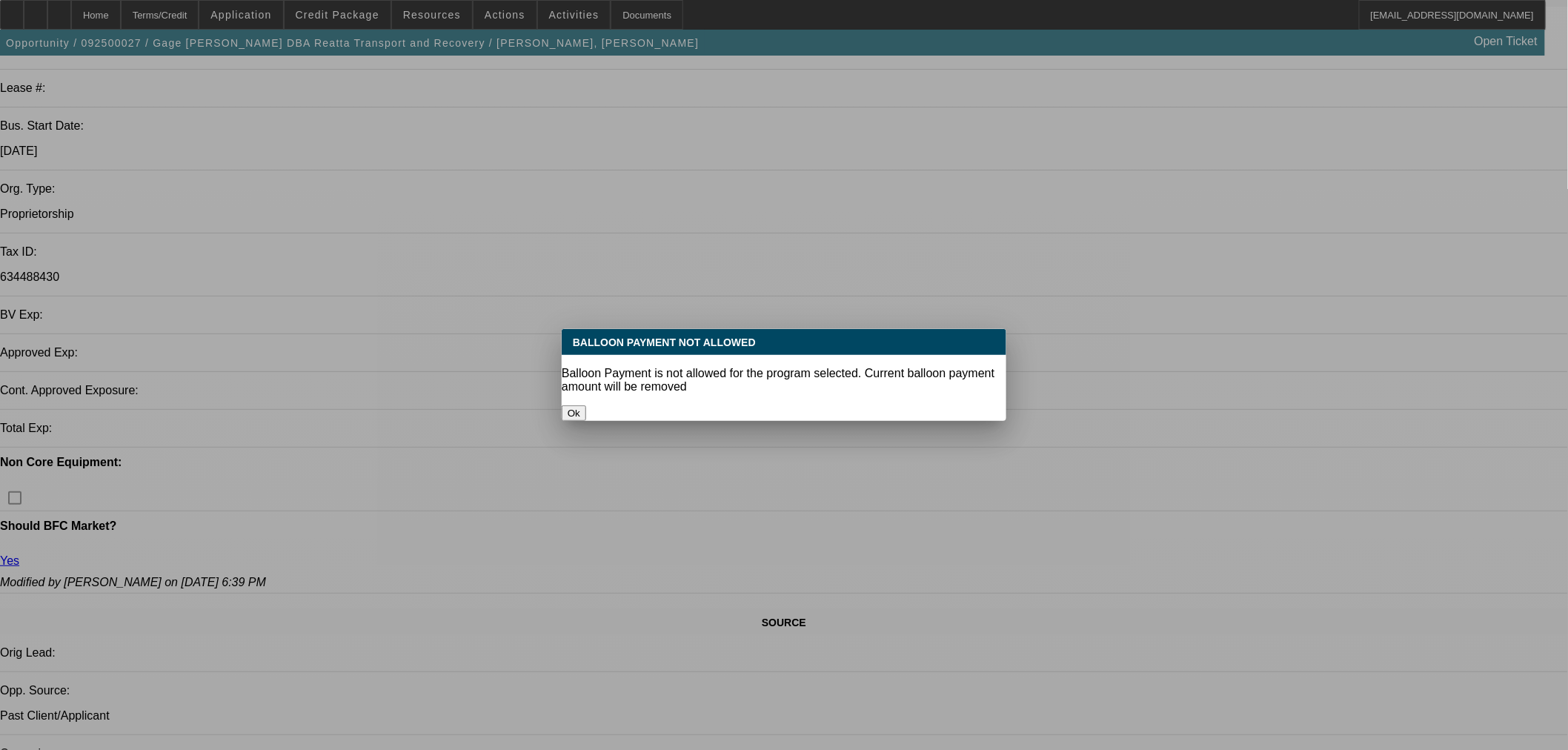
select select "0"
select select "3"
select select "0.1"
select select "4"
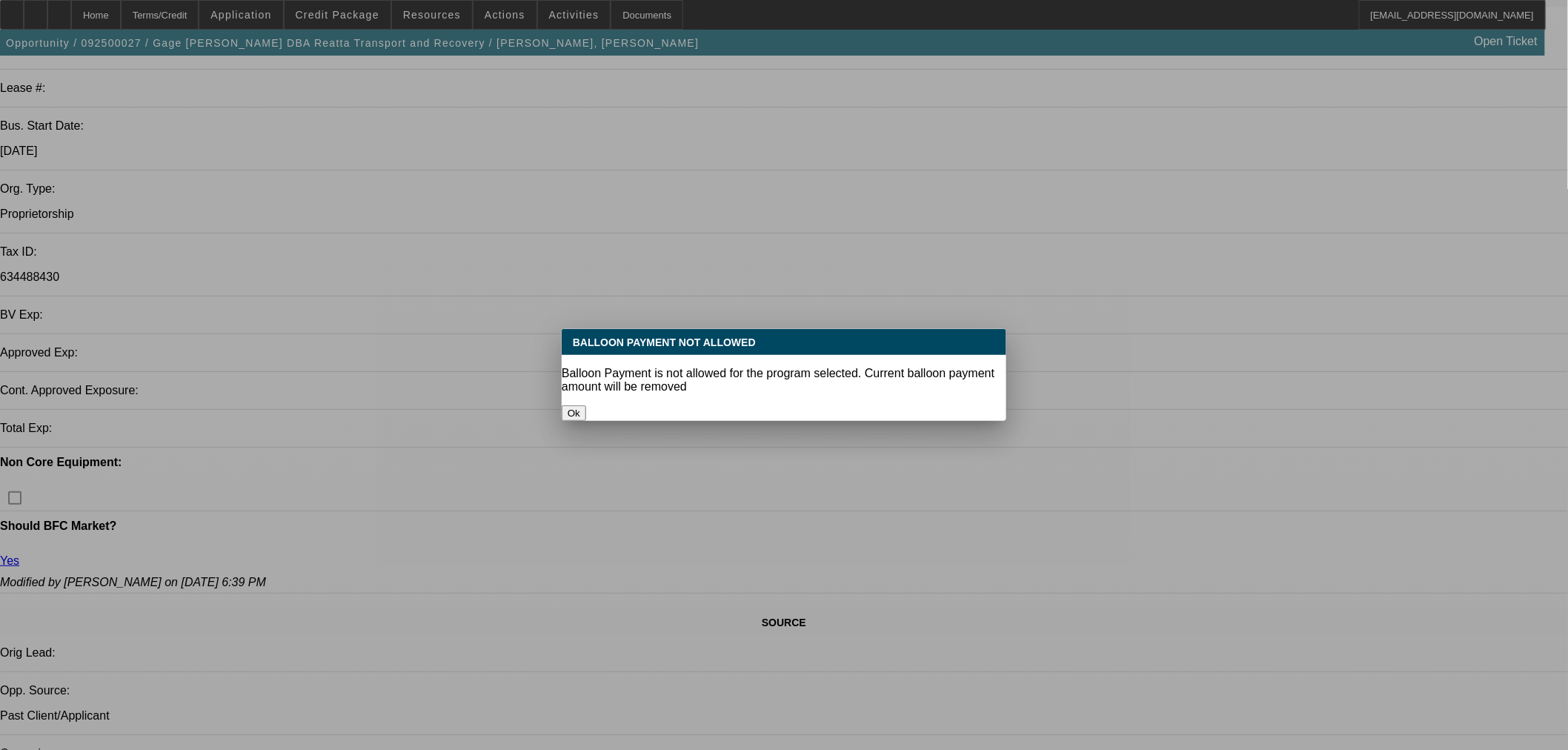
select select "0"
select select "3"
select select "0.1"
select select "4"
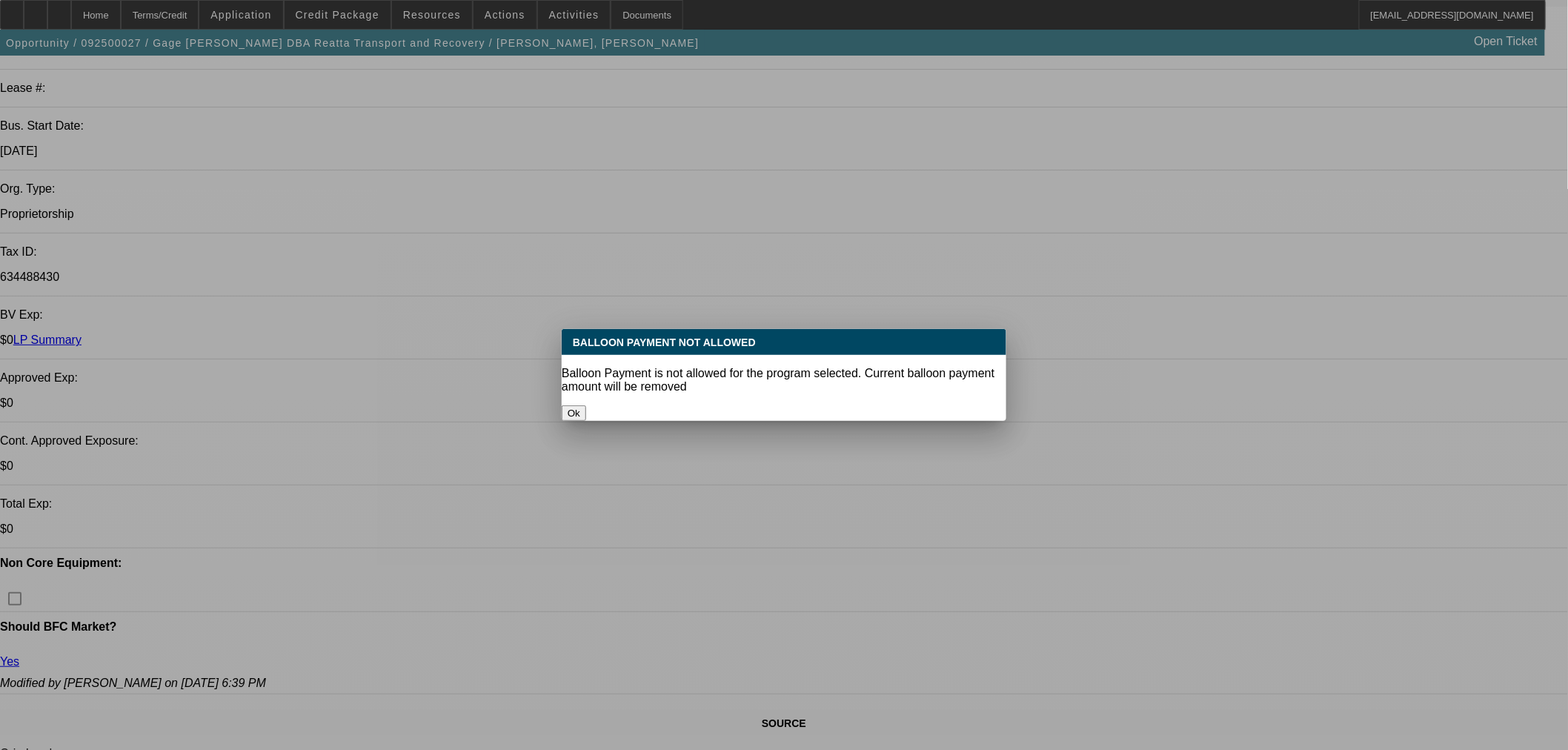
click at [586, 406] on button "Ok" at bounding box center [574, 413] width 24 height 16
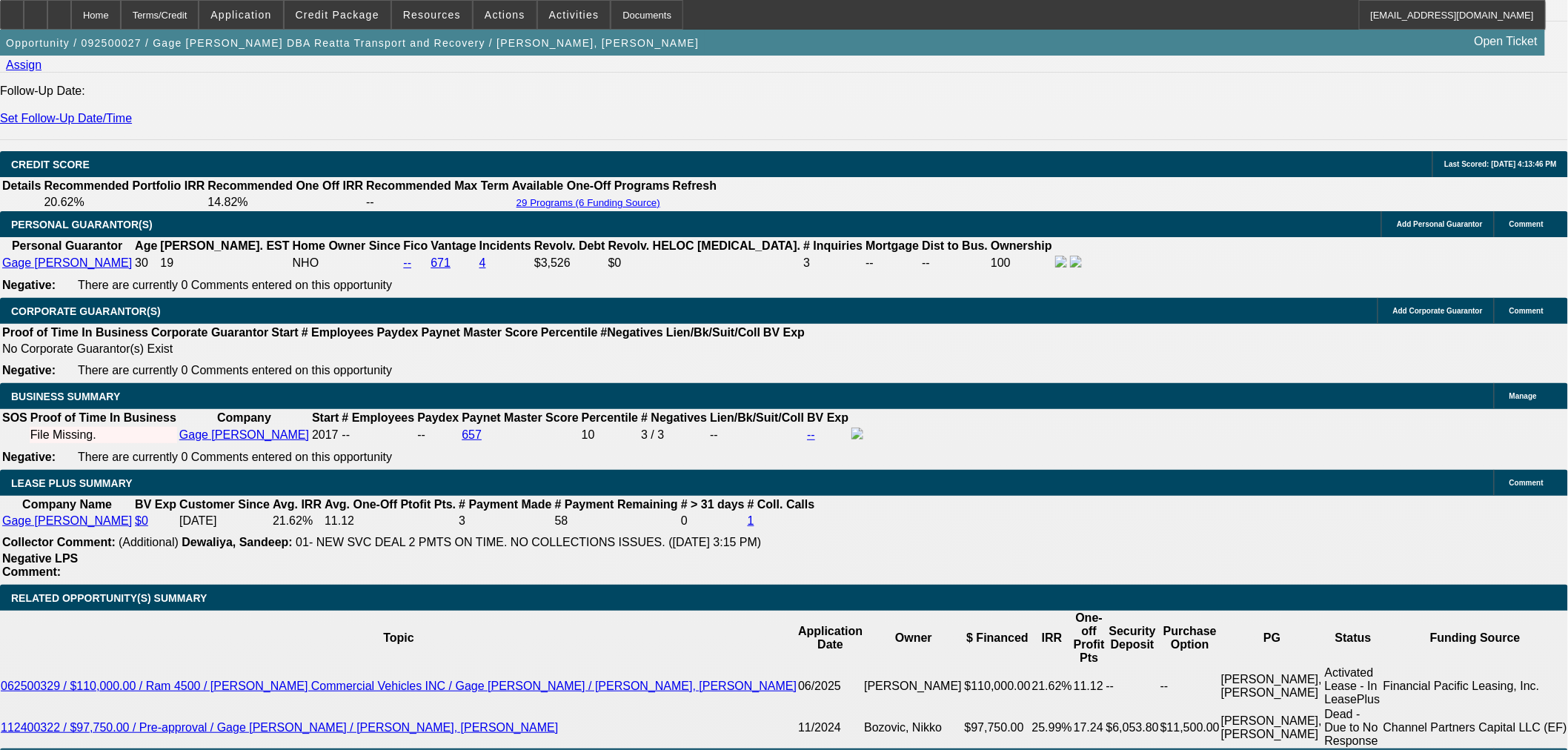
scroll to position [2241, 0]
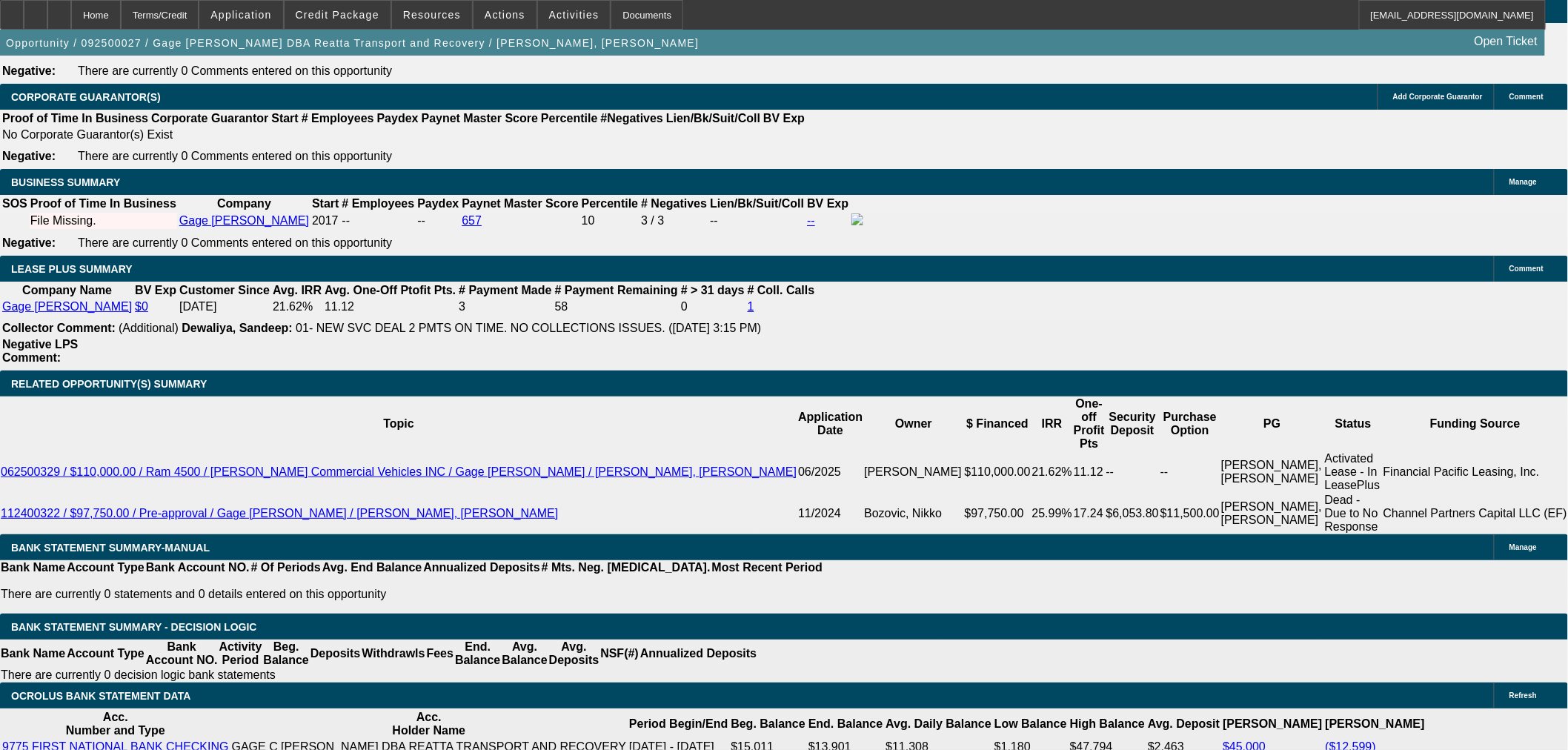
drag, startPoint x: 351, startPoint y: 401, endPoint x: 436, endPoint y: 407, distance: 85.2
type input "1"
type input "UNKNOWN"
type input "14"
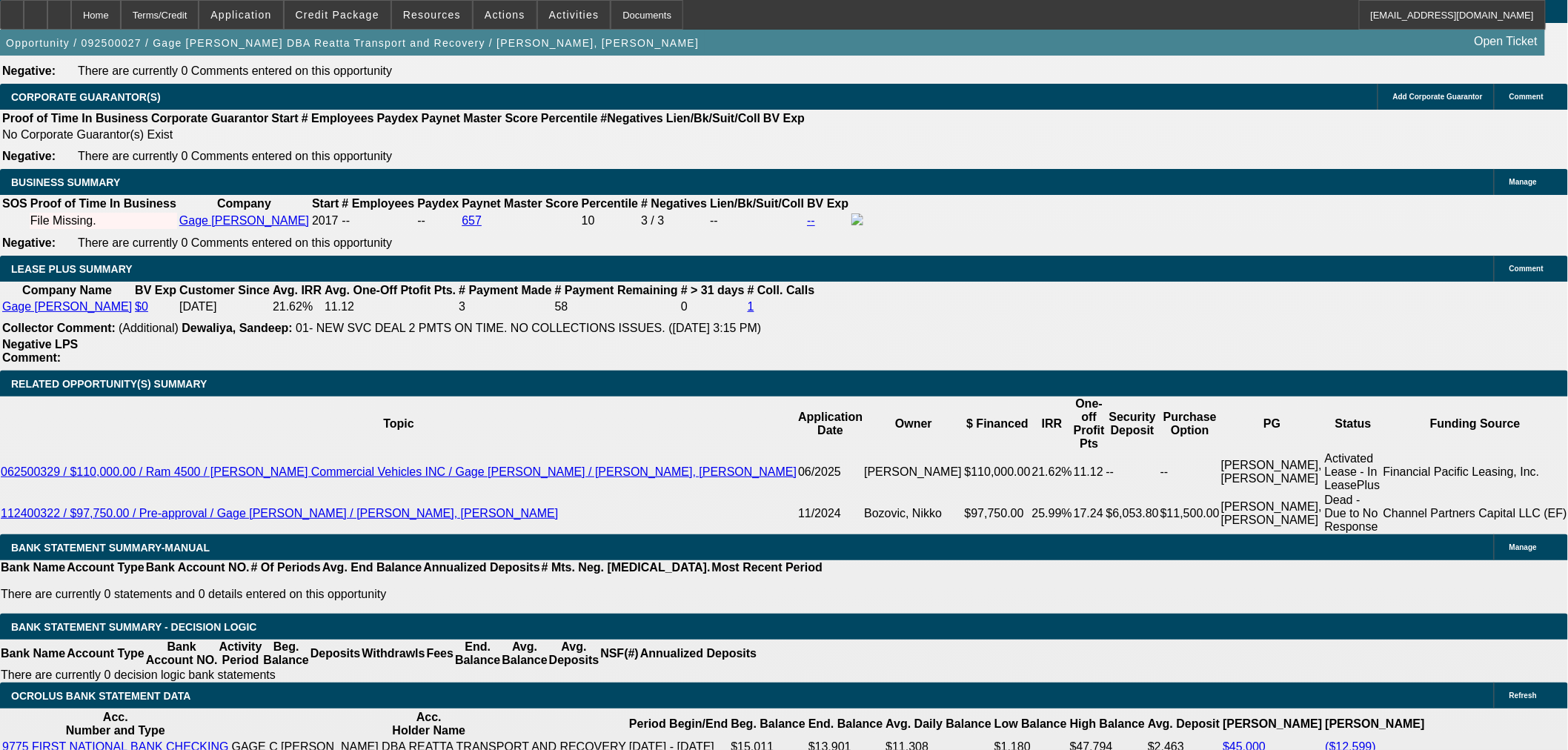
type input "$684.74"
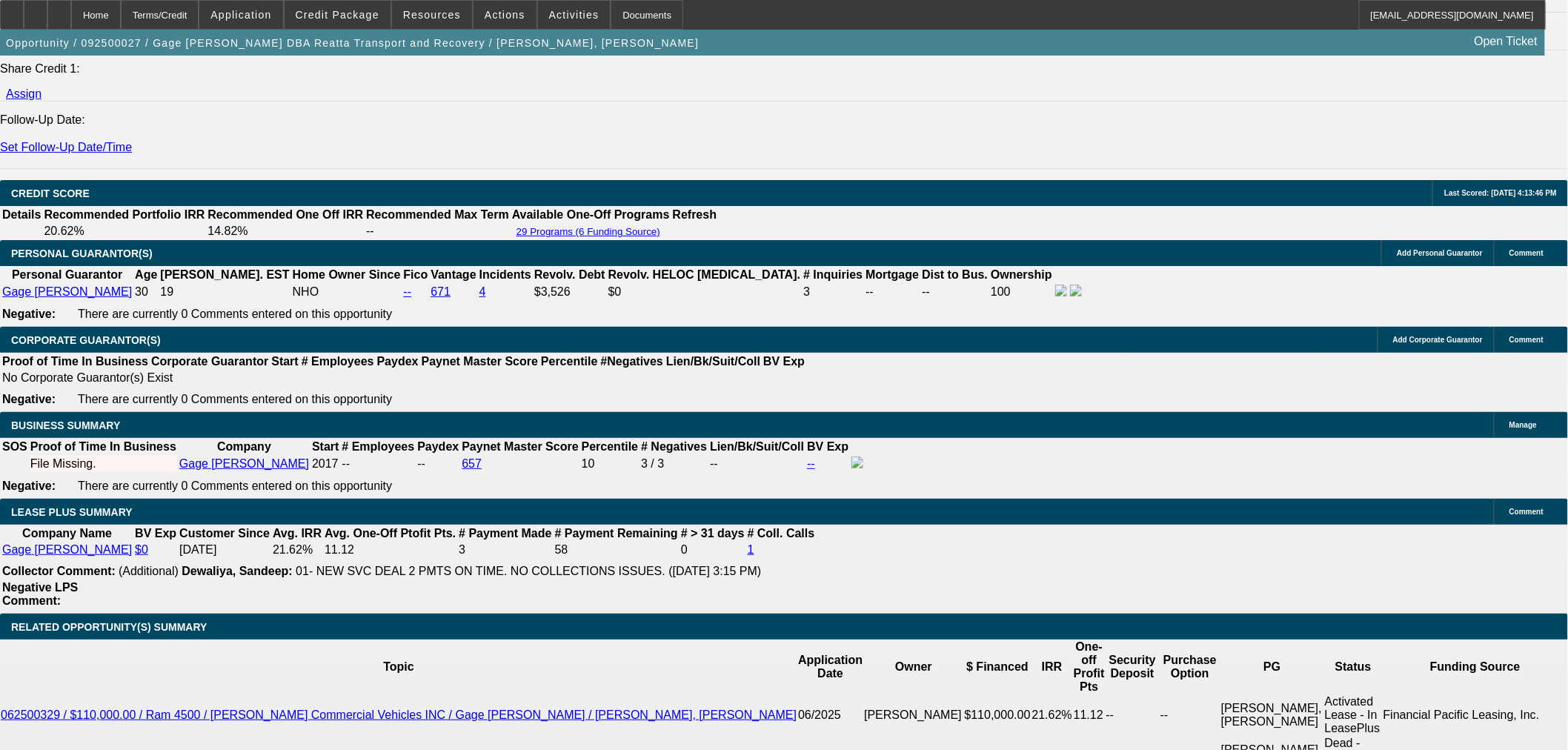
scroll to position [1994, 0]
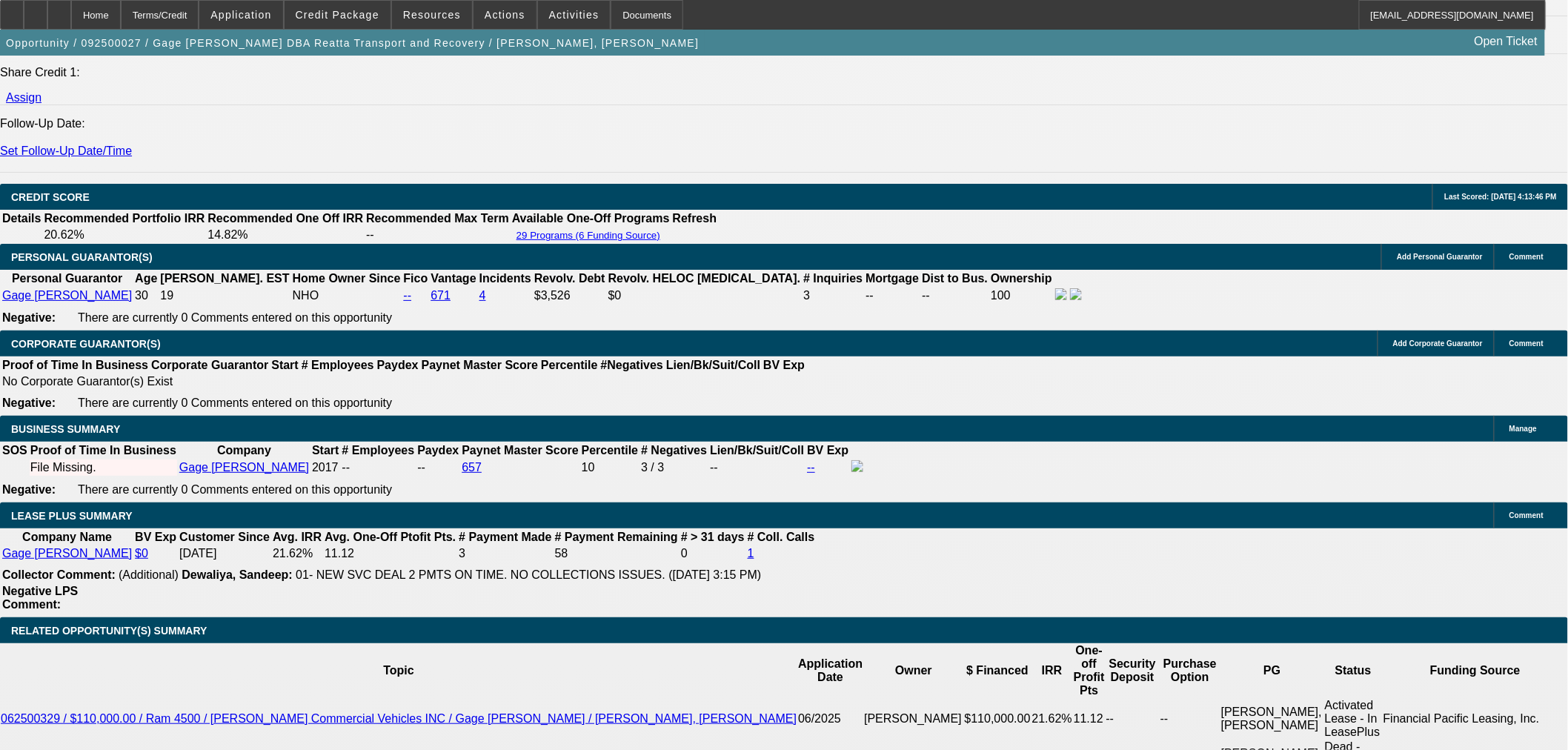
type input "14"
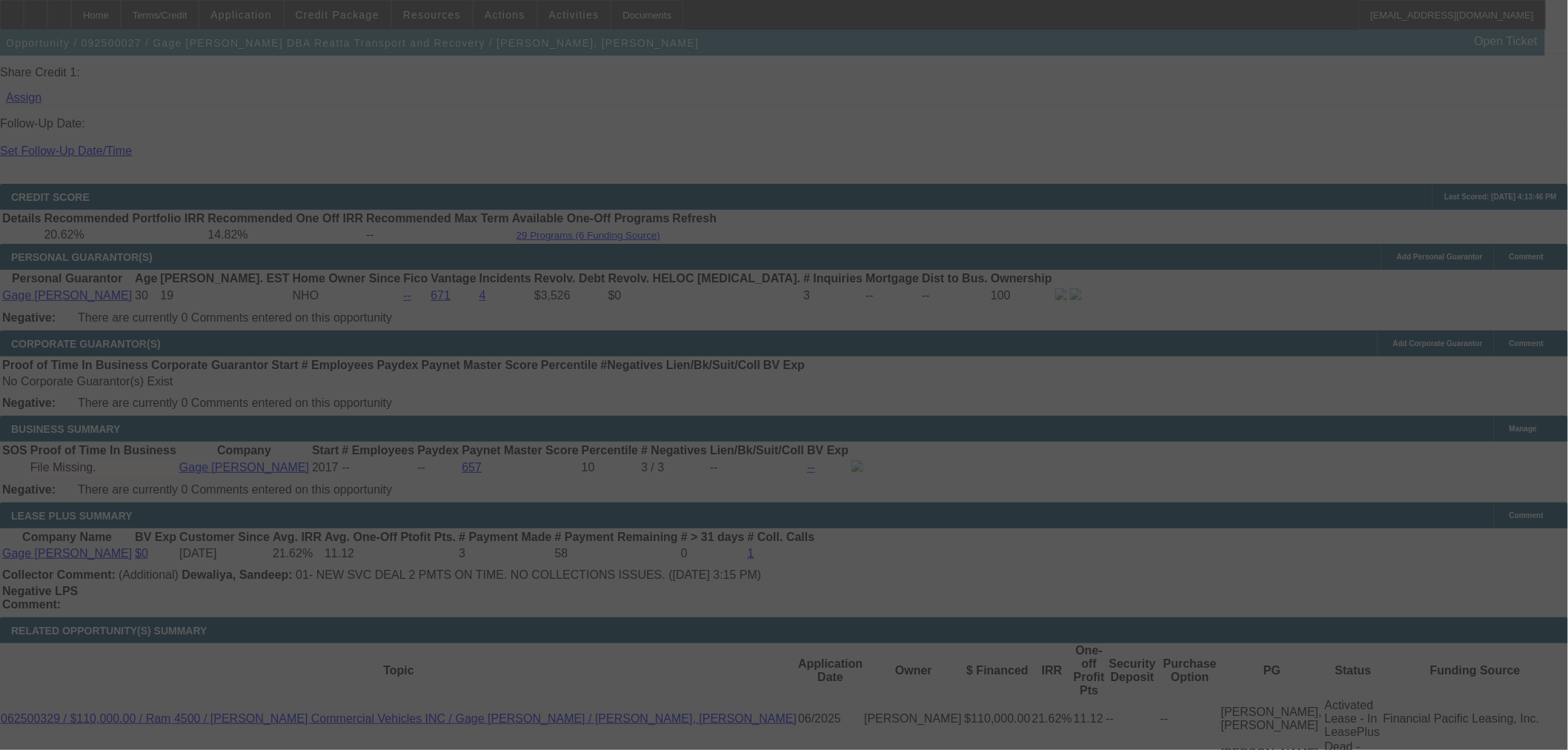
select select "0"
select select "3"
select select "0.1"
select select "4"
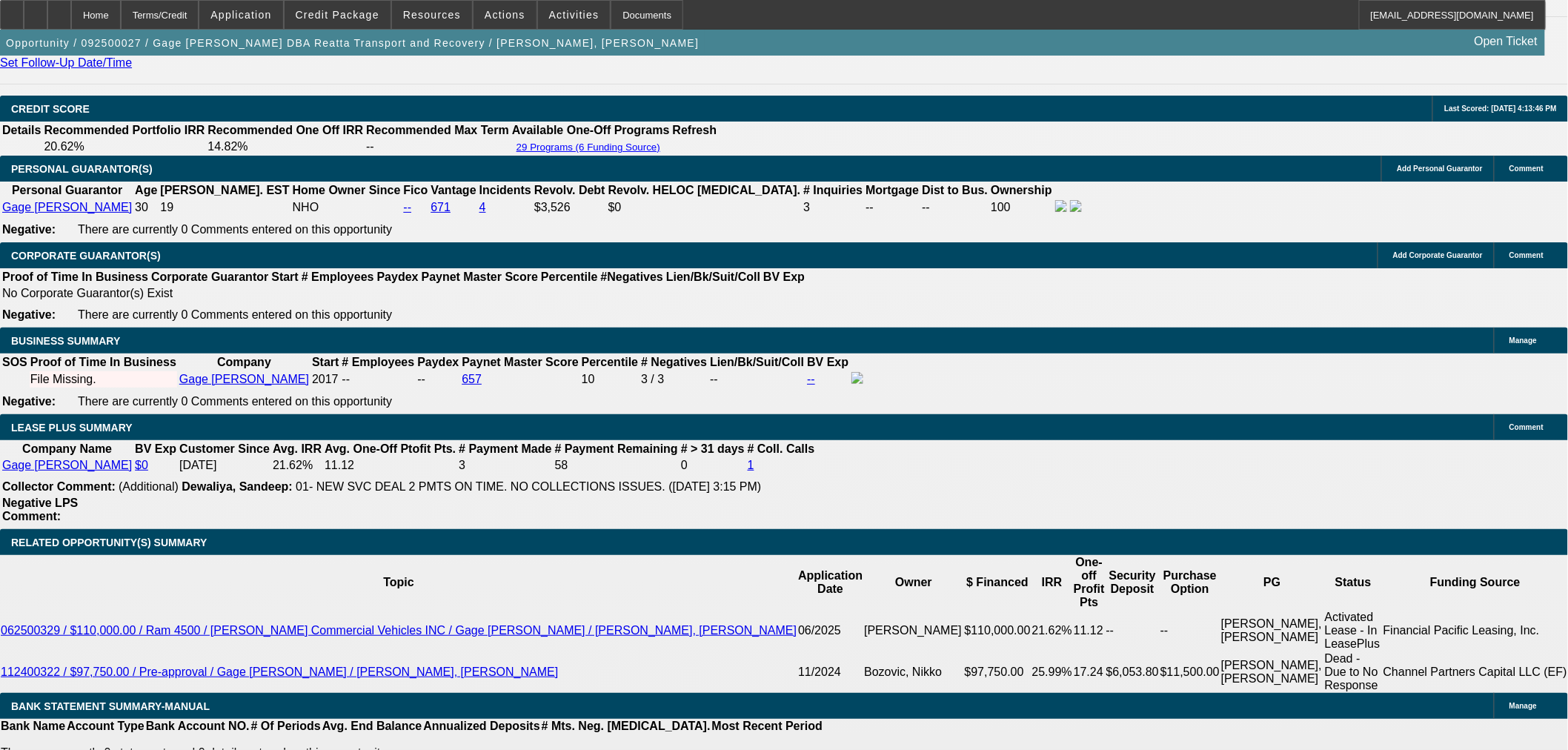
scroll to position [2076, 0]
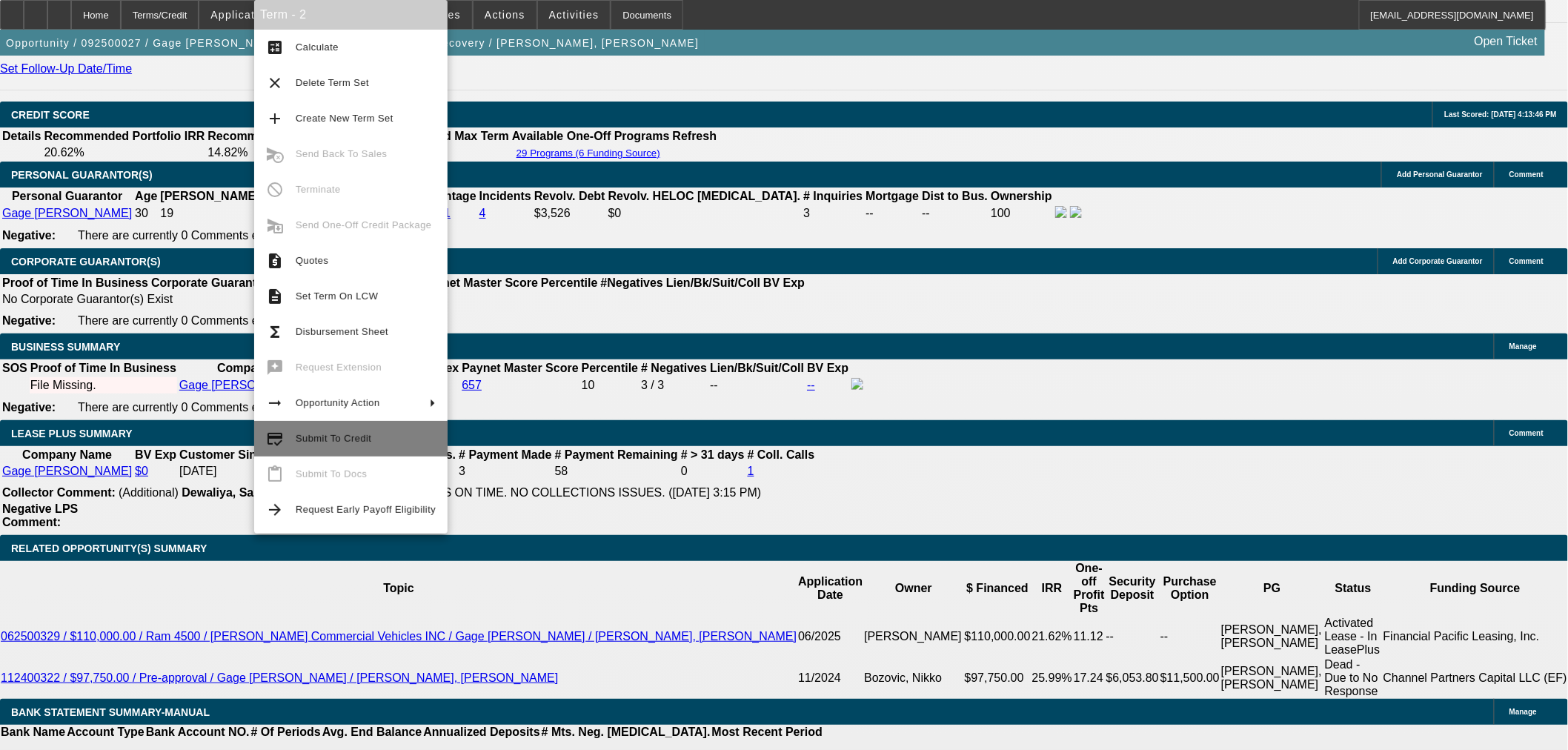
click at [300, 434] on span "Submit To Credit" at bounding box center [366, 438] width 140 height 18
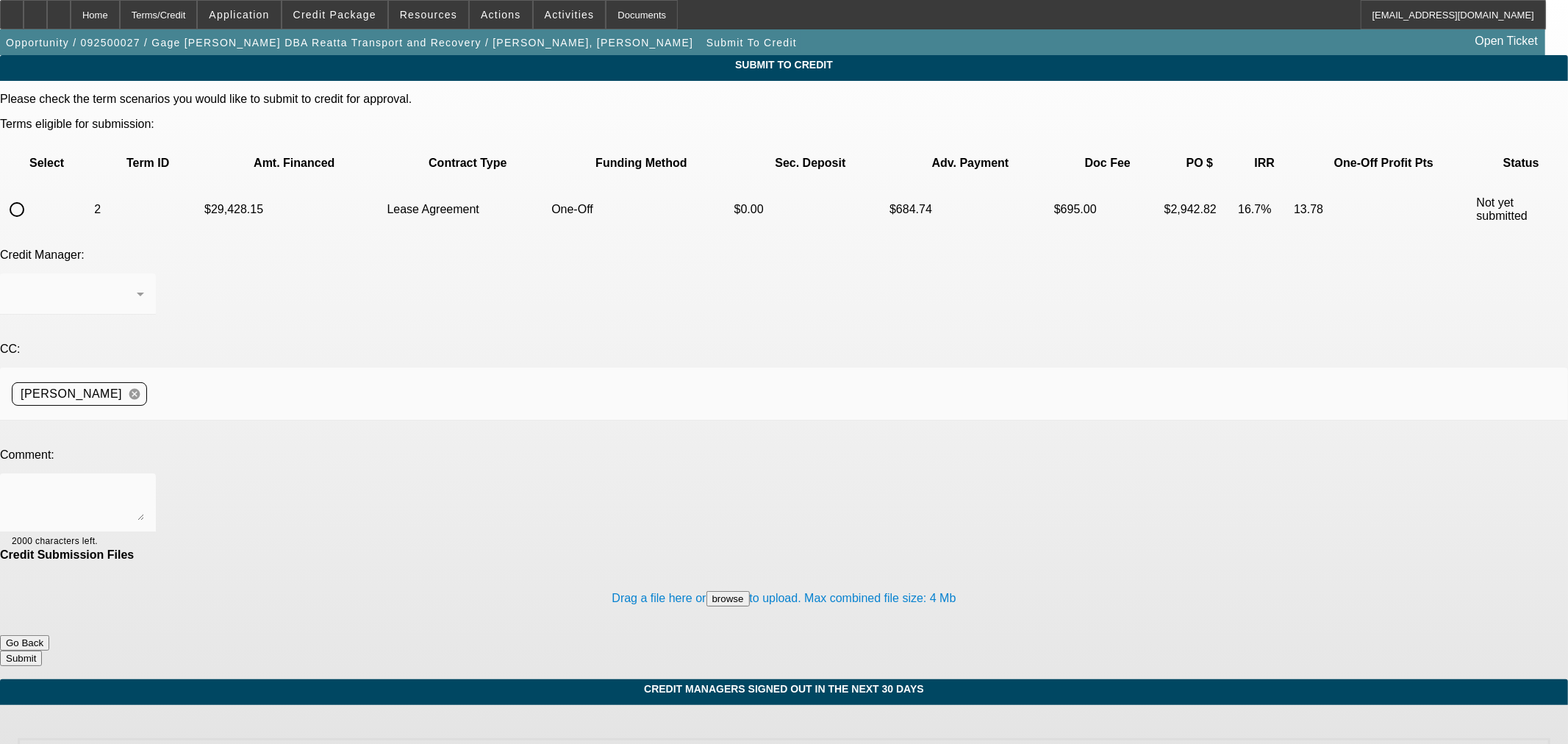
click at [32, 195] on input "radio" at bounding box center [17, 209] width 29 height 29
radio input "true"
click at [144, 485] on textarea at bounding box center [78, 503] width 133 height 36
type textarea "p"
type textarea "O"
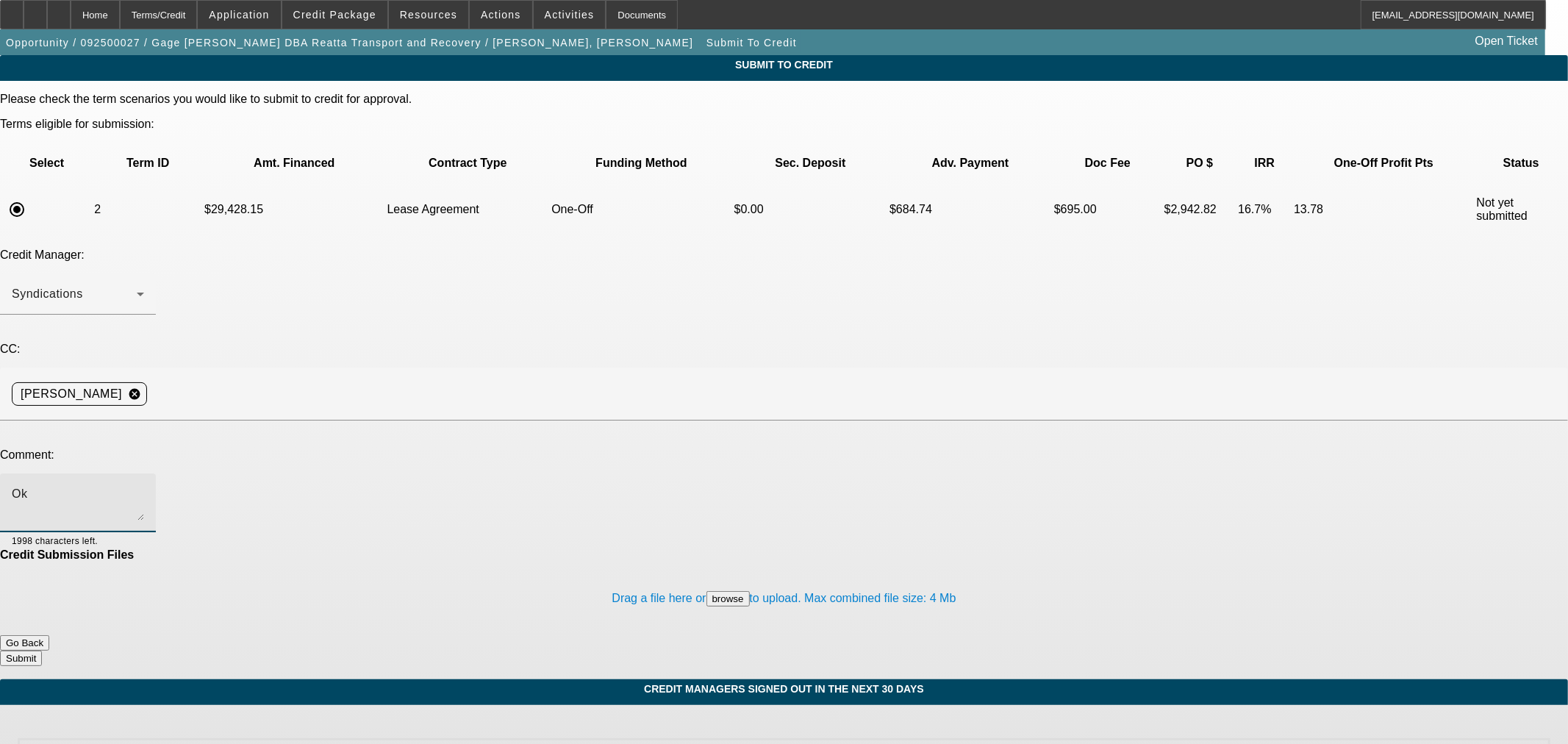
type textarea "O"
type textarea "Please ok to NM"
click at [42, 650] on button "Submit" at bounding box center [21, 658] width 42 height 16
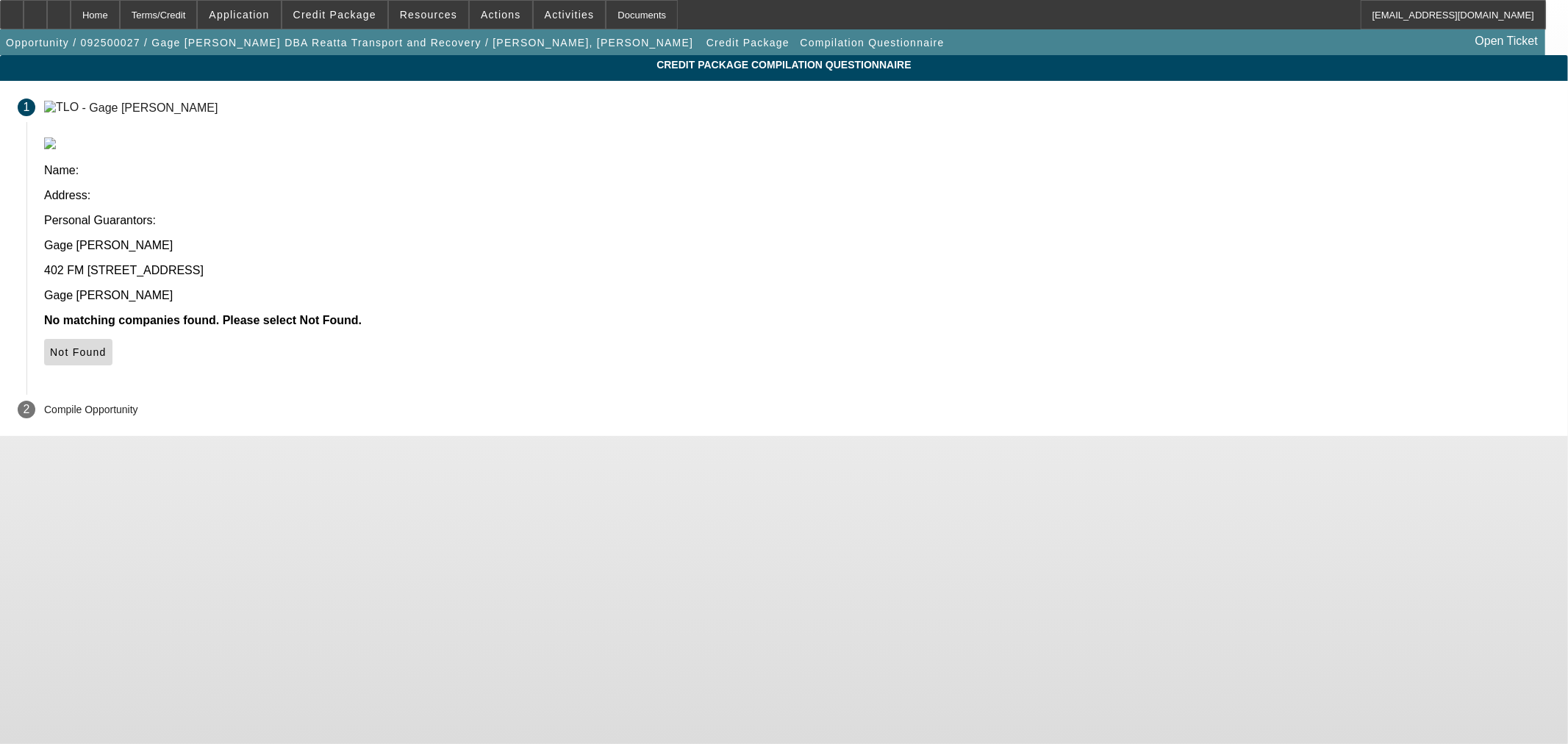
click at [113, 334] on span at bounding box center [78, 352] width 68 height 36
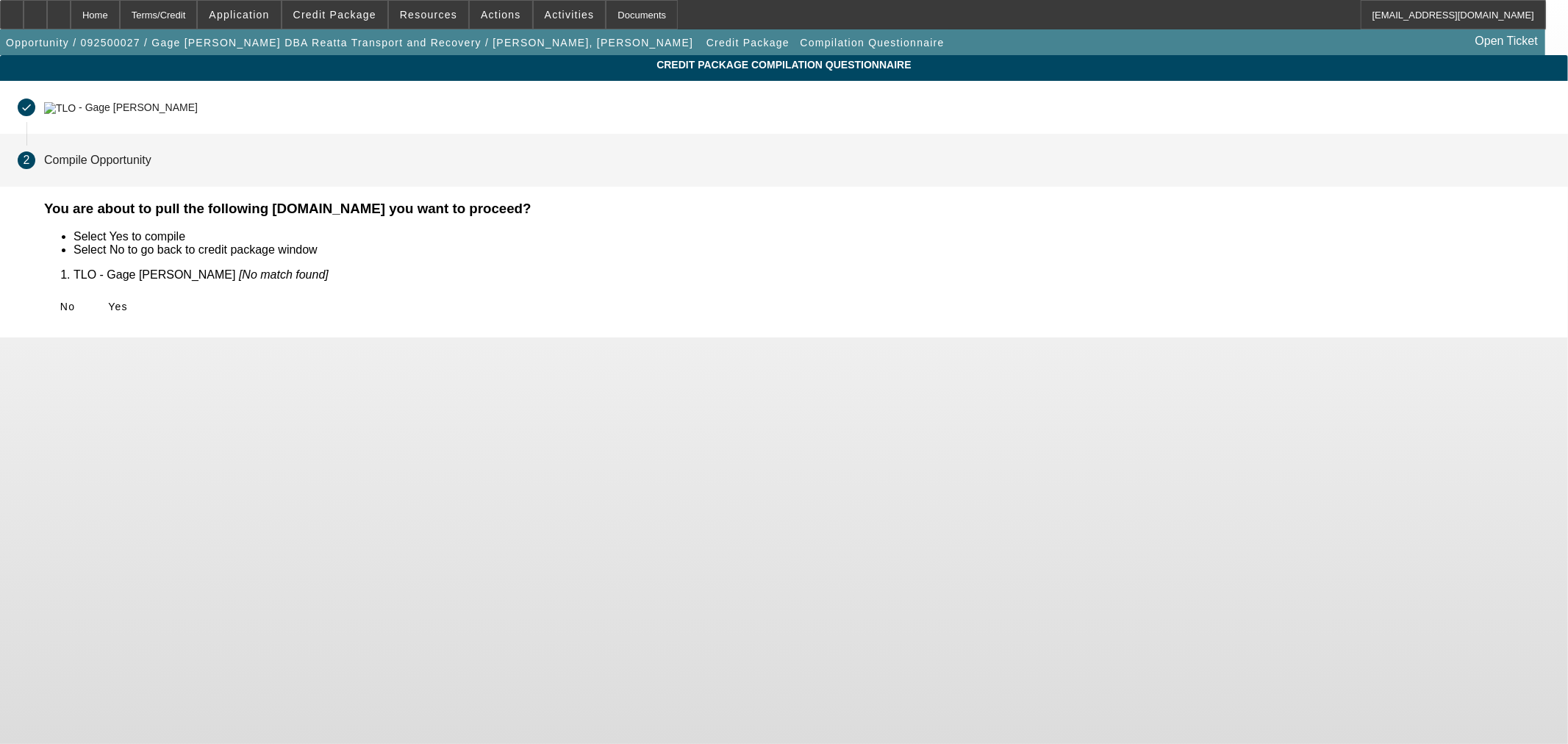
click at [141, 299] on span at bounding box center [117, 306] width 47 height 36
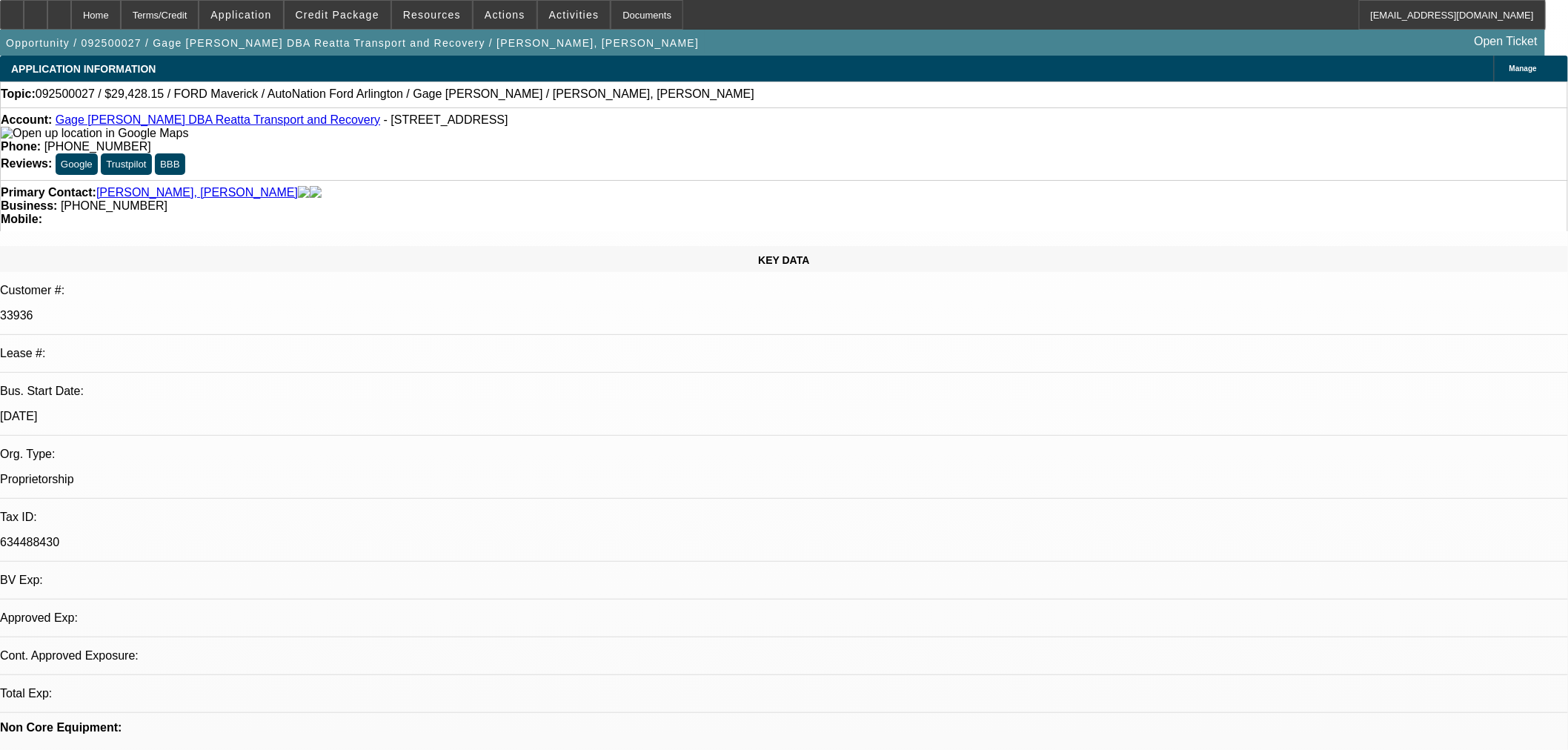
select select "0"
select select "3"
select select "0.1"
select select "4"
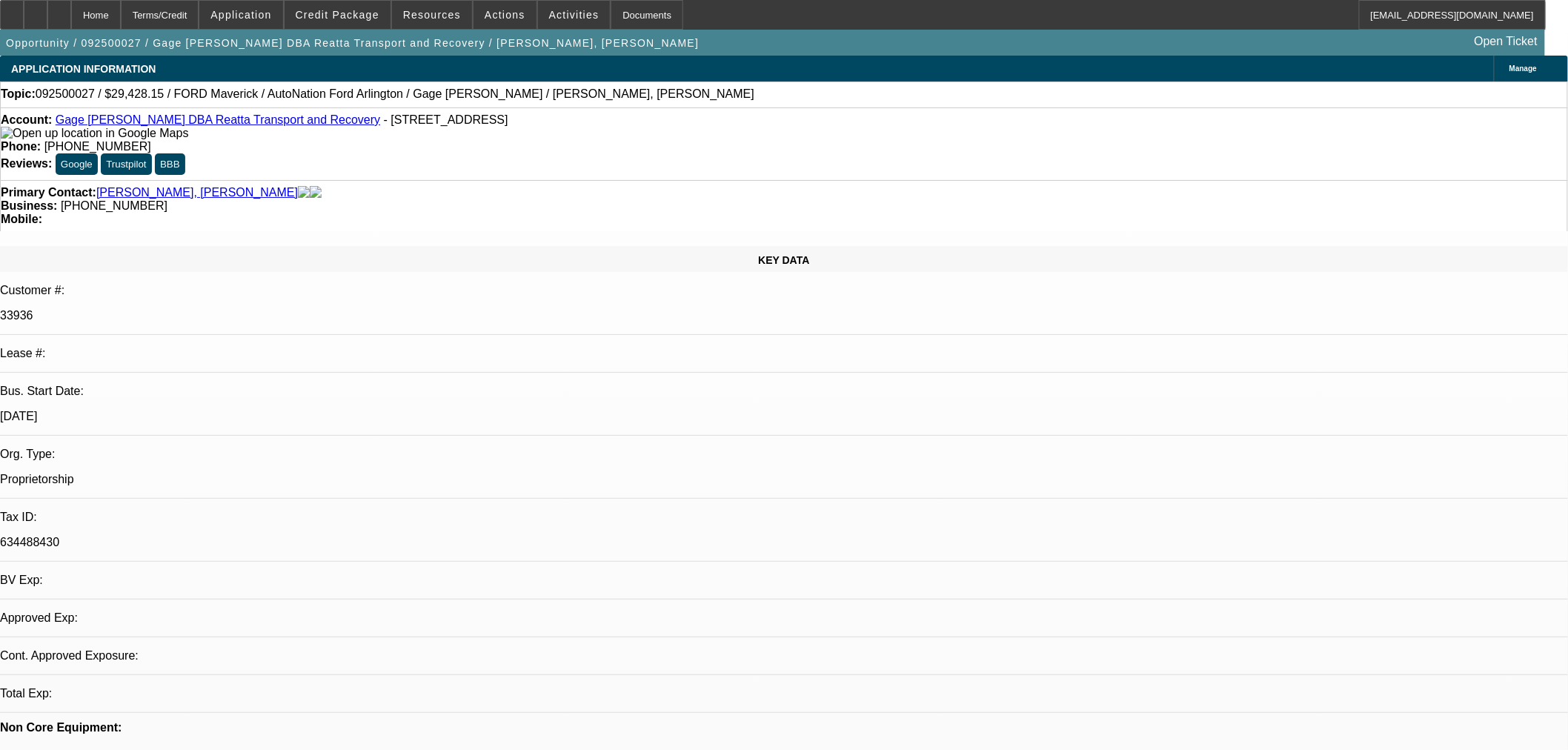
select select "0"
select select "3"
select select "0.1"
select select "4"
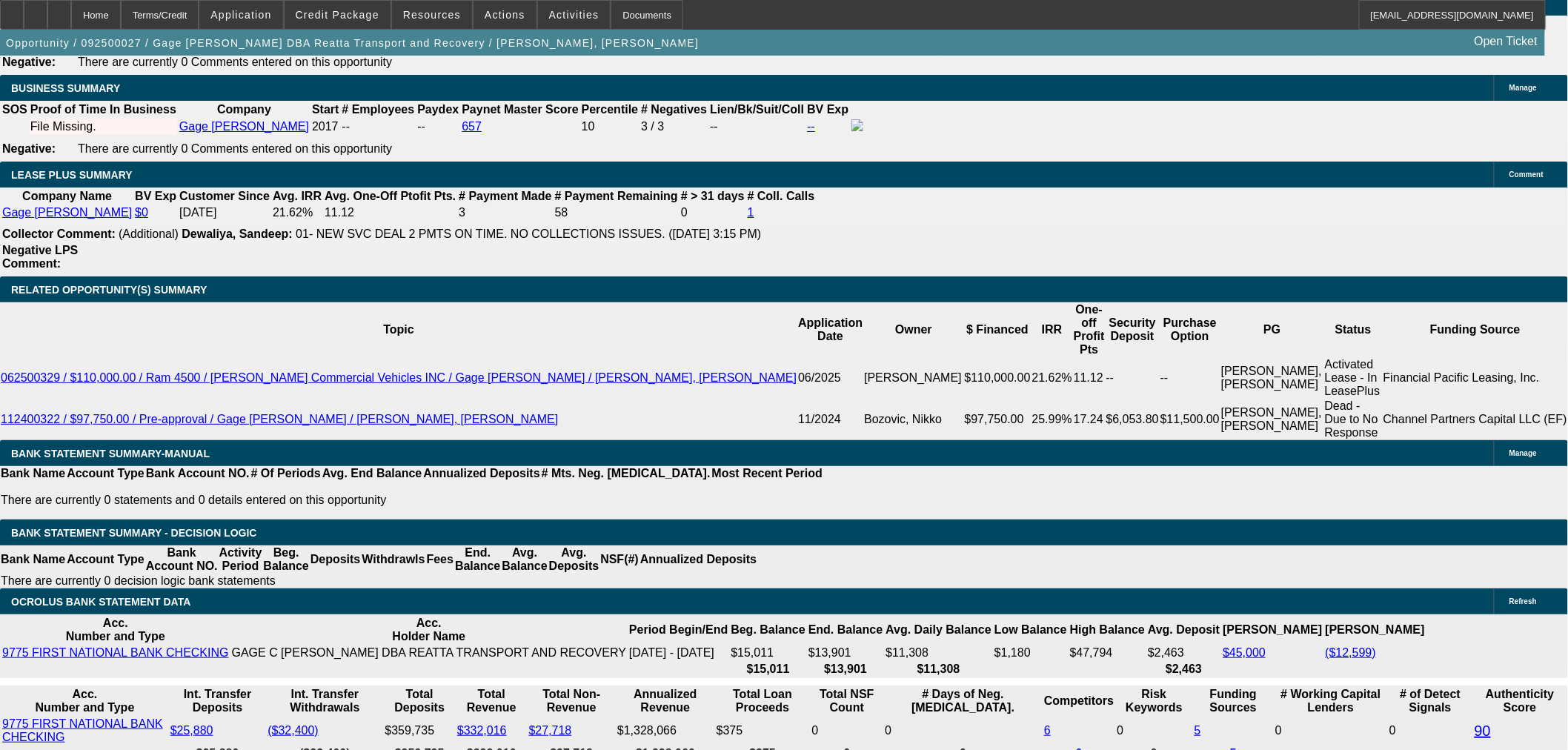
scroll to position [2329, 0]
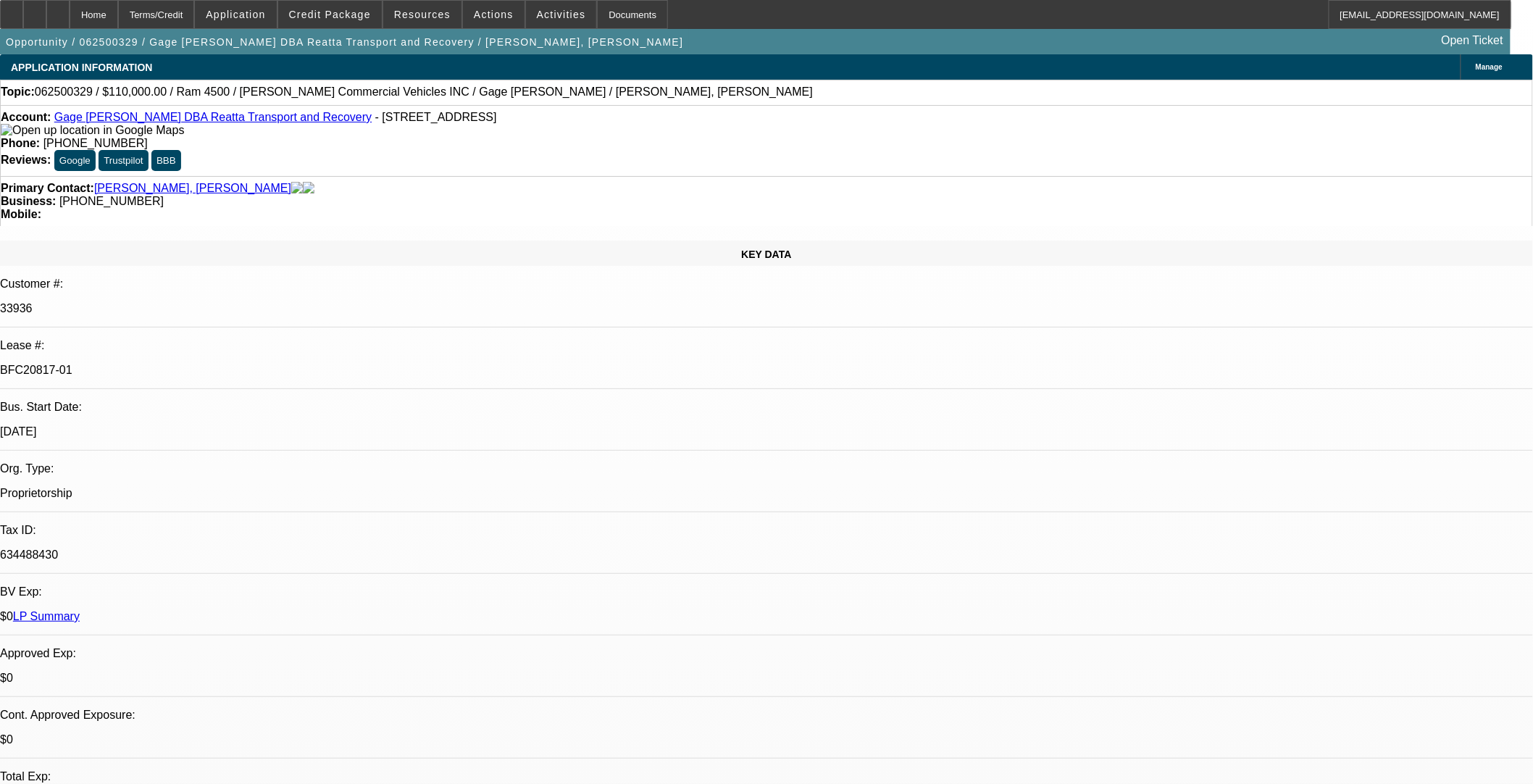
select select "0"
select select "3"
select select "0"
select select "6"
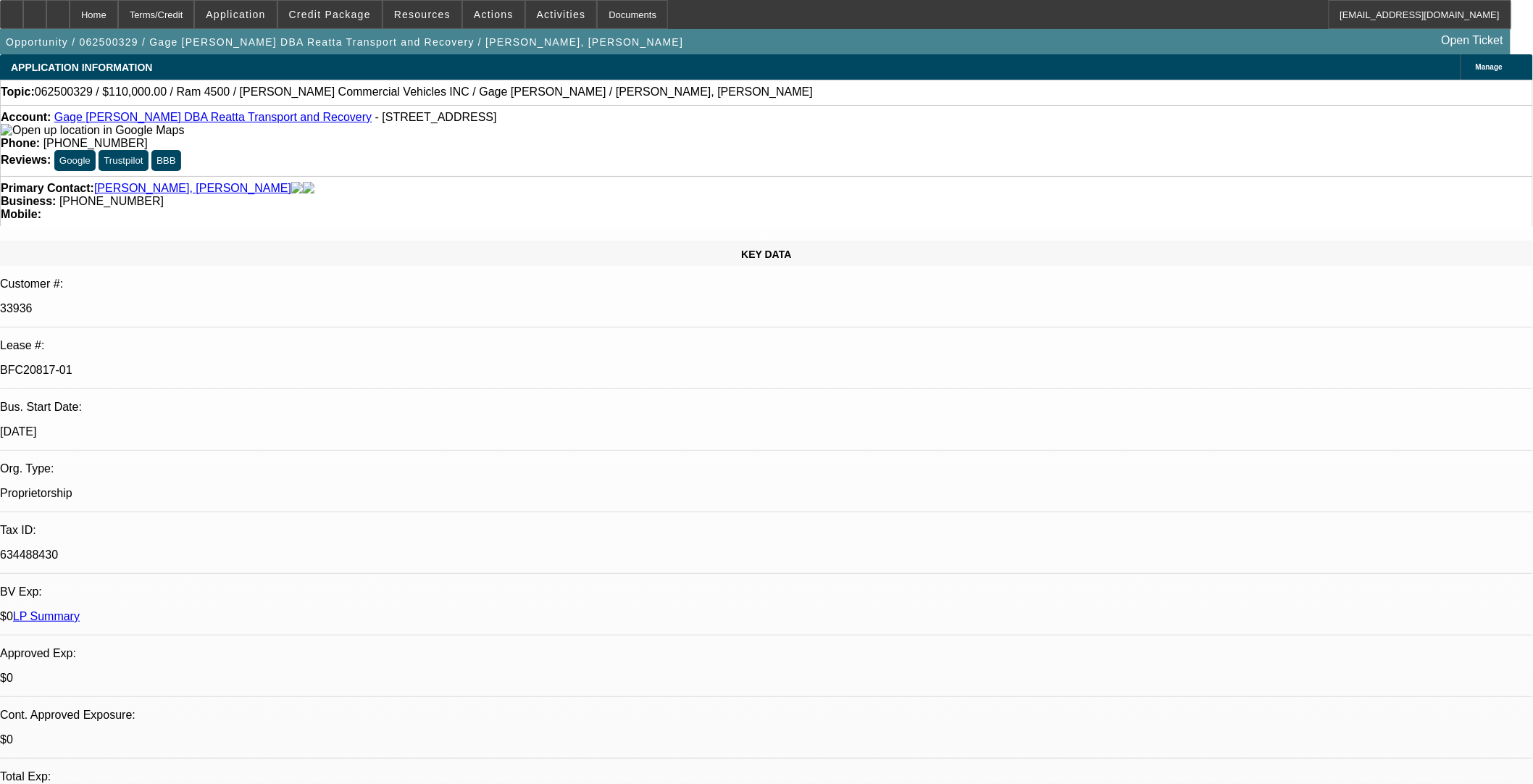
select select "0"
select select "3"
select select "0"
select select "6"
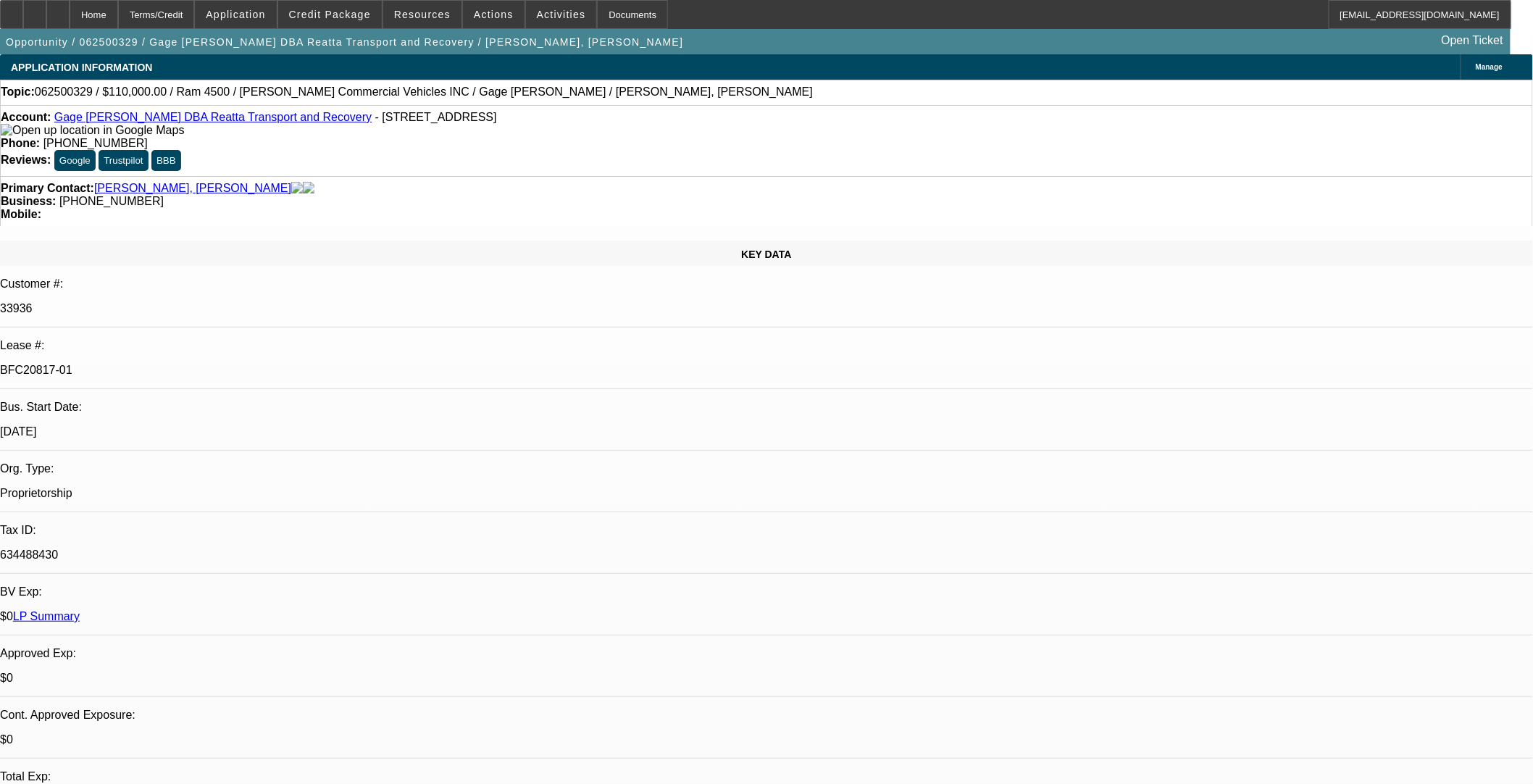
select select "0"
select select "3"
select select "0"
select select "6"
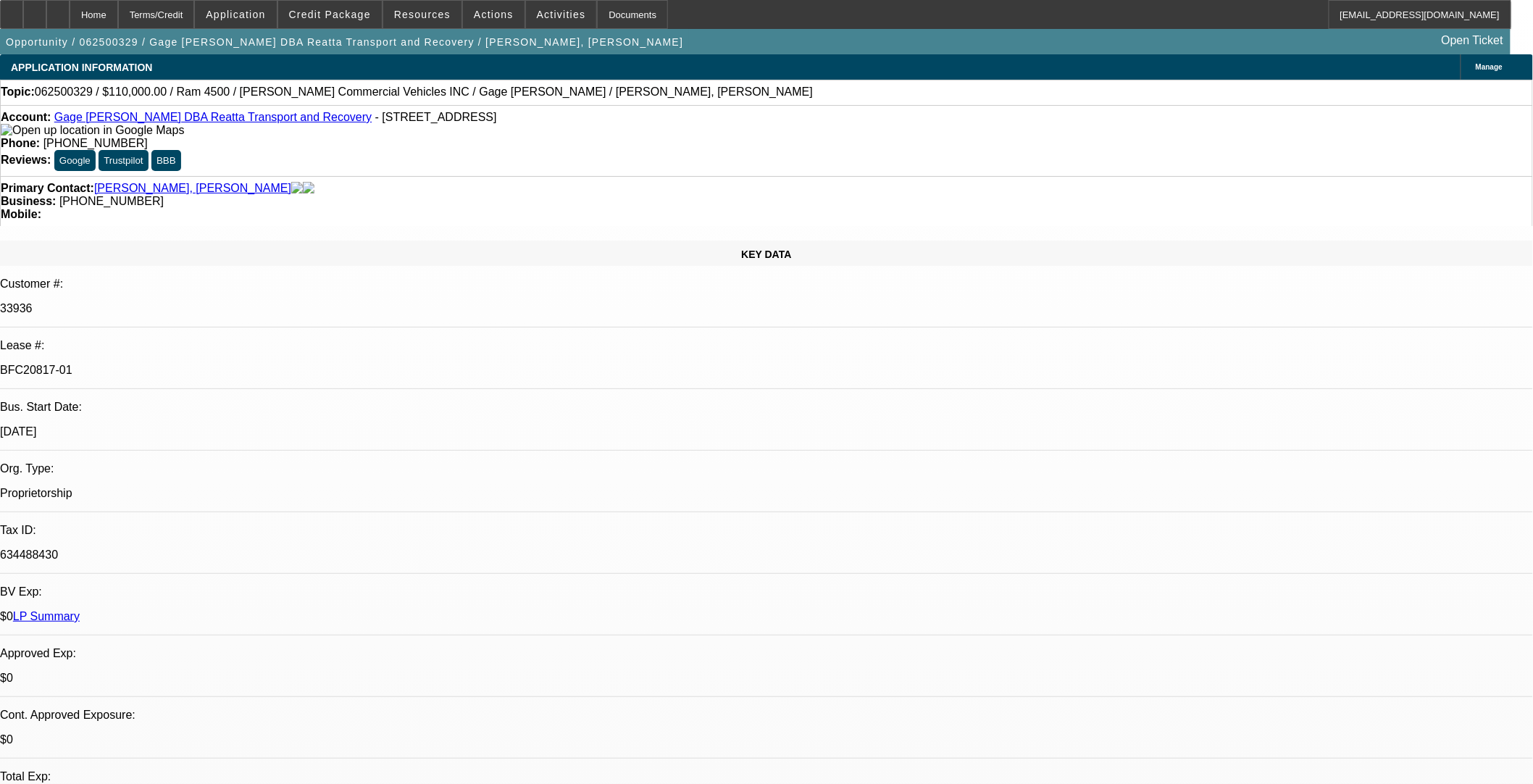
select select "0"
select select "3"
select select "0"
select select "6"
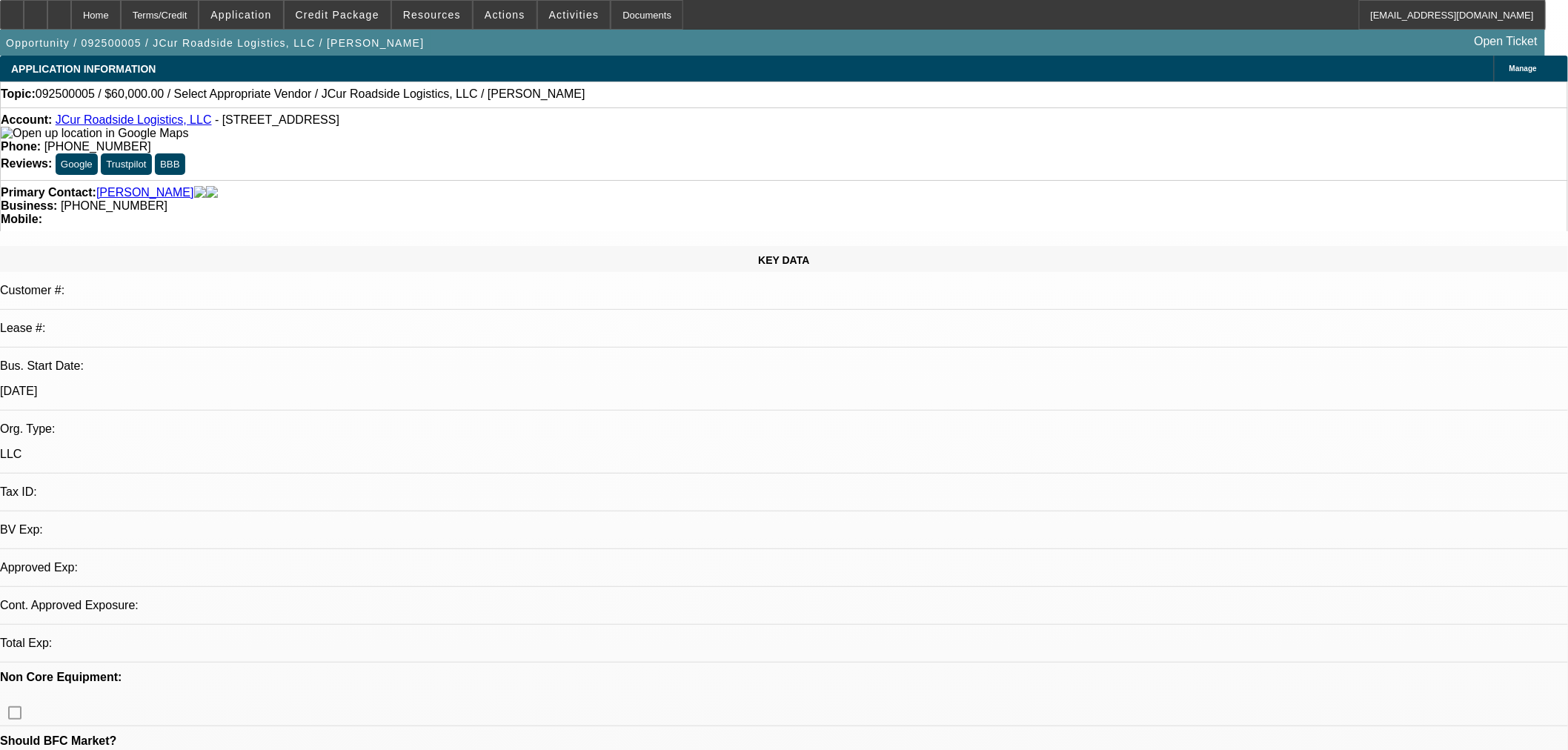
select select "0"
select select "2"
select select "0.1"
select select "4"
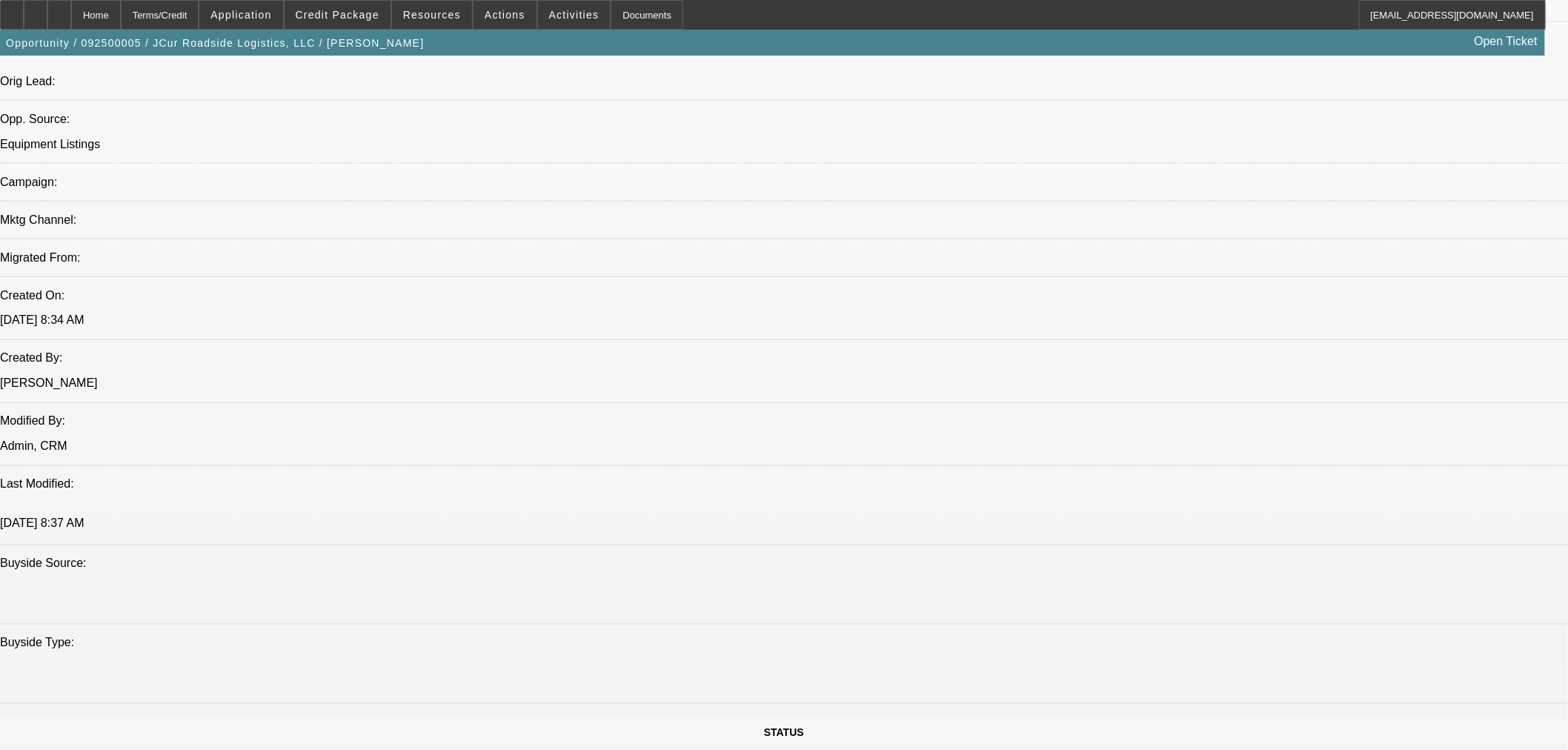
scroll to position [1235, 0]
